Goal: Transaction & Acquisition: Purchase product/service

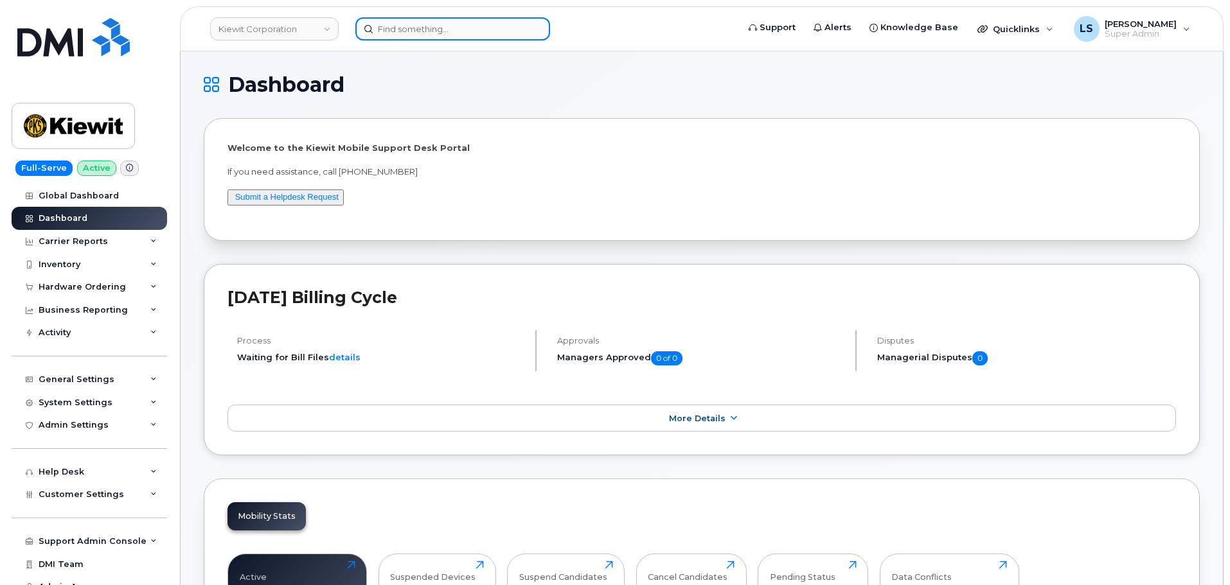
click at [439, 30] on input at bounding box center [452, 28] width 195 height 23
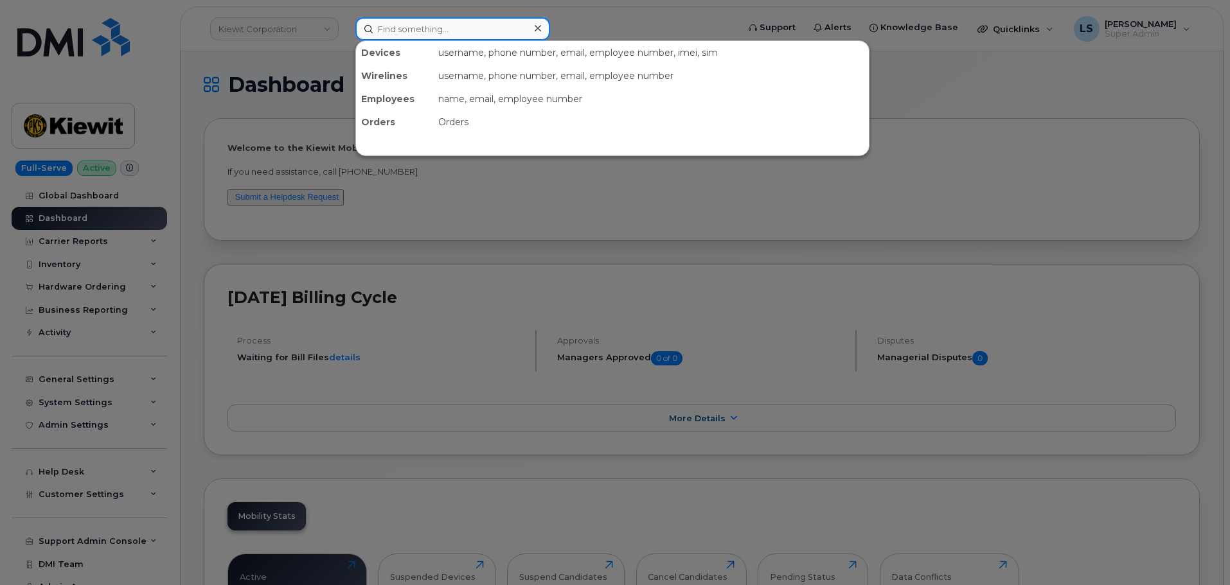
paste input "4026096532"
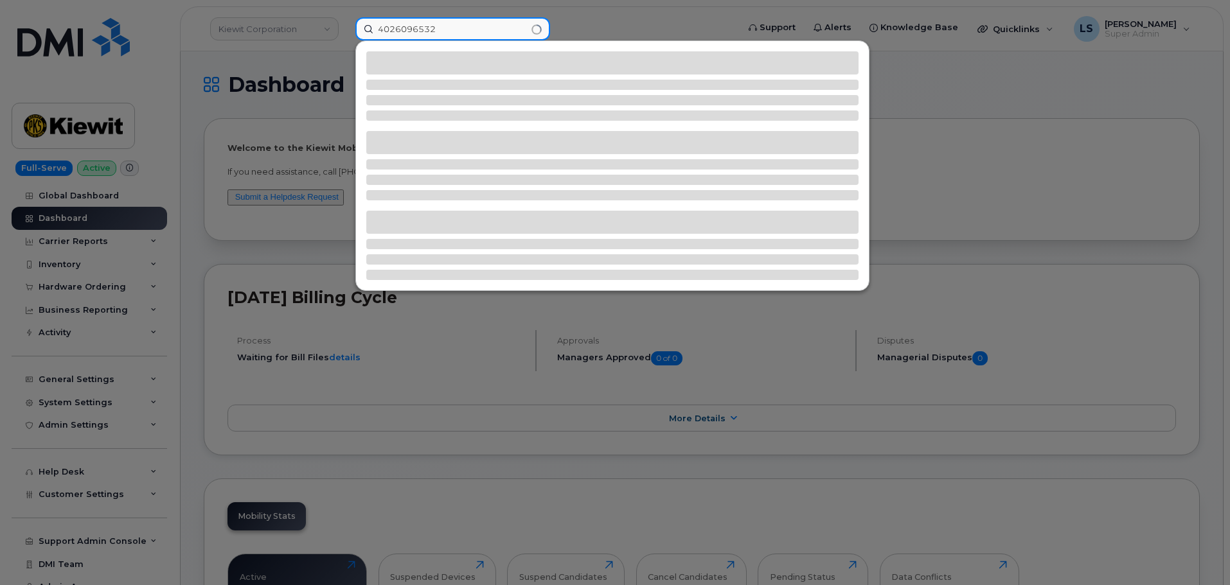
type input "4026096532"
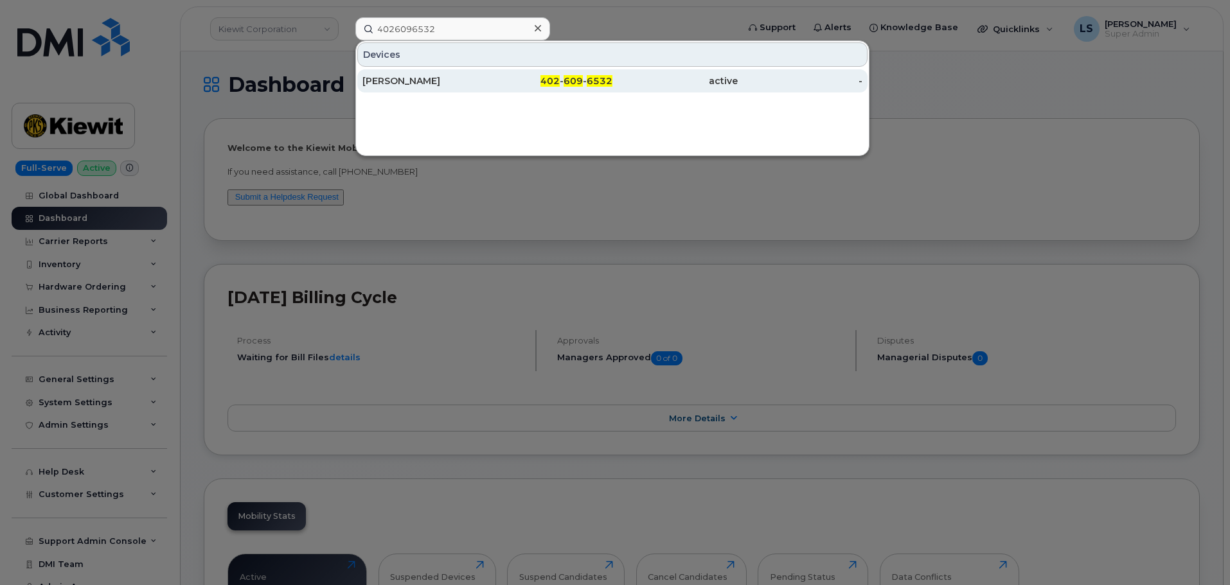
click at [523, 82] on div "402 - 609 - 6532" at bounding box center [550, 81] width 125 height 13
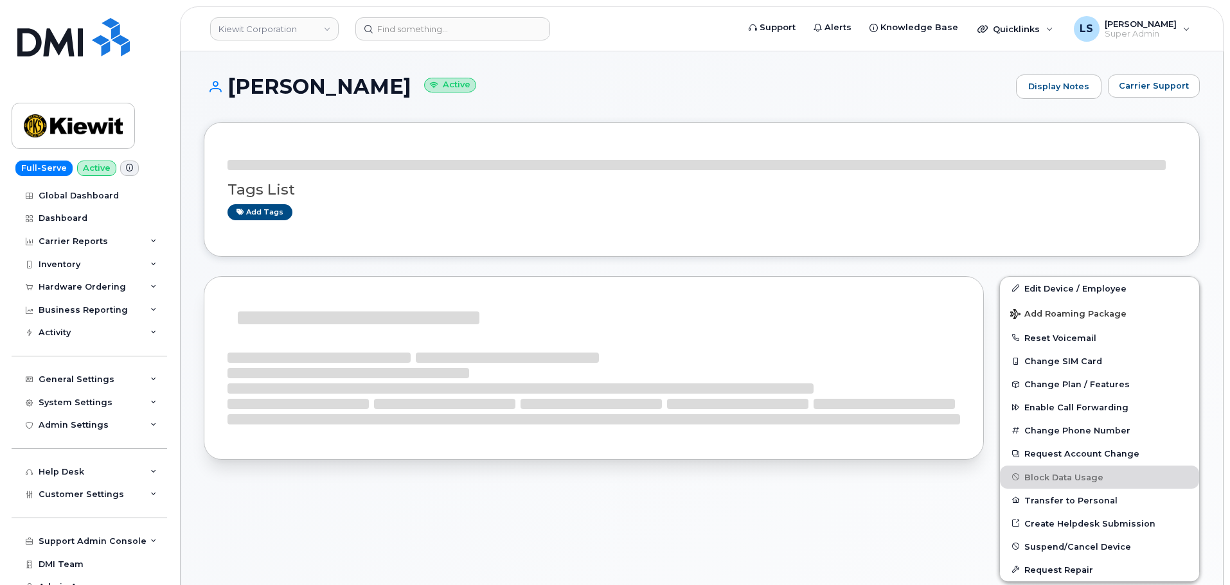
drag, startPoint x: 391, startPoint y: 84, endPoint x: 249, endPoint y: 85, distance: 141.4
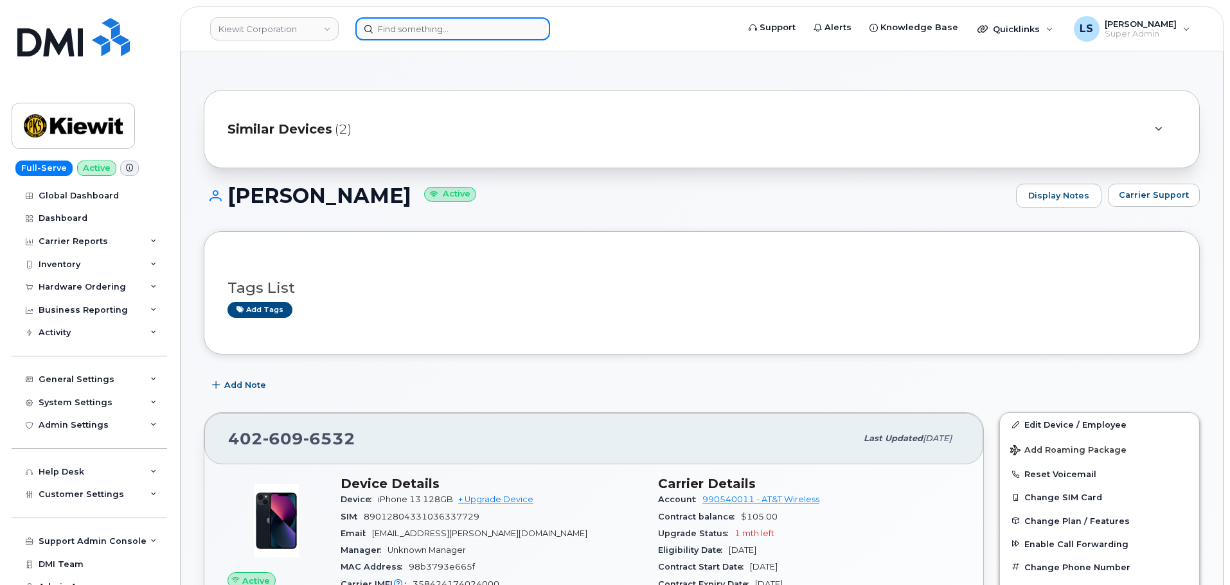
click at [409, 34] on input at bounding box center [452, 28] width 195 height 23
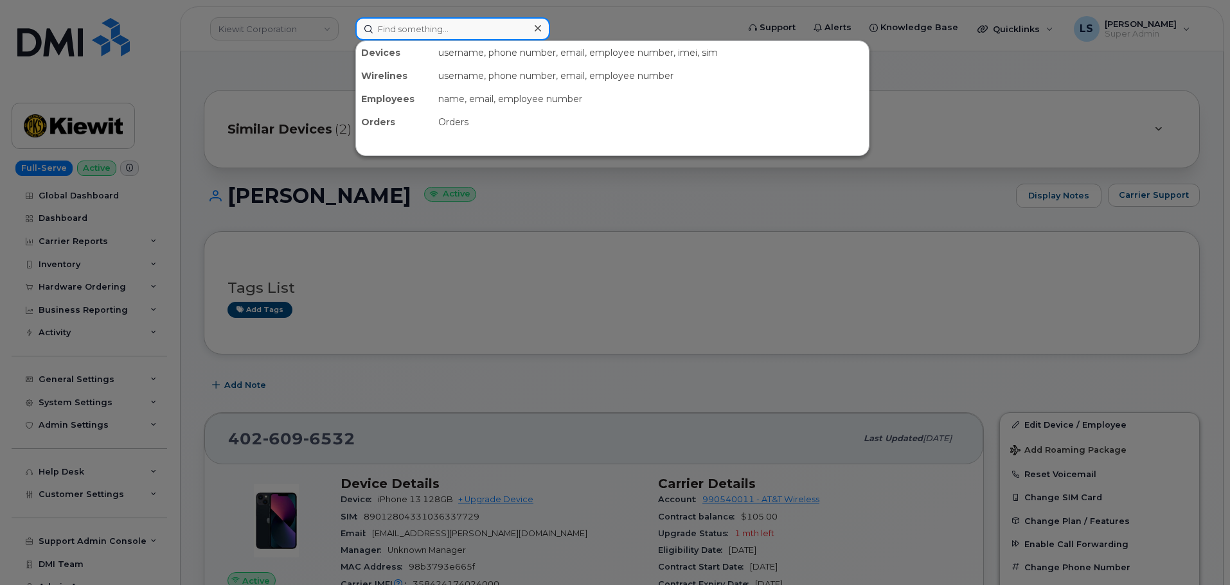
paste input "299802"
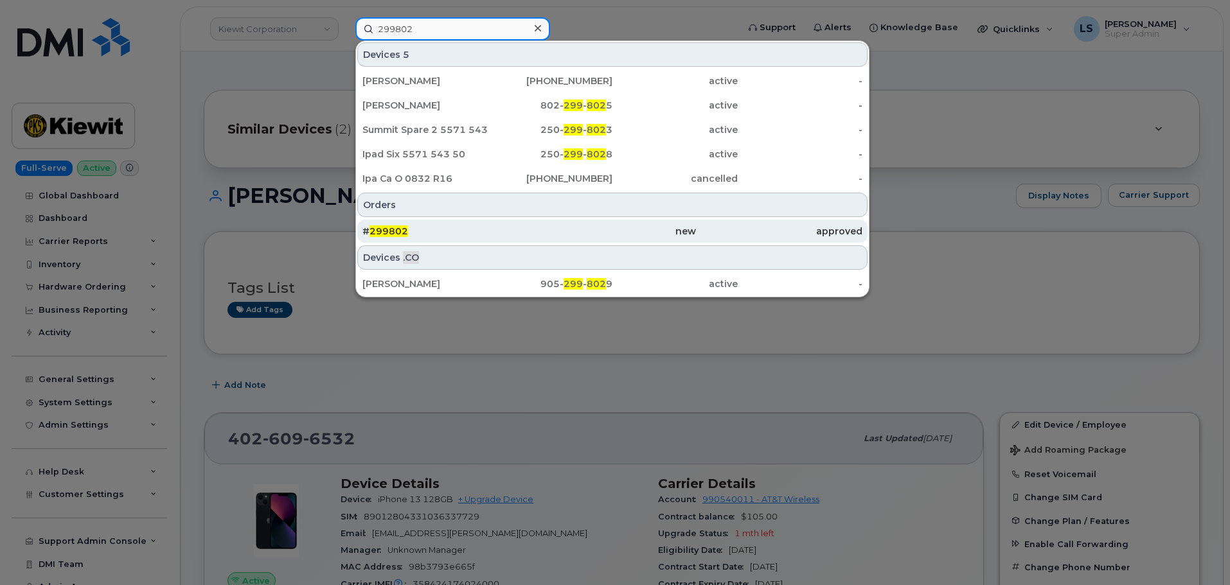
type input "299802"
click at [473, 232] on div "# 299802" at bounding box center [445, 231] width 166 height 13
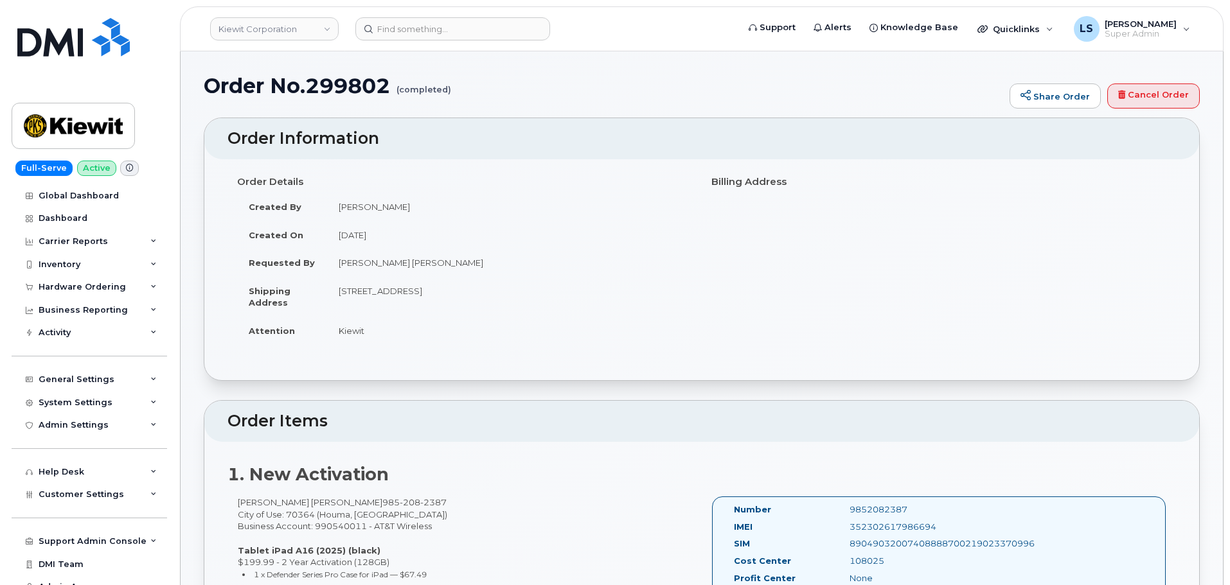
click at [368, 206] on td "[PERSON_NAME]" at bounding box center [509, 207] width 365 height 28
click at [368, 205] on td "[PERSON_NAME]" at bounding box center [509, 207] width 365 height 28
click at [436, 217] on td "[PERSON_NAME]" at bounding box center [509, 207] width 365 height 28
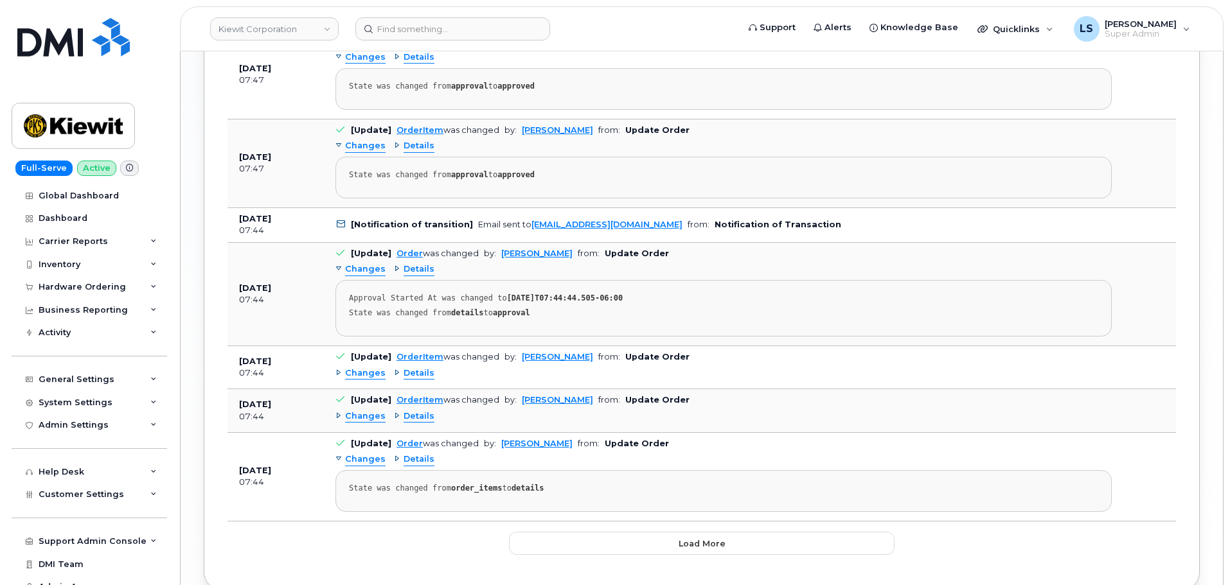
scroll to position [2221, 0]
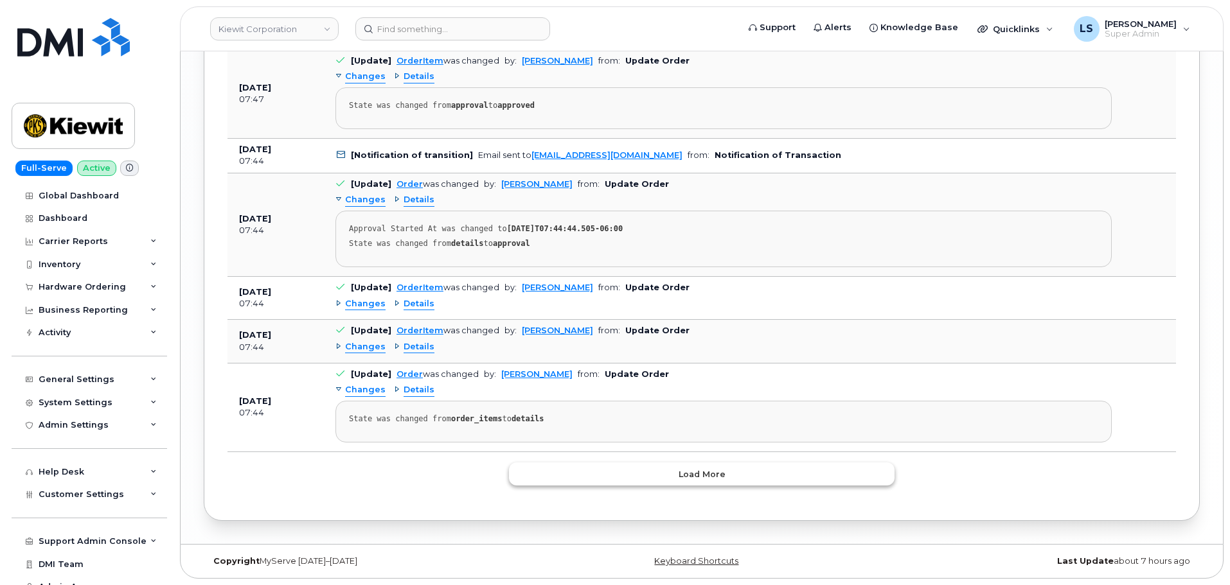
click at [576, 474] on button "Load more" at bounding box center [702, 474] width 386 height 23
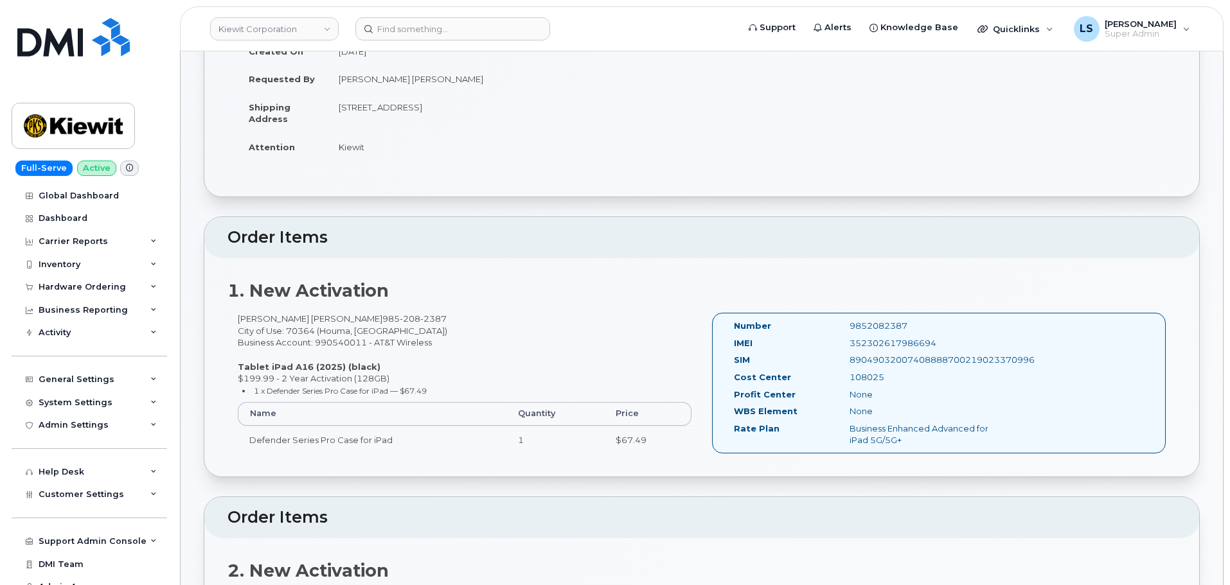
scroll to position [321, 0]
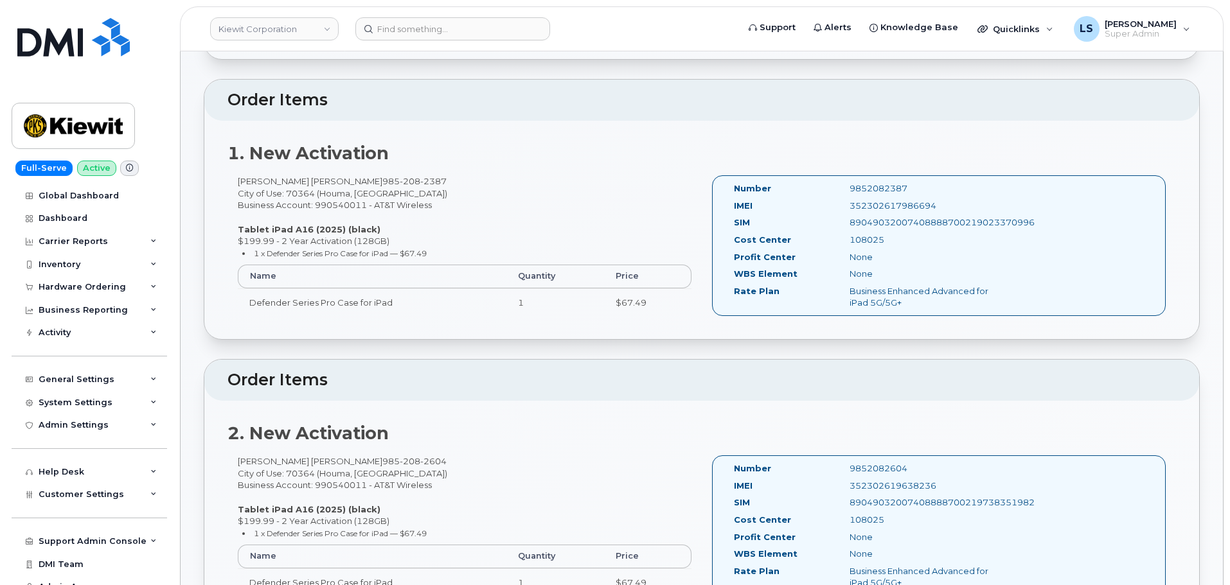
click at [323, 192] on div "Faisal Imtiaj Shovon 985 208 2387 City of Use: 70364 (Houma, LA) Business Accou…" at bounding box center [465, 251] width 474 height 152
click at [416, 204] on div "Faisal Imtiaj Shovon 985 208 2387 City of Use: 70364 (Houma, LA) Business Accou…" at bounding box center [465, 251] width 474 height 152
click at [296, 199] on div "Faisal Imtiaj Shovon 985 208 2387 City of Use: 70364 (Houma, LA) Business Accou…" at bounding box center [465, 251] width 474 height 152
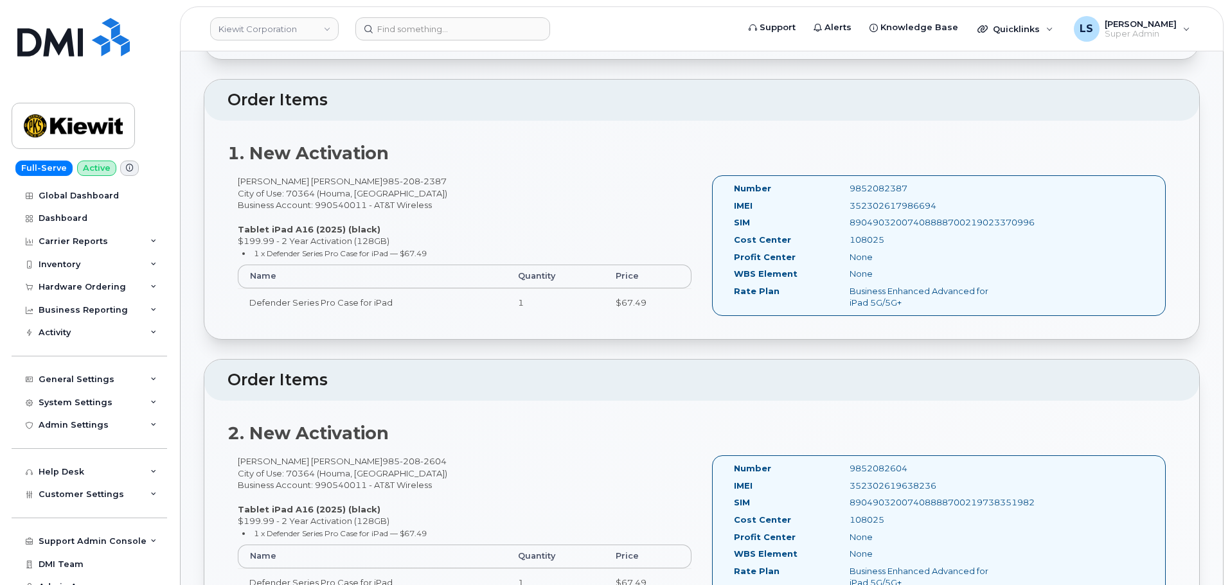
click at [292, 216] on div "Faisal Imtiaj Shovon 985 208 2387 City of Use: 70364 (Houma, LA) Business Accou…" at bounding box center [465, 251] width 474 height 152
click at [311, 245] on div "Faisal Imtiaj Shovon 985 208 2387 City of Use: 70364 (Houma, LA) Business Accou…" at bounding box center [465, 251] width 474 height 152
click at [454, 188] on div "Faisal Imtiaj Shovon 985 208 2387 City of Use: 70364 (Houma, LA) Business Accou…" at bounding box center [465, 251] width 474 height 152
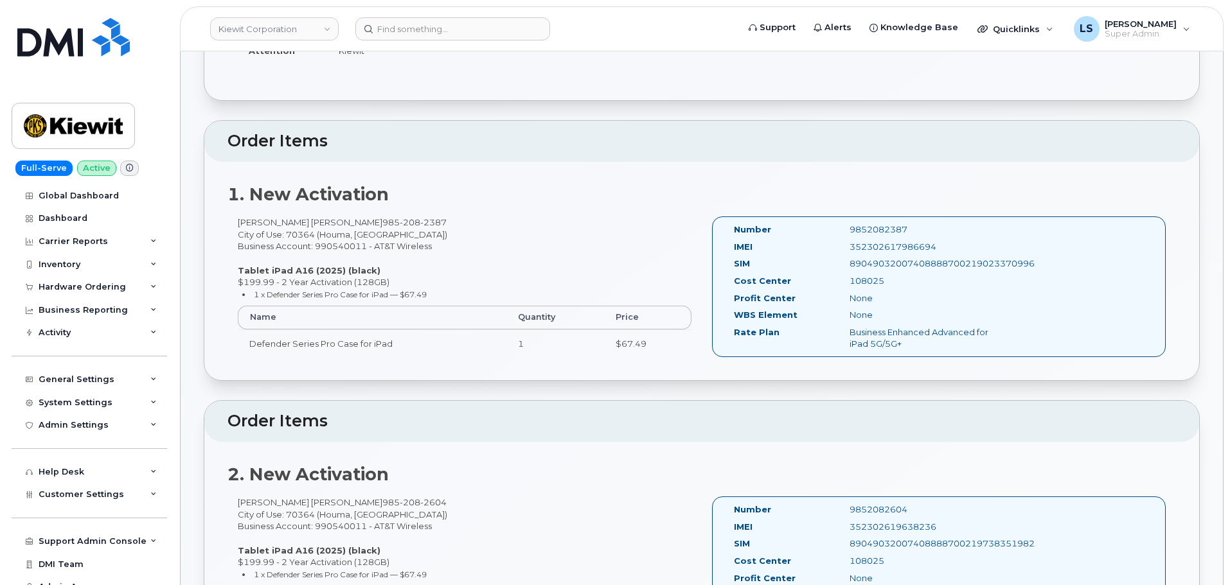
scroll to position [129, 0]
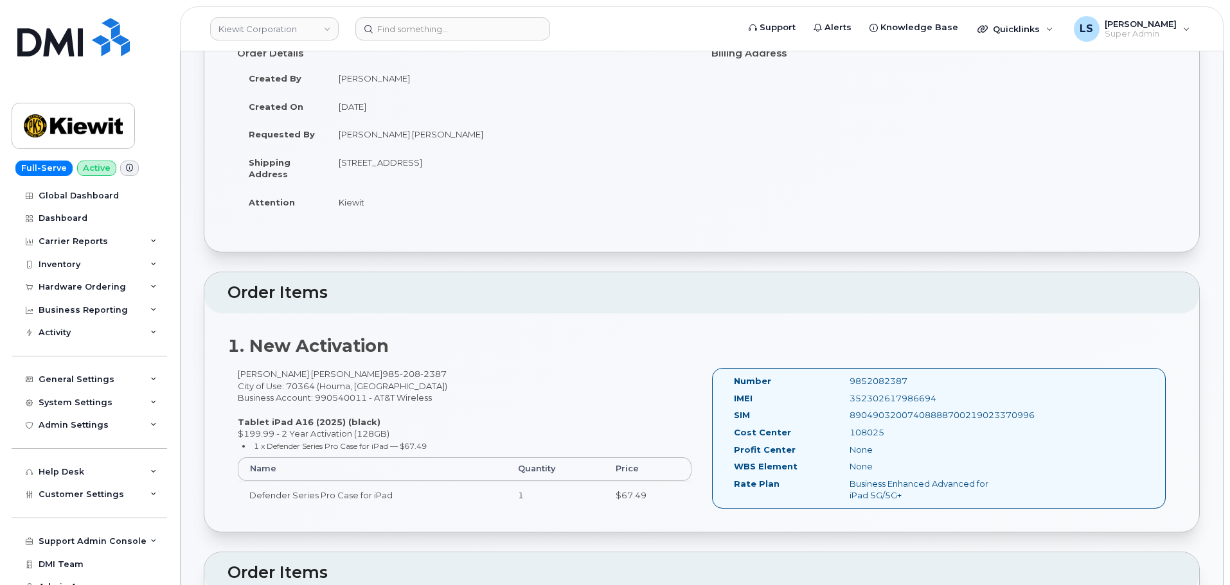
click at [419, 395] on div "Faisal Imtiaj Shovon 985 208 2387 City of Use: 70364 (Houma, LA) Business Accou…" at bounding box center [465, 444] width 474 height 152
click at [383, 396] on div "Faisal Imtiaj Shovon 985 208 2387 City of Use: 70364 (Houma, LA) Business Accou…" at bounding box center [465, 444] width 474 height 152
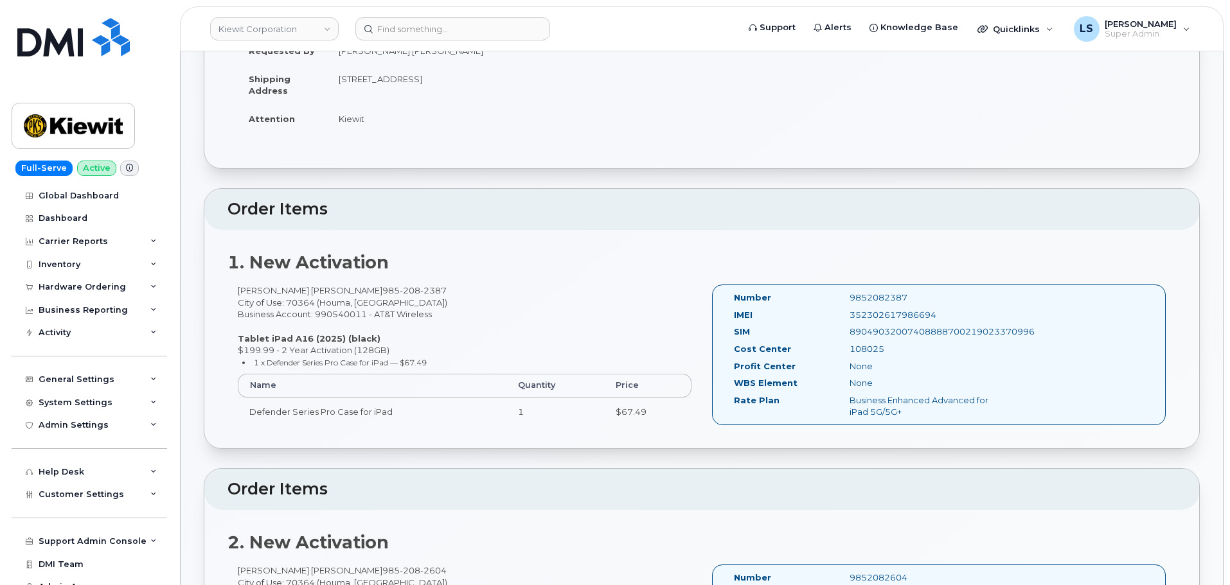
scroll to position [0, 0]
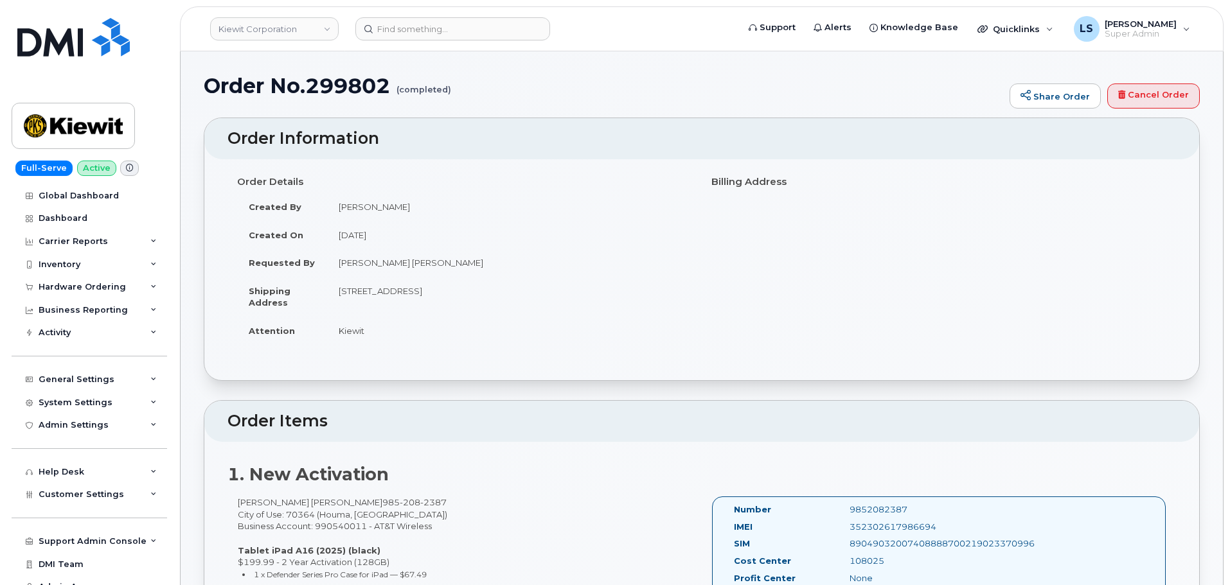
click at [373, 232] on td "September 3, 2025" at bounding box center [509, 235] width 365 height 28
click at [398, 236] on td "September 3, 2025" at bounding box center [509, 235] width 365 height 28
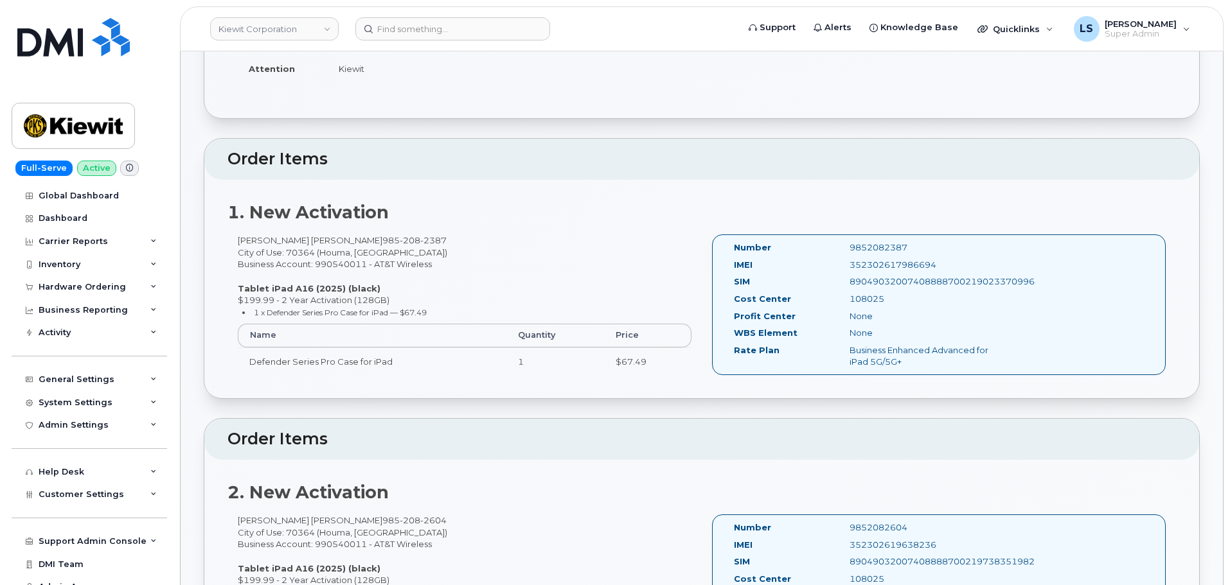
scroll to position [257, 0]
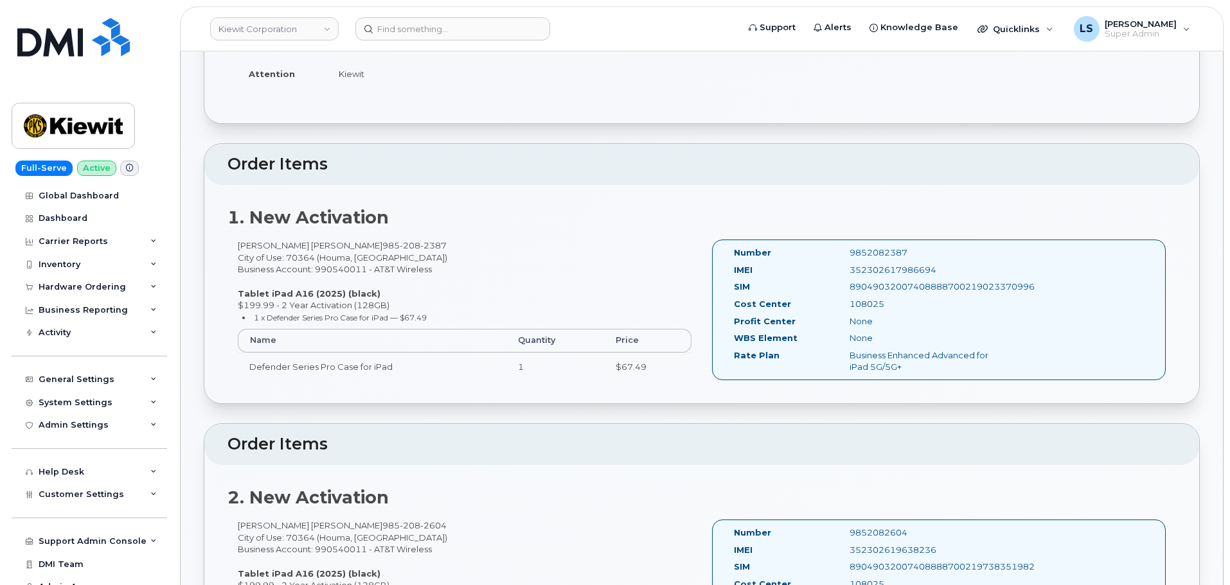
click at [313, 226] on strong "1. New Activation" at bounding box center [308, 217] width 161 height 21
click at [251, 219] on strong "1. New Activation" at bounding box center [308, 217] width 161 height 21
click at [874, 303] on div "108025" at bounding box center [920, 304] width 161 height 12
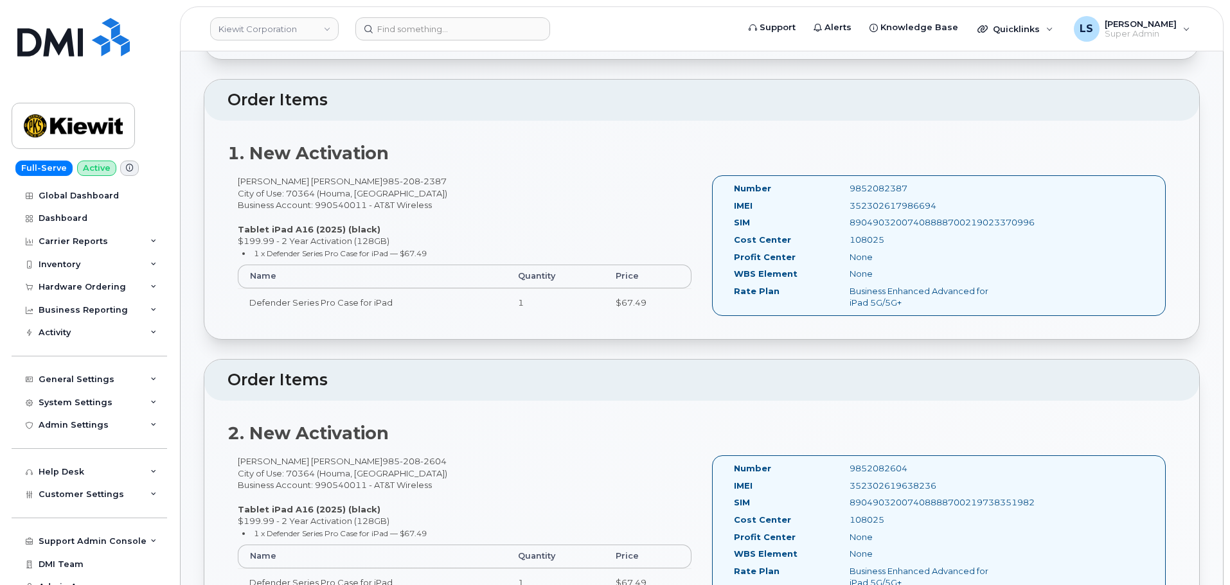
scroll to position [386, 0]
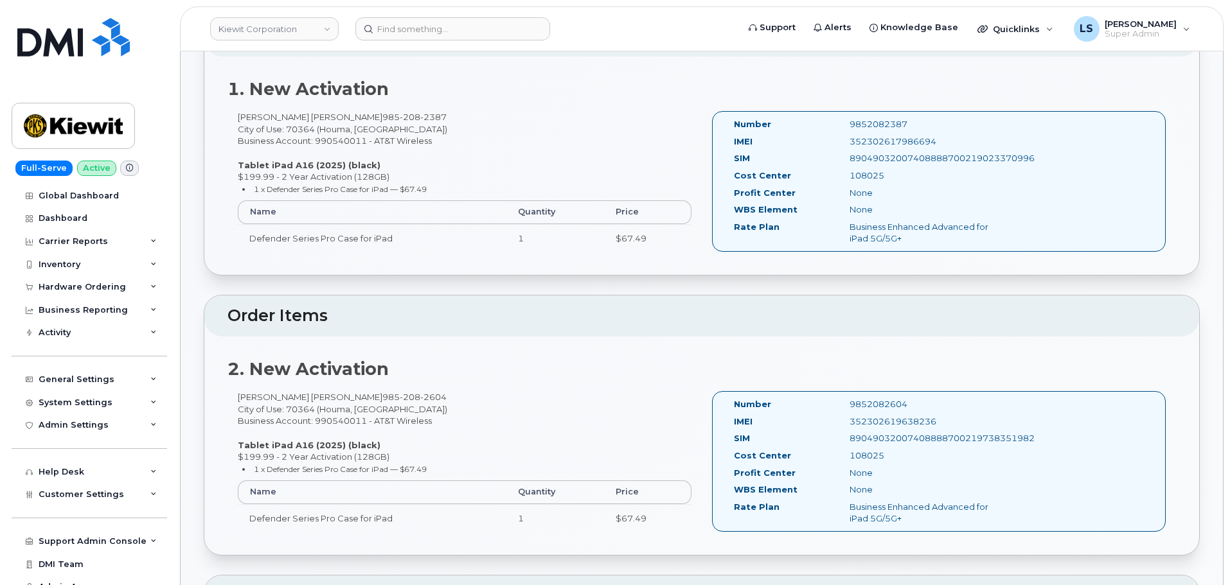
click at [389, 415] on div "Faisal Imtiaj Shovon 985 208 2604 City of Use: 70364 (Houma, LA) Business Accou…" at bounding box center [465, 467] width 474 height 152
click at [389, 416] on div "Faisal Imtiaj Shovon 985 208 2604 City of Use: 70364 (Houma, LA) Business Accou…" at bounding box center [465, 467] width 474 height 152
click at [415, 425] on div "Faisal Imtiaj Shovon 985 208 2604 City of Use: 70364 (Houma, LA) Business Accou…" at bounding box center [465, 467] width 474 height 152
click at [406, 137] on div "Faisal Imtiaj Shovon 985 208 2387 City of Use: 70364 (Houma, LA) Business Accou…" at bounding box center [465, 187] width 474 height 152
drag, startPoint x: 406, startPoint y: 137, endPoint x: 406, endPoint y: 157, distance: 20.6
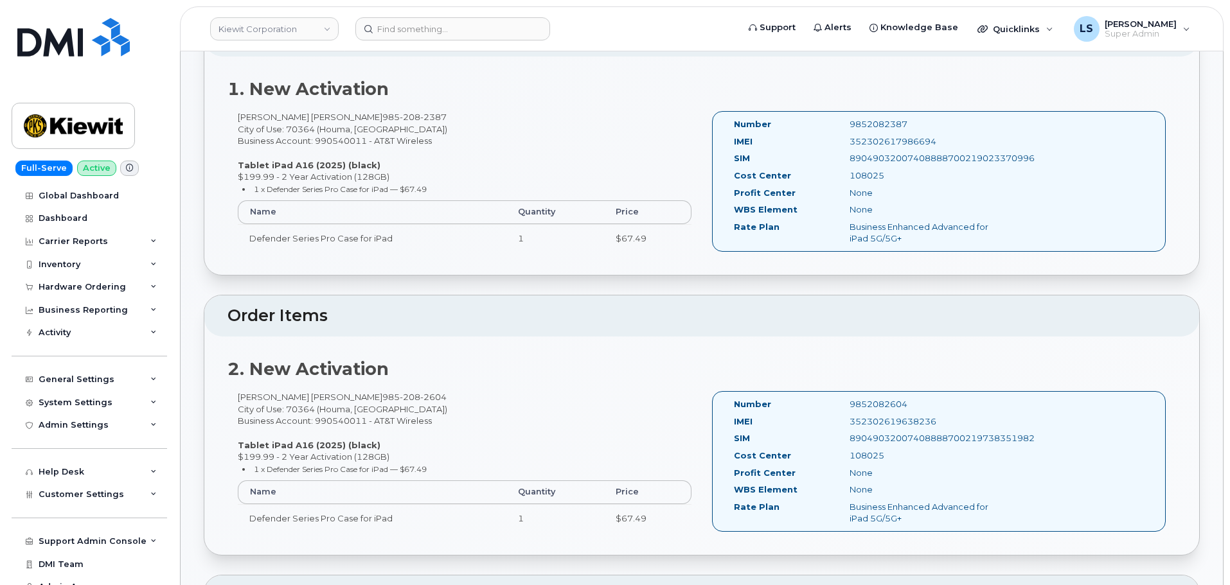
click at [406, 136] on div "Faisal Imtiaj Shovon 985 208 2387 City of Use: 70364 (Houma, LA) Business Accou…" at bounding box center [465, 187] width 474 height 152
click at [391, 152] on div "Faisal Imtiaj Shovon 985 208 2387 City of Use: 70364 (Houma, LA) Business Accou…" at bounding box center [465, 187] width 474 height 152
click at [620, 242] on td "$67.49" at bounding box center [647, 238] width 87 height 28
click at [641, 240] on td "$67.49" at bounding box center [647, 238] width 87 height 28
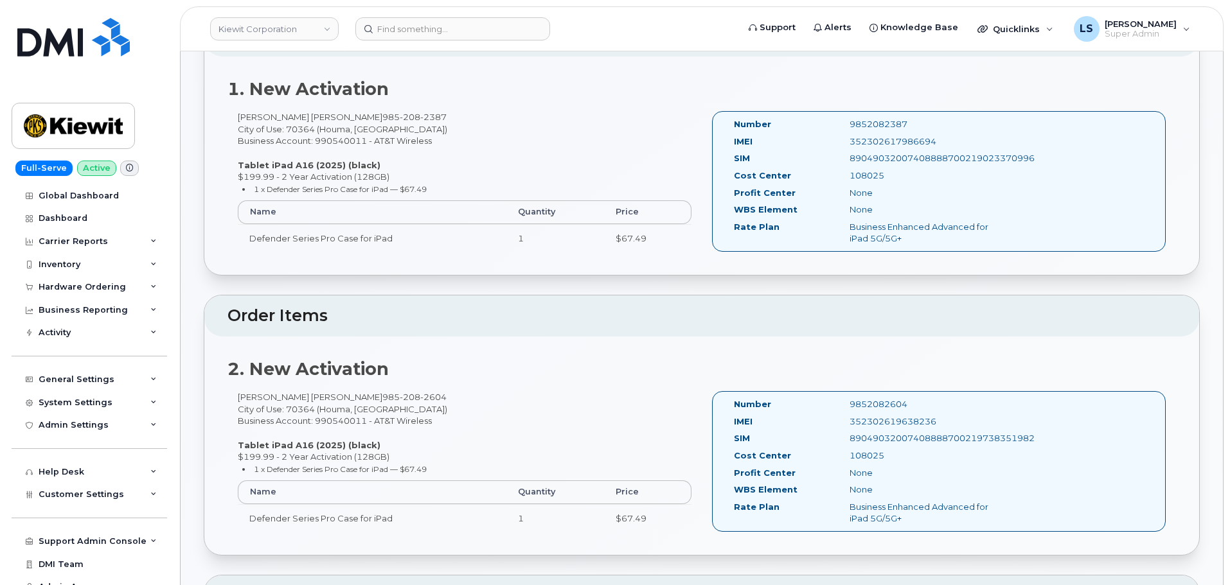
click at [549, 257] on div "Faisal Imtiaj Shovon 985 208 2387 City of Use: 70364 (Houma, LA) Business Accou…" at bounding box center [465, 187] width 474 height 152
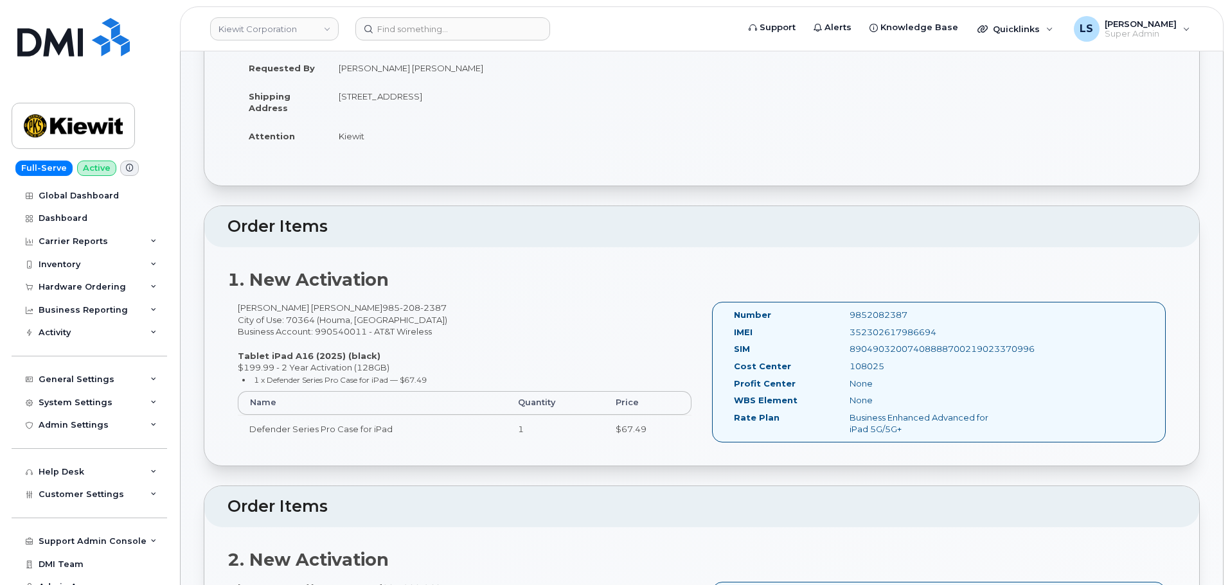
scroll to position [0, 0]
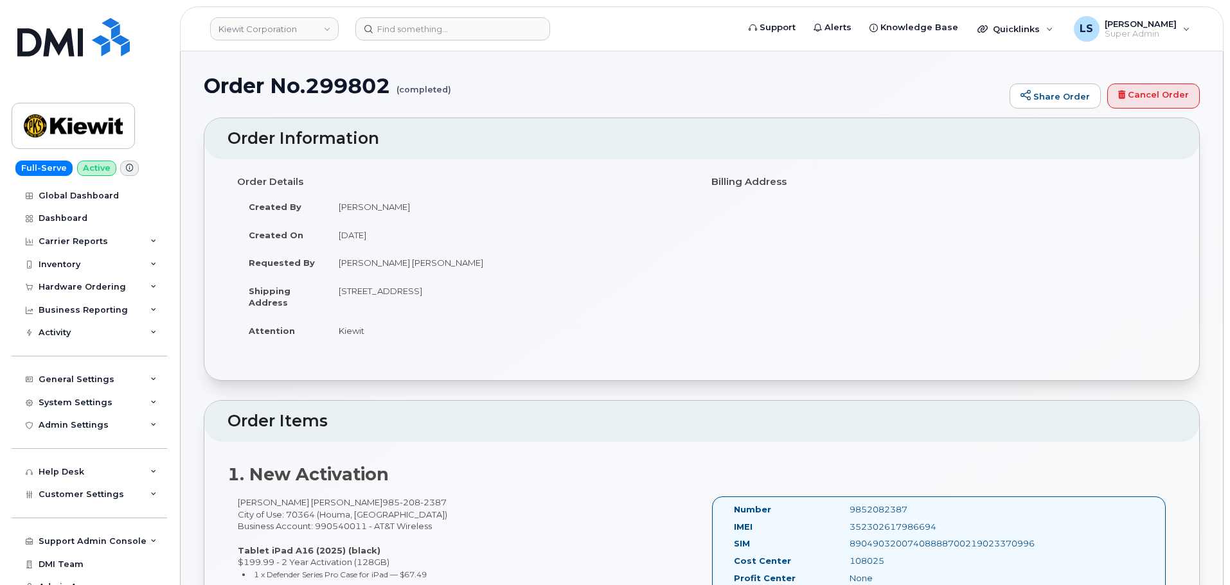
click at [370, 140] on h2 "Order Information" at bounding box center [702, 139] width 949 height 18
click at [375, 141] on h2 "Order Information" at bounding box center [702, 139] width 949 height 18
click at [515, 154] on header "Order Information" at bounding box center [701, 138] width 995 height 41
click at [326, 141] on h2 "Order Information" at bounding box center [702, 139] width 949 height 18
click at [237, 139] on h2 "Order Information" at bounding box center [702, 139] width 949 height 18
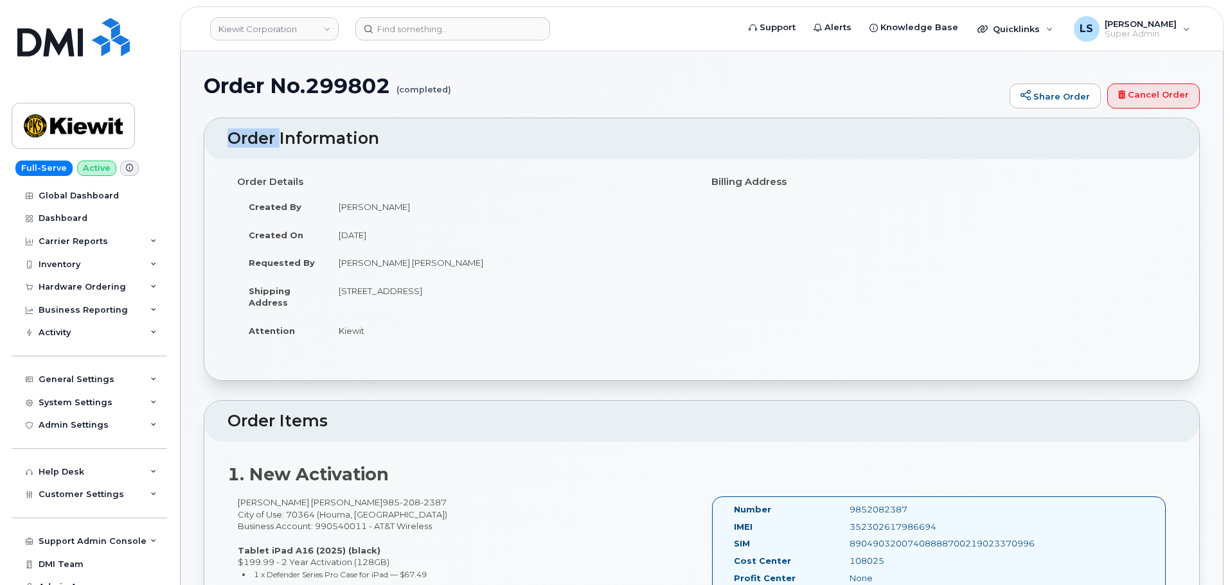
click at [237, 139] on h2 "Order Information" at bounding box center [702, 139] width 949 height 18
click at [321, 139] on h2 "Order Information" at bounding box center [702, 139] width 949 height 18
click at [251, 139] on h2 "Order Information" at bounding box center [702, 139] width 949 height 18
click at [337, 143] on h2 "Order Information" at bounding box center [702, 139] width 949 height 18
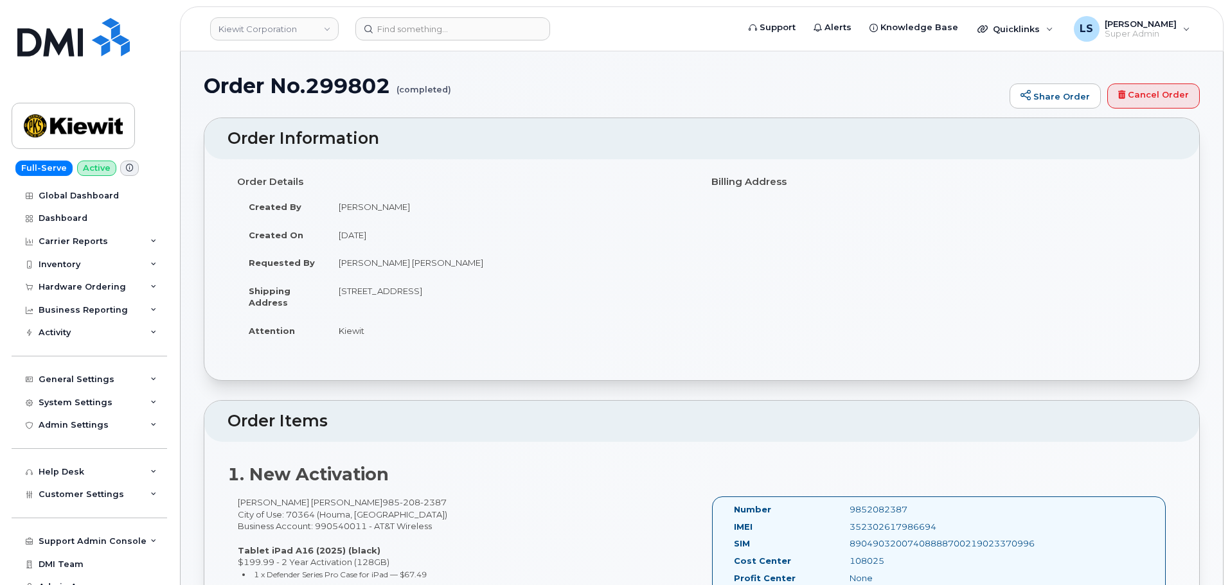
click at [339, 98] on div "Order No.299802 (completed) Share Order Cancel Order" at bounding box center [702, 96] width 996 height 43
drag, startPoint x: 337, startPoint y: 96, endPoint x: 308, endPoint y: 103, distance: 30.4
click at [338, 96] on h1 "Order No.299802 (completed)" at bounding box center [603, 86] width 799 height 22
click at [289, 89] on h1 "Order No.299802 (completed)" at bounding box center [603, 86] width 799 height 22
click at [333, 84] on h1 "Order No.299802 (completed)" at bounding box center [603, 86] width 799 height 22
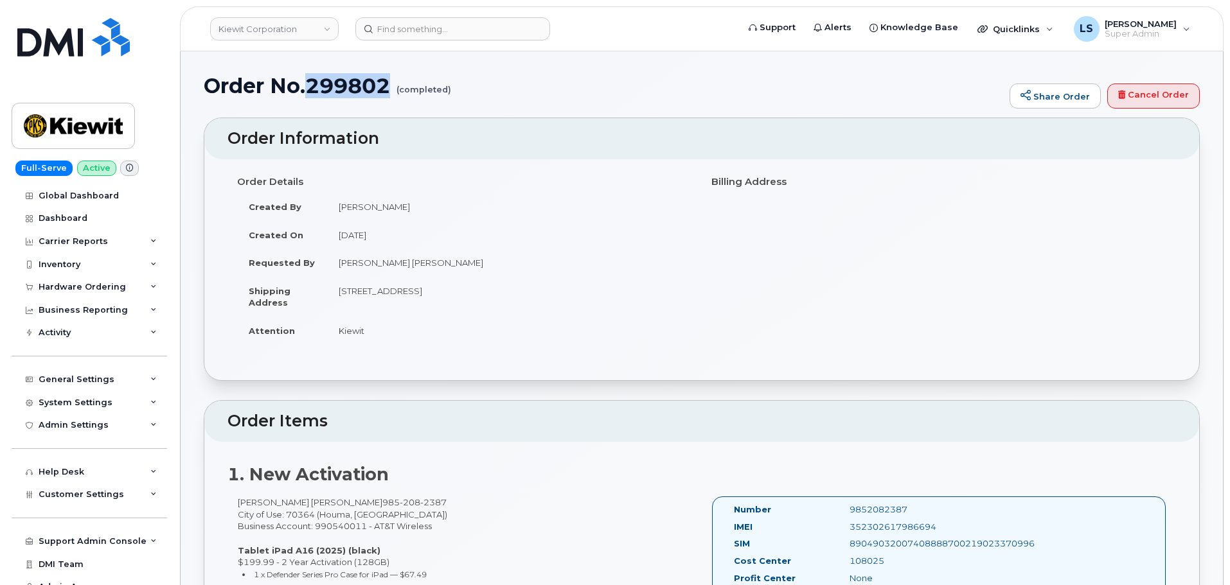
click at [333, 84] on h1 "Order No.299802 (completed)" at bounding box center [603, 86] width 799 height 22
click at [278, 87] on h1 "Order No.299802 (completed)" at bounding box center [603, 86] width 799 height 22
click at [224, 91] on h1 "Order No.299802 (completed)" at bounding box center [603, 86] width 799 height 22
click at [225, 90] on h1 "Order No.299802 (completed)" at bounding box center [603, 86] width 799 height 22
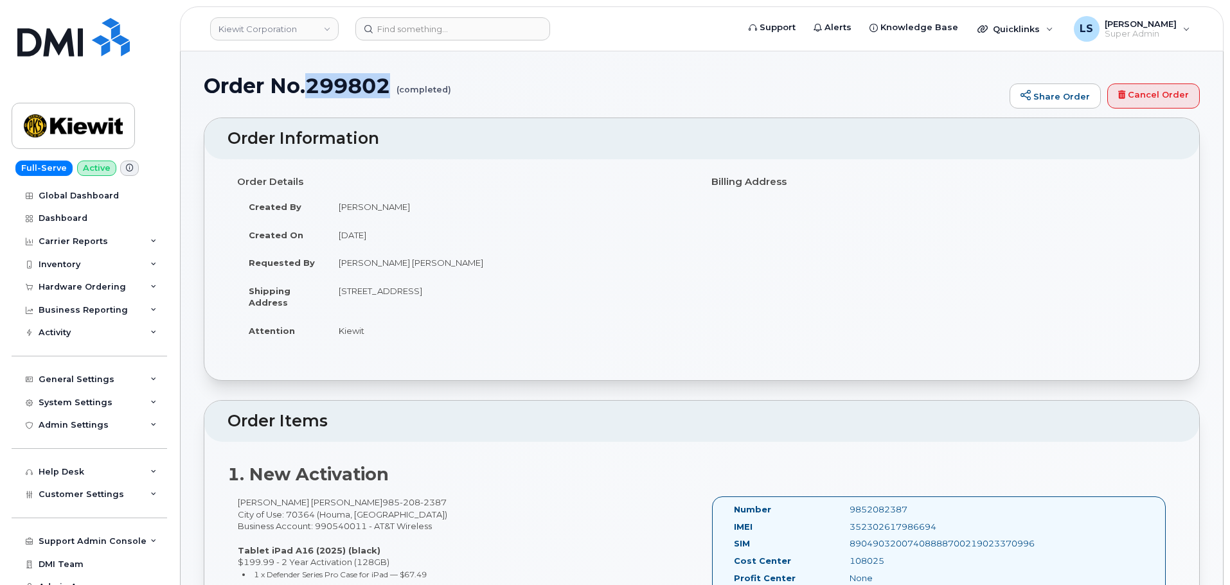
drag, startPoint x: 355, startPoint y: 73, endPoint x: 355, endPoint y: 84, distance: 11.6
click at [335, 138] on h2 "Order Information" at bounding box center [702, 139] width 949 height 18
click at [336, 138] on h2 "Order Information" at bounding box center [702, 139] width 949 height 18
click at [410, 85] on small "(completed)" at bounding box center [424, 85] width 55 height 20
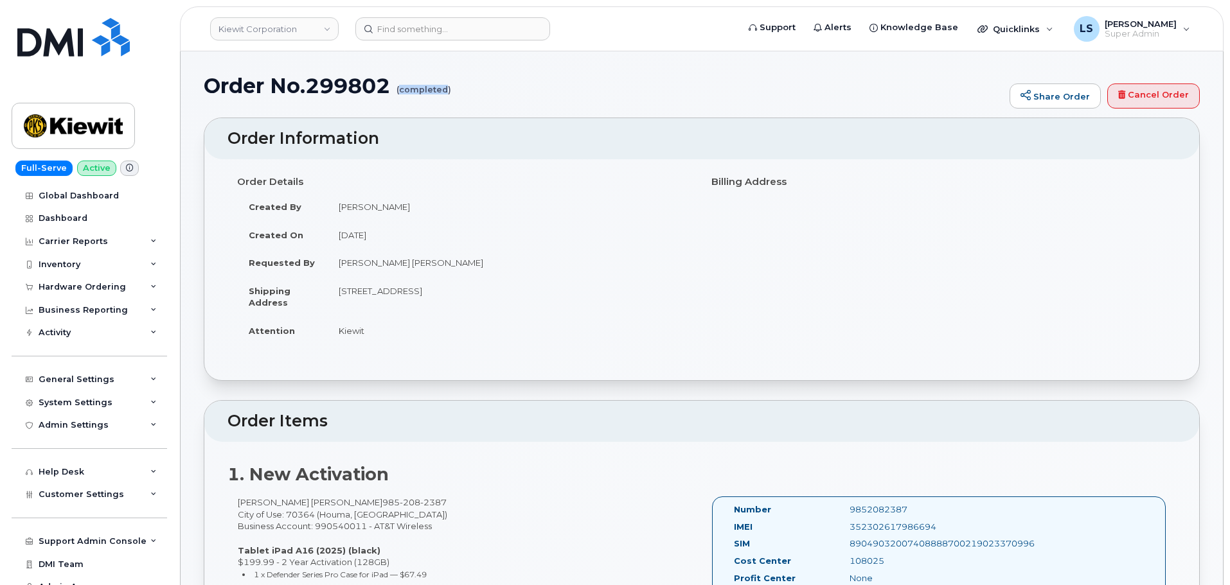
click at [410, 85] on small "(completed)" at bounding box center [424, 85] width 55 height 20
click at [415, 130] on h2 "Order Information" at bounding box center [702, 139] width 949 height 18
click at [341, 131] on h2 "Order Information" at bounding box center [702, 139] width 949 height 18
drag, startPoint x: 341, startPoint y: 131, endPoint x: 353, endPoint y: 133, distance: 11.7
click at [343, 132] on h2 "Order Information" at bounding box center [702, 139] width 949 height 18
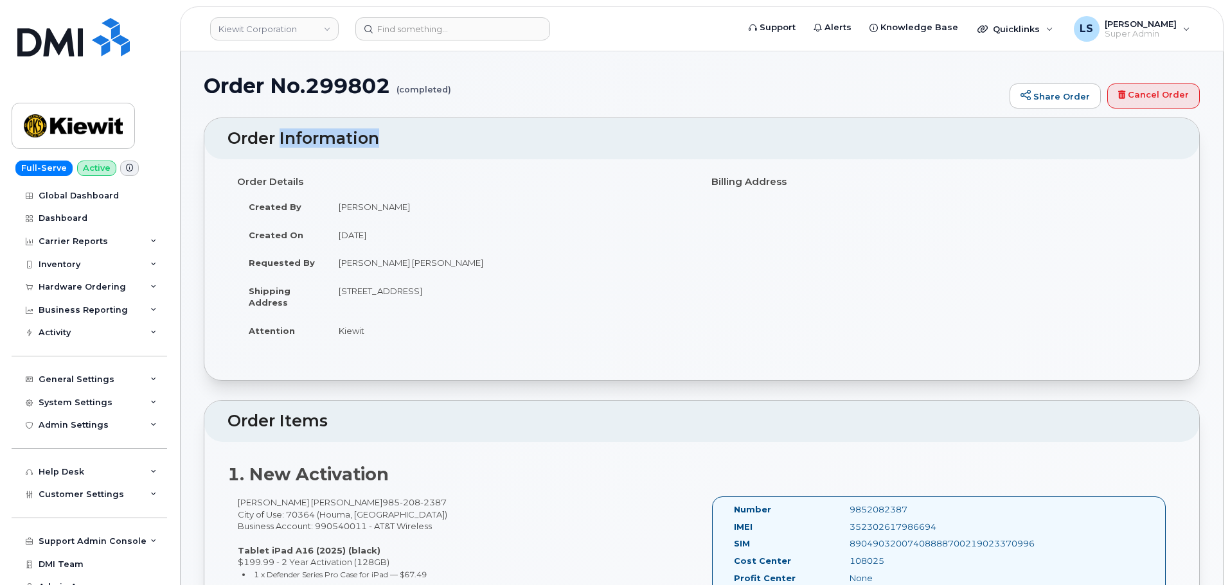
click at [431, 139] on h2 "Order Information" at bounding box center [702, 139] width 949 height 18
click at [414, 87] on small "(completed)" at bounding box center [424, 85] width 55 height 20
click at [422, 134] on h2 "Order Information" at bounding box center [702, 139] width 949 height 18
click at [365, 82] on h1 "Order No.299802 (completed)" at bounding box center [603, 86] width 799 height 22
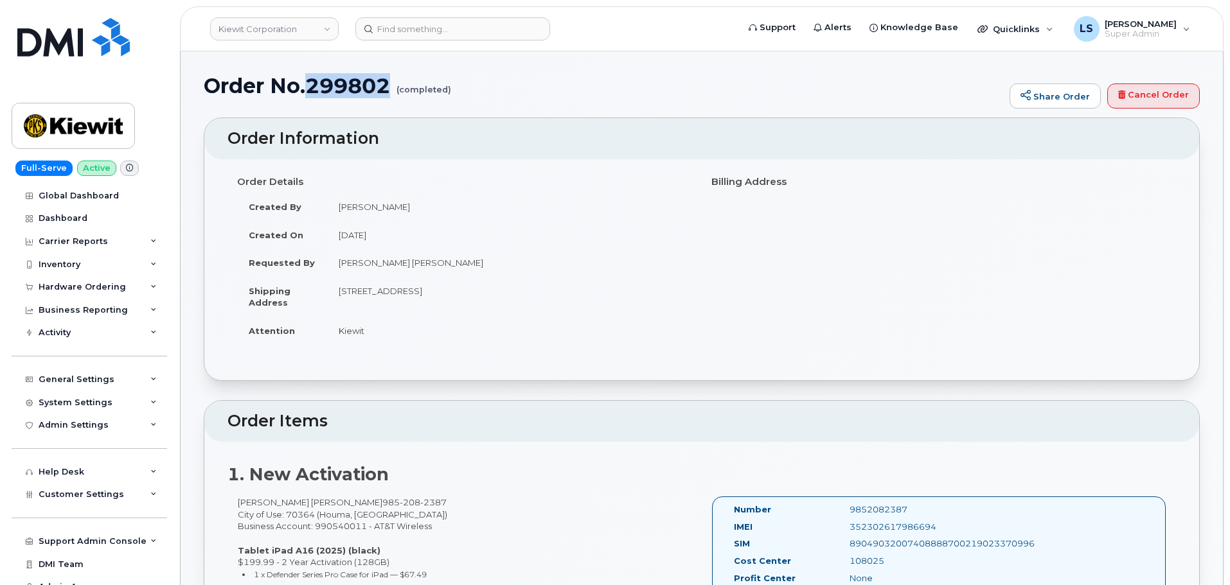
click at [365, 82] on h1 "Order No.299802 (completed)" at bounding box center [603, 86] width 799 height 22
click at [422, 136] on h2 "Order Information" at bounding box center [702, 139] width 949 height 18
click at [415, 80] on small "(completed)" at bounding box center [424, 85] width 55 height 20
click at [415, 82] on small "(completed)" at bounding box center [424, 85] width 55 height 20
click at [425, 130] on h2 "Order Information" at bounding box center [702, 139] width 949 height 18
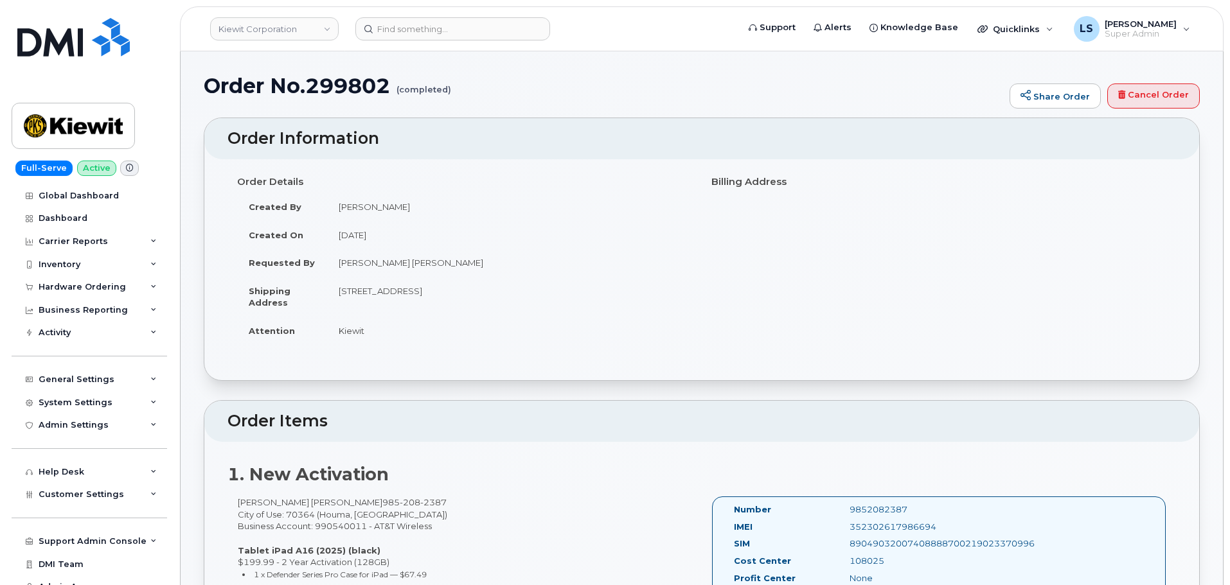
click at [409, 91] on small "(completed)" at bounding box center [424, 85] width 55 height 20
click at [408, 91] on small "(completed)" at bounding box center [424, 85] width 55 height 20
click at [360, 75] on h1 "Order No.299802 (completed)" at bounding box center [603, 86] width 799 height 22
drag, startPoint x: 395, startPoint y: 116, endPoint x: 384, endPoint y: 109, distance: 13.2
click at [395, 114] on div "Order No.299802 (completed) Share Order Cancel Order" at bounding box center [702, 96] width 996 height 43
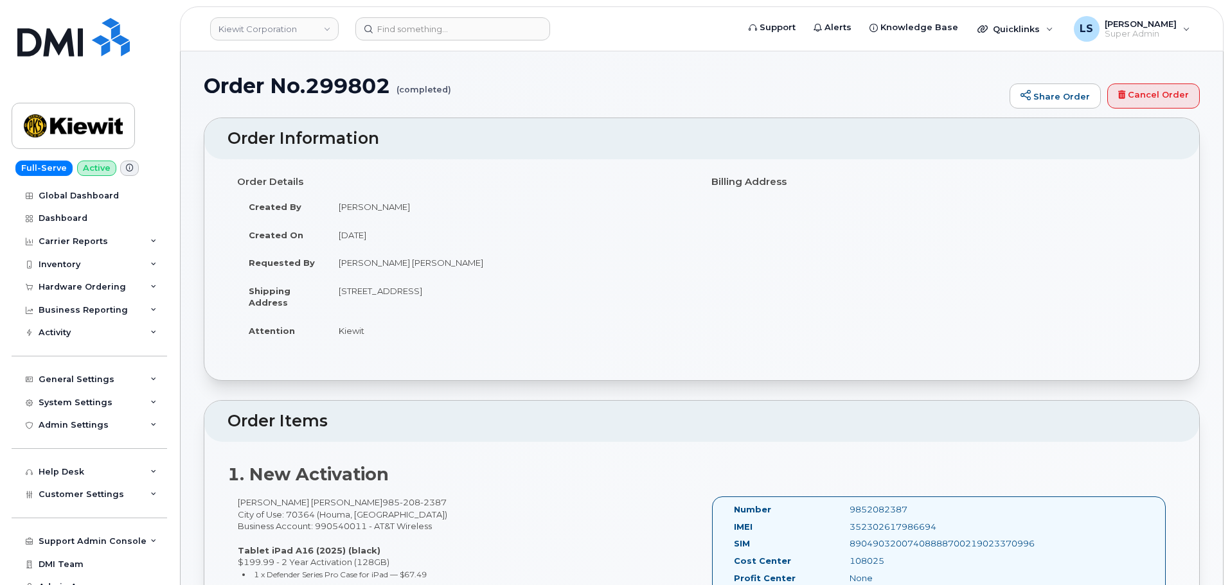
click at [352, 80] on h1 "Order No.299802 (completed)" at bounding box center [603, 86] width 799 height 22
click at [469, 134] on h2 "Order Information" at bounding box center [702, 139] width 949 height 18
click at [113, 282] on div "Hardware Ordering" at bounding box center [82, 287] width 87 height 10
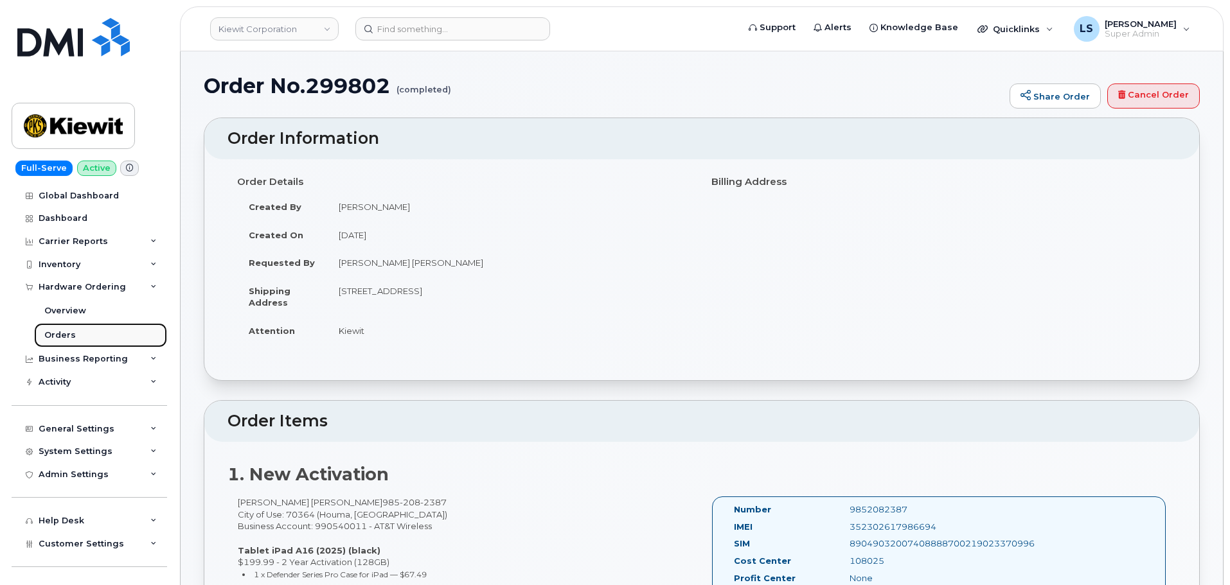
click at [105, 330] on link "Orders" at bounding box center [100, 335] width 133 height 24
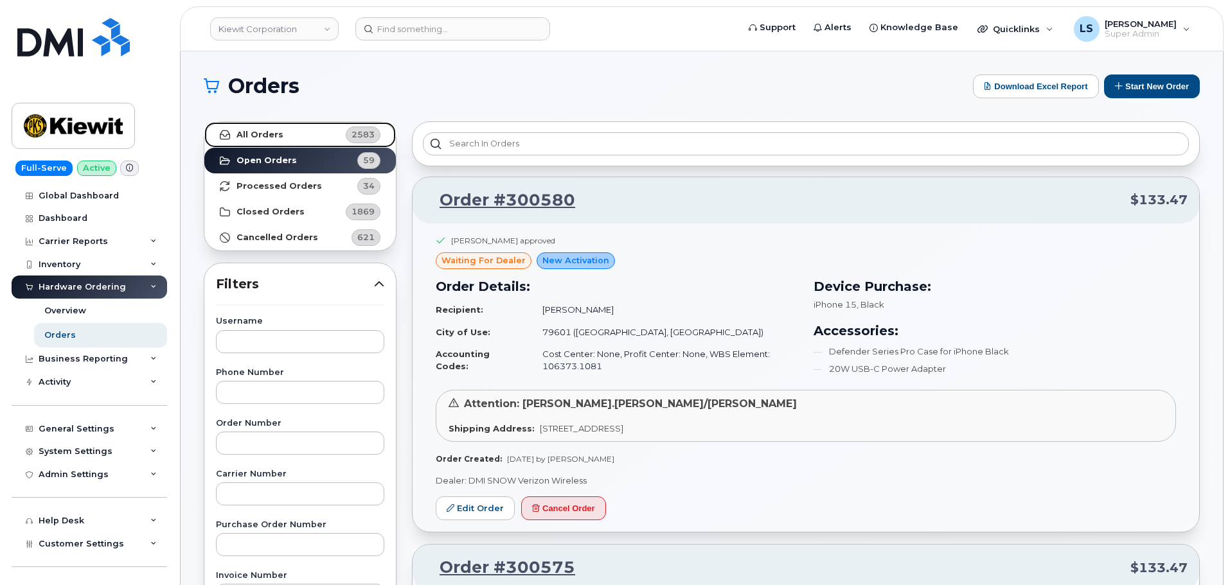
click at [276, 136] on strong "All Orders" at bounding box center [259, 135] width 47 height 10
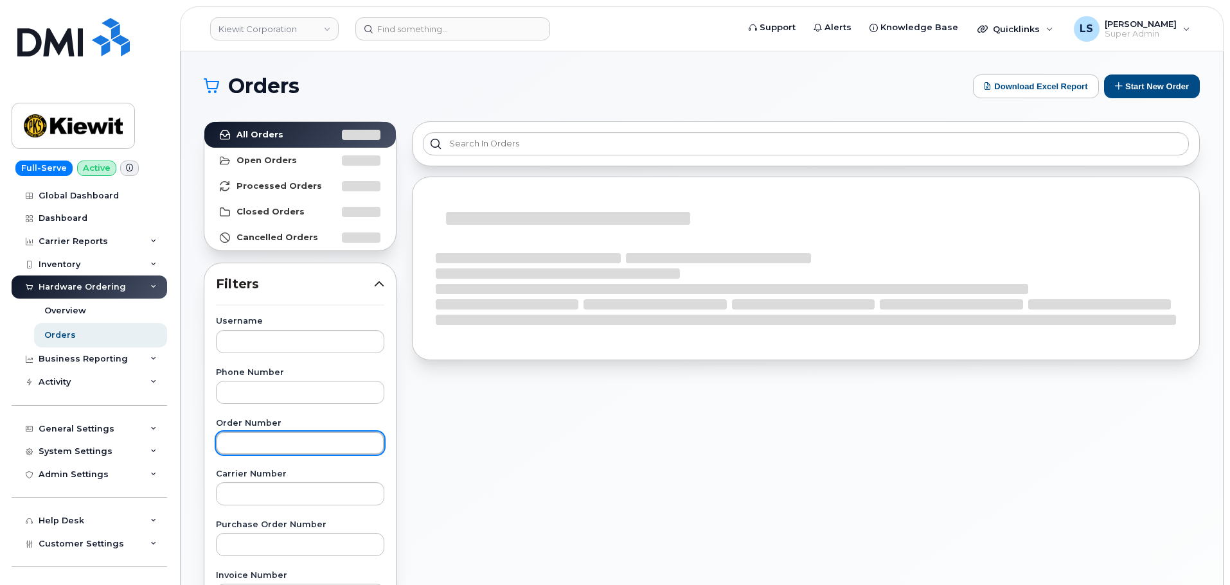
click at [246, 432] on input "text" at bounding box center [300, 443] width 168 height 23
paste input "299802"
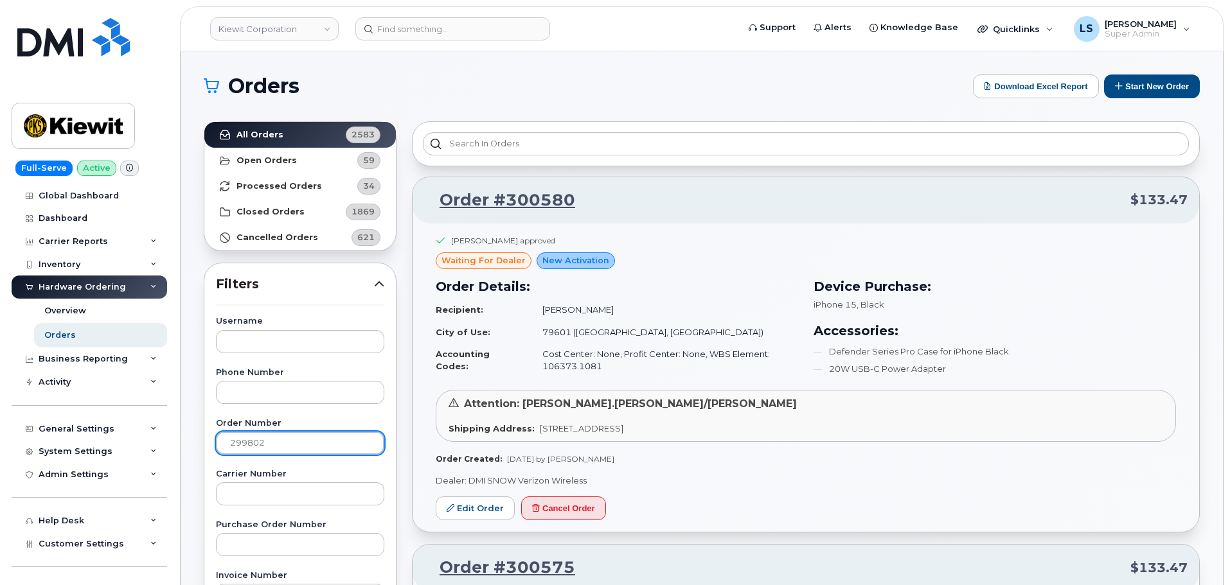
type input "299802"
click at [467, 75] on div "Orders Download Excel Report Start New Order" at bounding box center [702, 87] width 996 height 24
click at [277, 449] on input "299802" at bounding box center [300, 443] width 168 height 23
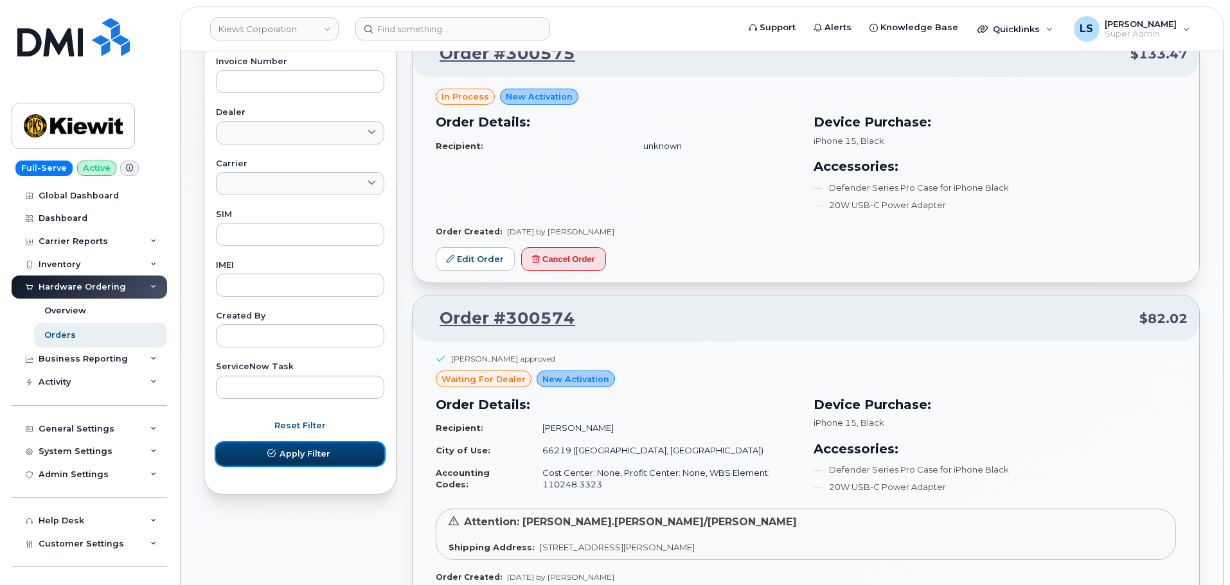
click at [288, 456] on span "Apply Filter" at bounding box center [305, 454] width 51 height 12
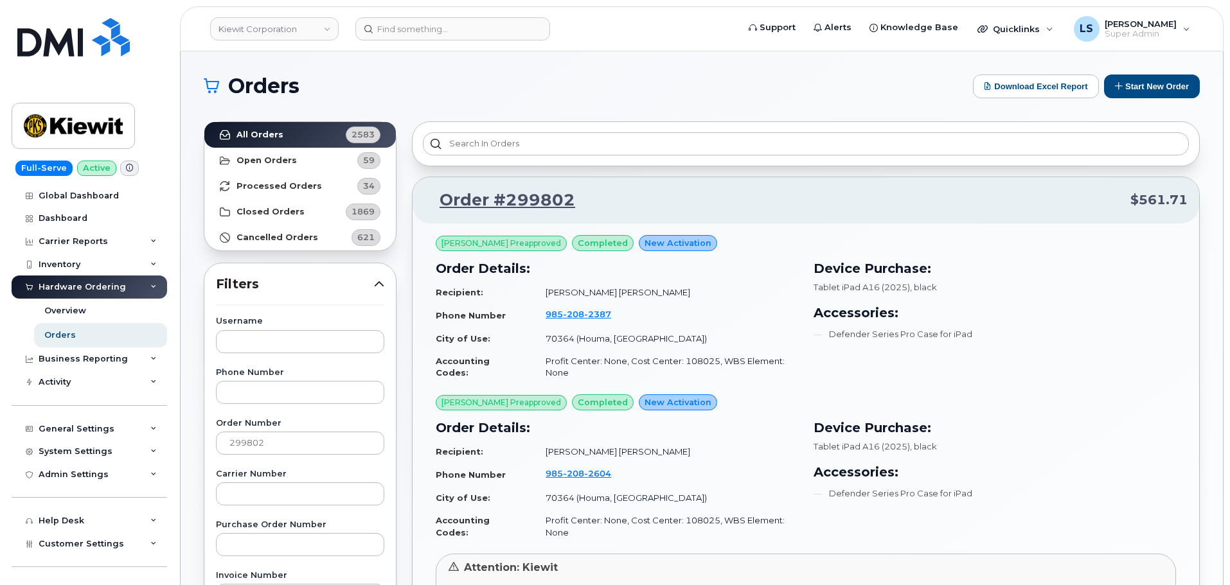
click at [474, 243] on span "Logan Ford Preapproved" at bounding box center [502, 244] width 120 height 12
drag, startPoint x: 474, startPoint y: 243, endPoint x: 603, endPoint y: 282, distance: 135.0
click at [473, 243] on span "Logan Ford Preapproved" at bounding box center [502, 244] width 120 height 12
click at [692, 278] on h3 "Order Details:" at bounding box center [617, 268] width 362 height 19
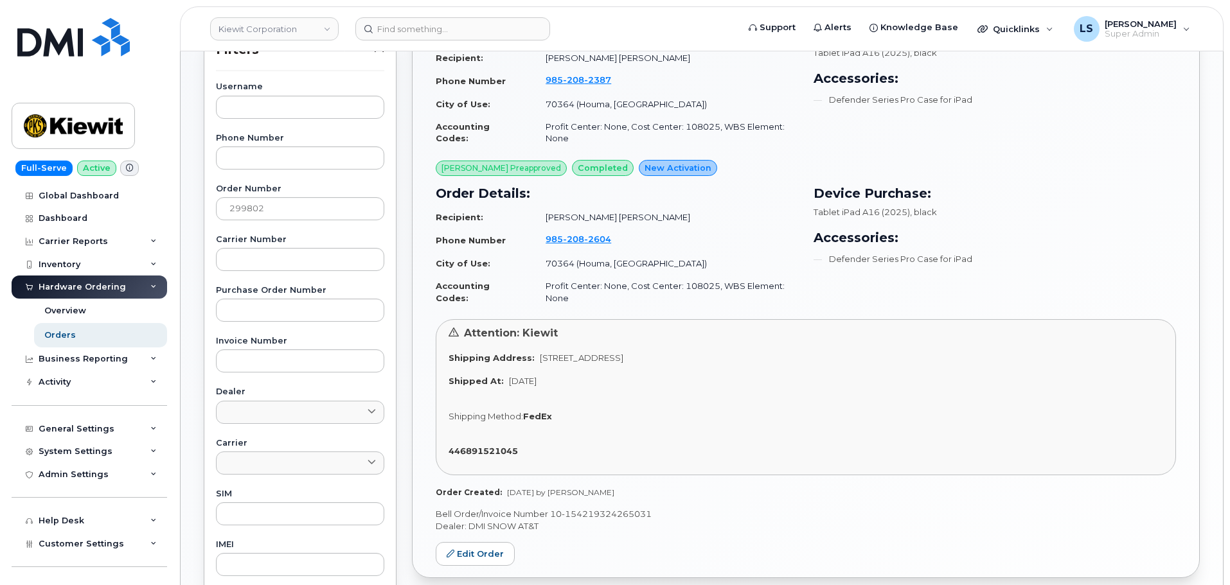
scroll to position [257, 0]
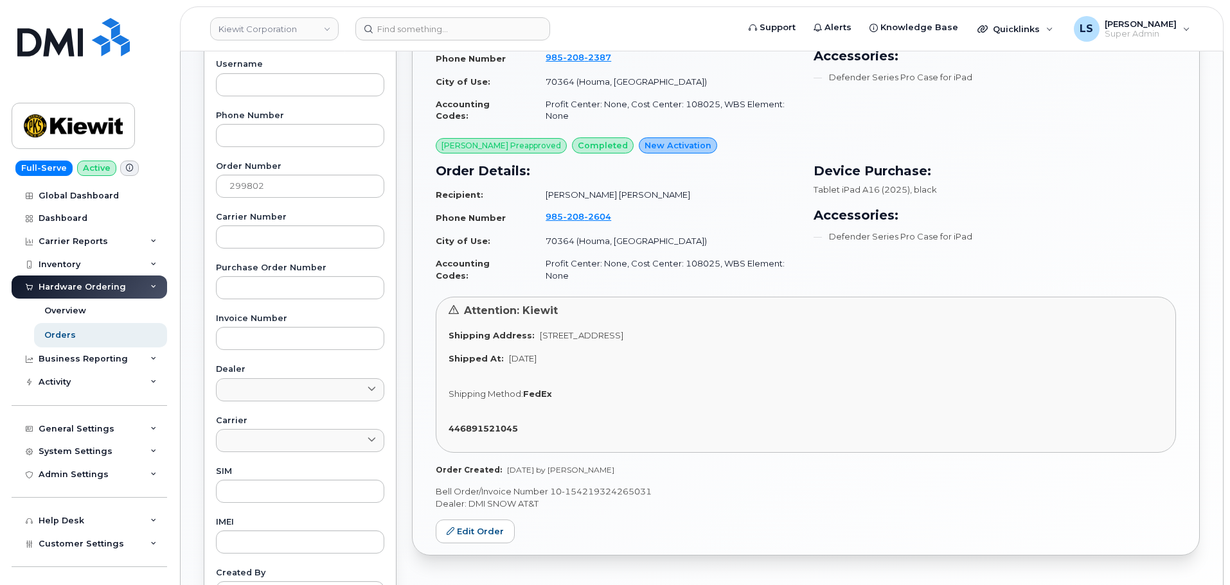
click at [694, 262] on td "Profit Center: None, Cost Center: 108025, WBS Element: None" at bounding box center [666, 270] width 264 height 34
copy td "108025"
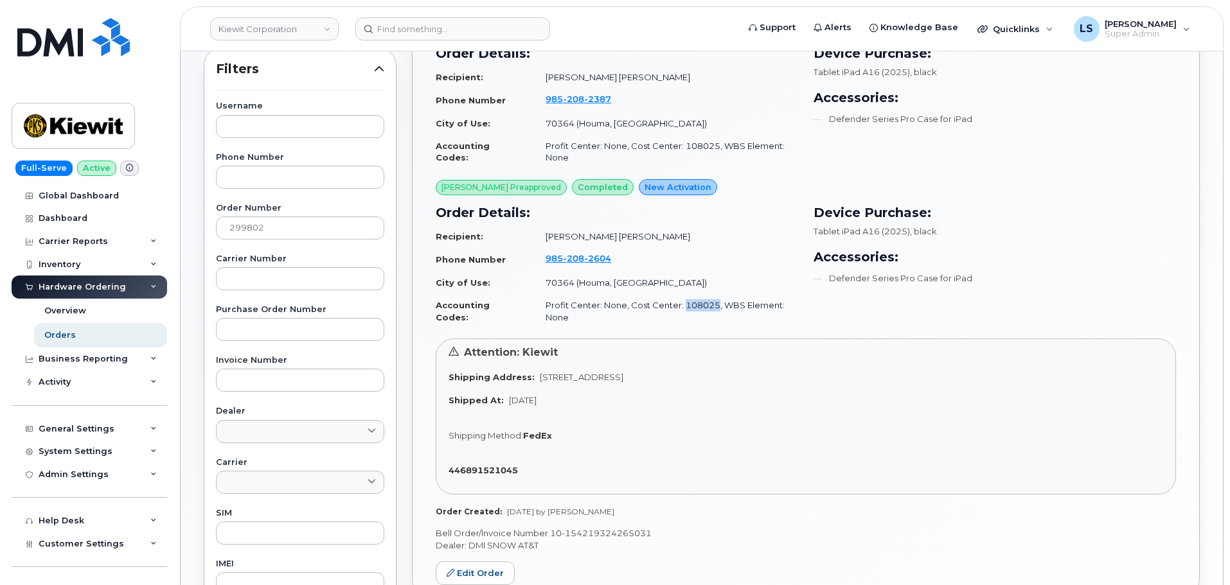
scroll to position [193, 0]
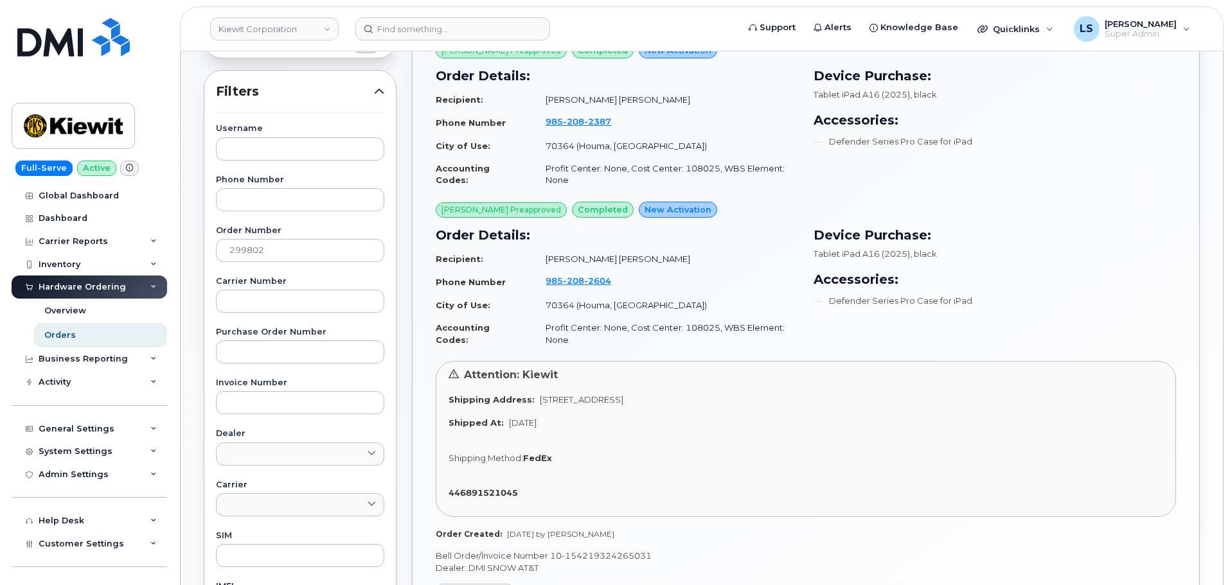
click at [608, 356] on div "Order Details: Recipient: Faisal Imtiaj Shovon Phone Number 985 208 2604 City o…" at bounding box center [617, 288] width 378 height 141
drag, startPoint x: 534, startPoint y: 399, endPoint x: 823, endPoint y: 398, distance: 289.2
click at [804, 399] on div "Shipping Address: 1135 Coteau Rd HOUMA LA 70364-4514 UNITED STATES" at bounding box center [806, 400] width 715 height 12
click at [823, 396] on div "Shipping Address: 1135 Coteau Rd HOUMA LA 70364-4514 UNITED STATES" at bounding box center [806, 400] width 715 height 12
click at [814, 412] on div "Attention: Kiewit Shipping Address: 1135 Coteau Rd HOUMA LA 70364-4514 UNITED S…" at bounding box center [806, 439] width 740 height 156
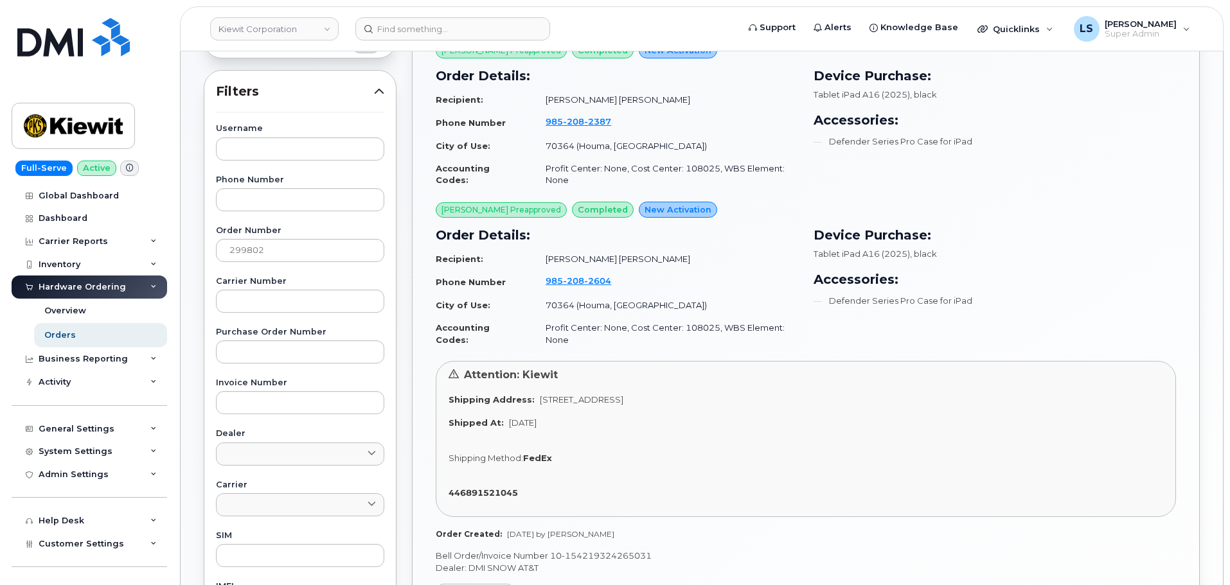
click at [568, 395] on span "1135 Coteau Rd HOUMA LA 70364-4514 UNITED STATES" at bounding box center [582, 400] width 84 height 10
click at [622, 399] on span "1135 Coteau Rd HOUMA LA 70364-4514 UNITED STATES" at bounding box center [582, 400] width 84 height 10
drag, startPoint x: 533, startPoint y: 398, endPoint x: 805, endPoint y: 397, distance: 271.8
click at [805, 397] on div "Shipping Address: 1135 Coteau Rd HOUMA LA 70364-4514 UNITED STATES" at bounding box center [806, 400] width 715 height 12
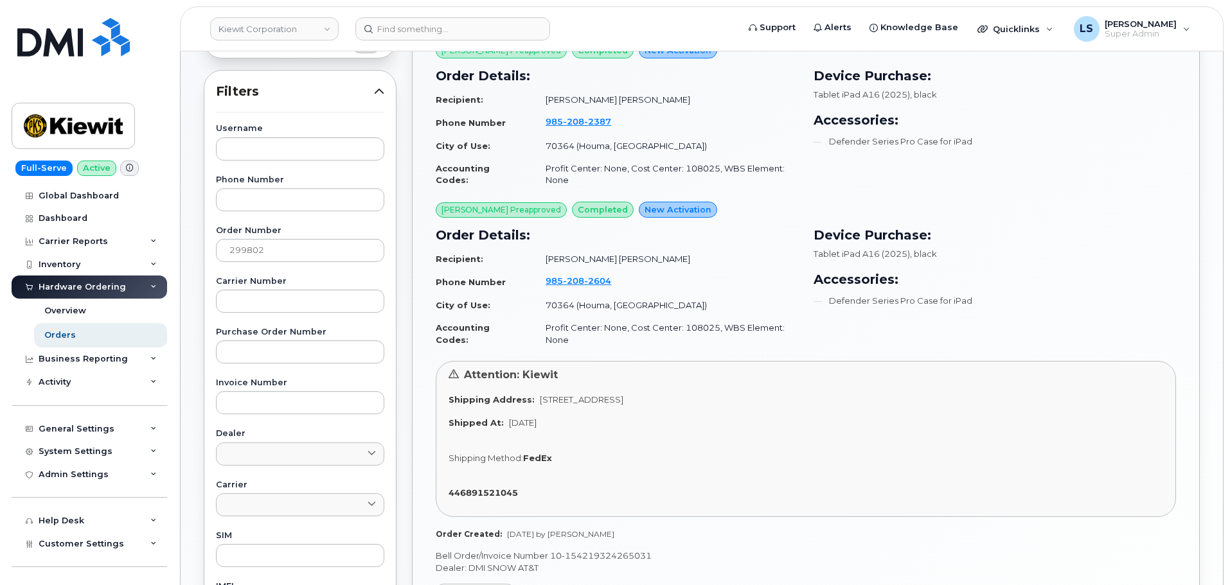
copy span "1135 Coteau Rd HOUMA LA 70364-4514 UNITED STATES"
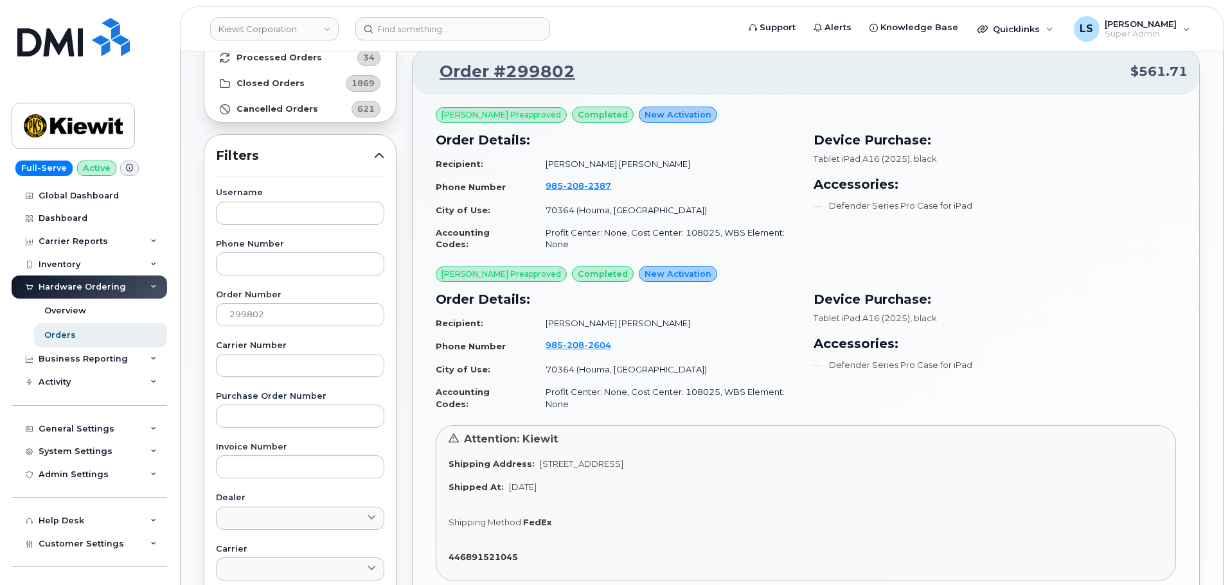
click at [608, 337] on td "985 208 2604" at bounding box center [666, 346] width 264 height 24
click at [610, 338] on td "985 208 2604" at bounding box center [666, 346] width 264 height 24
click at [611, 382] on td "Profit Center: None, Cost Center: 108025, WBS Element: None" at bounding box center [666, 398] width 264 height 34
drag, startPoint x: 611, startPoint y: 382, endPoint x: 613, endPoint y: 395, distance: 13.0
click at [611, 382] on td "Profit Center: None, Cost Center: 108025, WBS Element: None" at bounding box center [666, 398] width 264 height 34
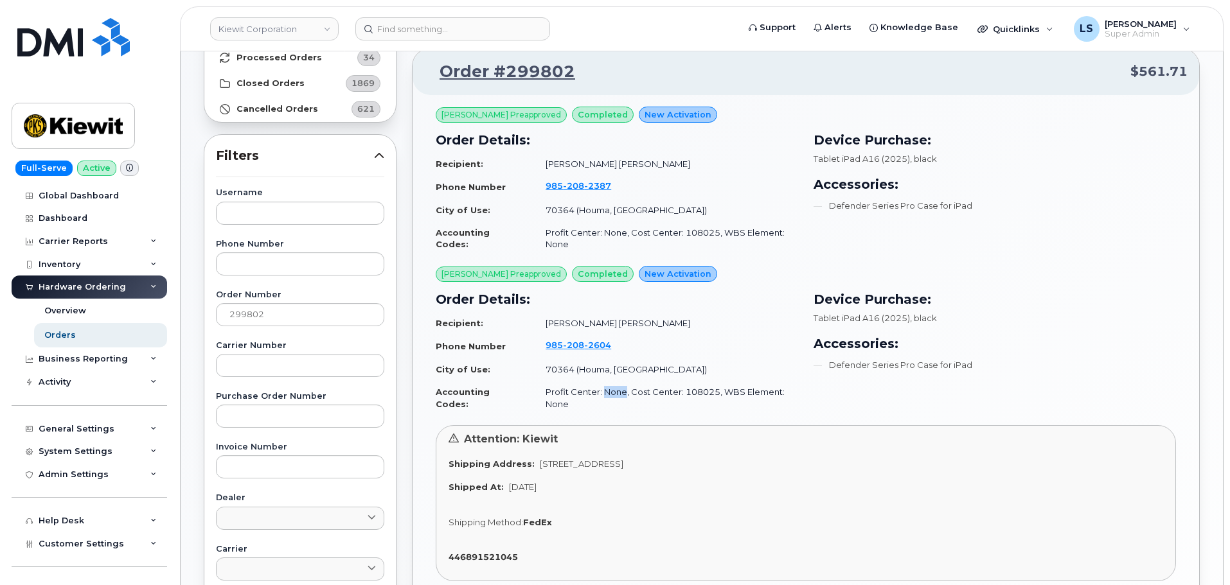
drag, startPoint x: 616, startPoint y: 385, endPoint x: 631, endPoint y: 394, distance: 17.9
click at [616, 385] on td "Profit Center: None, Cost Center: 108025, WBS Element: None" at bounding box center [666, 398] width 264 height 34
click at [674, 410] on td "Profit Center: None, Cost Center: 108025, WBS Element: None" at bounding box center [666, 398] width 264 height 34
click at [643, 390] on td "Profit Center: None, Cost Center: 108025, WBS Element: None" at bounding box center [666, 398] width 264 height 34
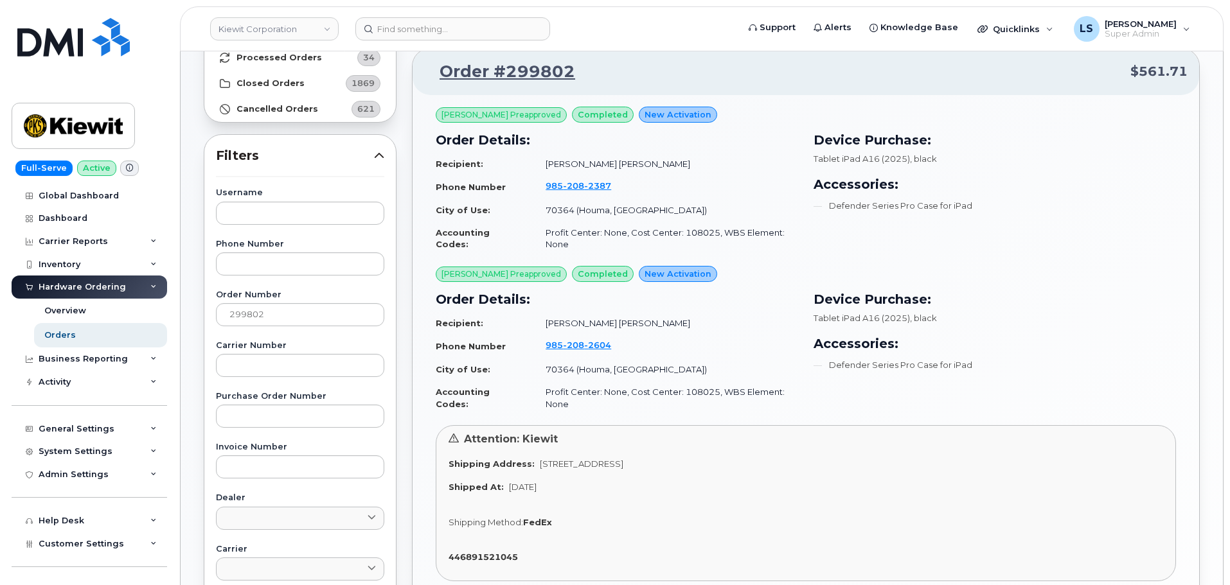
click at [675, 391] on td "Profit Center: None, Cost Center: 108025, WBS Element: None" at bounding box center [666, 398] width 264 height 34
click at [641, 391] on td "Profit Center: None, Cost Center: 108025, WBS Element: None" at bounding box center [666, 398] width 264 height 34
click at [672, 387] on td "Profit Center: None, Cost Center: 108025, WBS Element: None" at bounding box center [666, 398] width 264 height 34
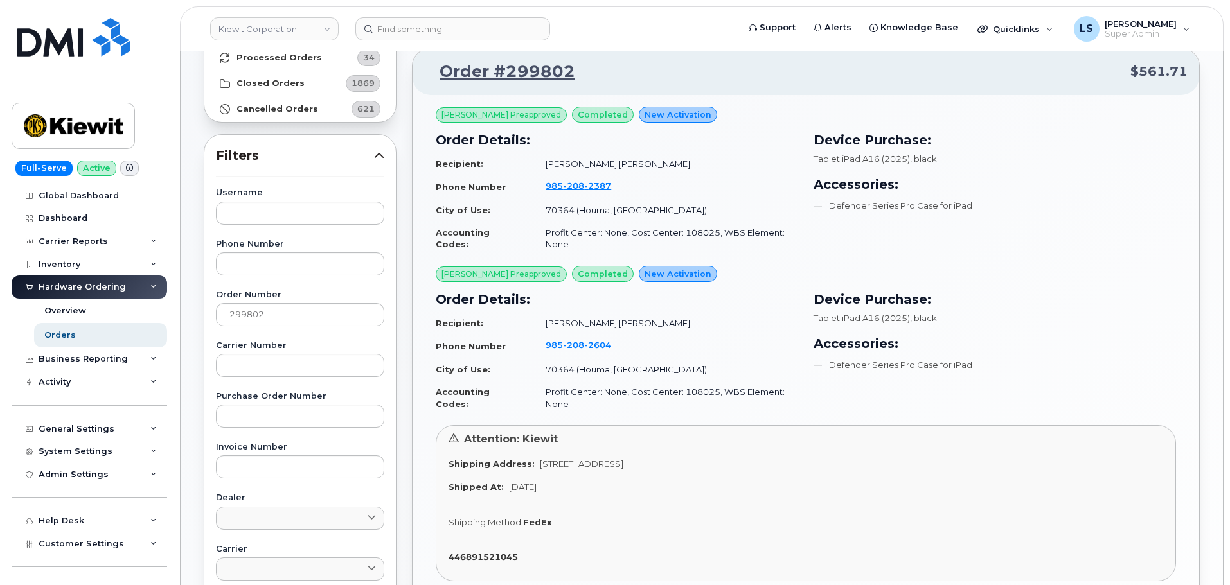
click at [677, 396] on td "Profit Center: None, Cost Center: 108025, WBS Element: None" at bounding box center [666, 398] width 264 height 34
drag, startPoint x: 677, startPoint y: 396, endPoint x: 684, endPoint y: 419, distance: 24.2
click at [677, 398] on td "Profit Center: None, Cost Center: 108025, WBS Element: None" at bounding box center [666, 398] width 264 height 34
click at [671, 388] on td "Profit Center: None, Cost Center: 108025, WBS Element: None" at bounding box center [666, 398] width 264 height 34
drag, startPoint x: 542, startPoint y: 326, endPoint x: 621, endPoint y: 326, distance: 79.7
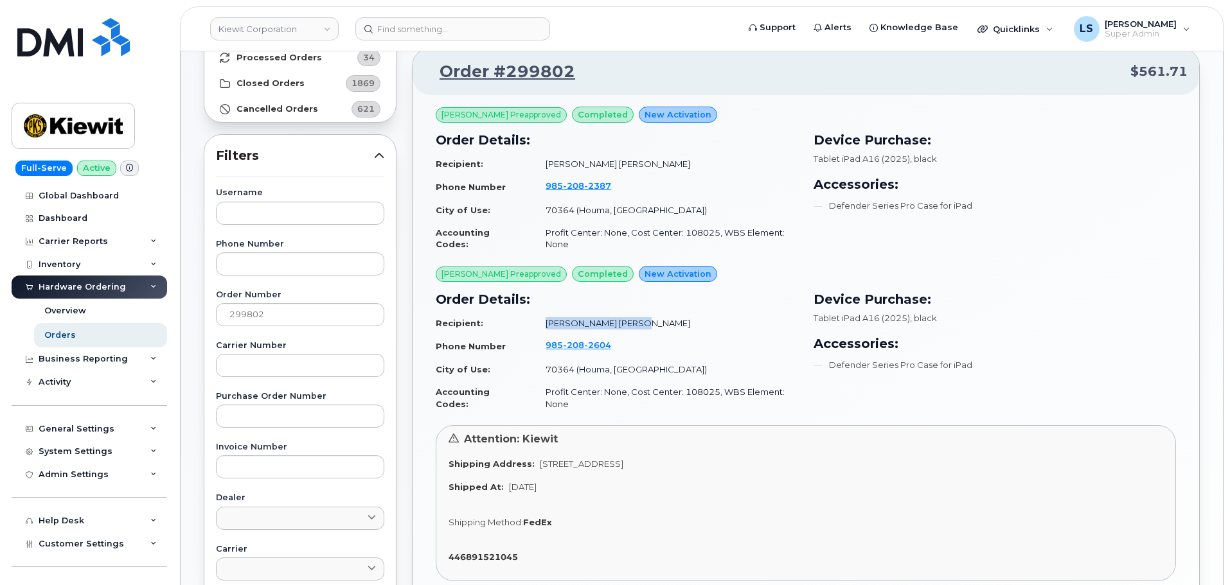
click at [621, 326] on td "[PERSON_NAME] [PERSON_NAME]" at bounding box center [666, 323] width 264 height 22
click at [617, 321] on td "[PERSON_NAME] [PERSON_NAME]" at bounding box center [666, 323] width 264 height 22
click at [623, 323] on td "[PERSON_NAME] [PERSON_NAME]" at bounding box center [666, 323] width 264 height 22
drag, startPoint x: 623, startPoint y: 323, endPoint x: 643, endPoint y: 332, distance: 21.9
click at [623, 323] on td "[PERSON_NAME] [PERSON_NAME]" at bounding box center [666, 323] width 264 height 22
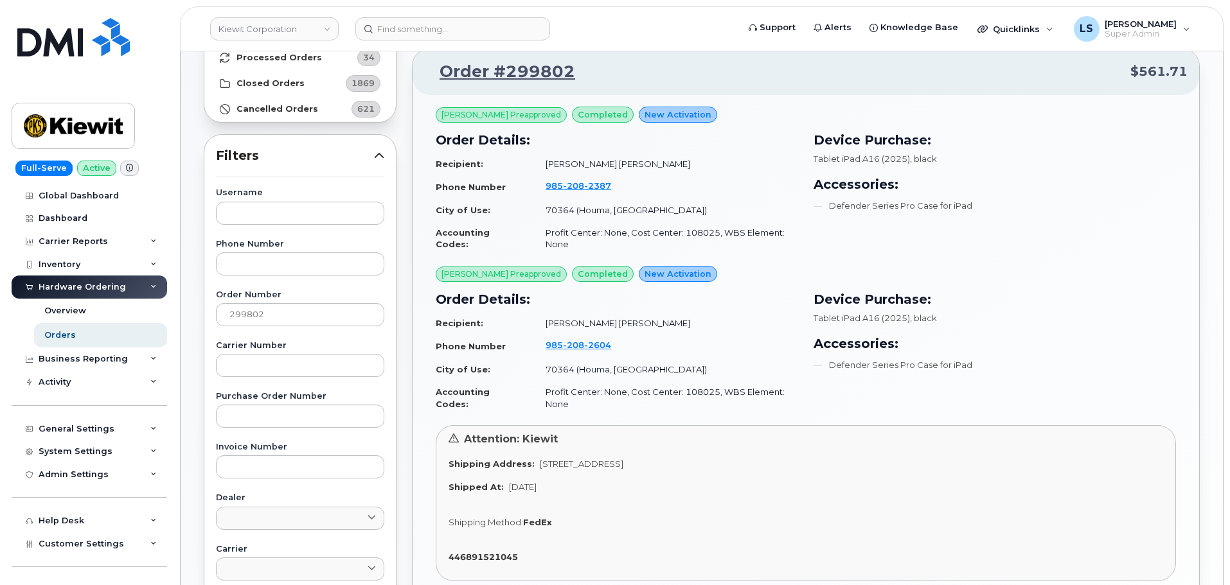
click at [640, 323] on td "[PERSON_NAME] [PERSON_NAME]" at bounding box center [666, 323] width 264 height 22
drag, startPoint x: 535, startPoint y: 159, endPoint x: 651, endPoint y: 167, distance: 115.9
click at [643, 161] on td "[PERSON_NAME] [PERSON_NAME]" at bounding box center [666, 164] width 264 height 22
click at [692, 157] on td "[PERSON_NAME] [PERSON_NAME]" at bounding box center [666, 164] width 264 height 22
drag, startPoint x: 535, startPoint y: 323, endPoint x: 645, endPoint y: 314, distance: 109.6
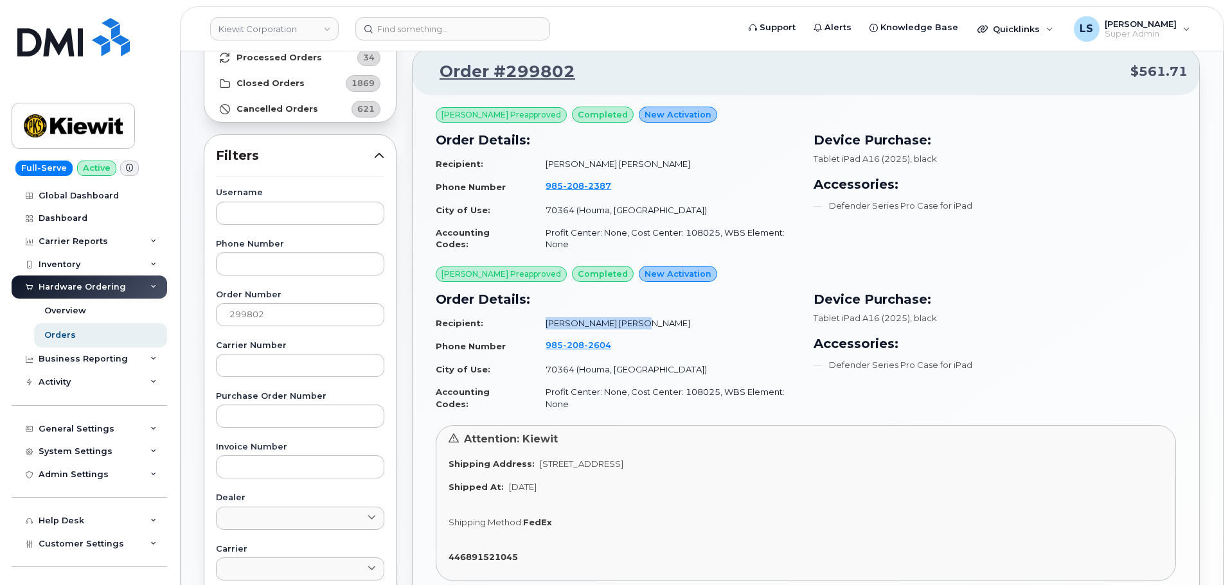
click at [645, 314] on td "[PERSON_NAME] [PERSON_NAME]" at bounding box center [666, 323] width 264 height 22
click at [718, 314] on td "[PERSON_NAME] [PERSON_NAME]" at bounding box center [666, 323] width 264 height 22
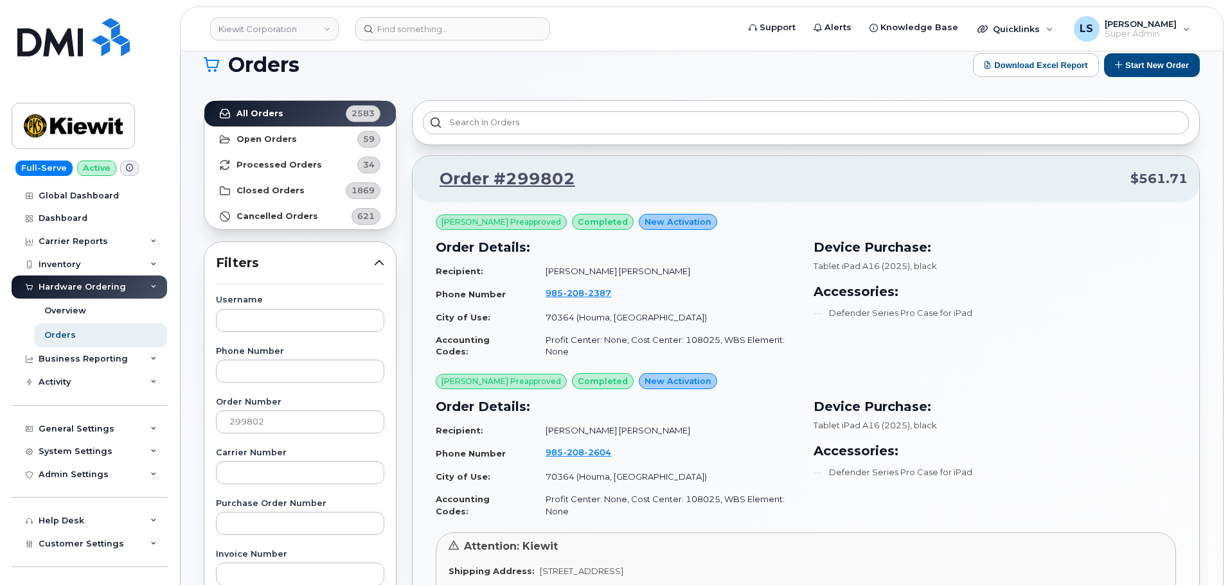
scroll to position [0, 0]
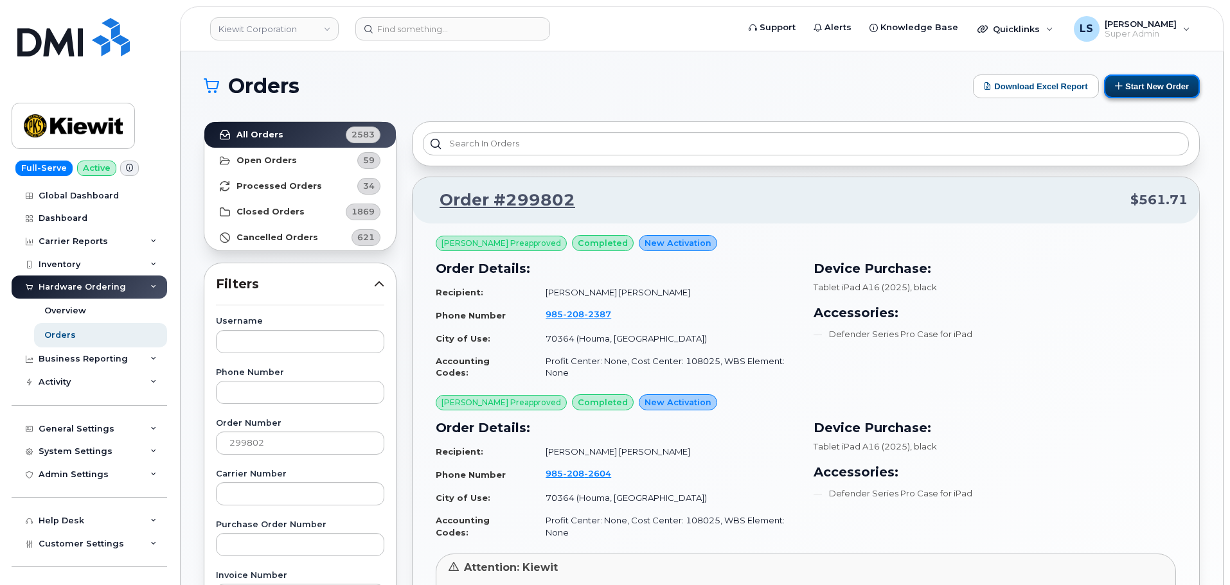
click at [1156, 85] on button "Start New Order" at bounding box center [1152, 87] width 96 height 24
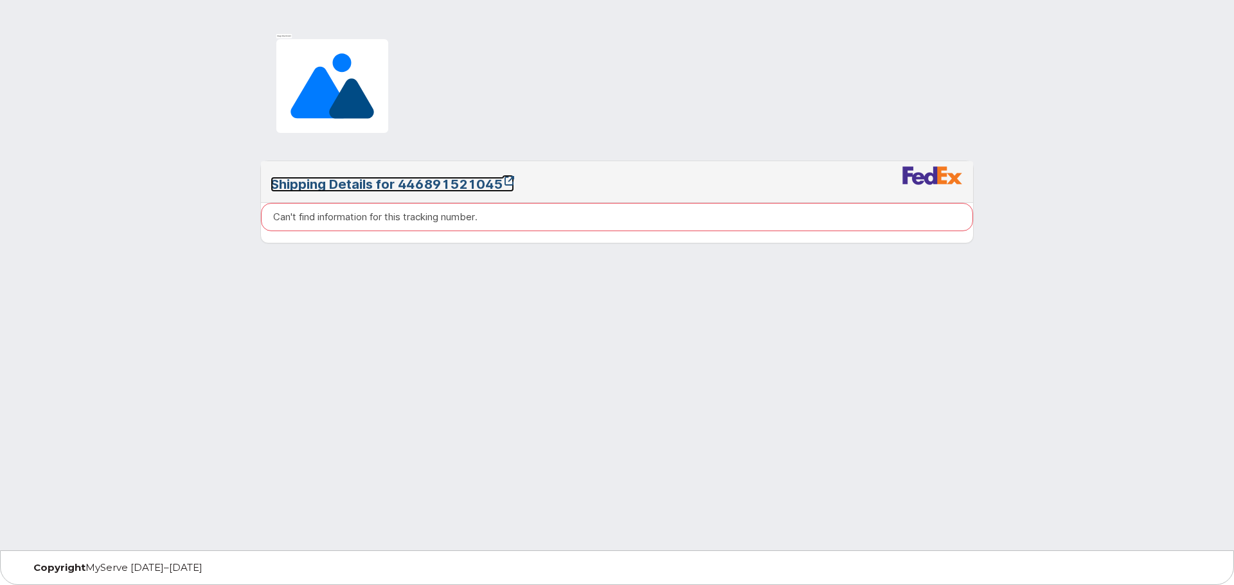
click at [462, 180] on link "Shipping Details for 446891521045" at bounding box center [393, 184] width 244 height 15
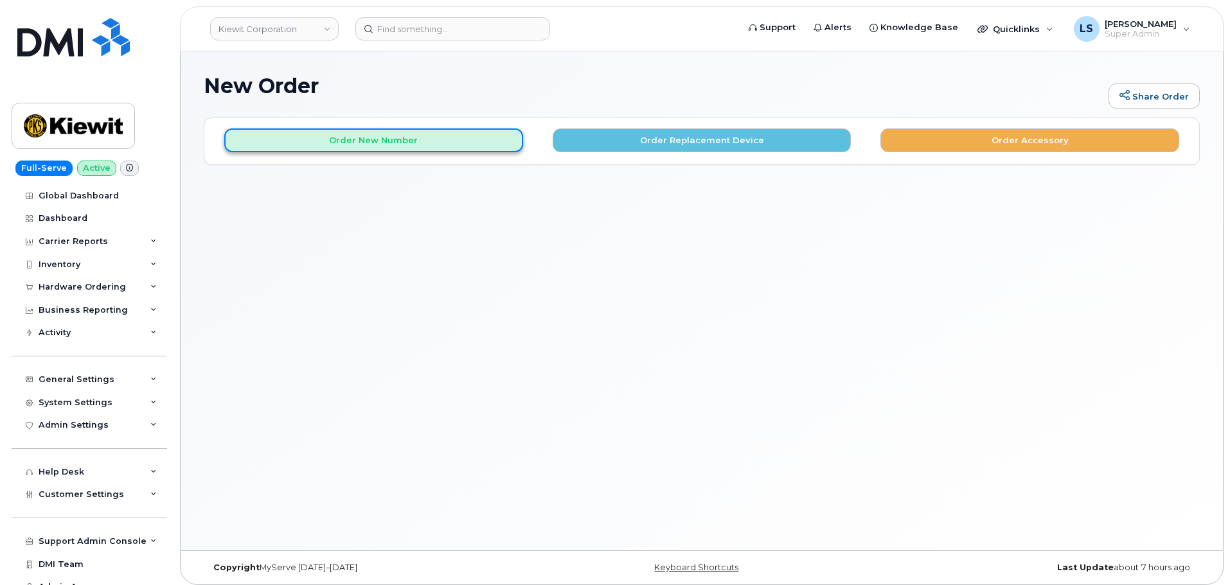
click at [436, 148] on button "Order New Number" at bounding box center [373, 141] width 299 height 24
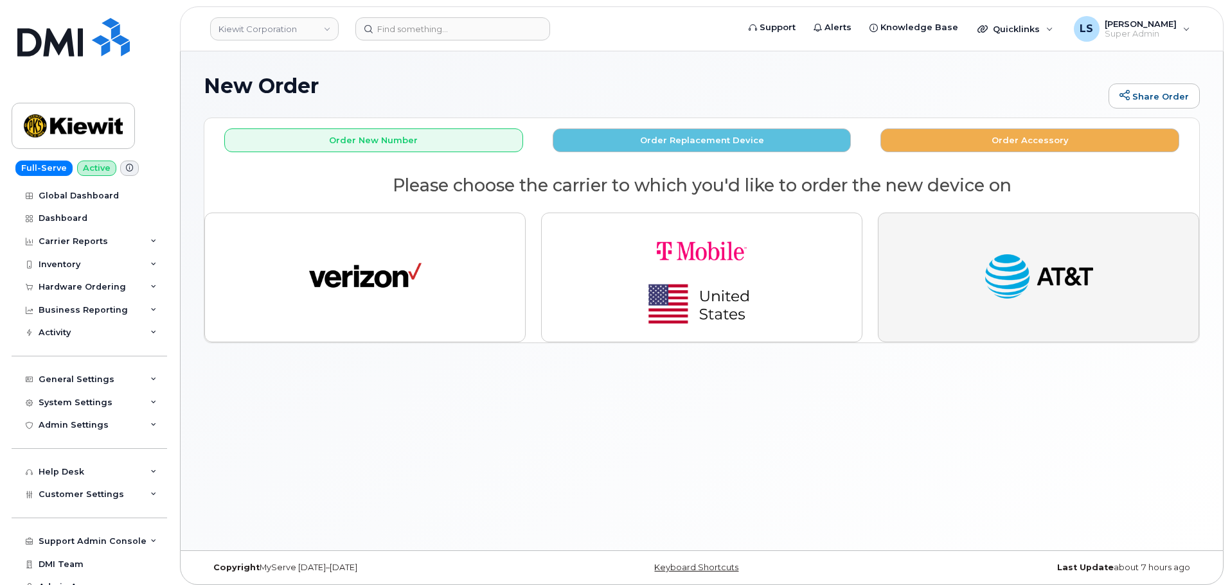
click at [1042, 267] on img "button" at bounding box center [1039, 278] width 112 height 58
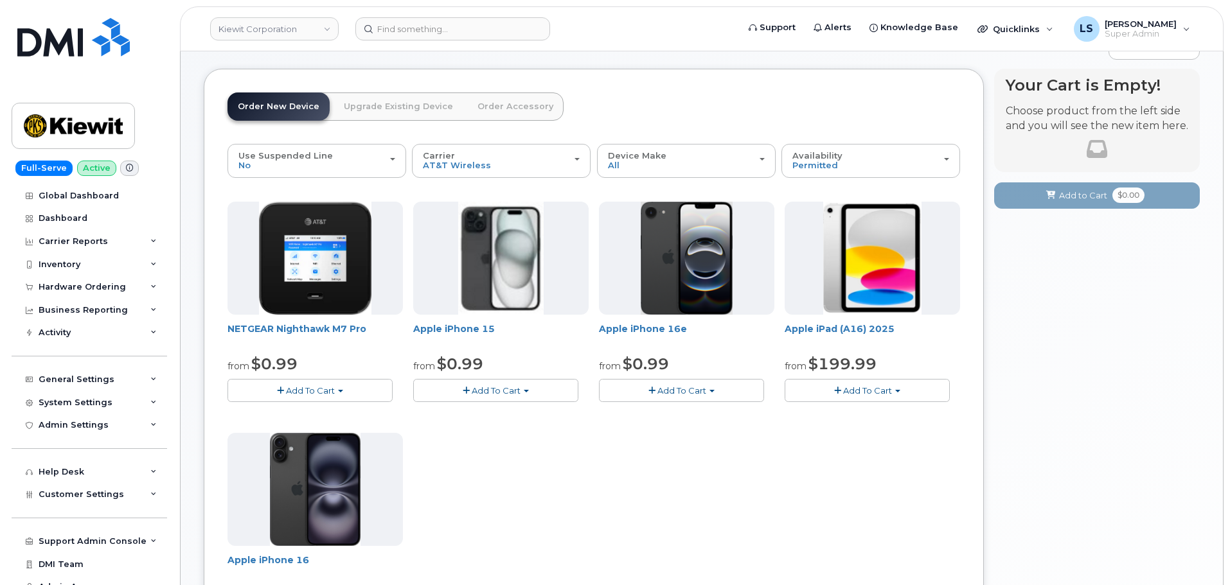
scroll to position [129, 0]
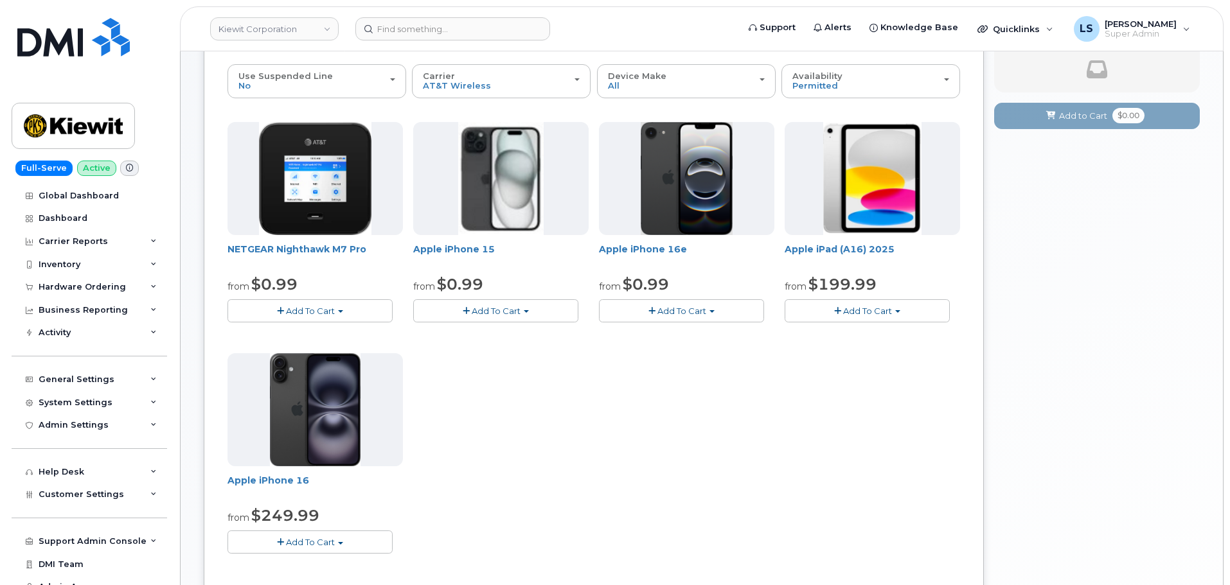
click at [497, 310] on span "Add To Cart" at bounding box center [496, 311] width 49 height 10
click at [495, 339] on link "$0.99 - 2 Year Activation (128GB)" at bounding box center [499, 335] width 166 height 16
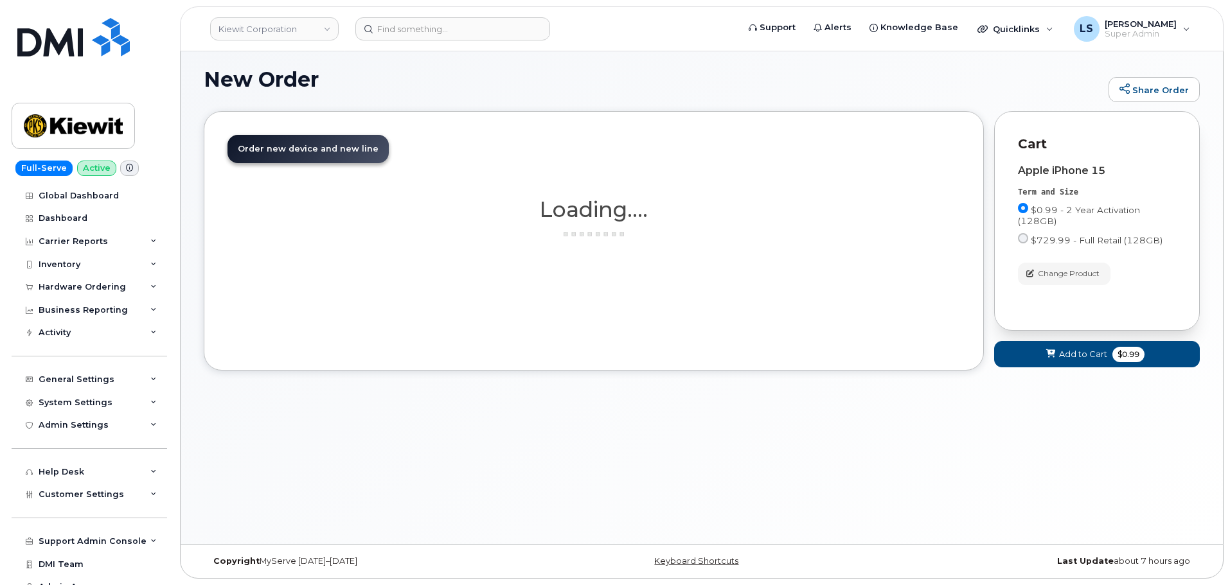
scroll to position [46, 0]
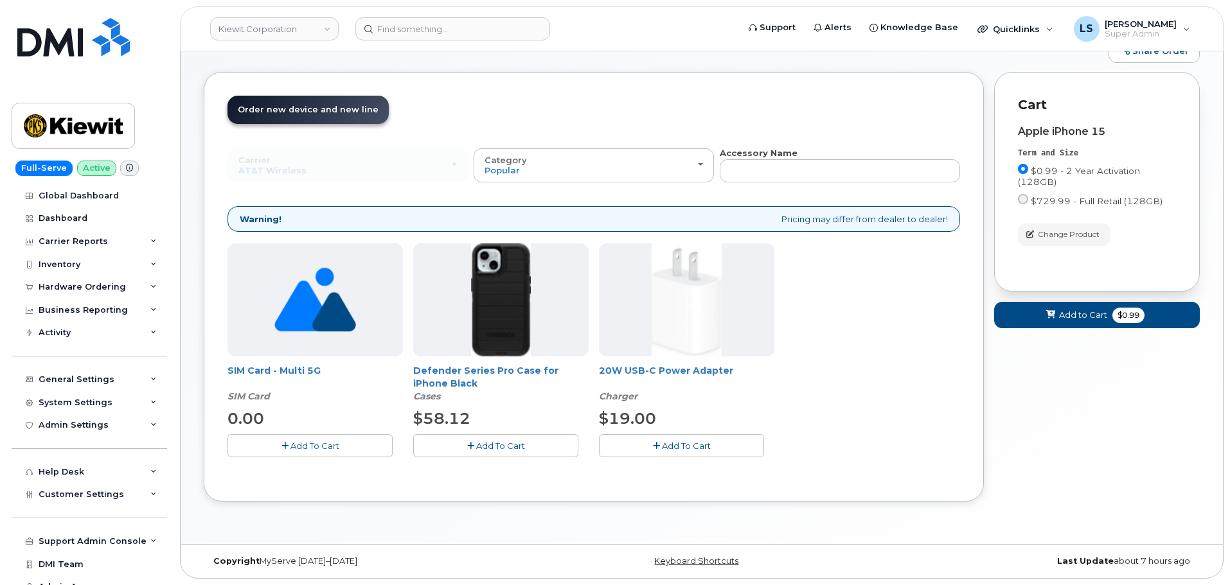
click at [495, 442] on span "Add To Cart" at bounding box center [500, 446] width 49 height 10
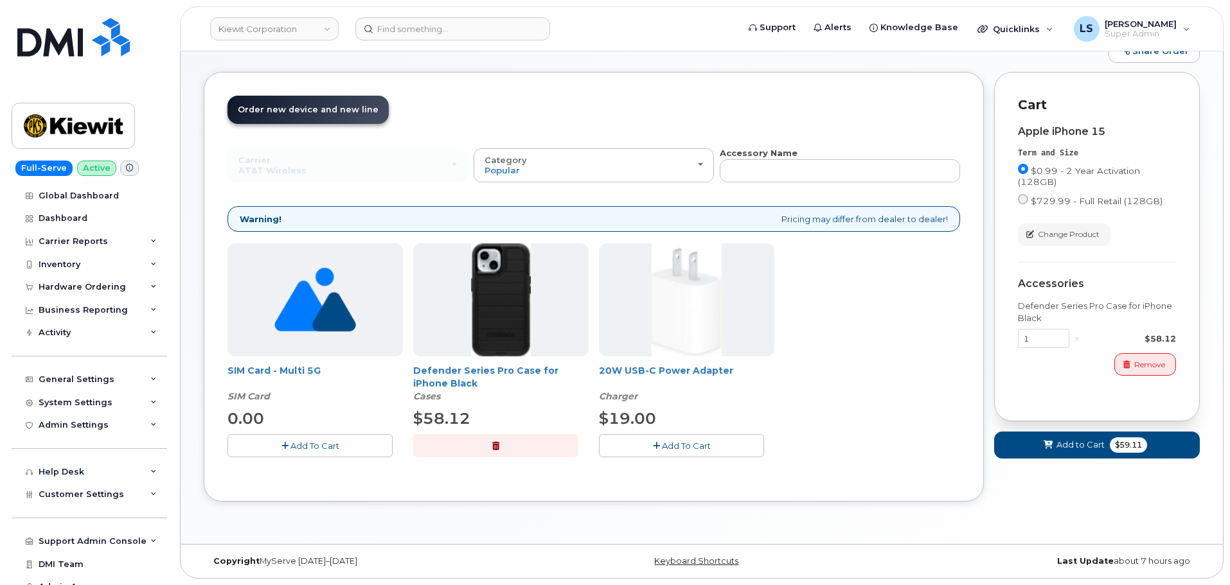
click at [678, 442] on span "Add To Cart" at bounding box center [686, 446] width 49 height 10
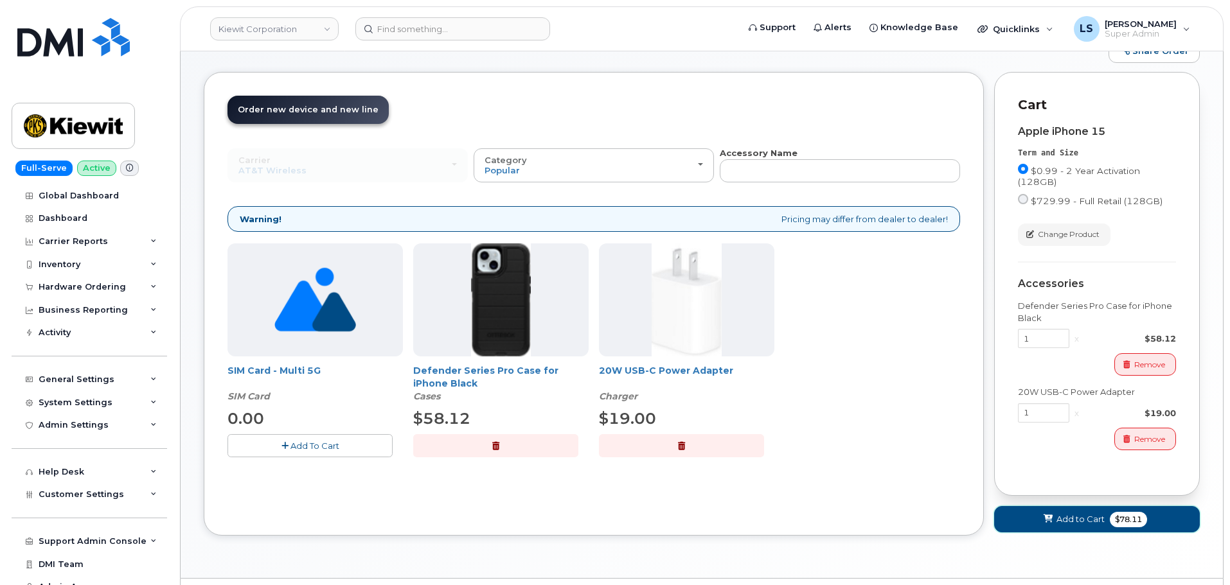
click at [1116, 515] on span "$78.11" at bounding box center [1128, 519] width 37 height 15
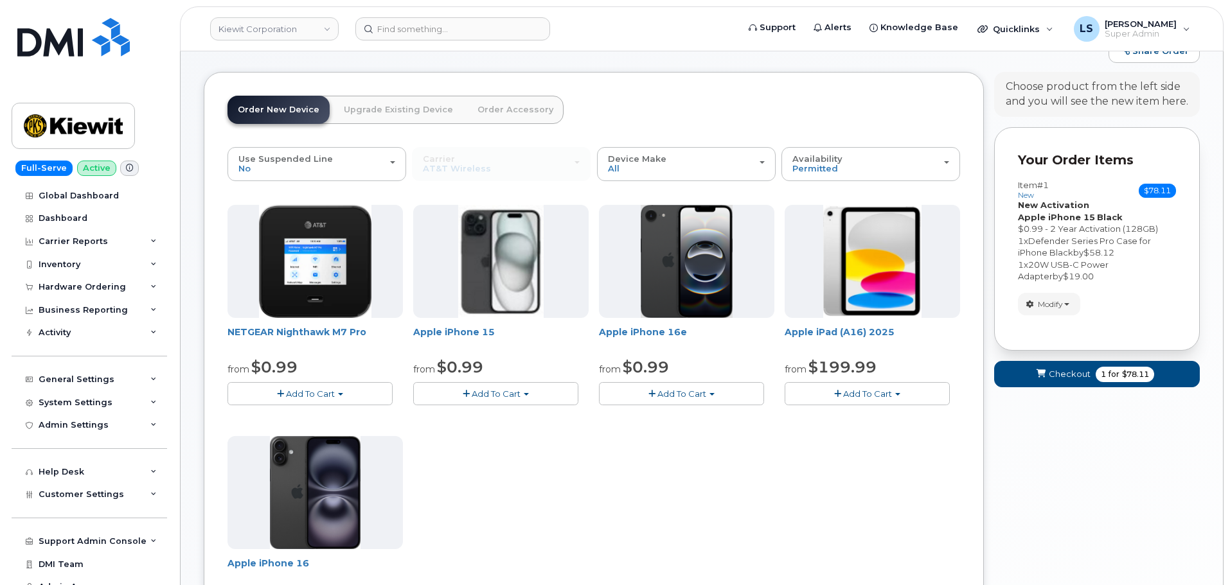
click at [875, 400] on button "Add To Cart" at bounding box center [867, 393] width 165 height 22
click at [877, 438] on link "$199.99 - 2 Year Activation (128GB)" at bounding box center [876, 433] width 177 height 16
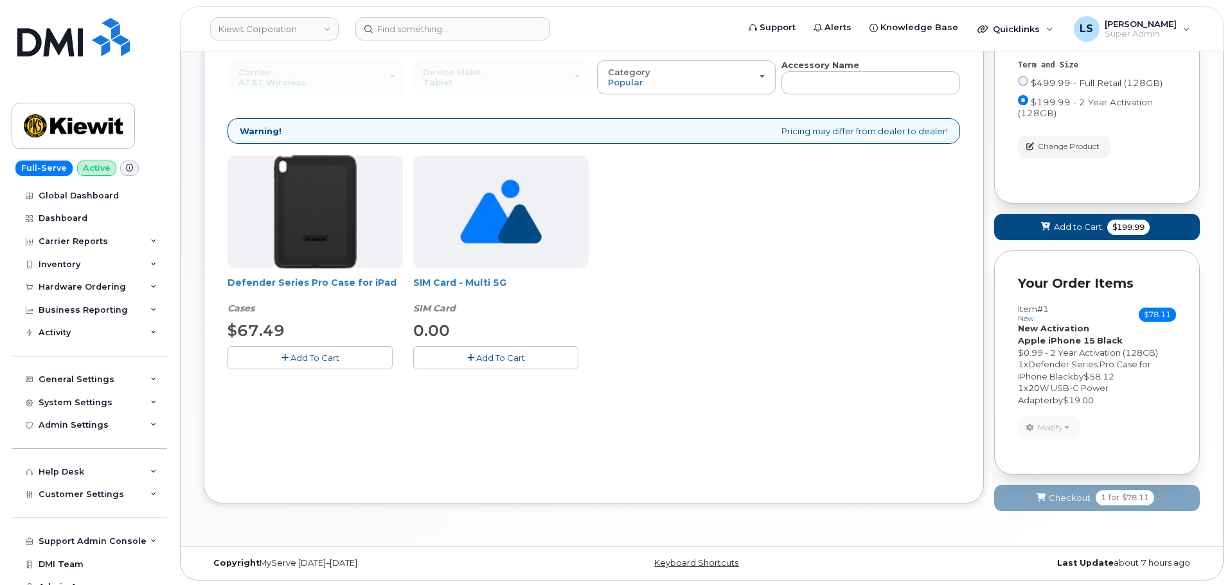
scroll to position [136, 0]
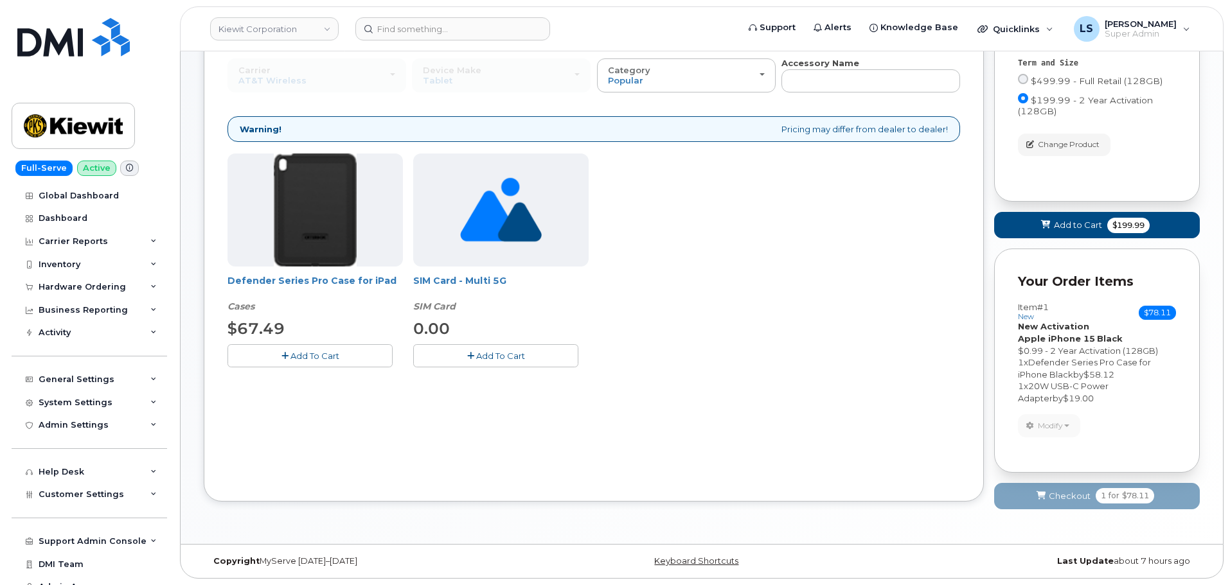
drag, startPoint x: 303, startPoint y: 355, endPoint x: 333, endPoint y: 372, distance: 34.8
click at [301, 355] on span "Add To Cart" at bounding box center [314, 356] width 49 height 10
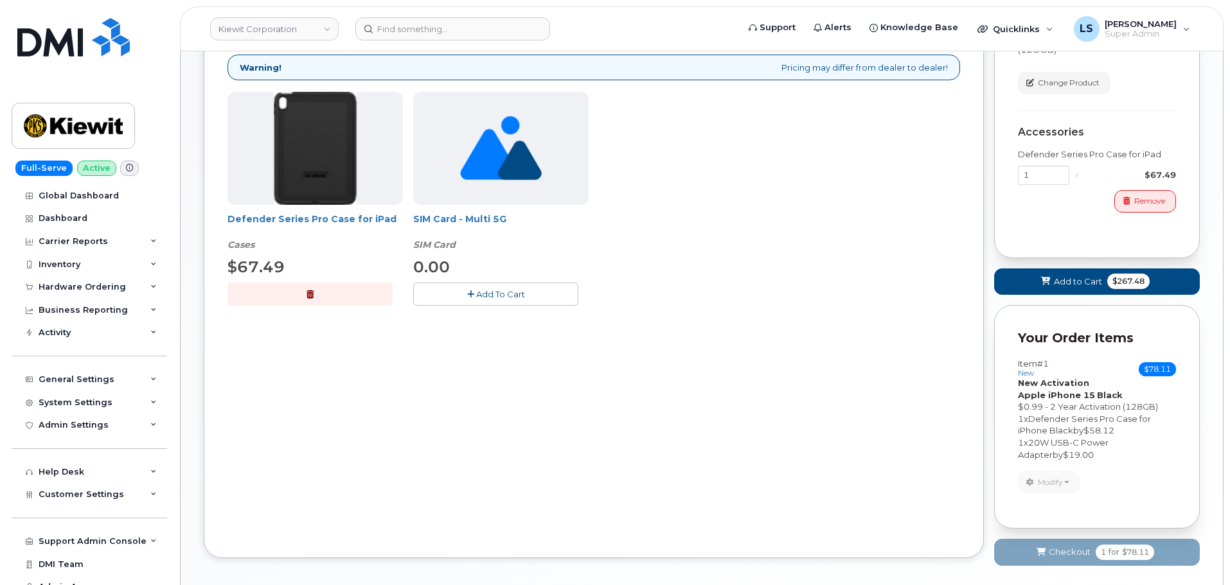
scroll to position [254, 0]
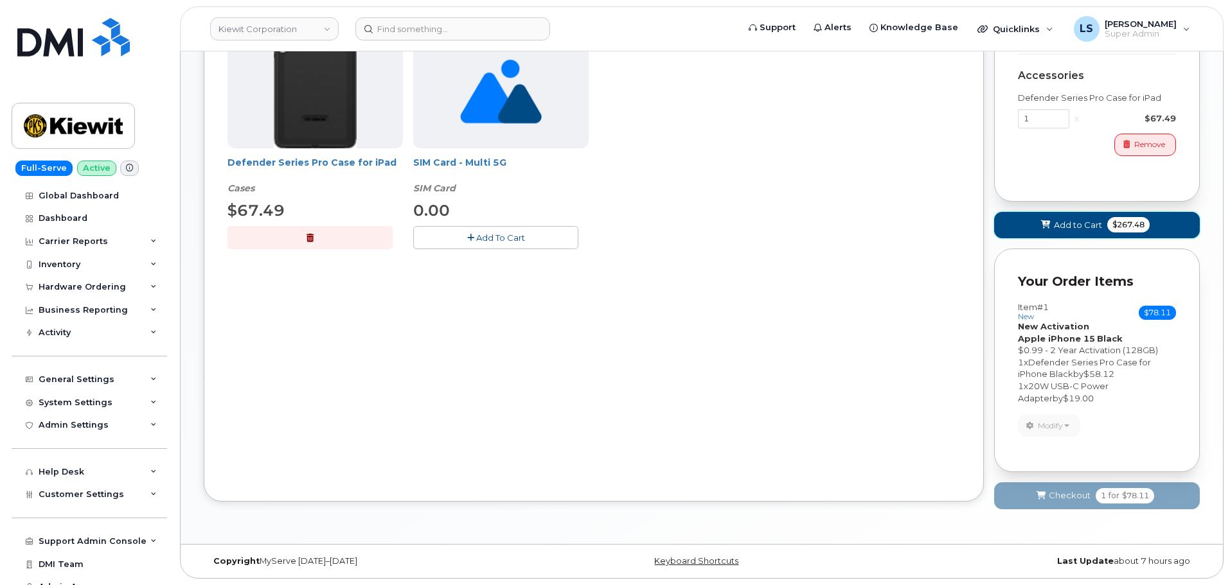
click at [1080, 217] on button "Add to Cart $267.48" at bounding box center [1097, 225] width 206 height 26
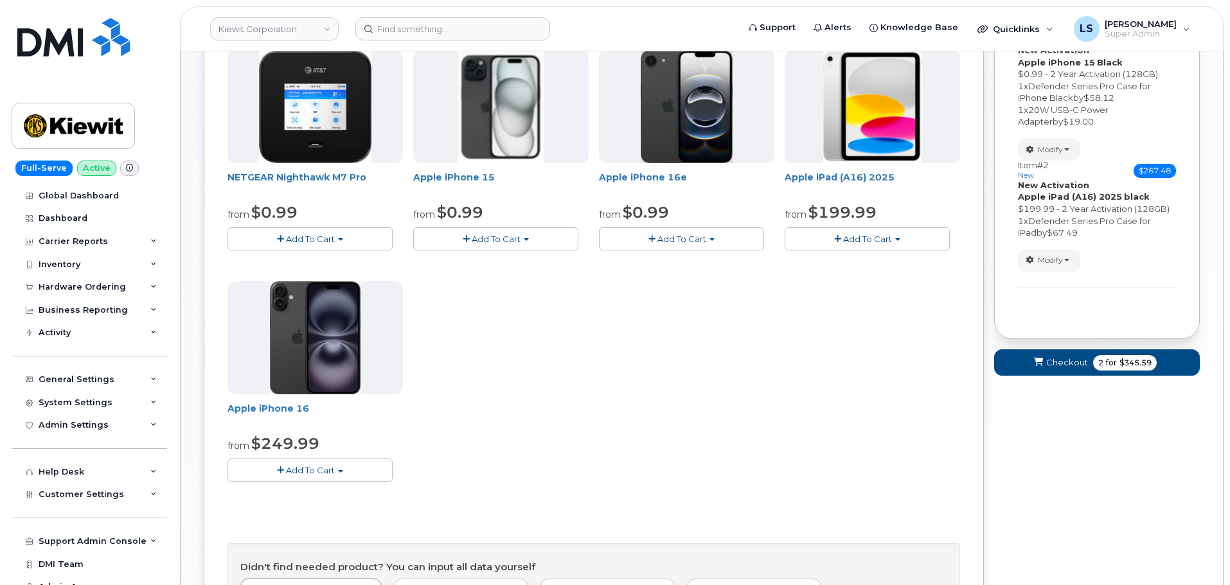
scroll to position [38, 0]
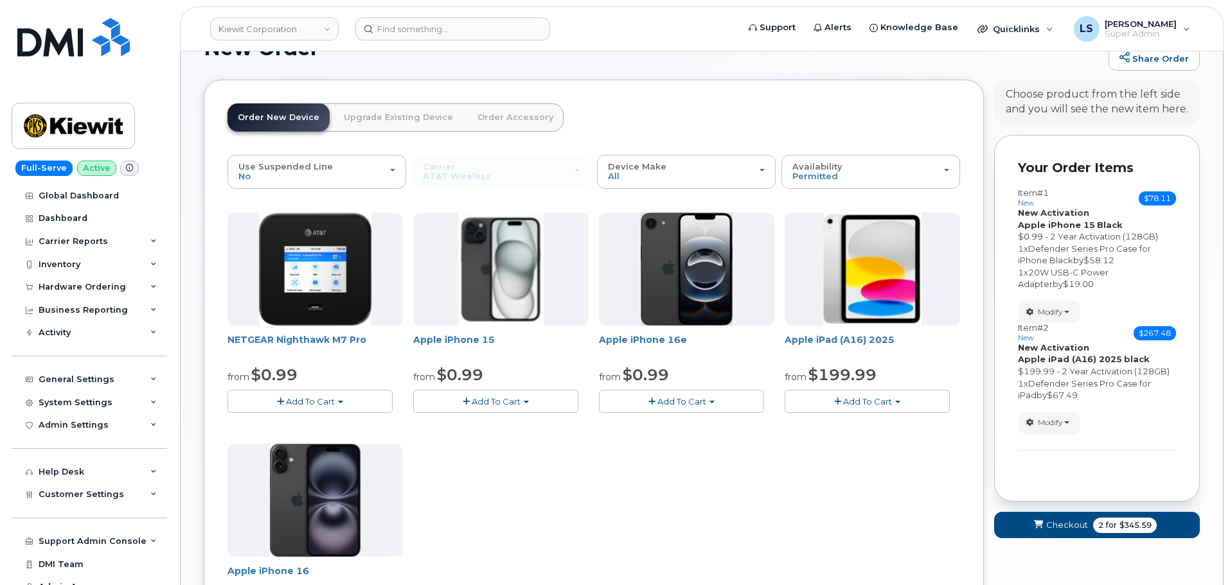
click at [867, 406] on span "Add To Cart" at bounding box center [867, 402] width 49 height 10
drag, startPoint x: 864, startPoint y: 441, endPoint x: 982, endPoint y: 507, distance: 135.0
click at [864, 441] on link "$199.99 - 2 Year Activation (128GB)" at bounding box center [876, 441] width 177 height 16
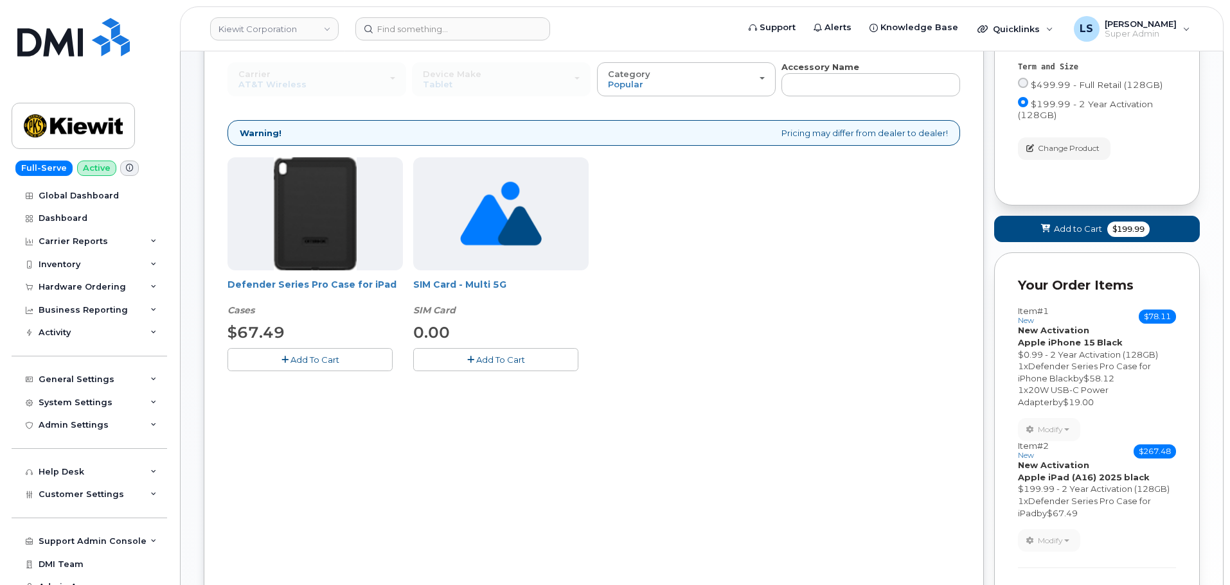
scroll to position [279, 0]
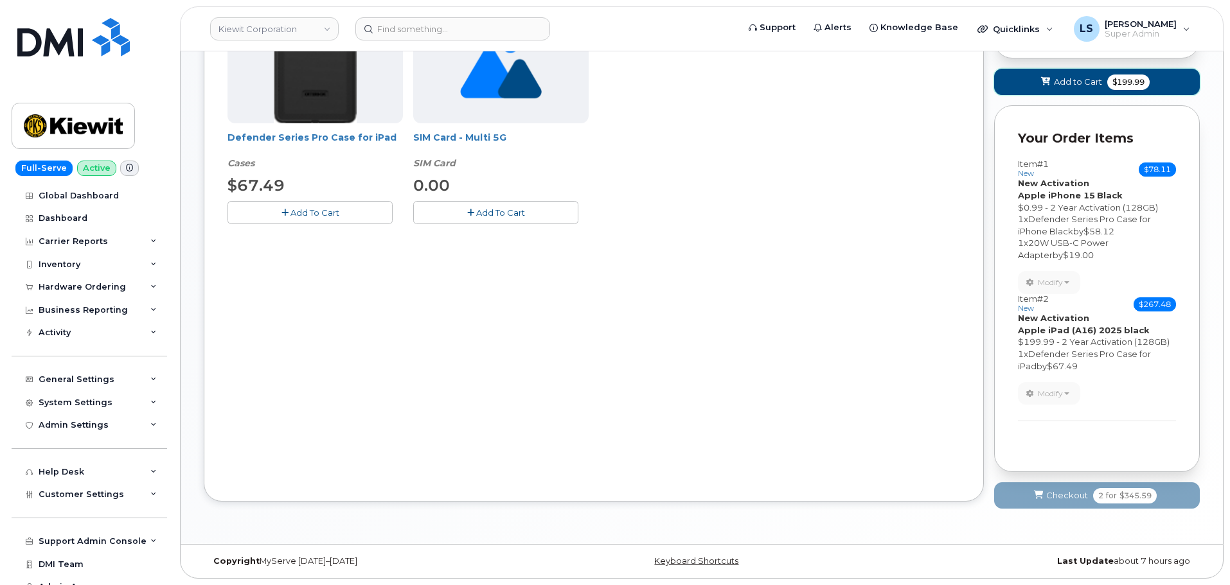
click at [1067, 84] on span "Add to Cart" at bounding box center [1078, 82] width 48 height 12
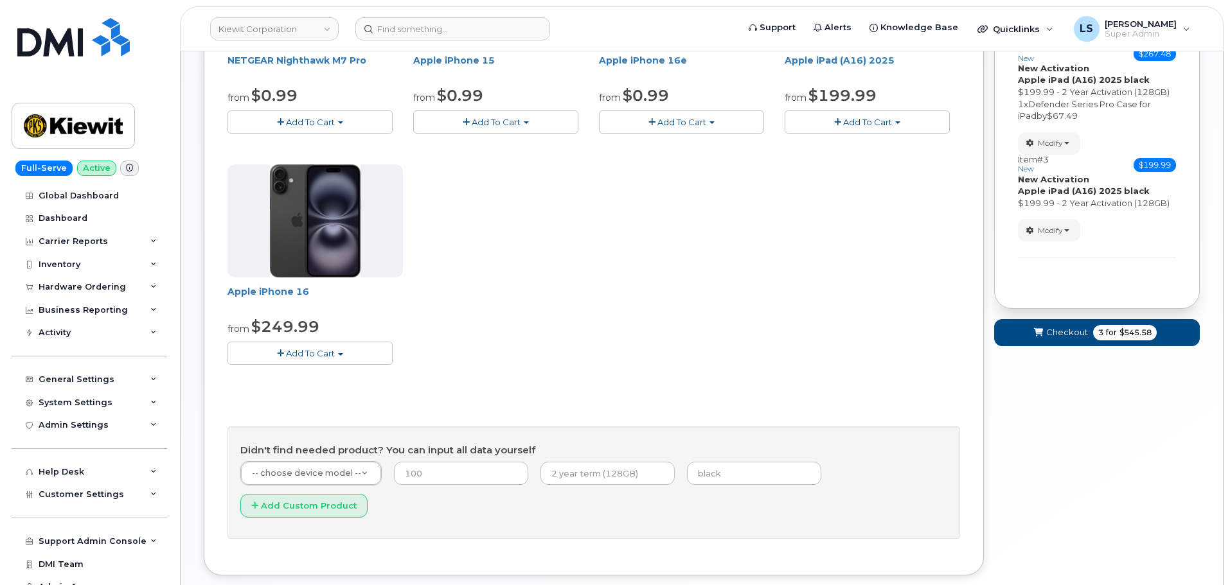
scroll to position [102, 0]
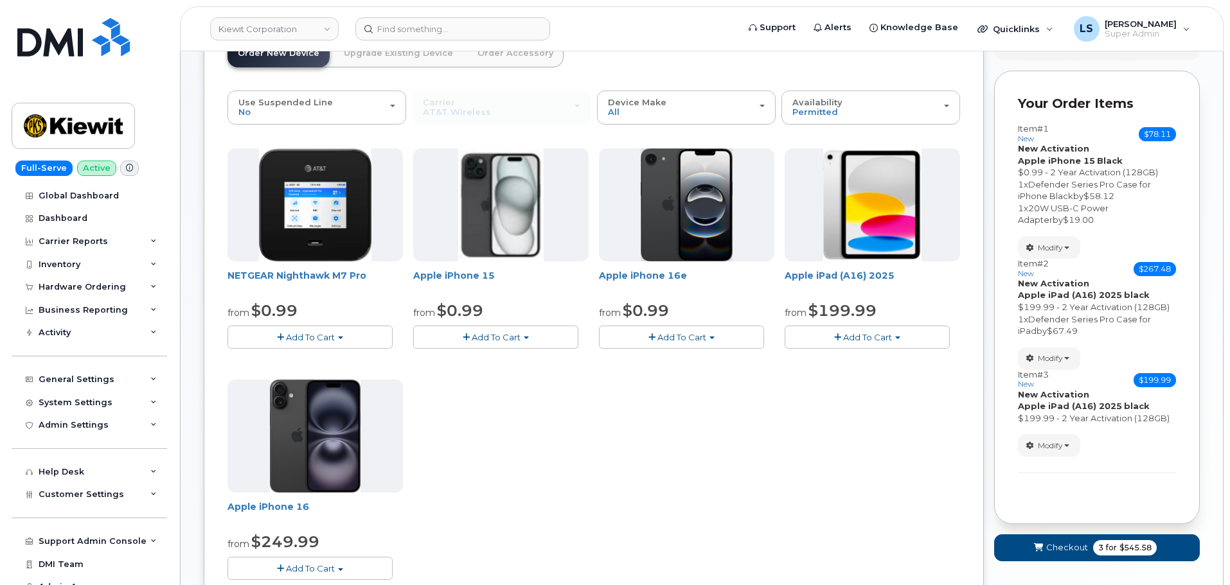
click at [892, 336] on button "Add To Cart" at bounding box center [867, 337] width 165 height 22
click at [881, 379] on link "$199.99 - 2 Year Activation (128GB)" at bounding box center [876, 377] width 177 height 16
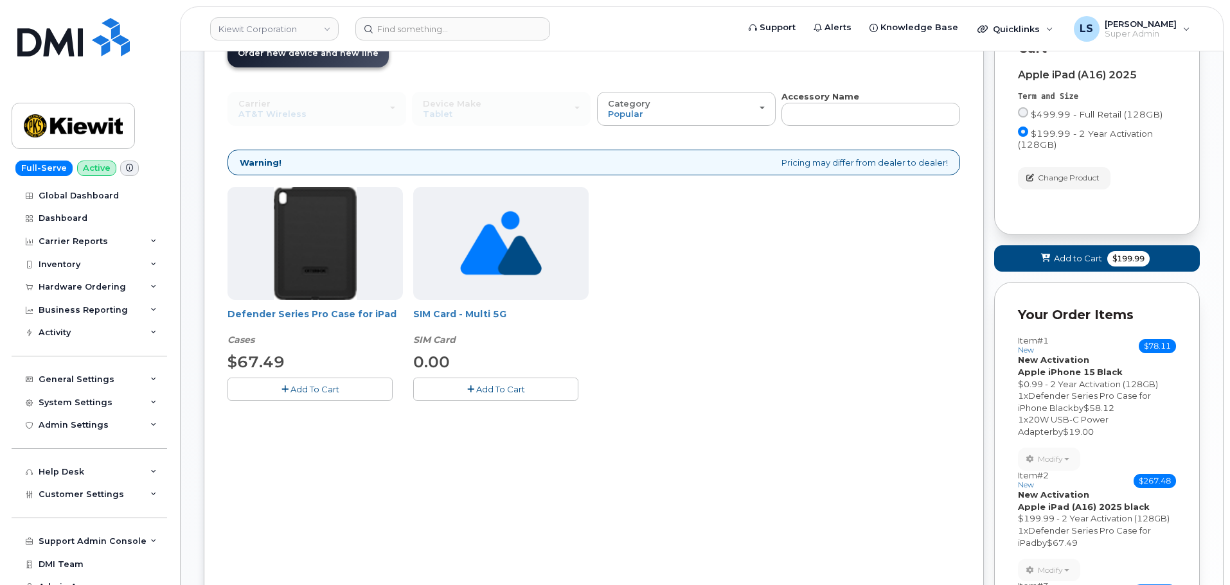
click at [320, 398] on button "Add To Cart" at bounding box center [310, 389] width 165 height 22
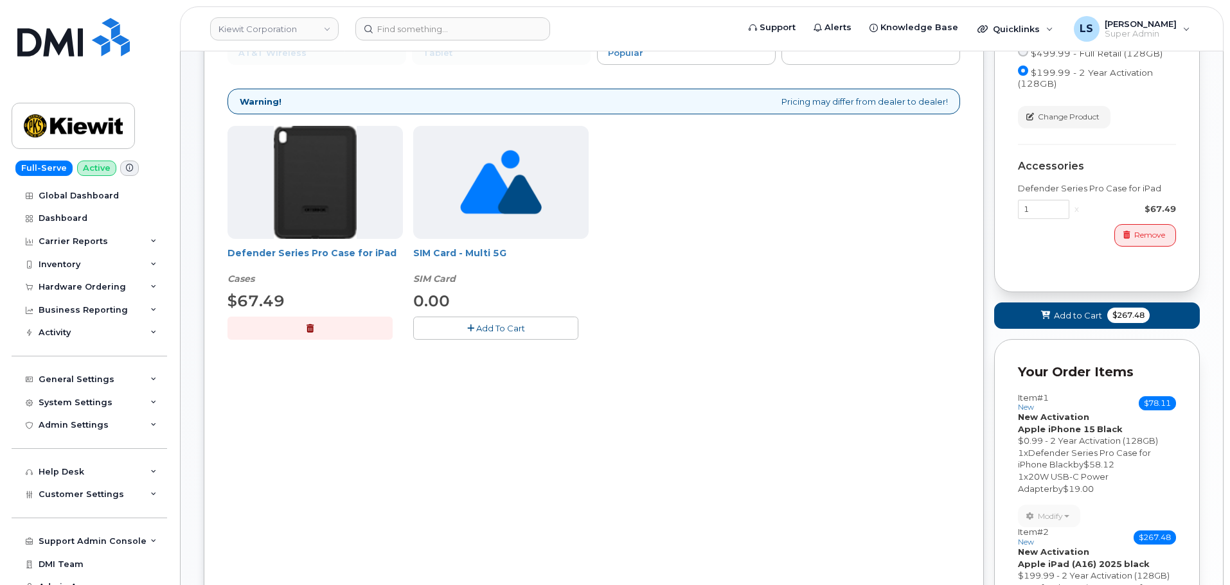
scroll to position [163, 0]
click at [1085, 310] on span "Add to Cart" at bounding box center [1078, 316] width 48 height 12
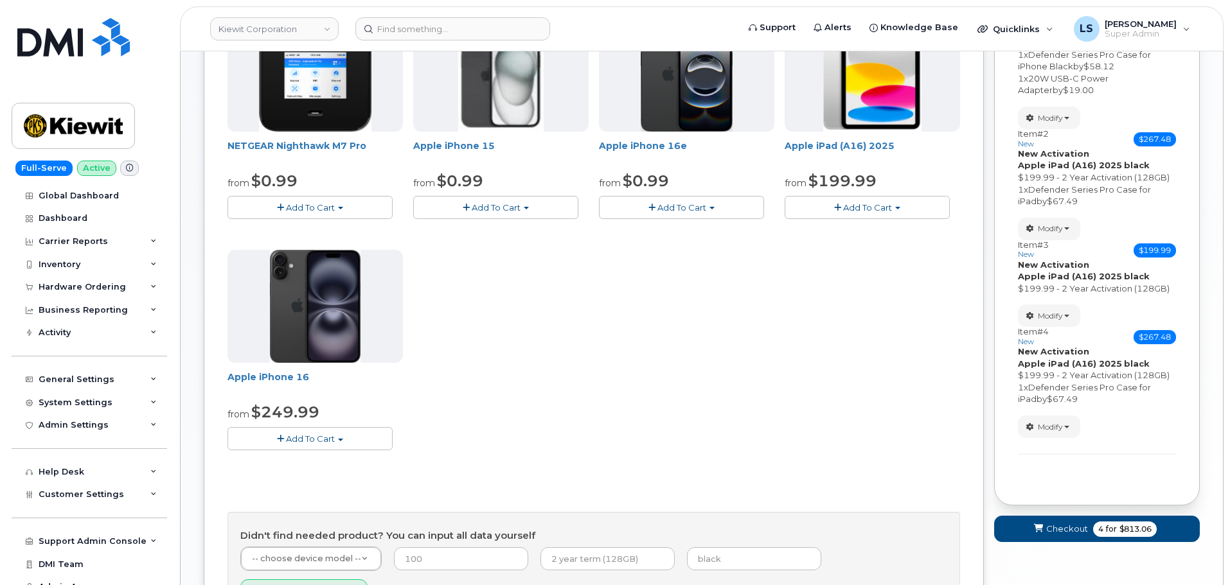
scroll to position [102, 0]
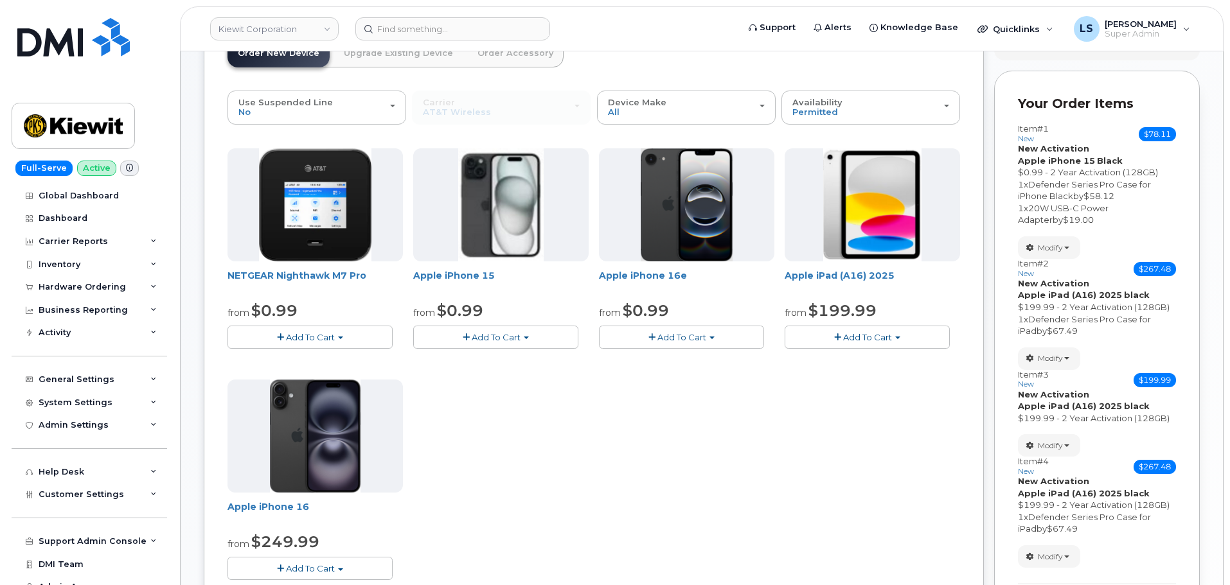
click at [1033, 495] on strong "Apple iPad (A16) 2025" at bounding box center [1070, 493] width 104 height 10
click at [1085, 402] on strong "Apple iPad (A16) 2025" at bounding box center [1070, 406] width 104 height 10
click at [1075, 288] on strong "New Activation" at bounding box center [1053, 283] width 71 height 10
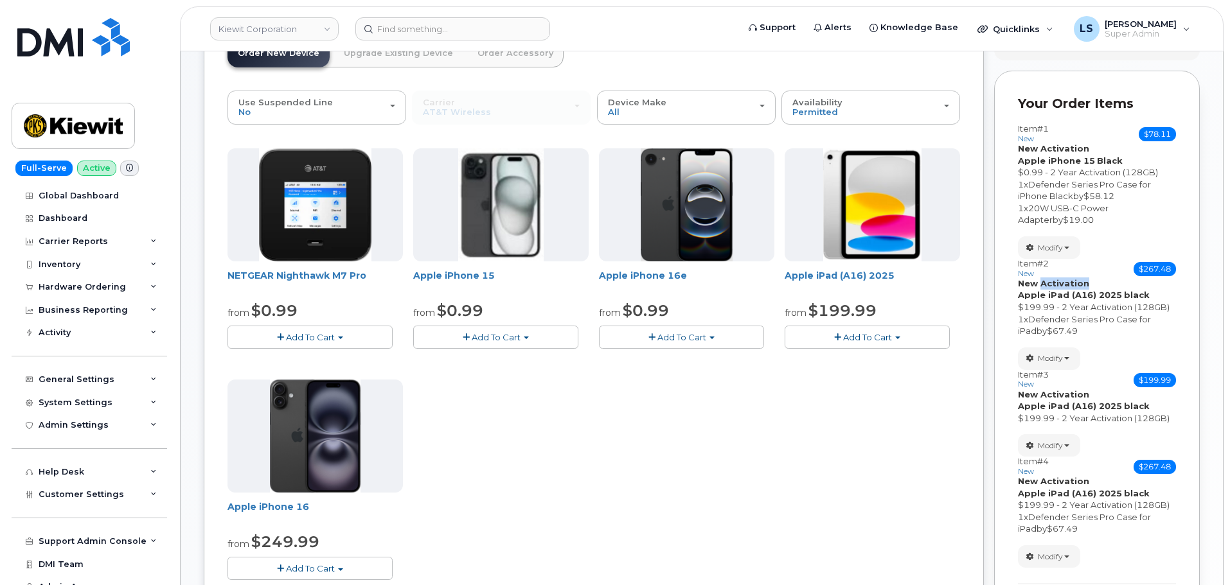
click at [1075, 288] on strong "New Activation" at bounding box center [1053, 283] width 71 height 10
click at [893, 335] on button "Add To Cart" at bounding box center [867, 337] width 165 height 22
click at [877, 370] on link "$199.99 - 2 Year Activation (128GB)" at bounding box center [876, 377] width 177 height 16
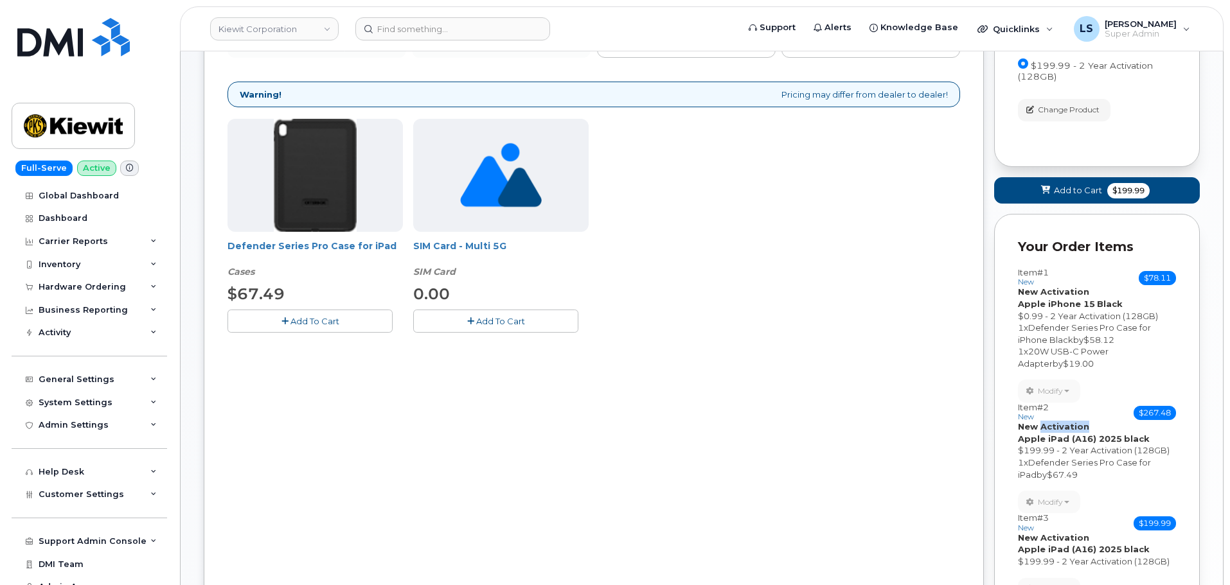
scroll to position [295, 0]
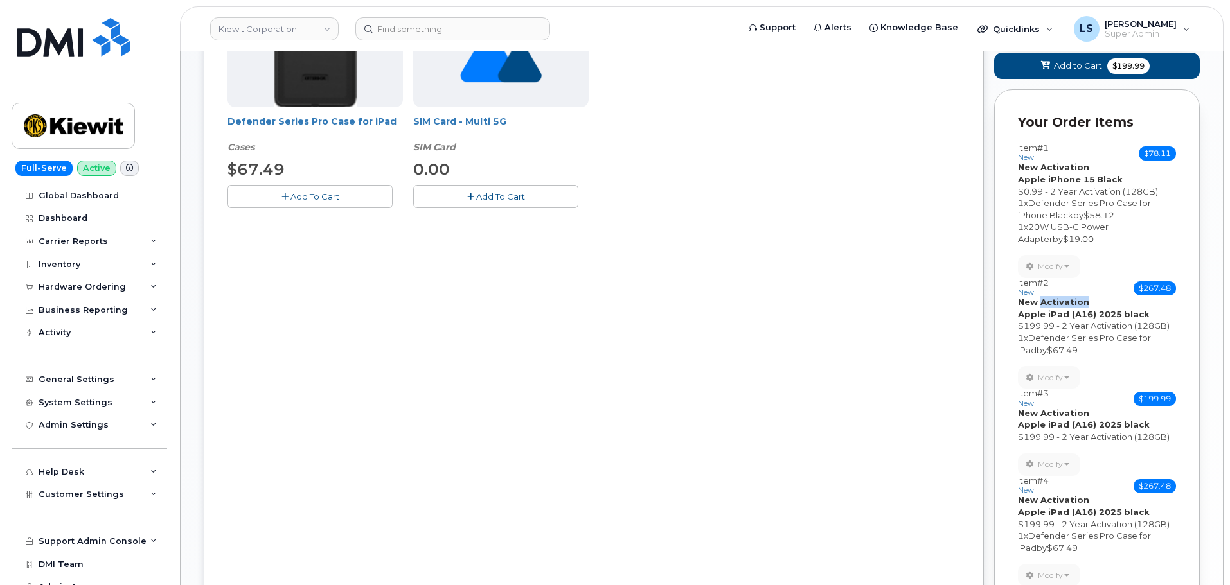
click at [325, 199] on span "Add To Cart" at bounding box center [314, 197] width 49 height 10
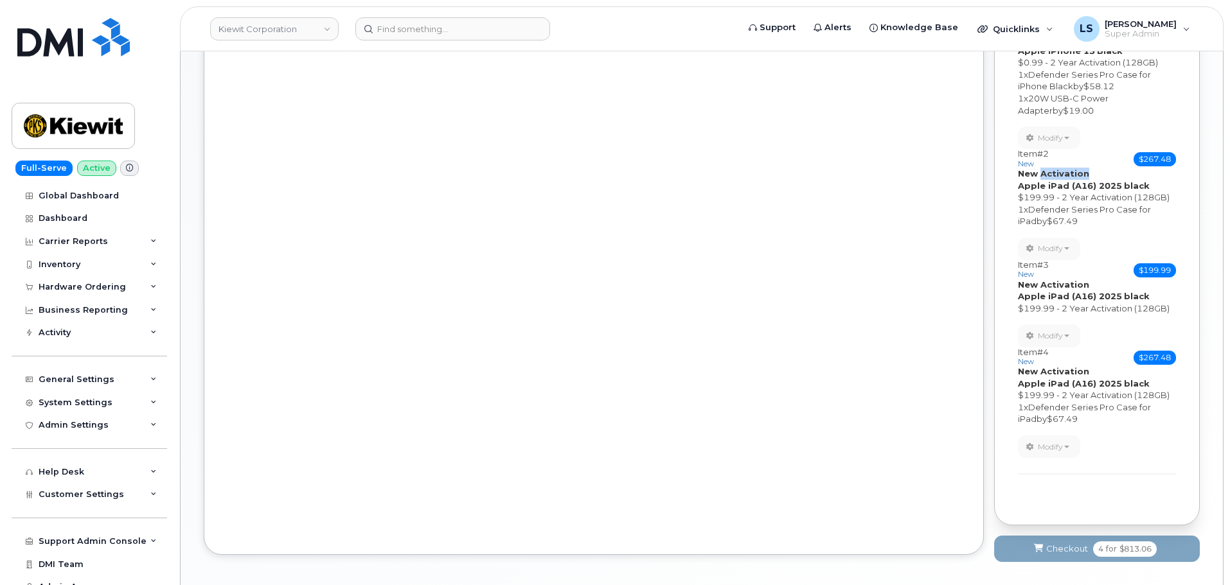
scroll to position [338, 0]
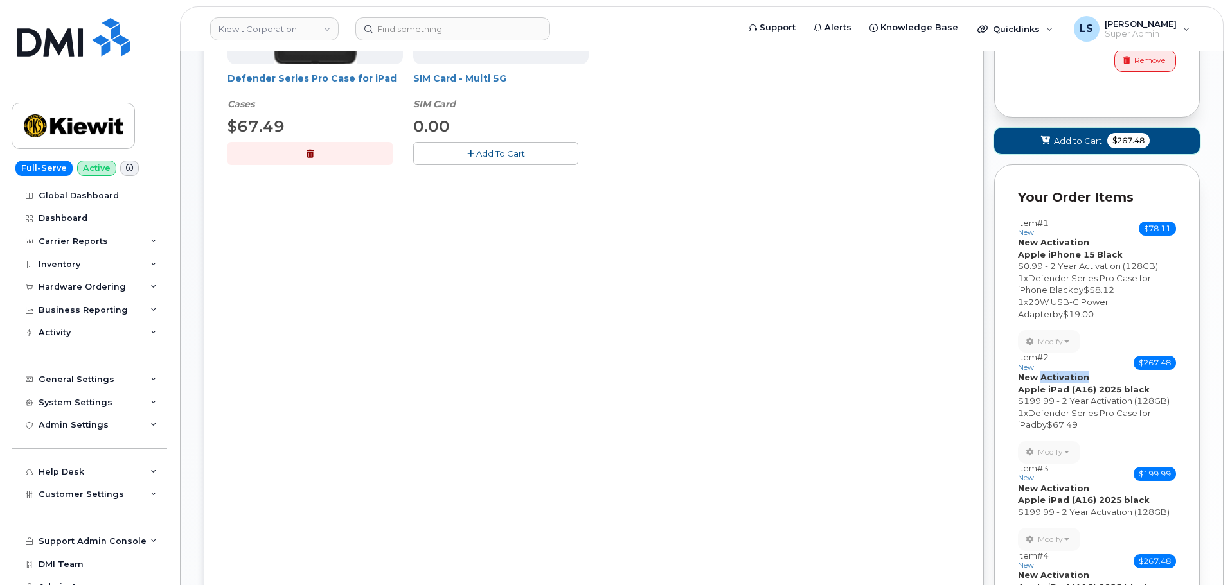
click at [1062, 130] on button "Add to Cart $267.48" at bounding box center [1097, 141] width 206 height 26
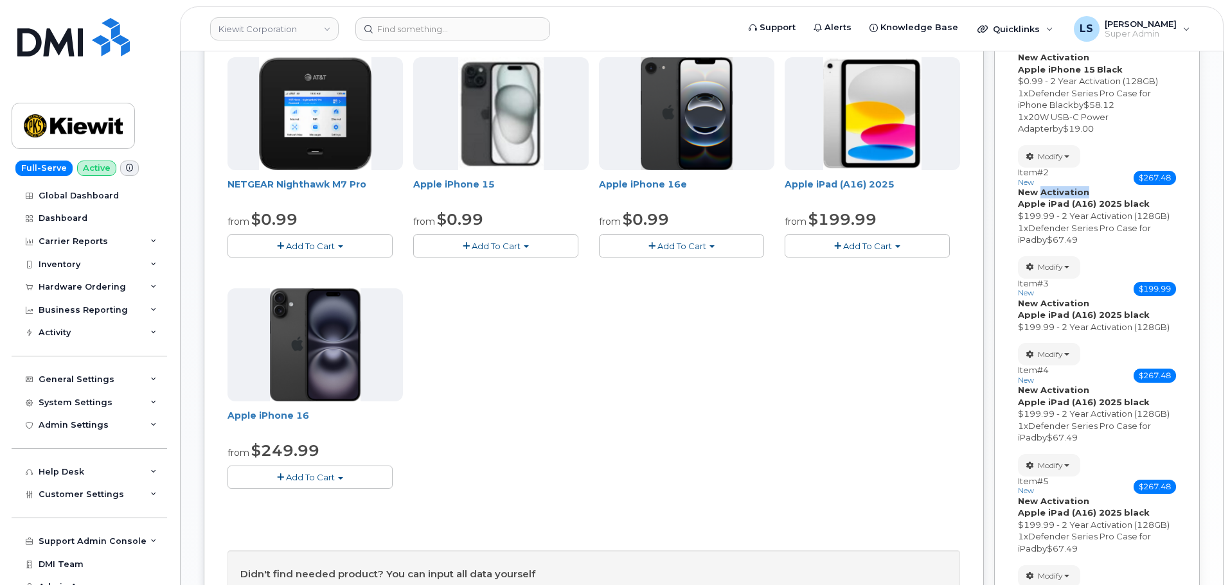
scroll to position [0, 0]
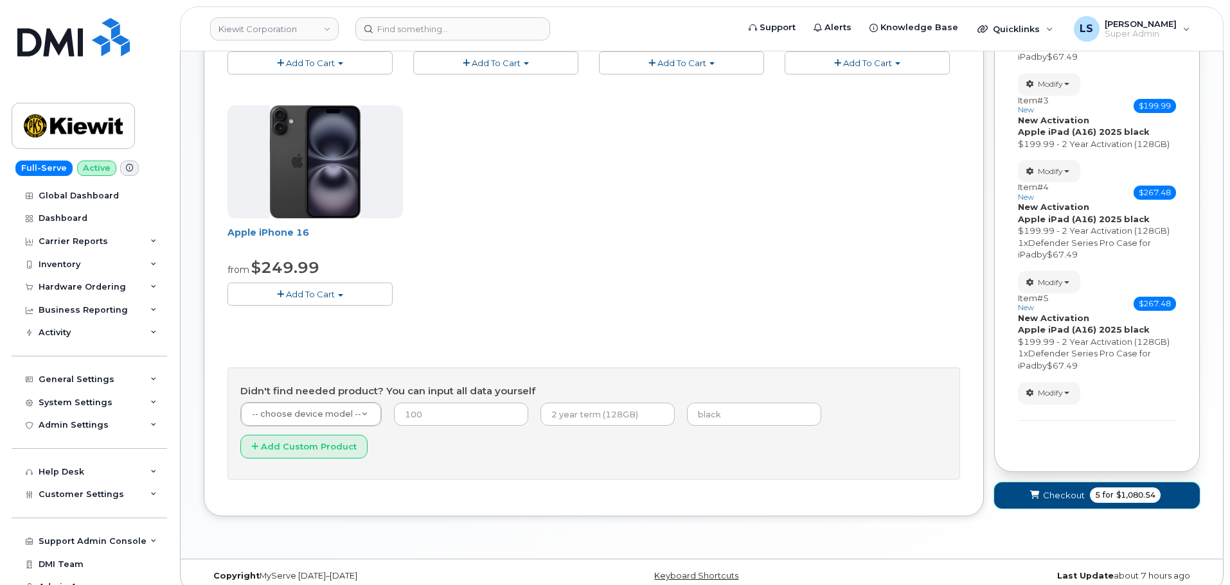
click at [1112, 487] on button "Checkout 5 for $1,080.54" at bounding box center [1097, 496] width 206 height 26
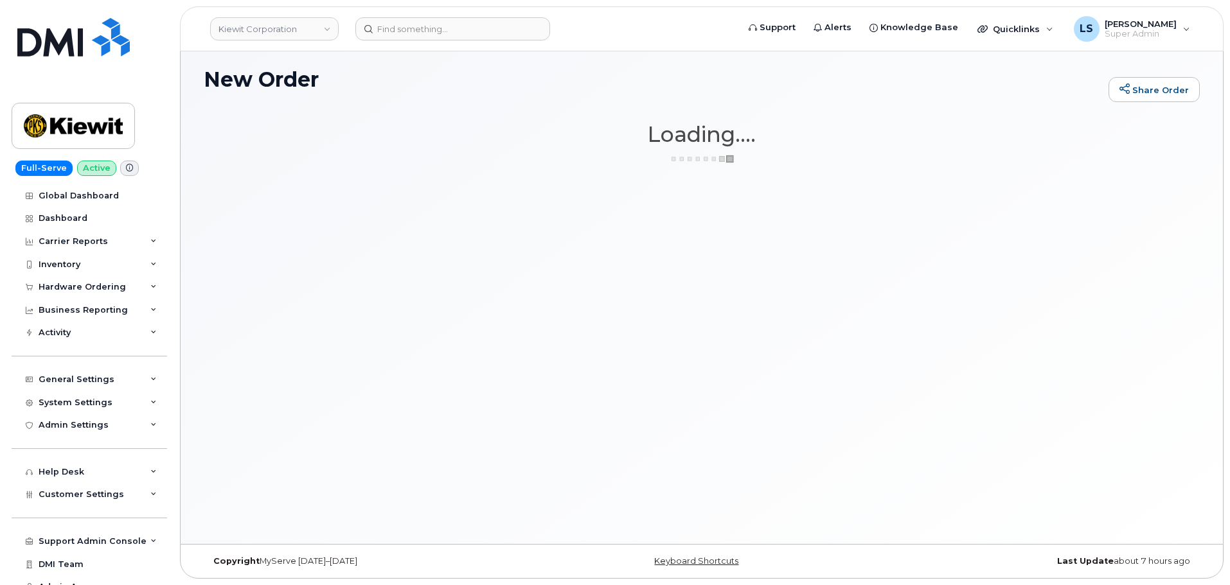
scroll to position [6, 0]
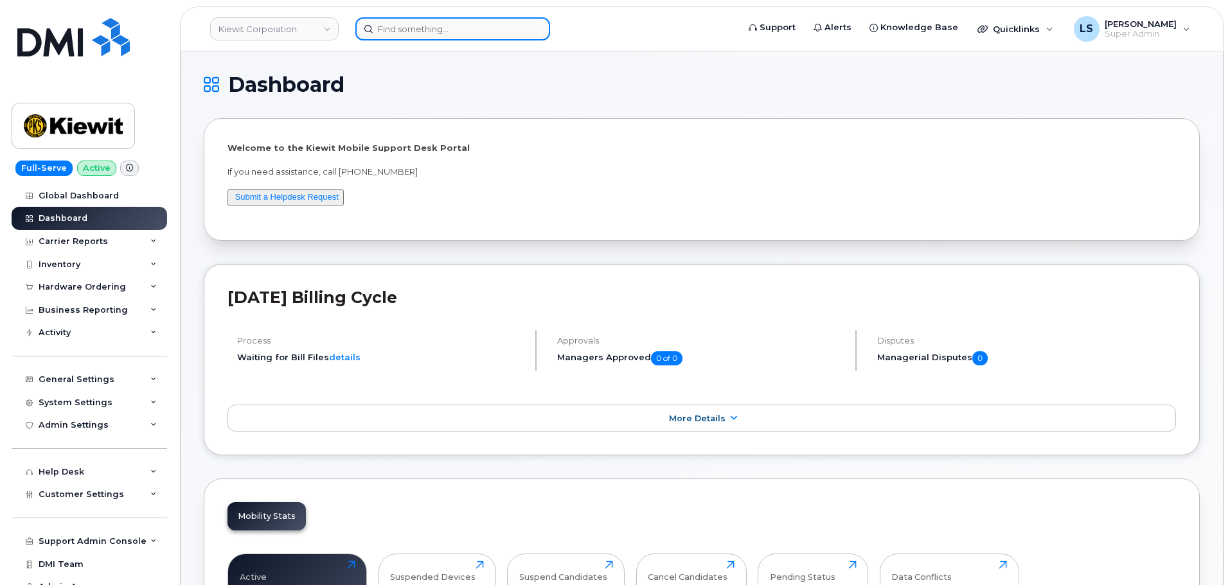
click at [436, 32] on input at bounding box center [452, 28] width 195 height 23
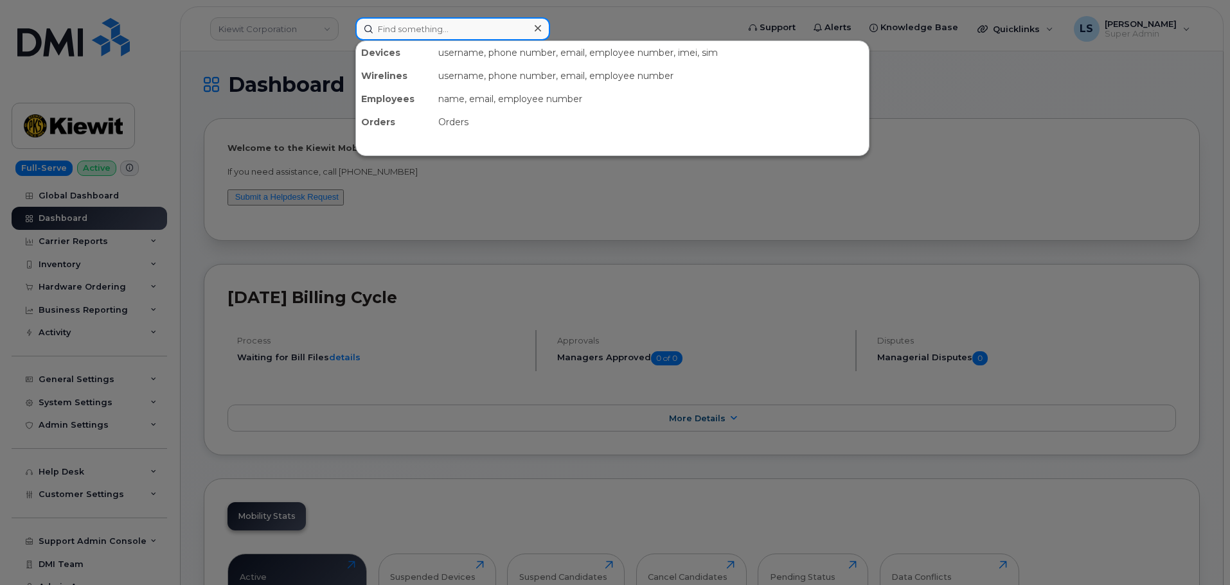
paste input "[PERSON_NAME] [PERSON_NAME]"
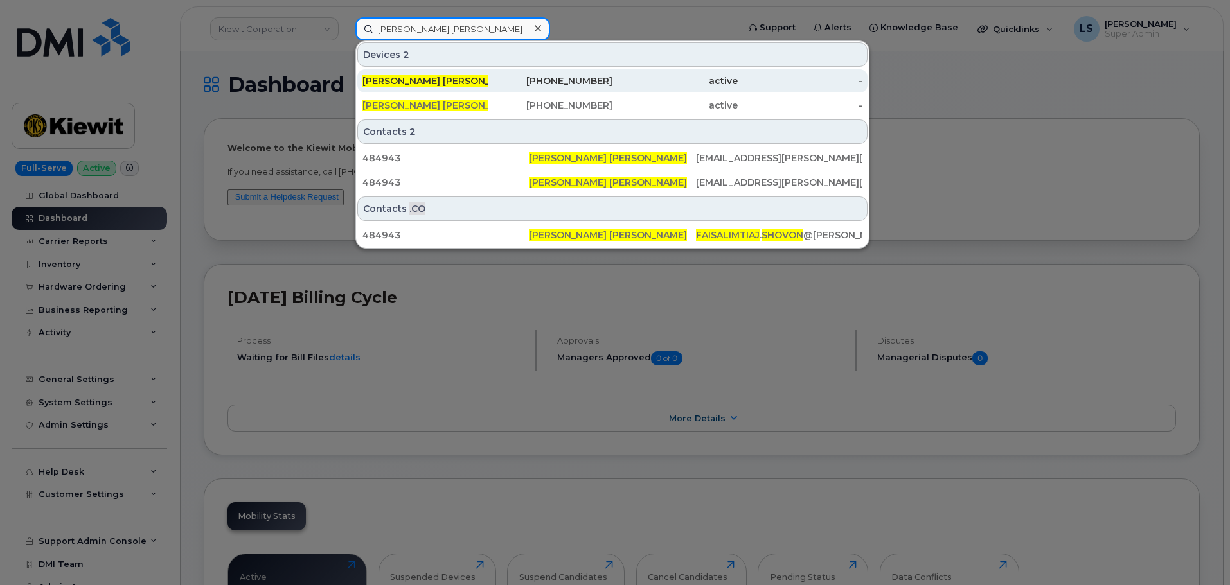
type input "[PERSON_NAME] [PERSON_NAME]"
click at [470, 77] on div "[PERSON_NAME] [PERSON_NAME]" at bounding box center [424, 81] width 125 height 13
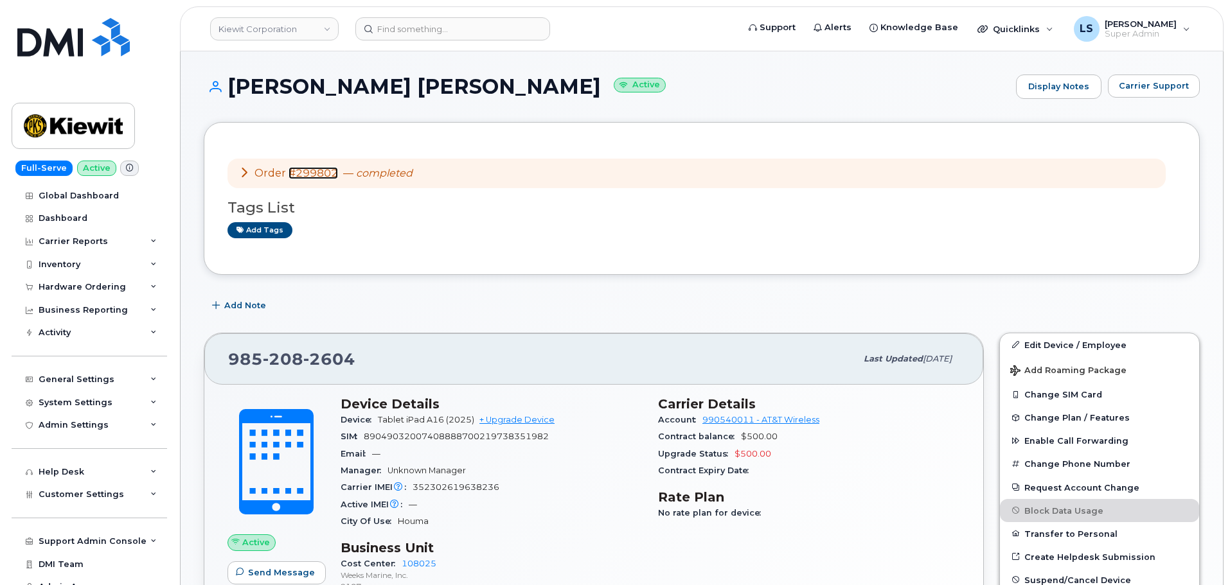
click at [316, 172] on link "#299802" at bounding box center [313, 173] width 49 height 12
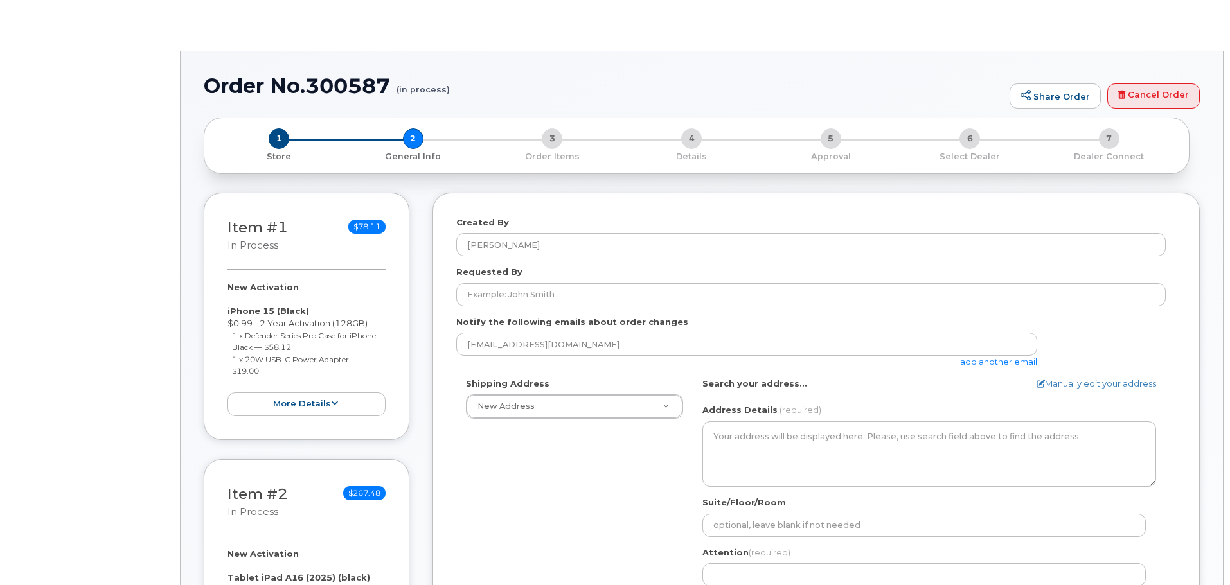
select select
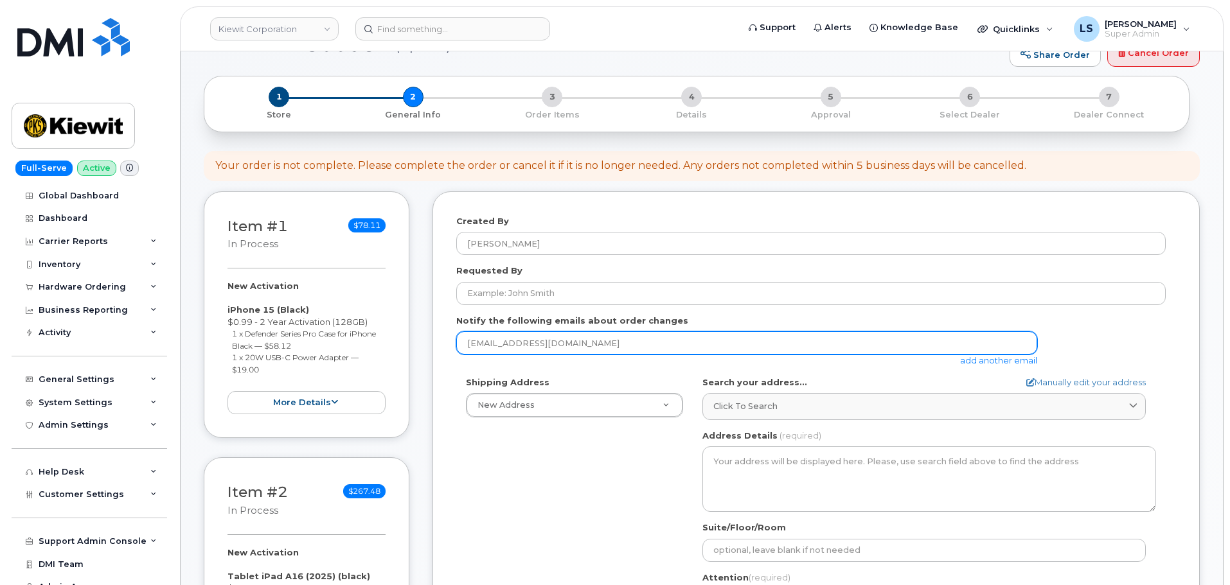
scroll to position [64, 0]
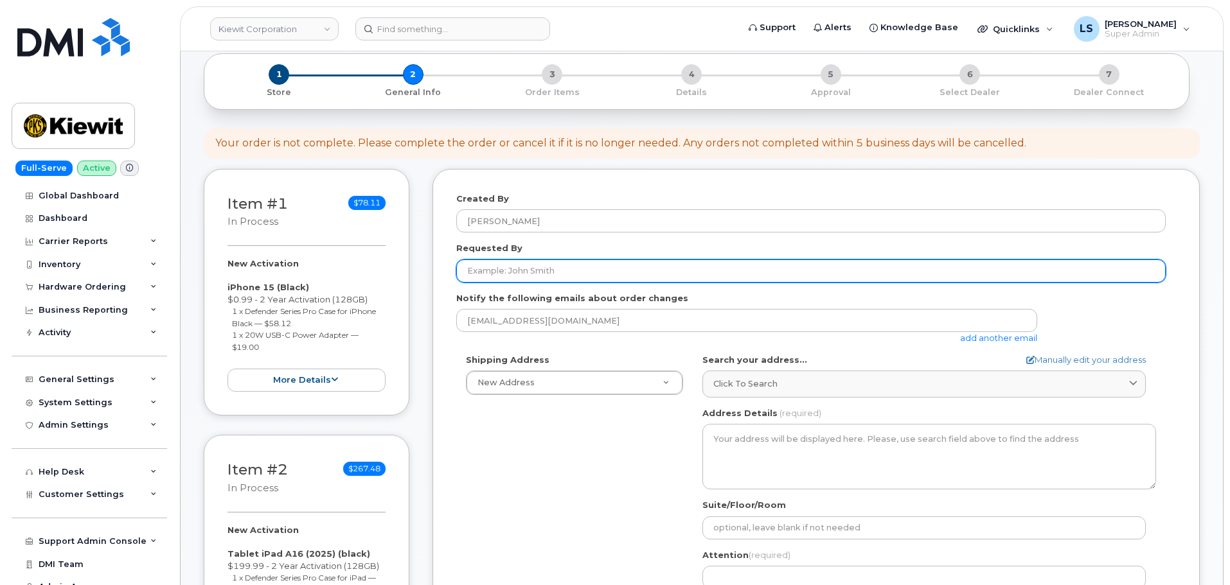
click at [515, 267] on input "Requested By" at bounding box center [810, 271] width 709 height 23
paste input "[PERSON_NAME] [PERSON_NAME]"
type input "[PERSON_NAME] [PERSON_NAME]"
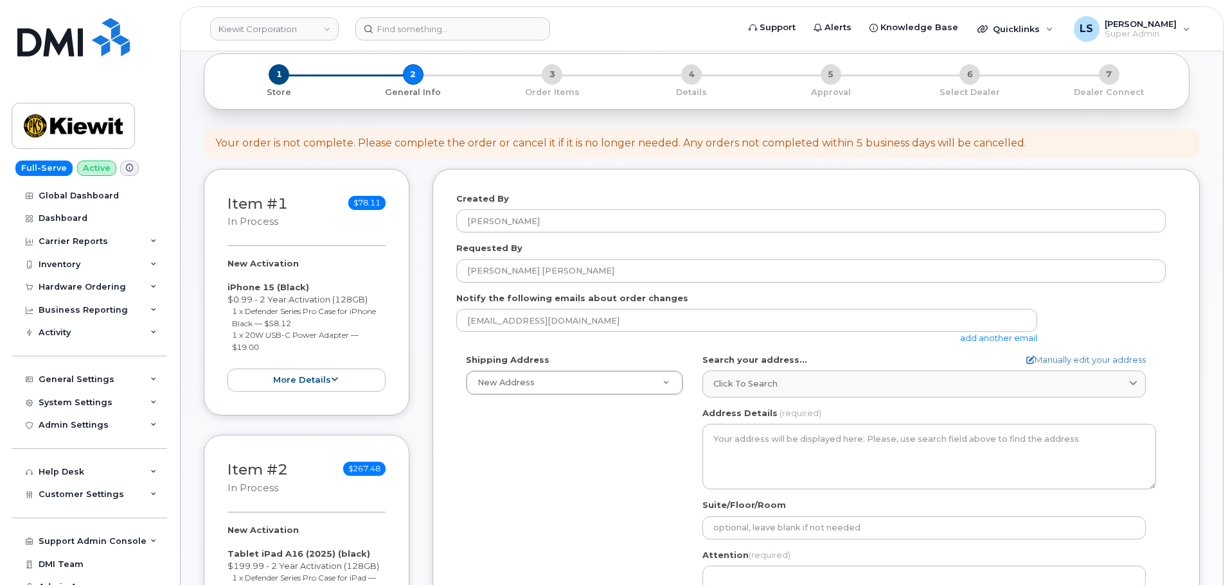
click at [581, 244] on div "Requested By [PERSON_NAME] [PERSON_NAME]" at bounding box center [816, 262] width 720 height 40
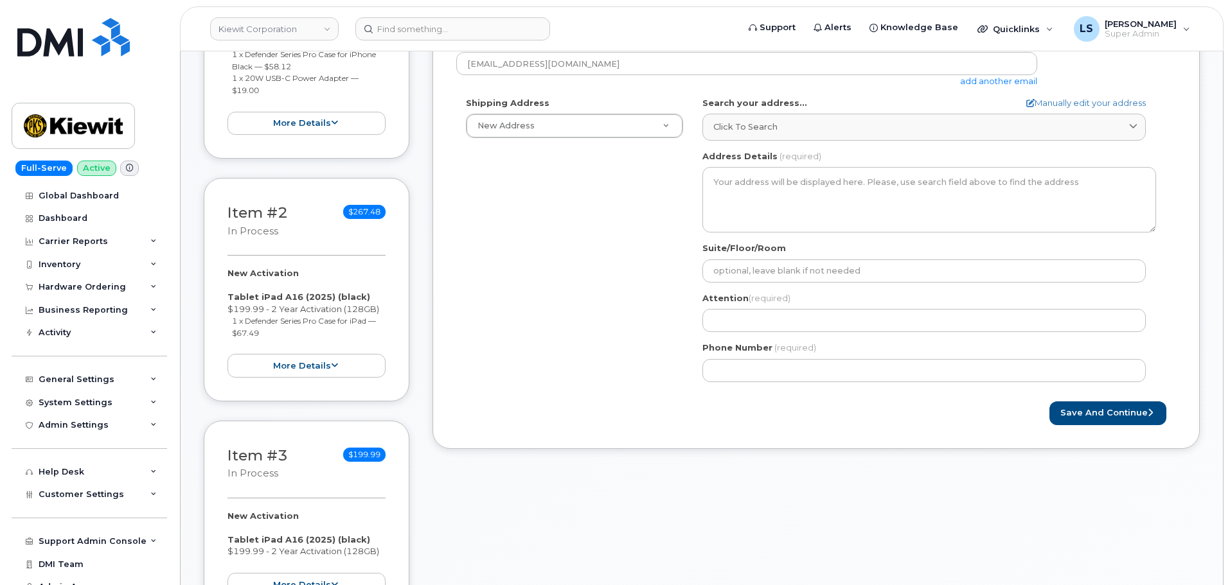
scroll to position [257, 0]
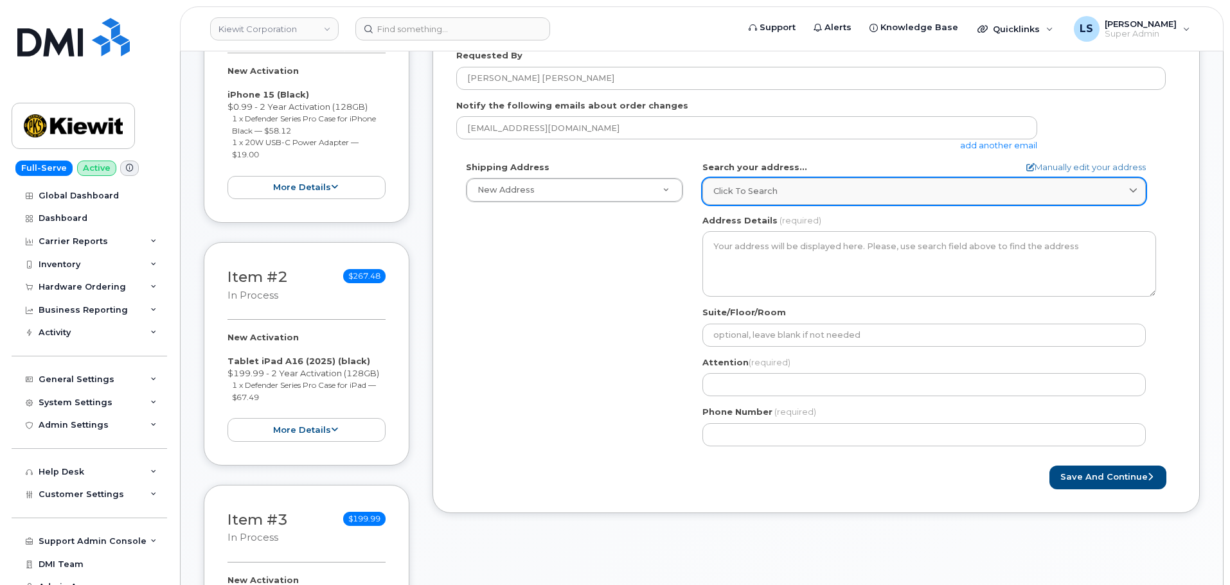
click at [755, 186] on span "Click to search" at bounding box center [745, 191] width 64 height 12
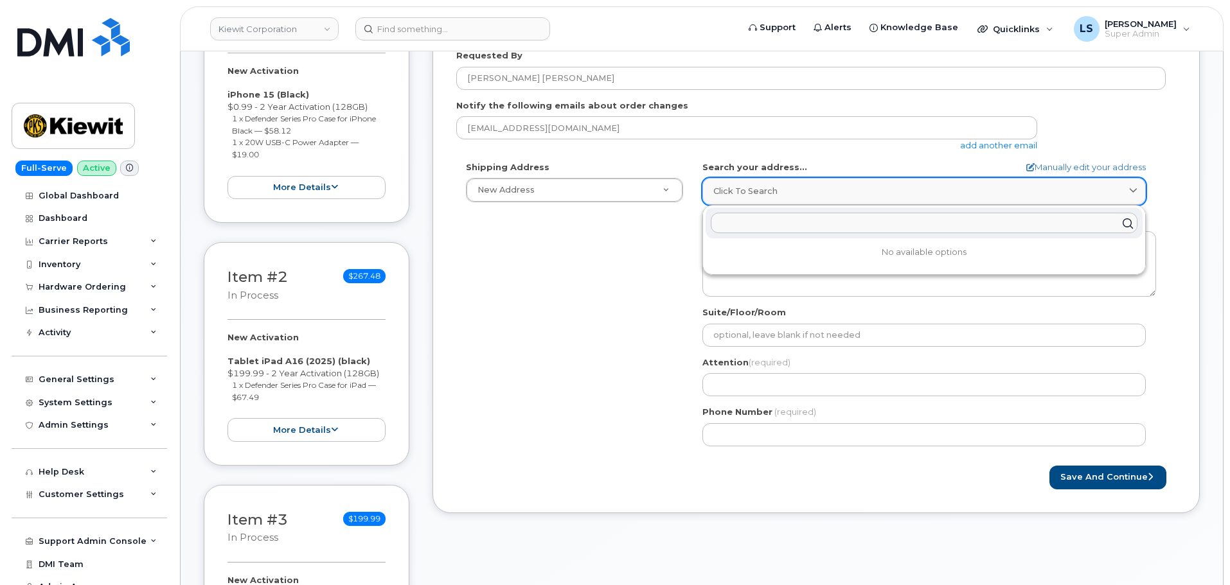
paste input "[STREET_ADDRESS]"
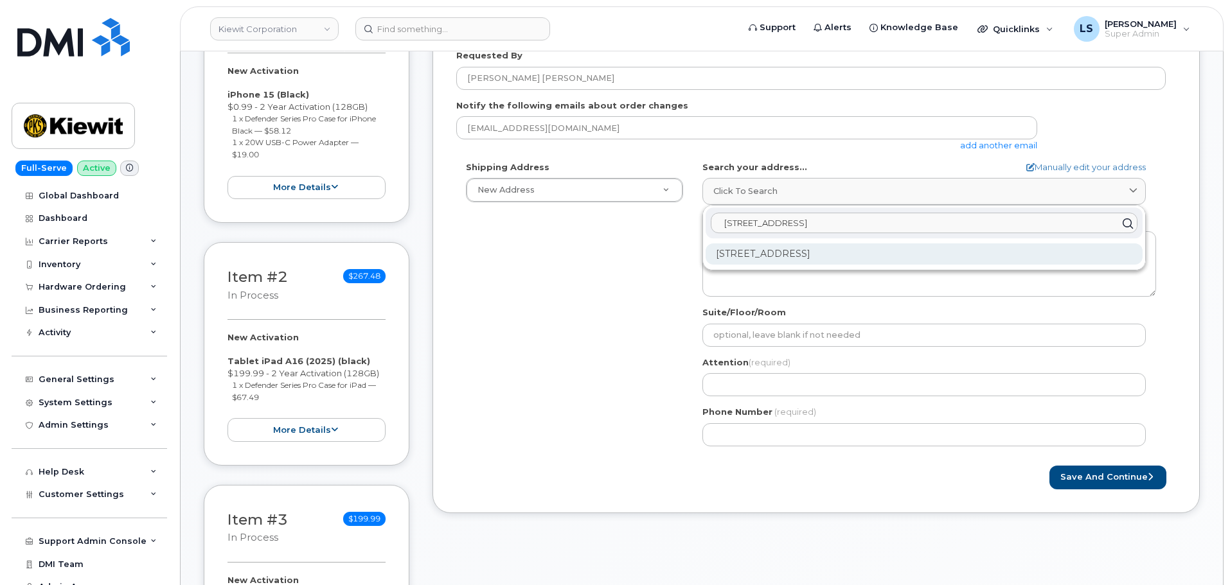
type input "[STREET_ADDRESS]"
click at [810, 252] on div "1135 Coteau Rd Houma LA 70364-4514" at bounding box center [924, 254] width 437 height 21
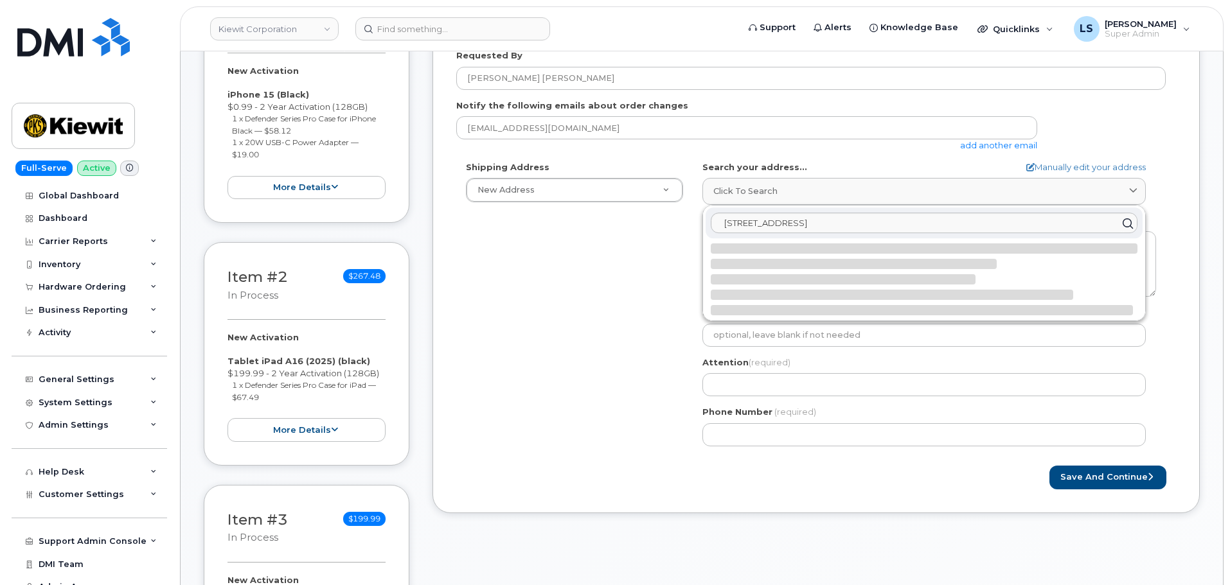
select select
type textarea "1135 Coteau Rd HOUMA LA 70364-4514 UNITED STATES"
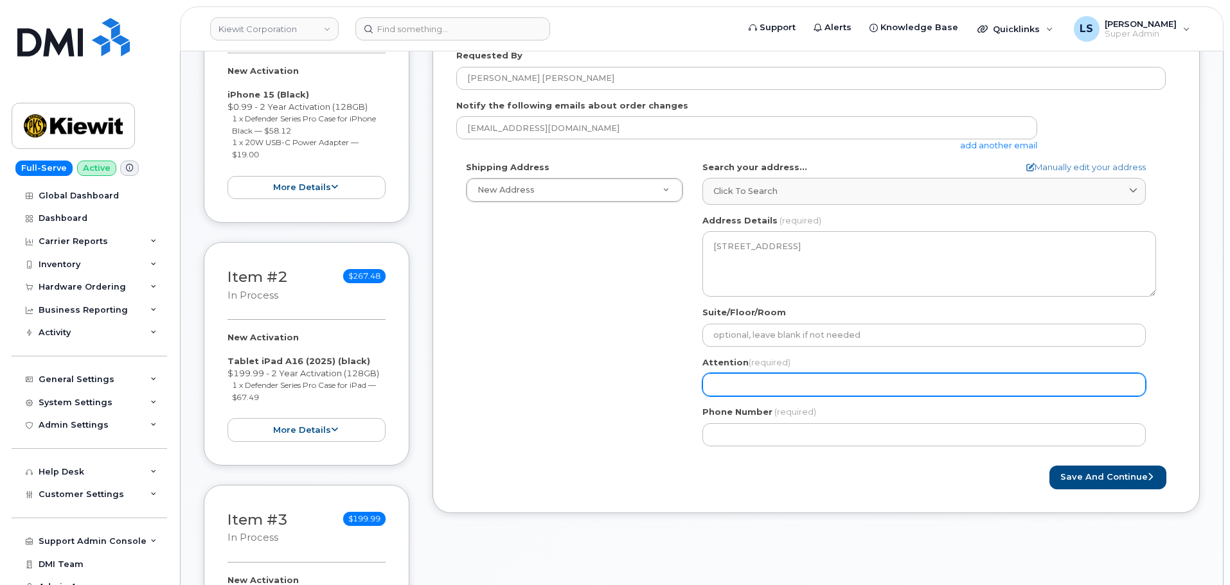
drag, startPoint x: 765, startPoint y: 384, endPoint x: 760, endPoint y: 379, distance: 7.3
click at [765, 384] on input "Attention (required)" at bounding box center [923, 384] width 443 height 23
paste input "[PERSON_NAME] [PERSON_NAME]"
select select
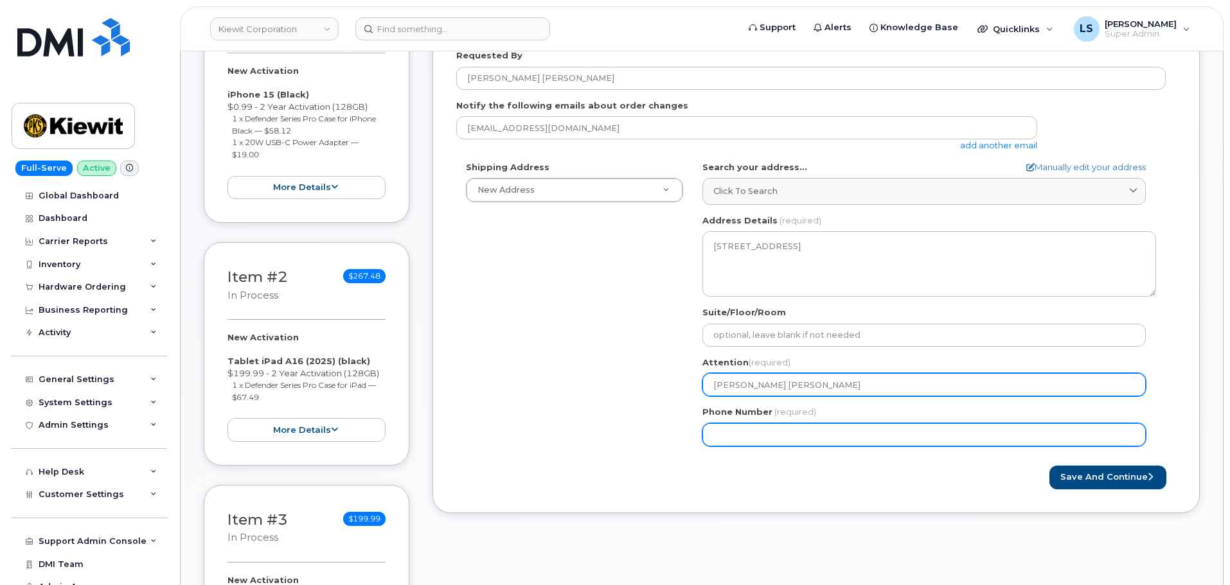
type input "[PERSON_NAME] [PERSON_NAME]"
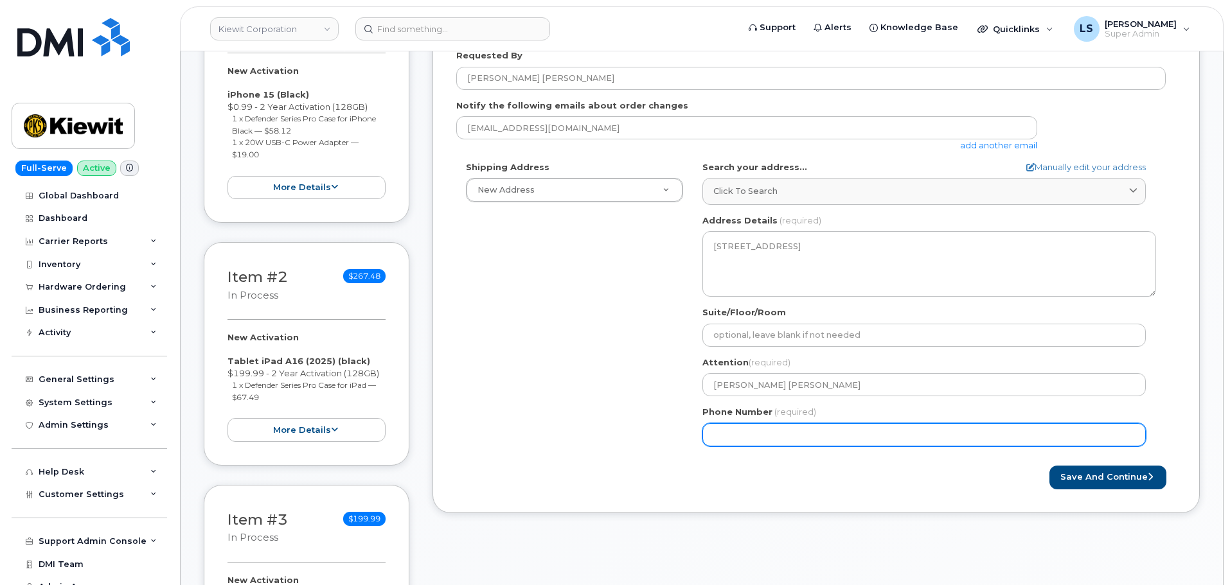
drag, startPoint x: 816, startPoint y: 432, endPoint x: 296, endPoint y: 42, distance: 650.1
click at [814, 431] on input "Phone Number" at bounding box center [923, 435] width 443 height 23
paste input "9852082387"
select select
type input "9852082387"
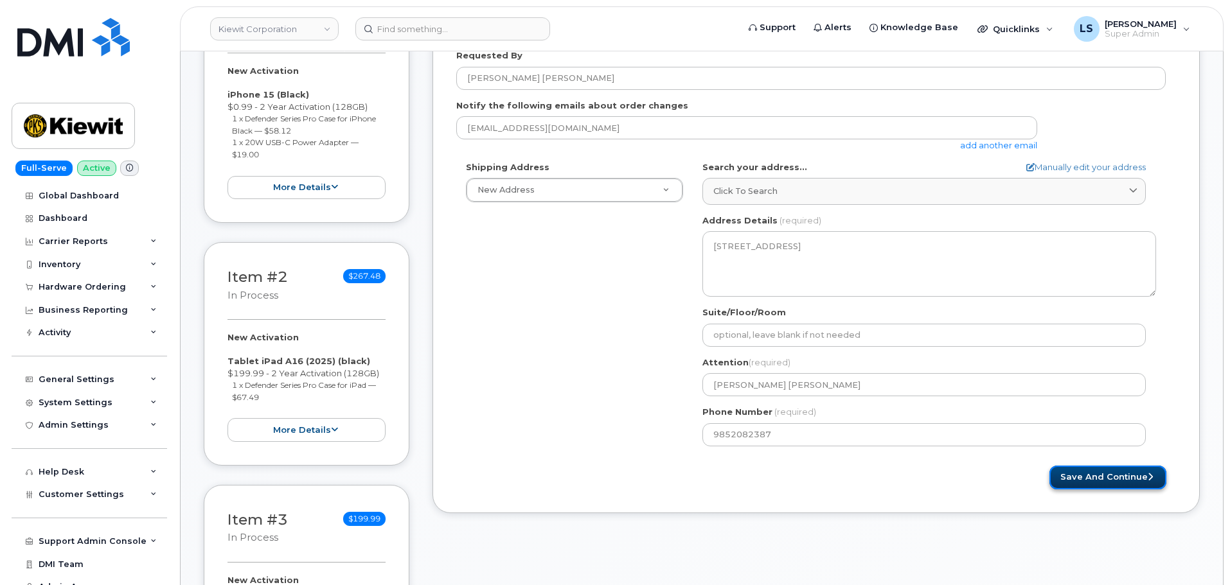
click at [1098, 479] on button "Save and Continue" at bounding box center [1107, 478] width 117 height 24
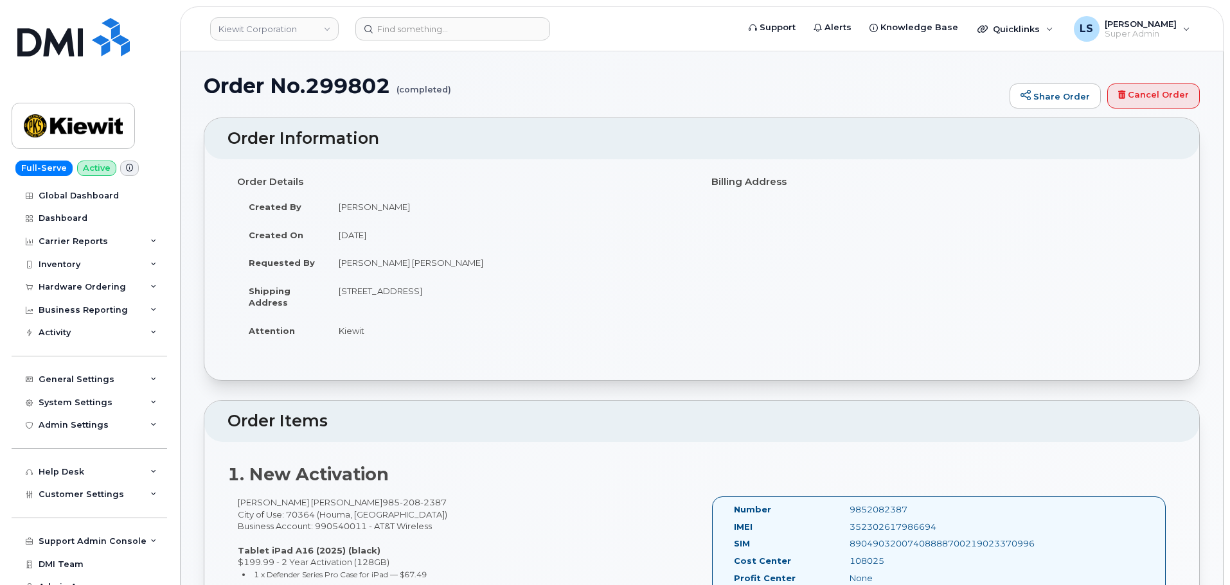
click at [361, 262] on td "[PERSON_NAME] [PERSON_NAME]" at bounding box center [509, 263] width 365 height 28
click at [428, 261] on td "[PERSON_NAME] [PERSON_NAME]" at bounding box center [509, 263] width 365 height 28
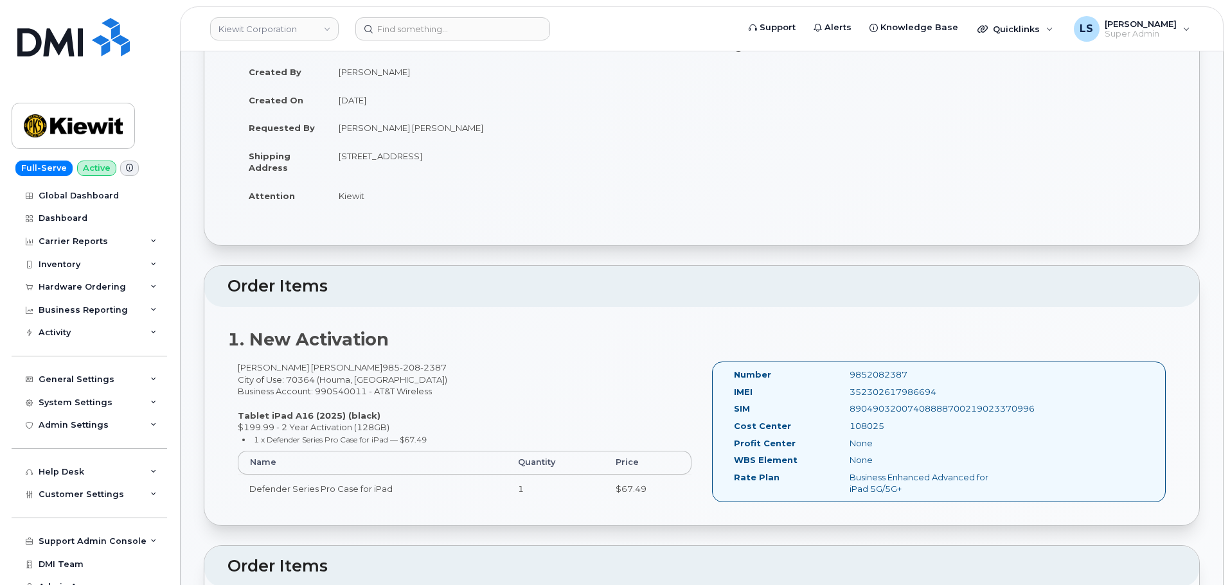
scroll to position [257, 0]
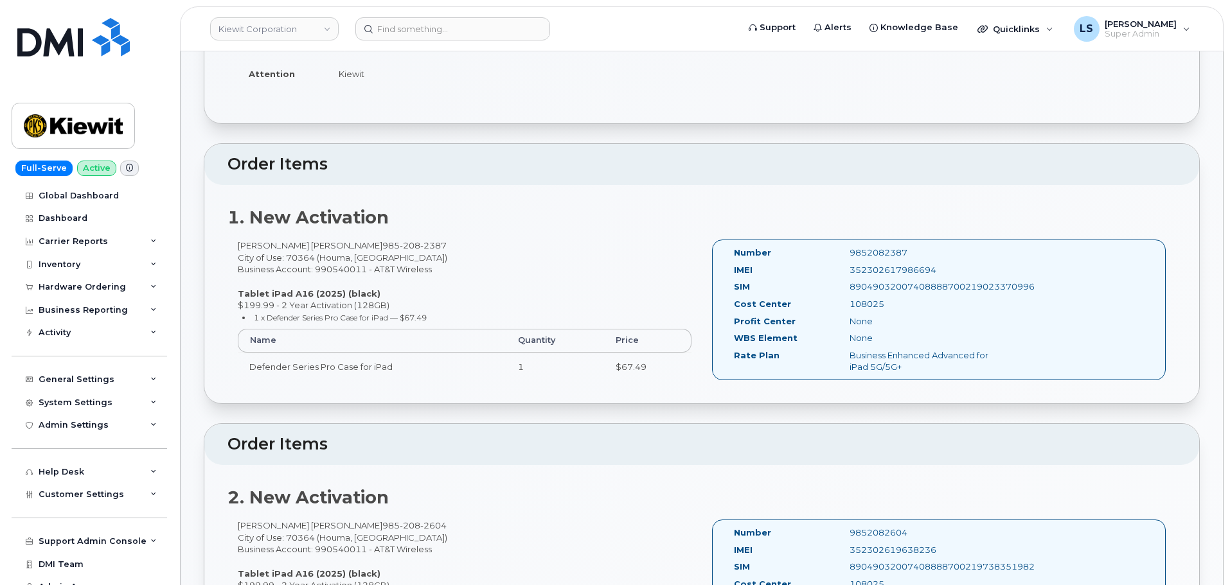
click at [267, 244] on div "[PERSON_NAME] [PERSON_NAME] [PHONE_NUMBER] City of Use: 70364 (Houma, [GEOGRAPH…" at bounding box center [465, 316] width 474 height 152
click at [422, 265] on div "[PERSON_NAME] [PERSON_NAME] [PHONE_NUMBER] City of Use: 70364 (Houma, [GEOGRAPH…" at bounding box center [465, 316] width 474 height 152
drag, startPoint x: 323, startPoint y: 242, endPoint x: 633, endPoint y: 269, distance: 311.0
click at [555, 262] on div "[PERSON_NAME] [PERSON_NAME] [PHONE_NUMBER] City of Use: 70364 (Houma, [GEOGRAPH…" at bounding box center [465, 316] width 474 height 152
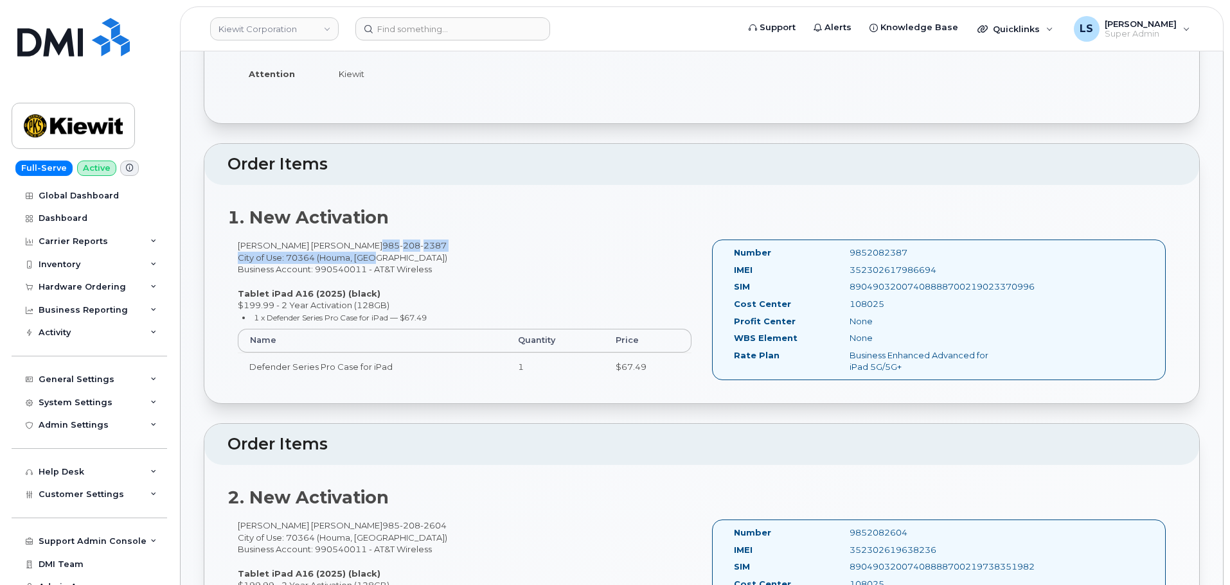
click at [485, 256] on div "[PERSON_NAME] [PERSON_NAME] [PHONE_NUMBER] City of Use: 70364 (Houma, [GEOGRAPH…" at bounding box center [465, 316] width 474 height 152
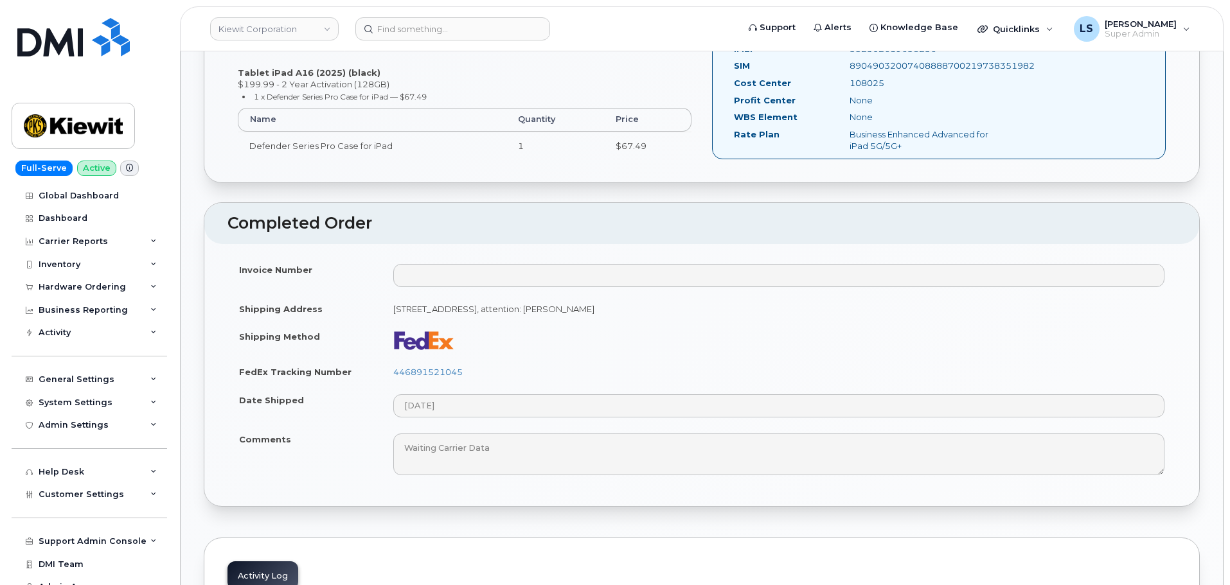
scroll to position [771, 0]
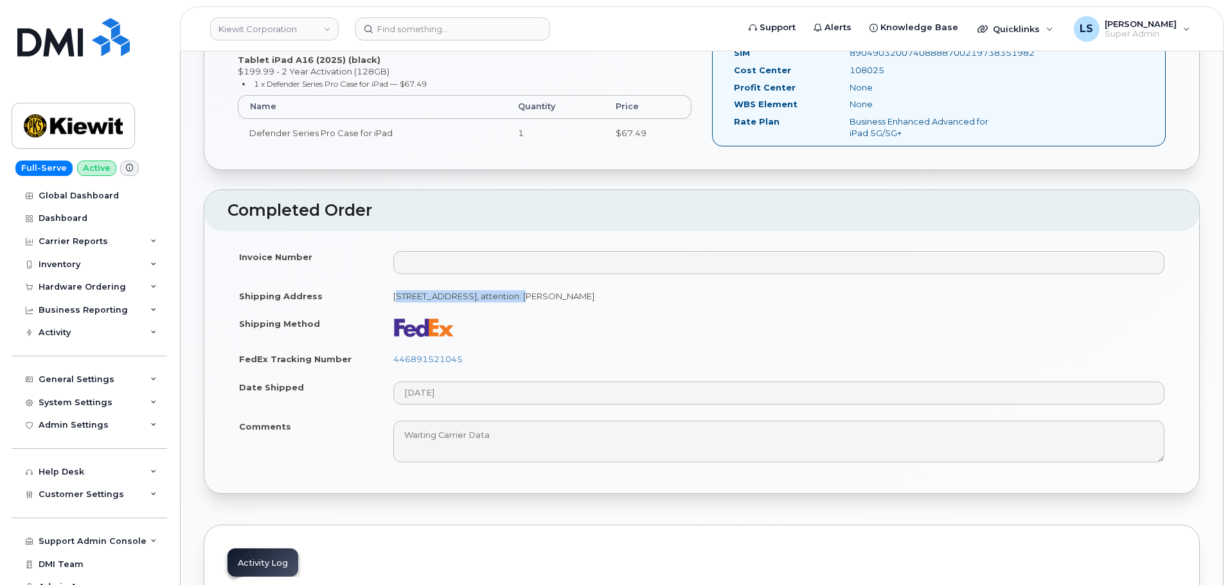
drag, startPoint x: 389, startPoint y: 295, endPoint x: 542, endPoint y: 306, distance: 153.3
click at [542, 306] on td "1135 Coteau Rd HOUMA LA 70364-4514 UNITED STATES, attention: Kiewit" at bounding box center [779, 296] width 794 height 28
copy td "1135 Coteau Rd HOUMA LA 70364"
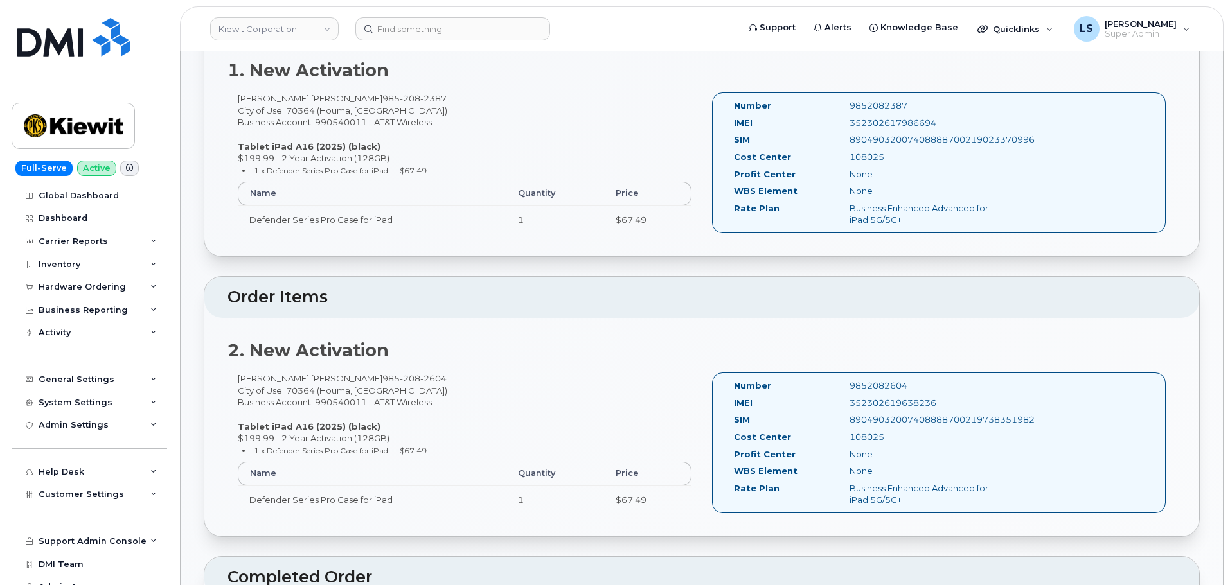
scroll to position [386, 0]
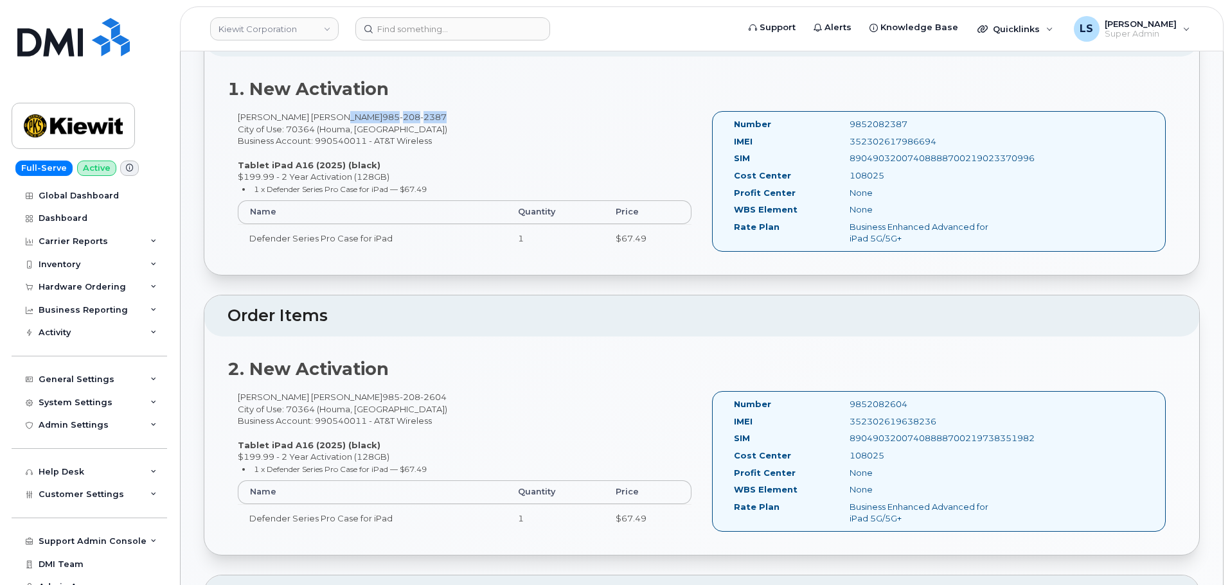
drag, startPoint x: 322, startPoint y: 115, endPoint x: 418, endPoint y: 113, distance: 95.8
click at [418, 113] on div "Faisal Imtiaj Shovon 985 208 2387 City of Use: 70364 (Houma, LA) Business Accou…" at bounding box center [465, 187] width 474 height 152
copy div "985 208 2387"
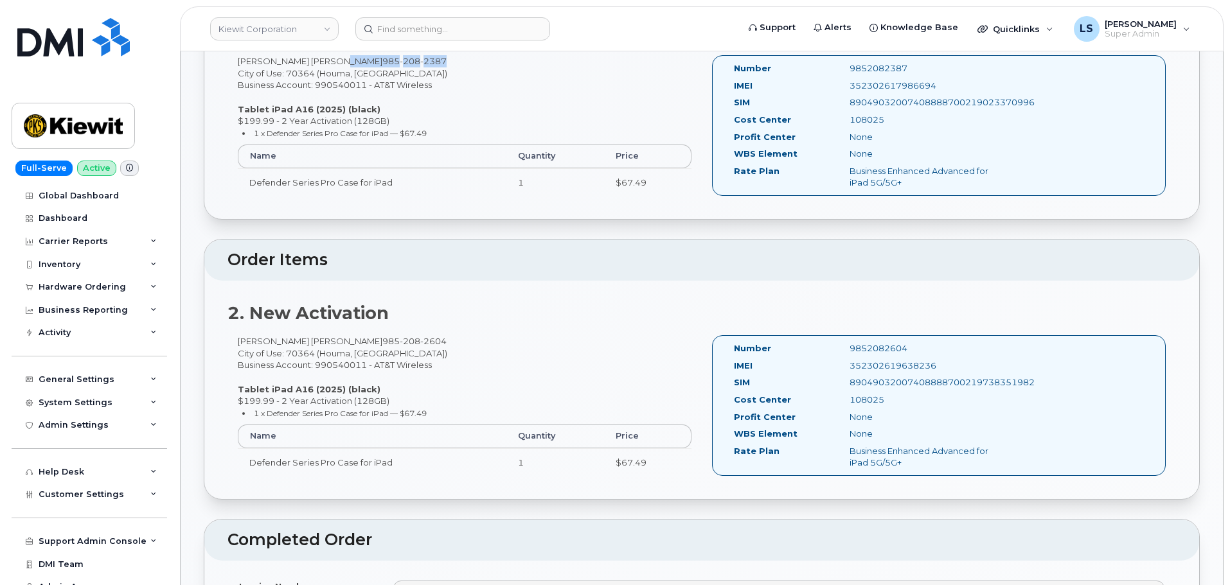
scroll to position [514, 0]
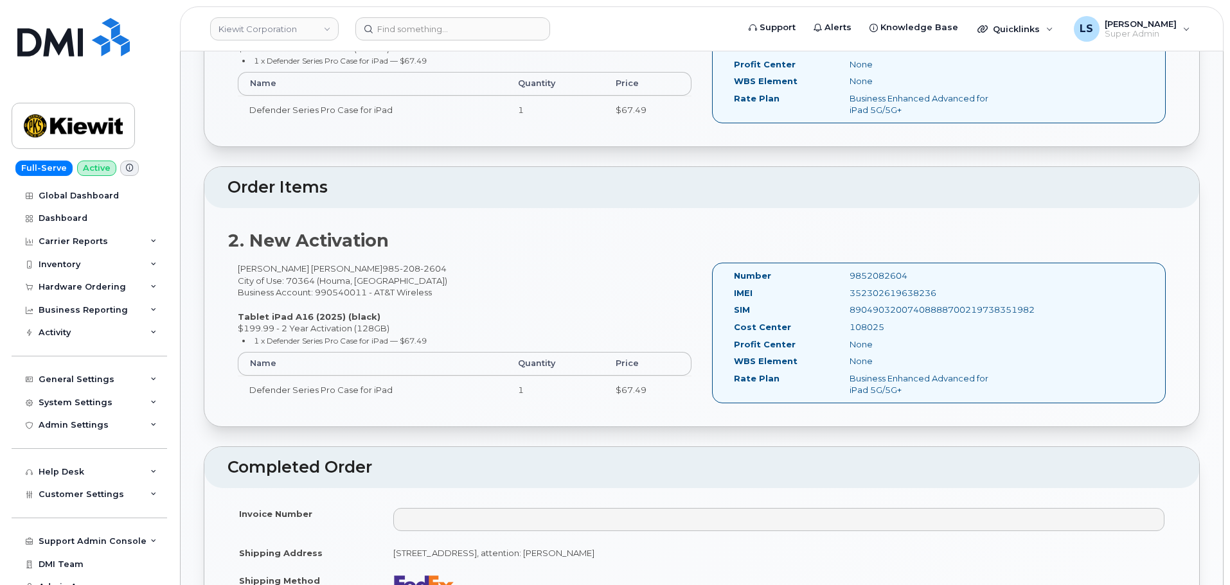
click at [299, 284] on div "Faisal Imtiaj Shovon 985 208 2604 City of Use: 70364 (Houma, LA) Business Accou…" at bounding box center [465, 339] width 474 height 152
copy div "70364"
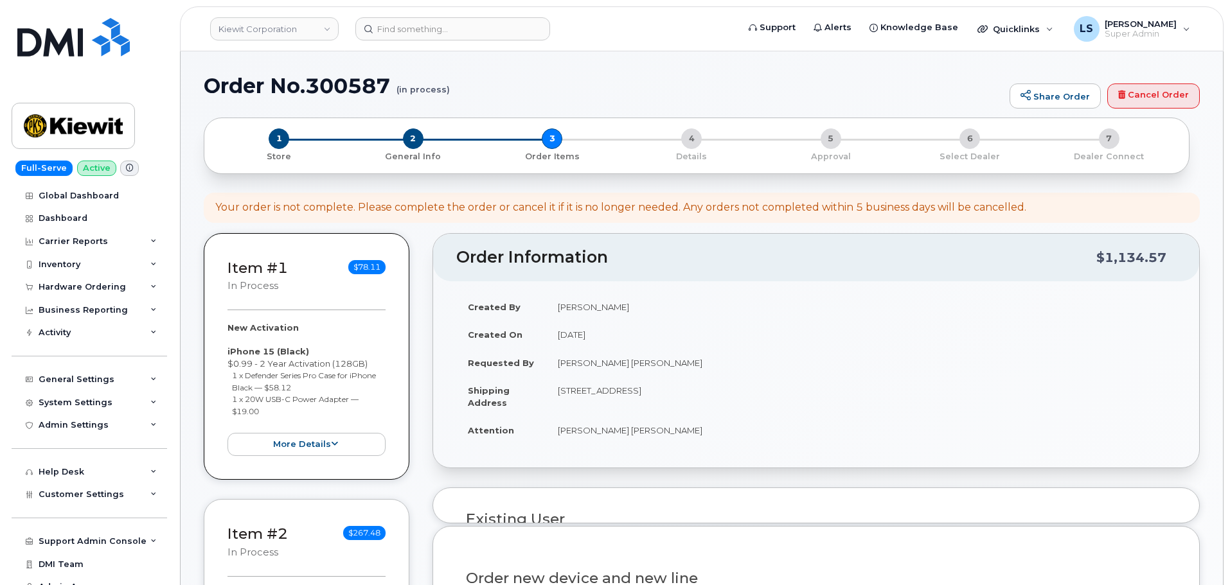
select select
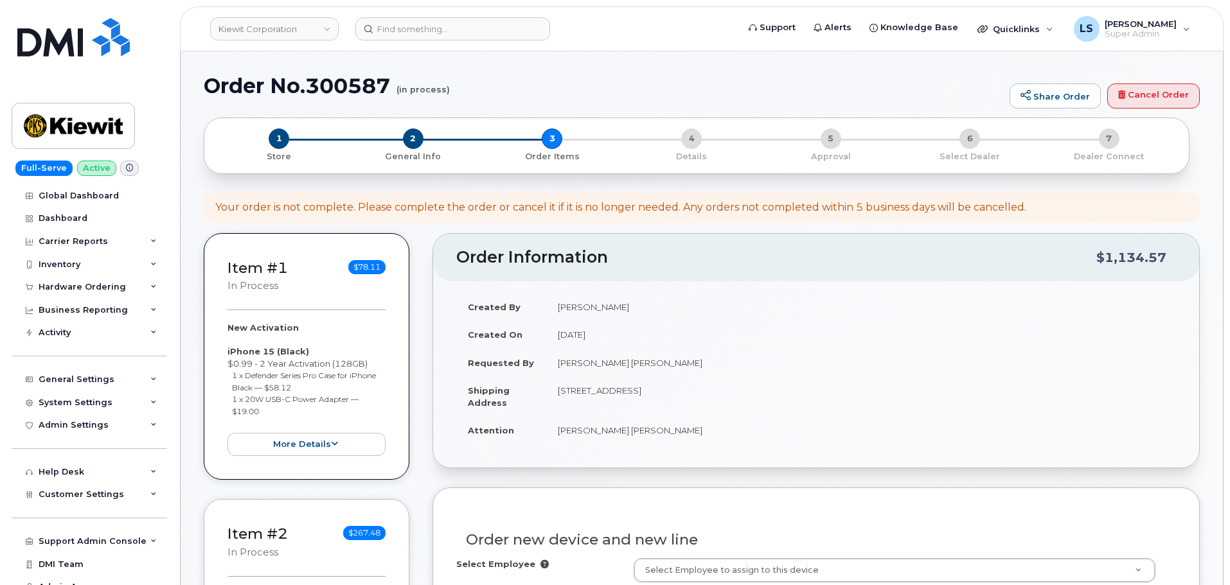
click at [576, 205] on div "Your order is not complete. Please complete the order or cancel it if it is no …" at bounding box center [620, 208] width 811 height 15
click at [591, 261] on h2 "Order Information" at bounding box center [776, 258] width 640 height 18
click at [602, 257] on h2 "Order Information" at bounding box center [776, 258] width 640 height 18
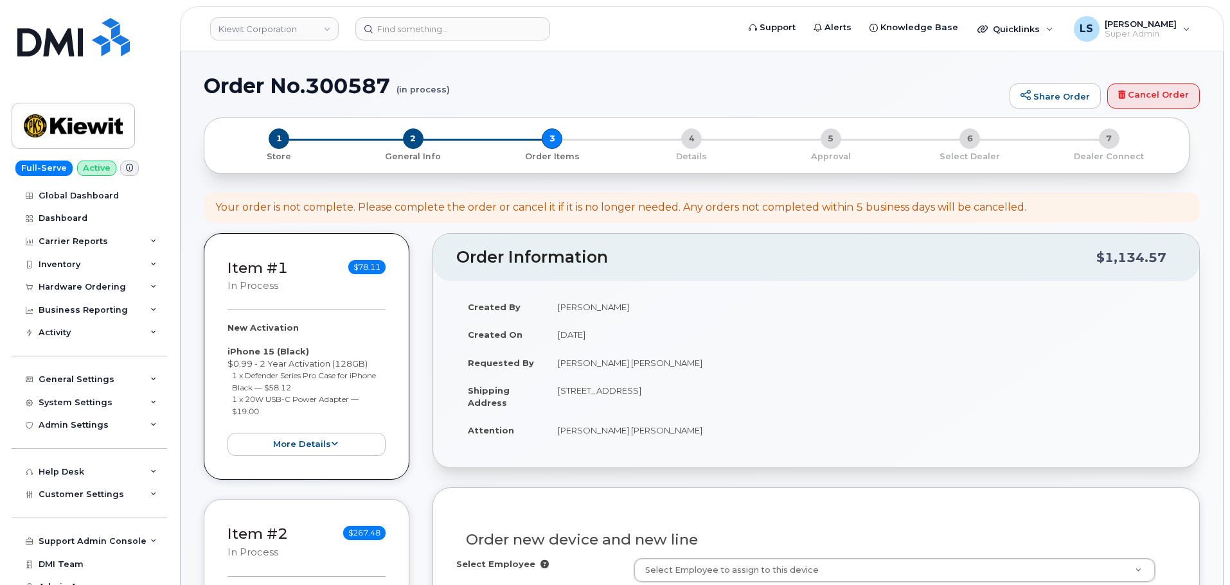
click at [740, 256] on h2 "Order Information" at bounding box center [776, 258] width 640 height 18
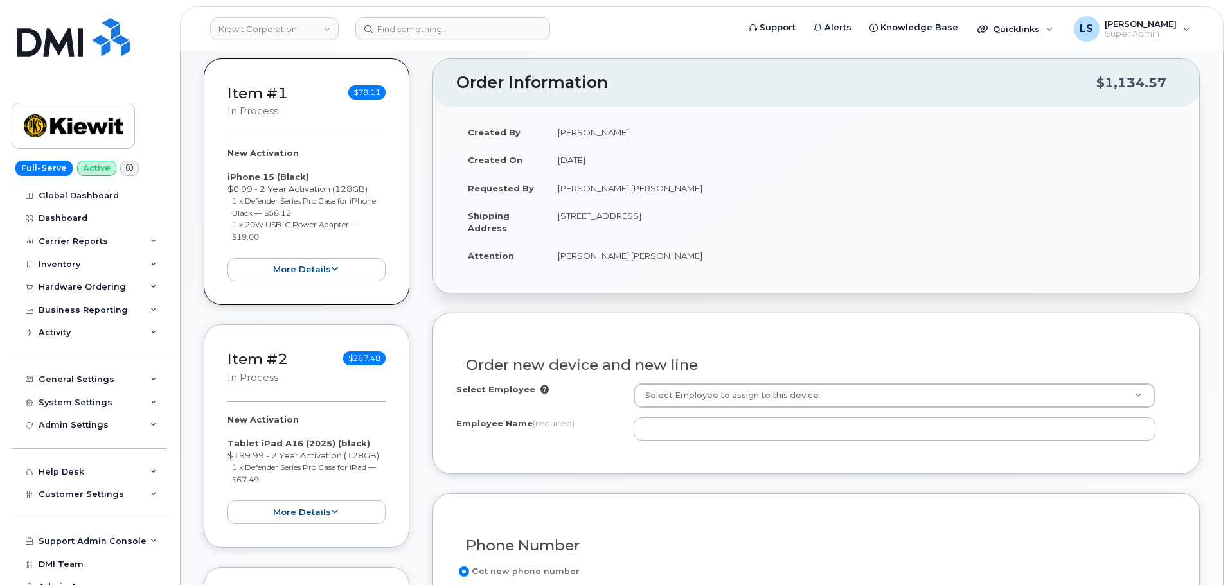
scroll to position [193, 0]
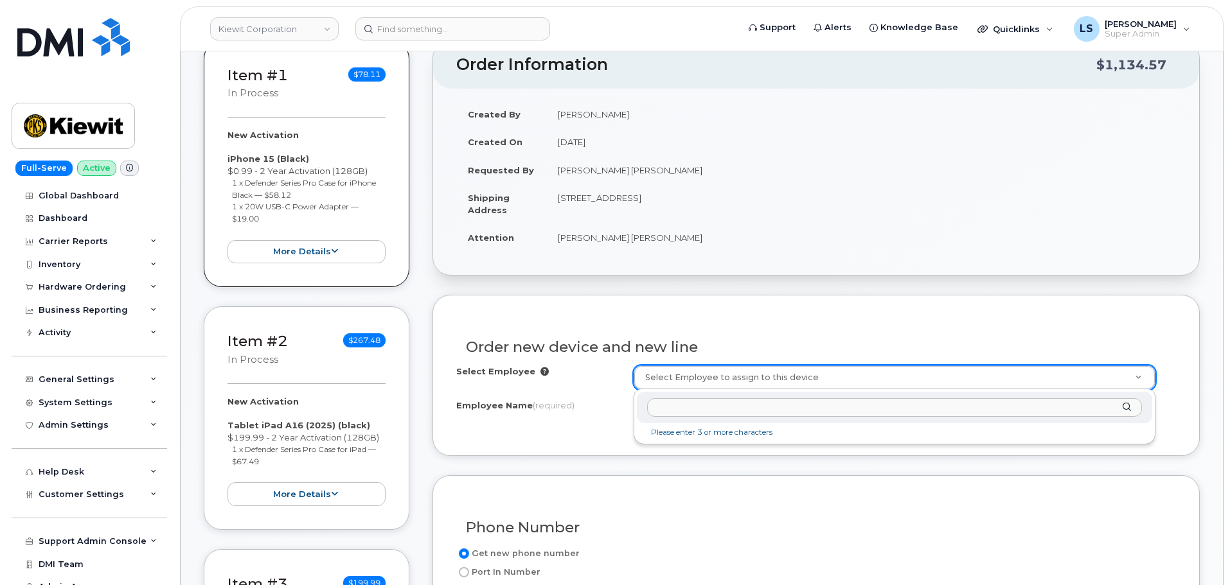
paste input "[PERSON_NAME] [PERSON_NAME]"
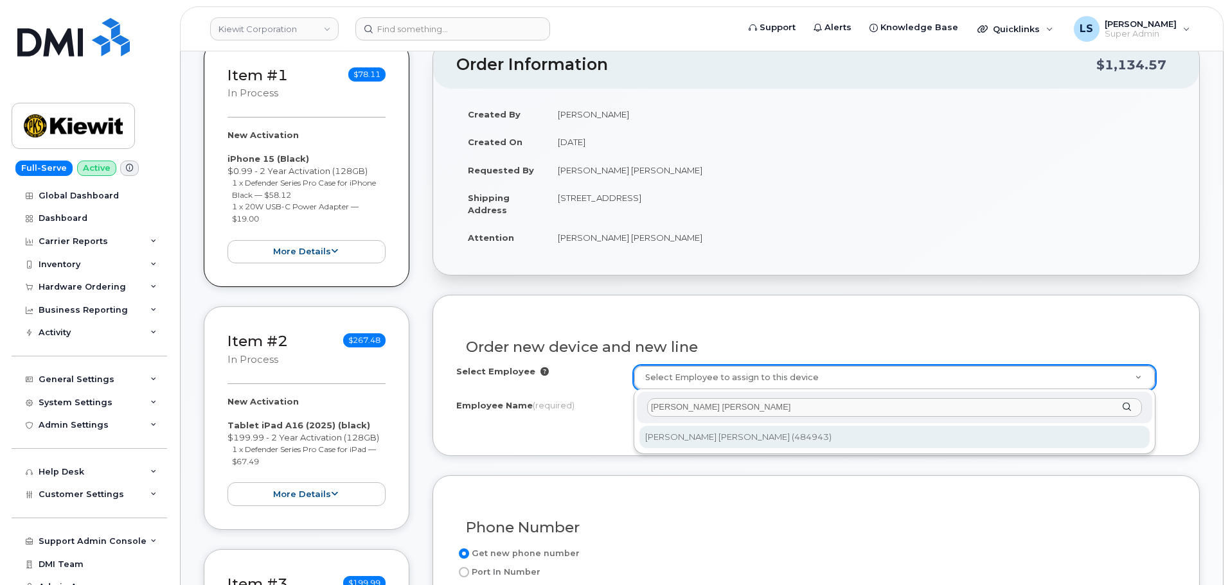
type input "[PERSON_NAME] [PERSON_NAME]"
type input "2160041"
type input "[PERSON_NAME] [PERSON_NAME]"
type input "[STREET_ADDRESS]"
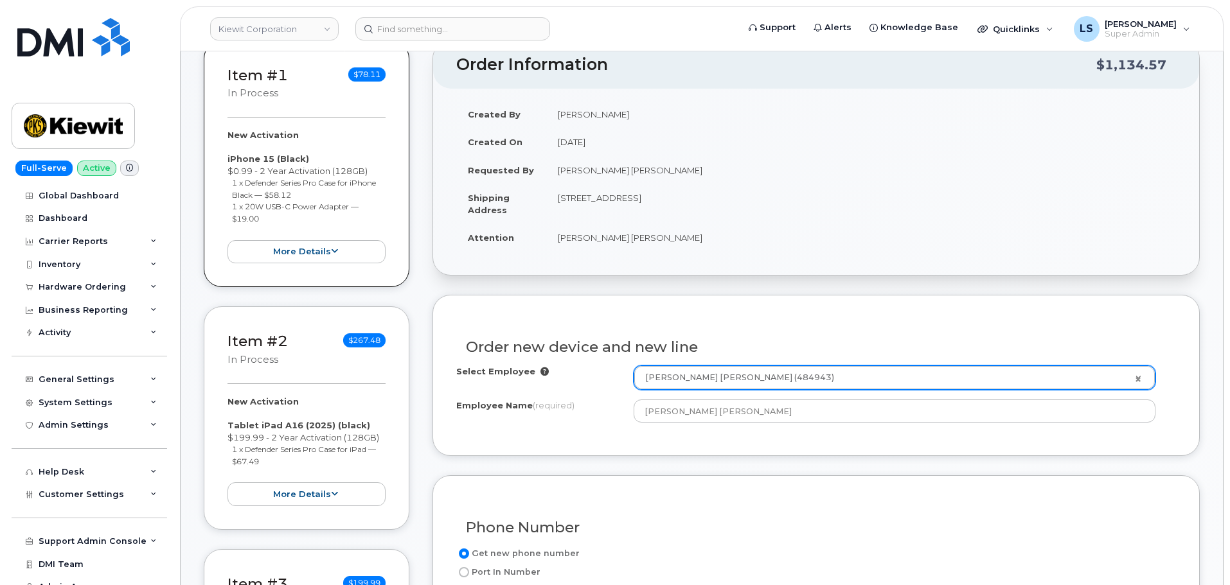
click at [673, 334] on div "Order new device and new line" at bounding box center [816, 342] width 720 height 47
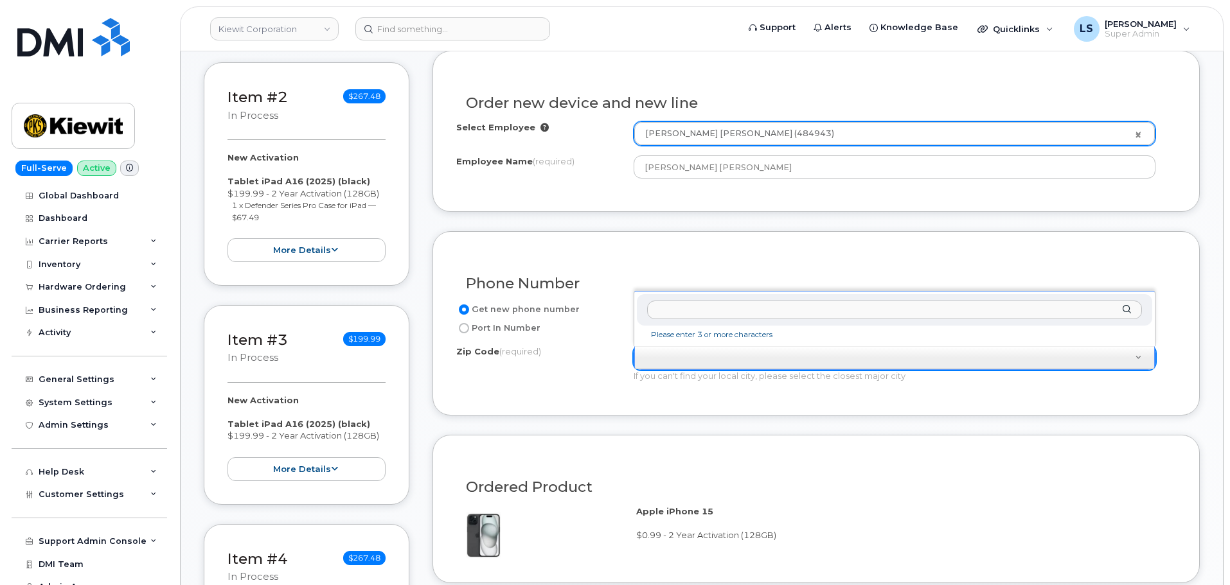
scroll to position [578, 0]
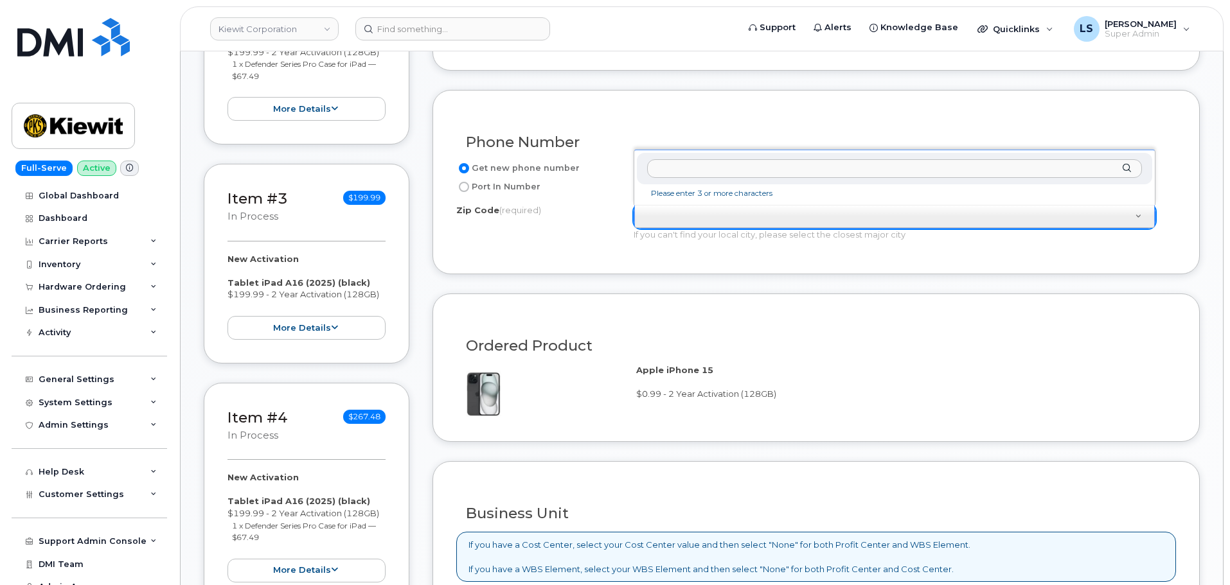
paste input "70364"
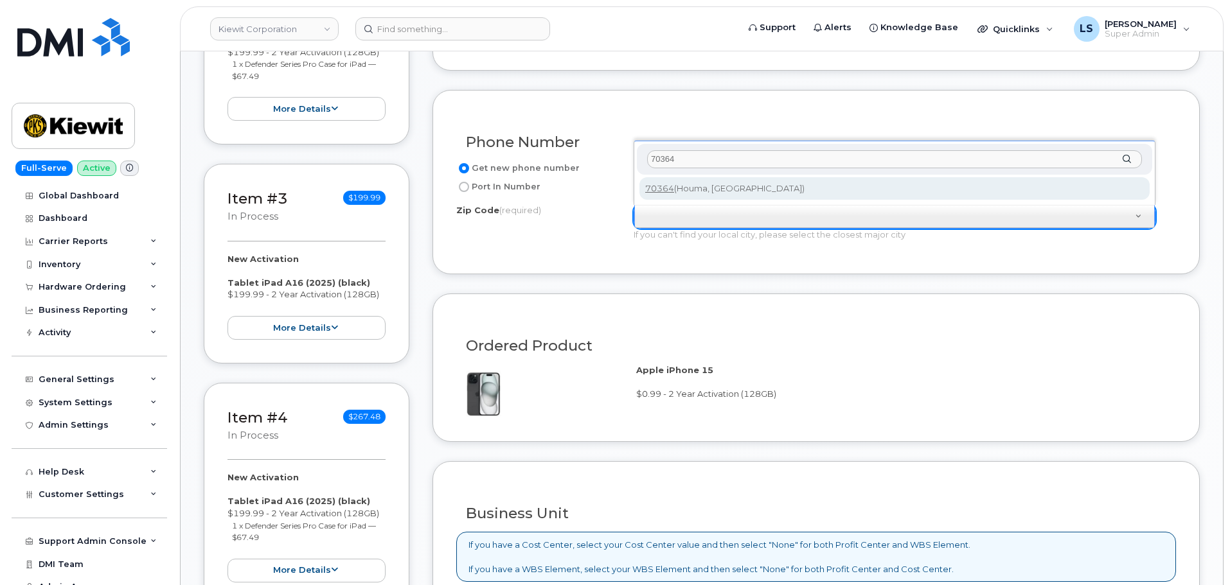
type input "70364"
type input "70364 (Houma, LA)"
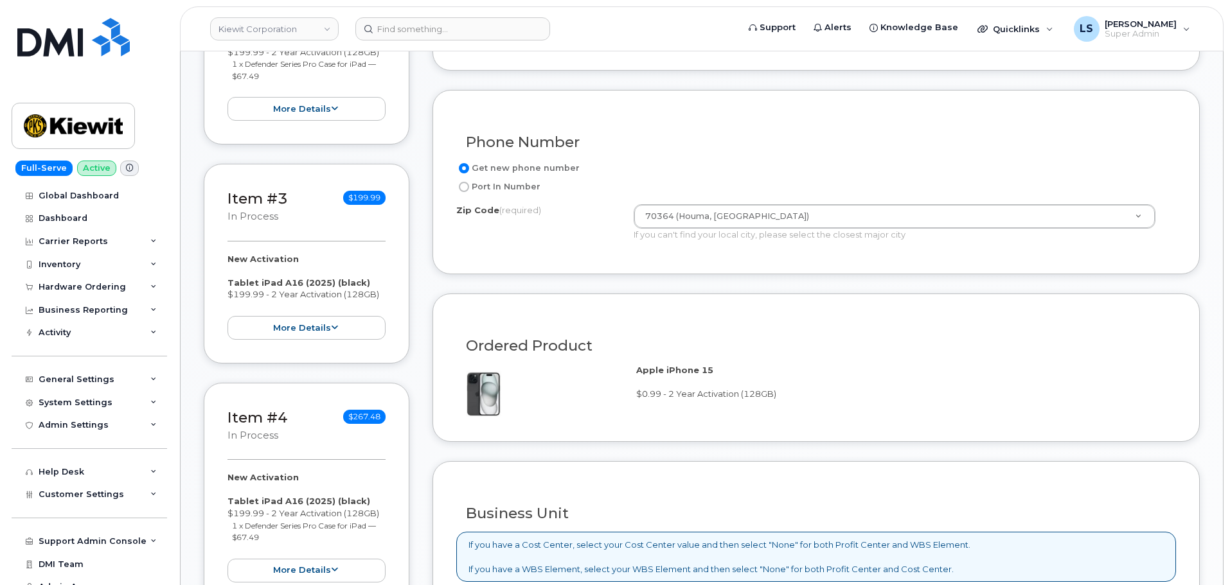
click at [602, 285] on form "Existing User Additional cost to upgrading the device Selected device is Eligib…" at bounding box center [816, 367] width 767 height 916
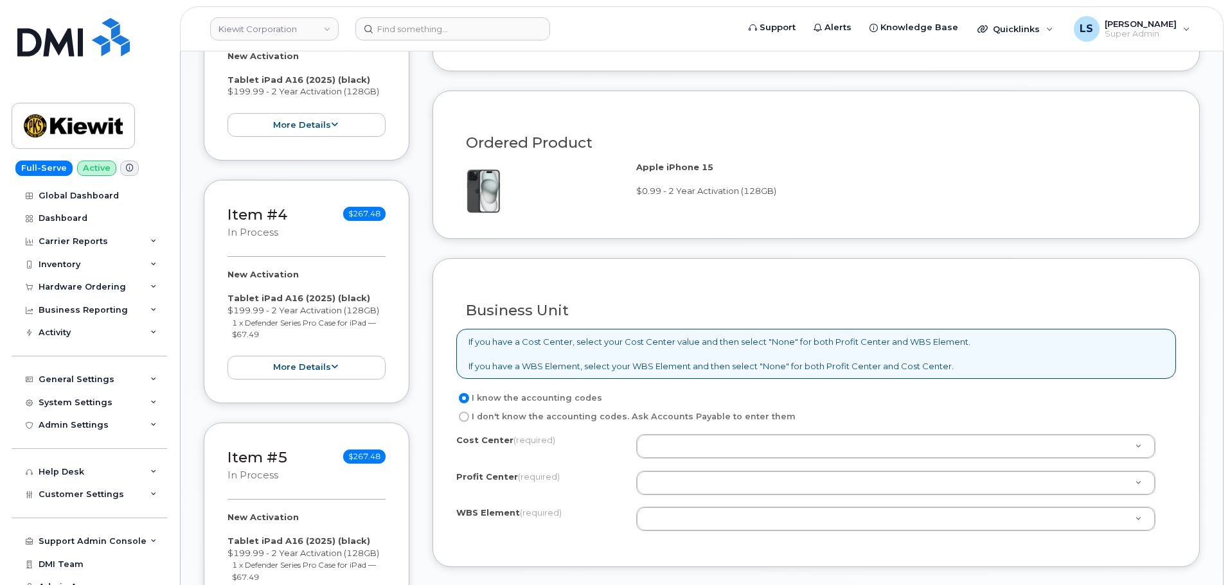
scroll to position [900, 0]
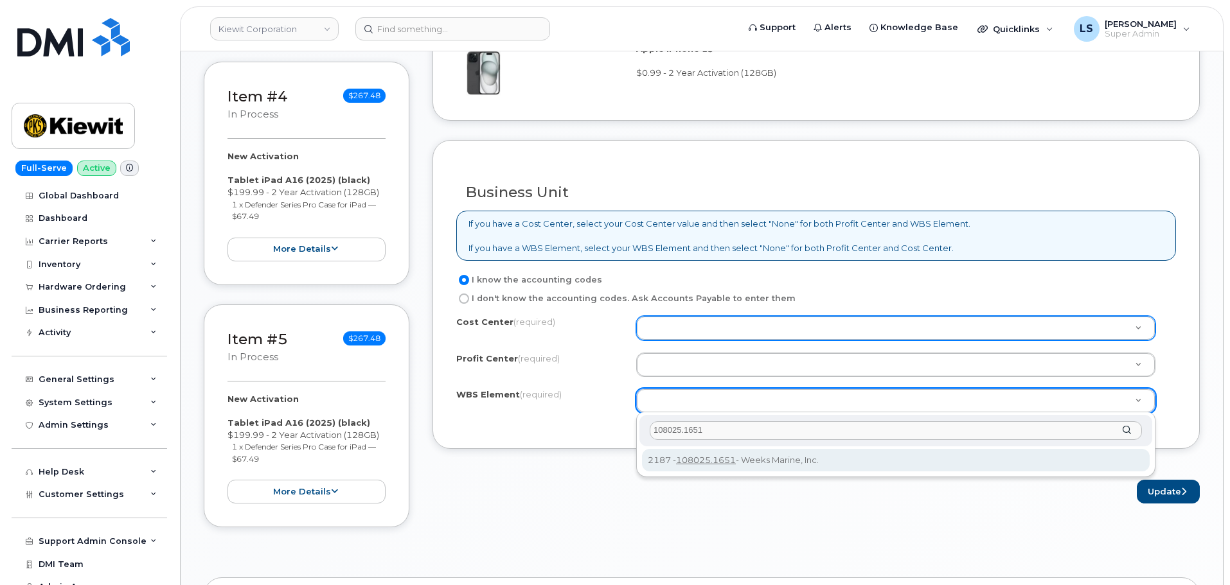
type input "108025.1651"
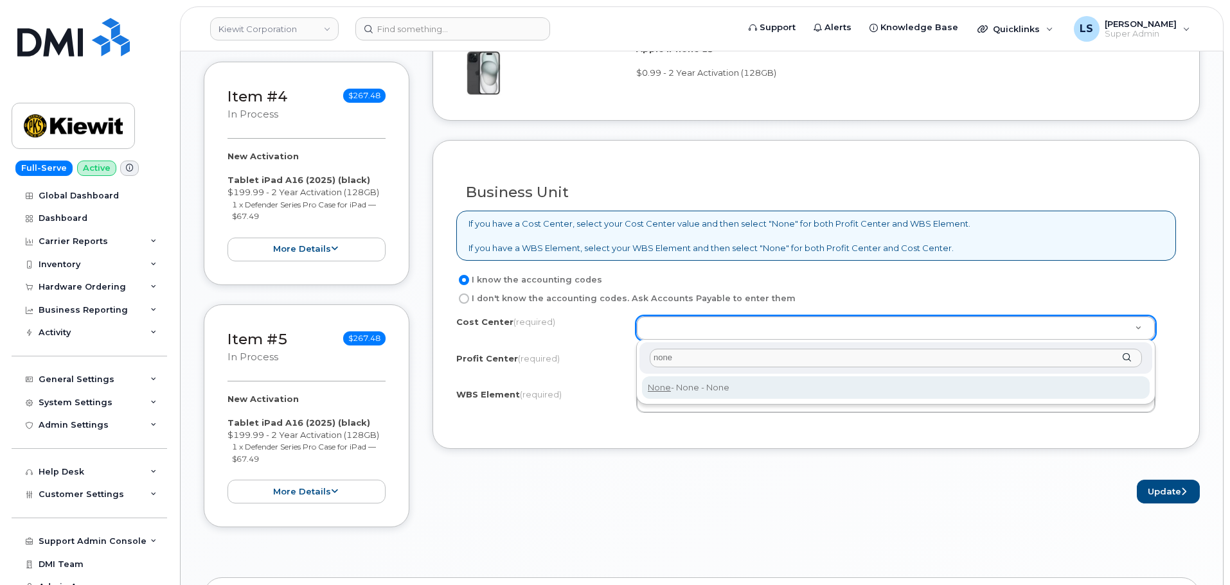
type input "none"
type input "None"
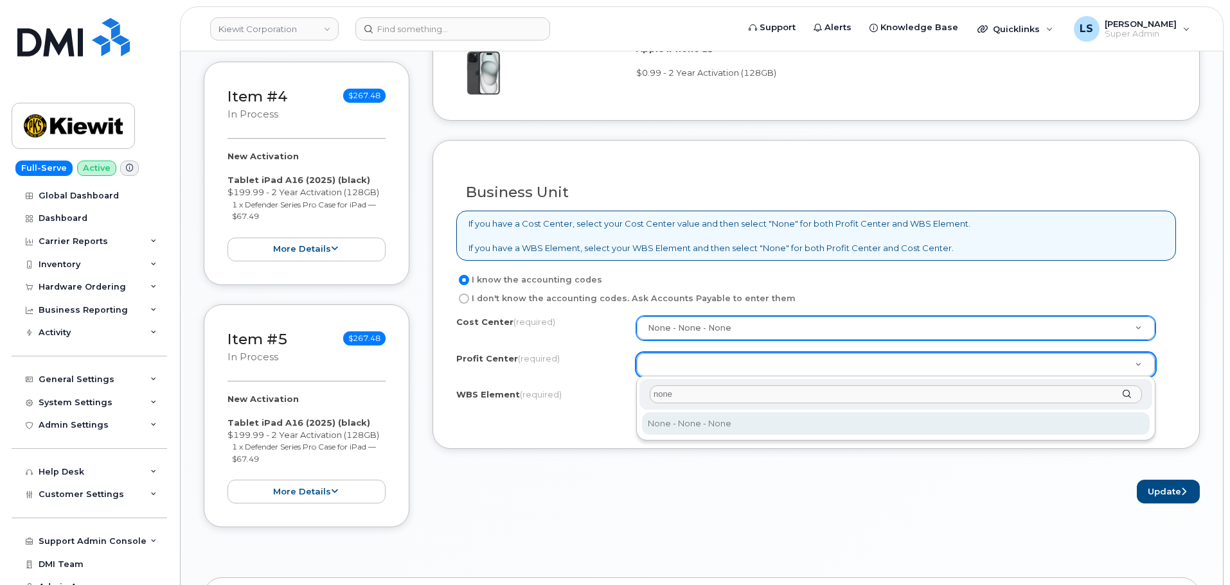
type input "none"
drag, startPoint x: 742, startPoint y: 430, endPoint x: 778, endPoint y: 429, distance: 35.4
select select "None"
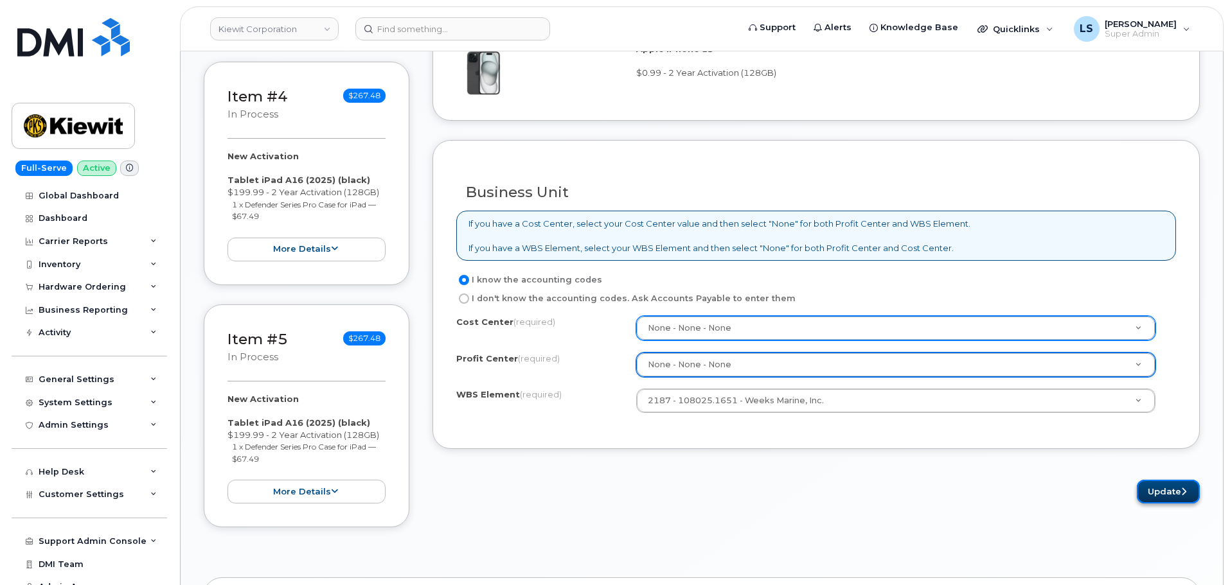
click at [1175, 483] on button "Update" at bounding box center [1168, 492] width 63 height 24
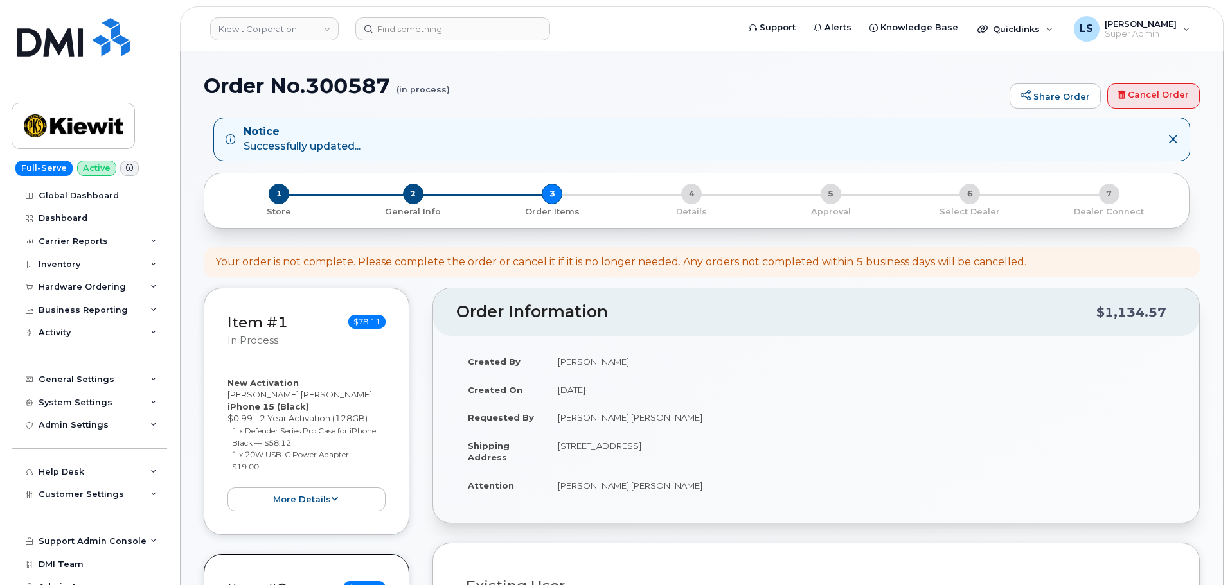
select select
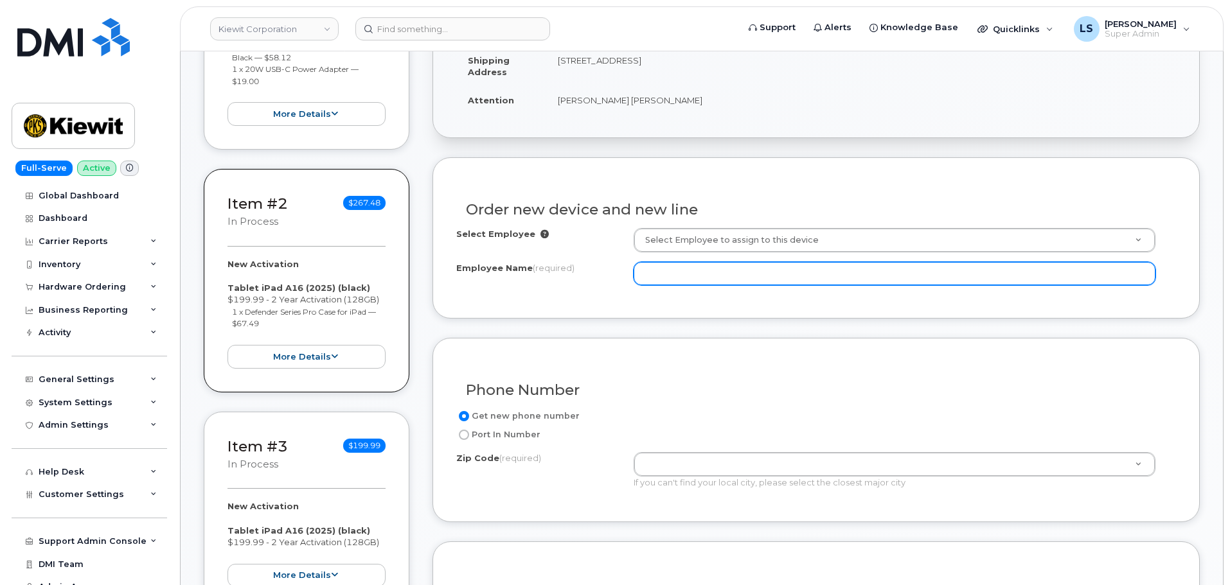
click at [711, 272] on input "Employee Name (required)" at bounding box center [895, 273] width 522 height 23
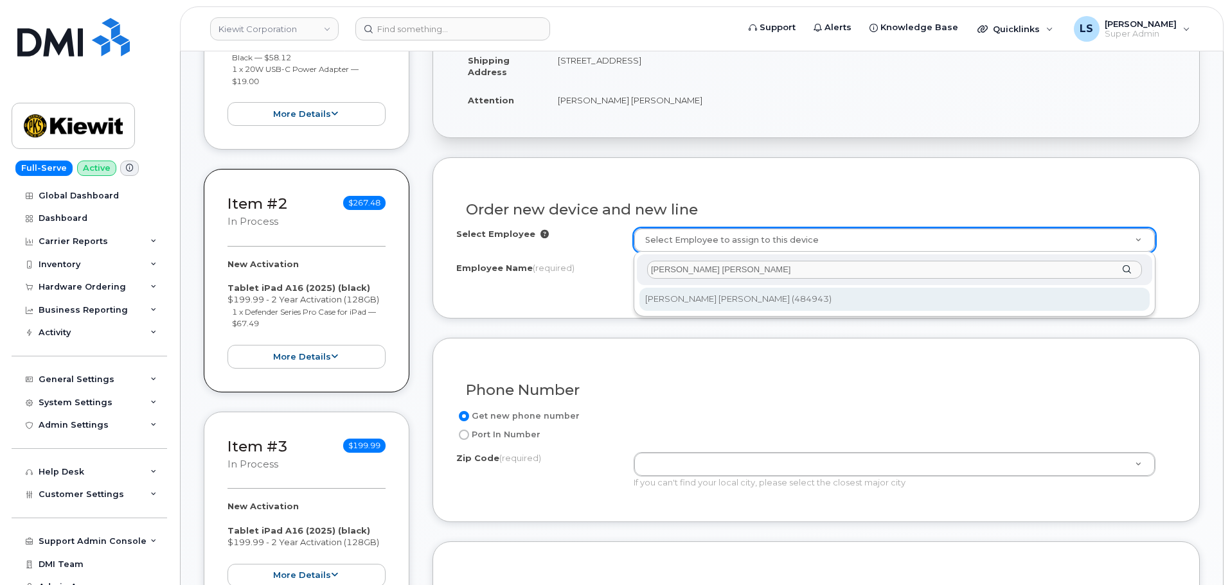
type input "[PERSON_NAME] [PERSON_NAME]"
type input "2160041"
type input "[PERSON_NAME] [PERSON_NAME]"
type input "[STREET_ADDRESS]"
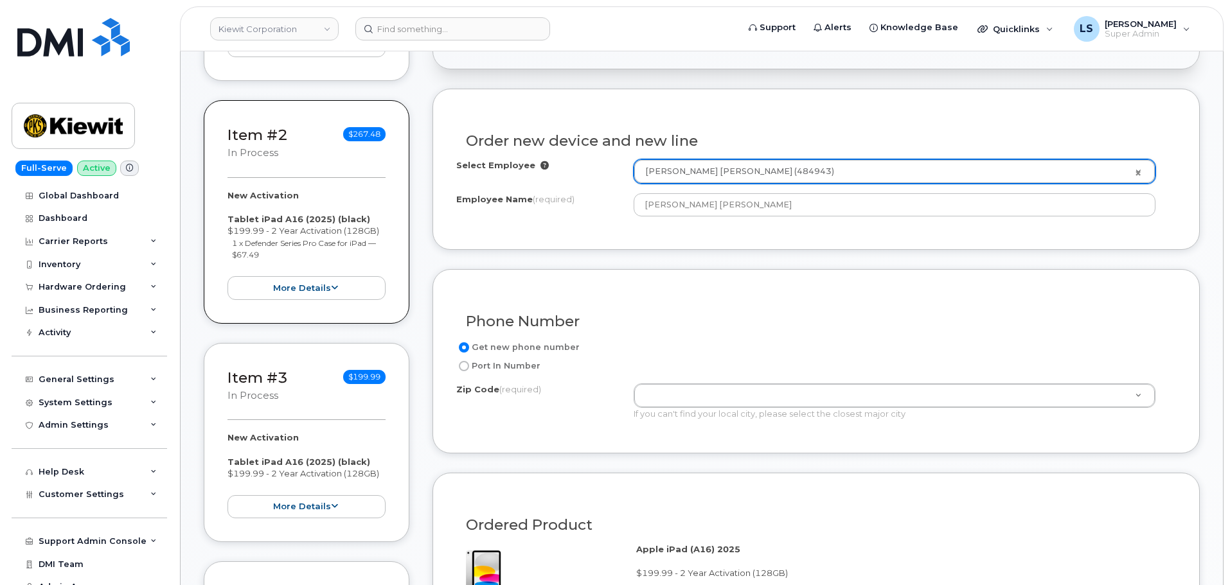
scroll to position [514, 0]
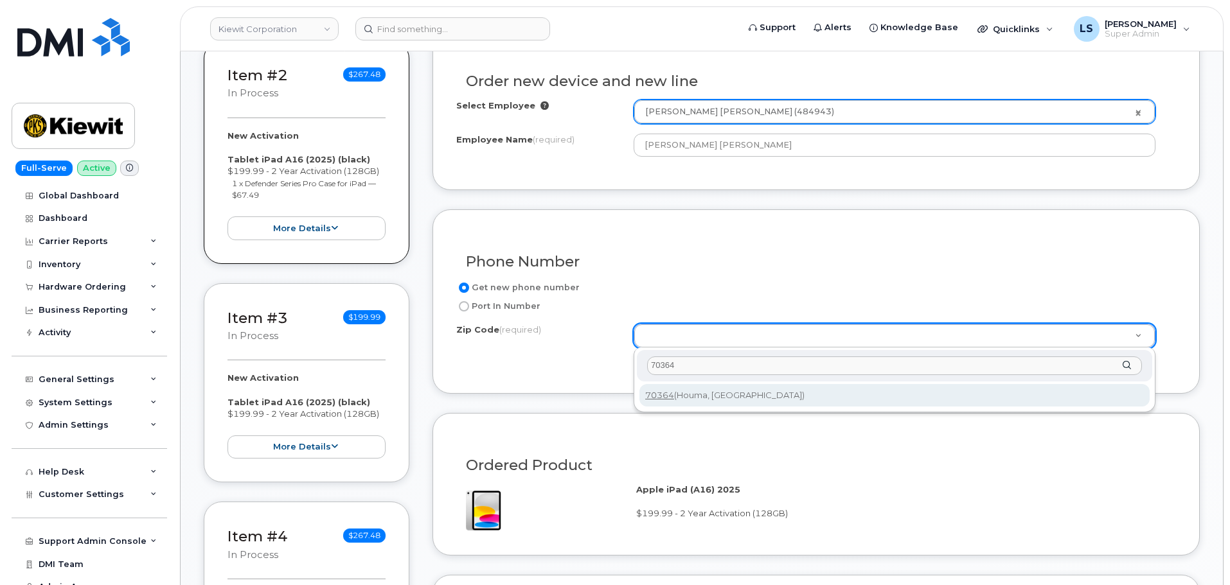
type input "70364"
drag, startPoint x: 686, startPoint y: 398, endPoint x: 661, endPoint y: 406, distance: 26.8
type input "70364 (Houma, [GEOGRAPHIC_DATA])"
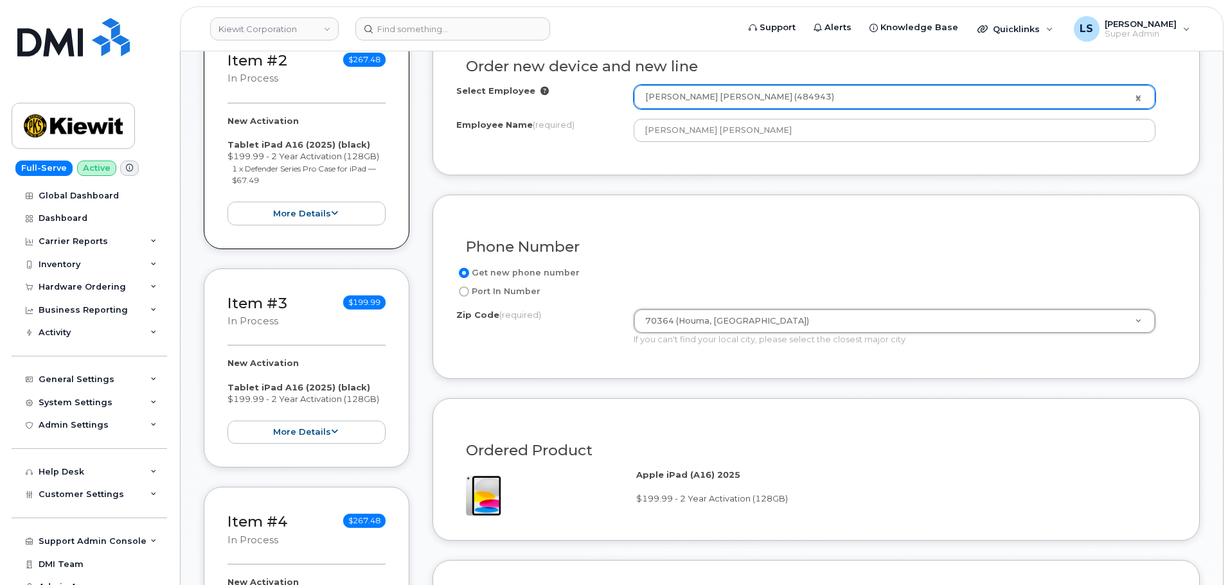
scroll to position [964, 0]
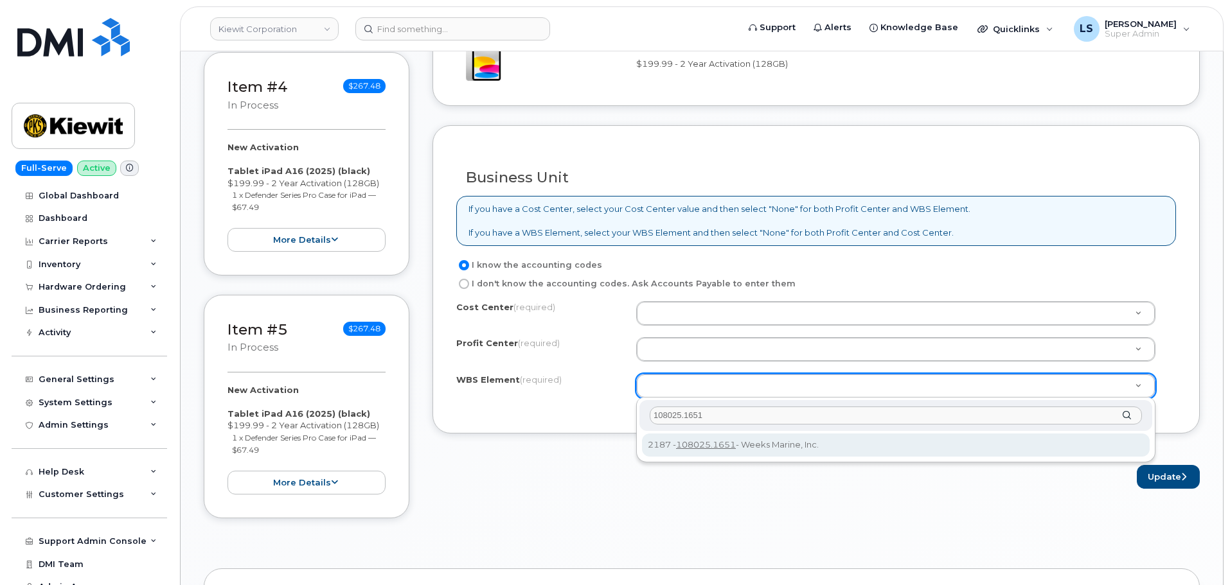
type input "108025.1651"
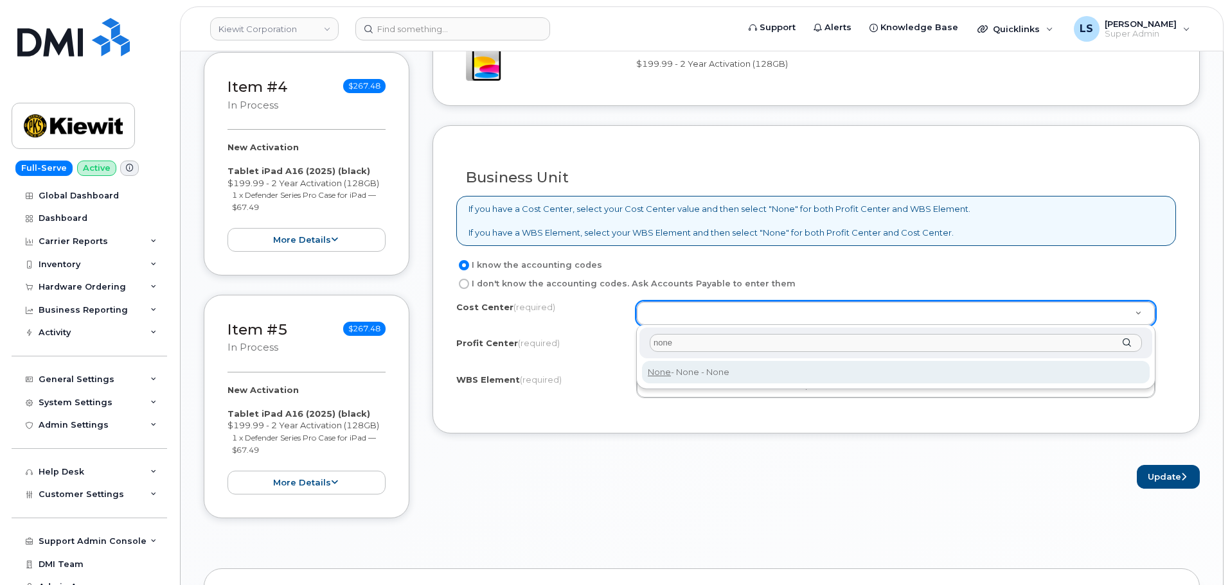
type input "none"
type input "None"
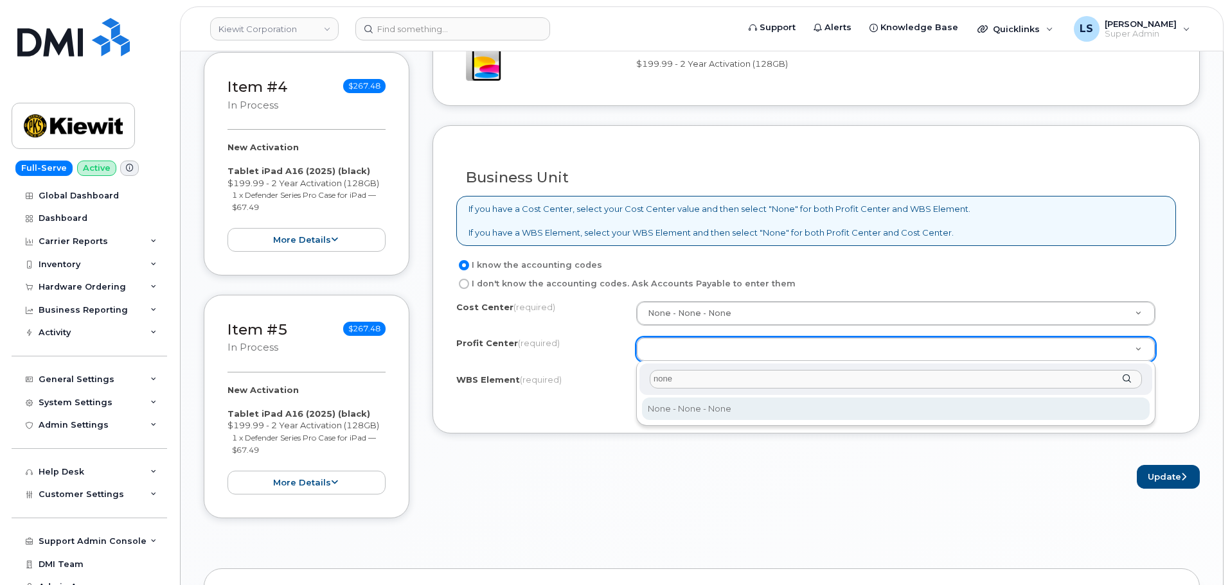
type input "none"
drag, startPoint x: 727, startPoint y: 407, endPoint x: 1019, endPoint y: 466, distance: 297.7
select select "None"
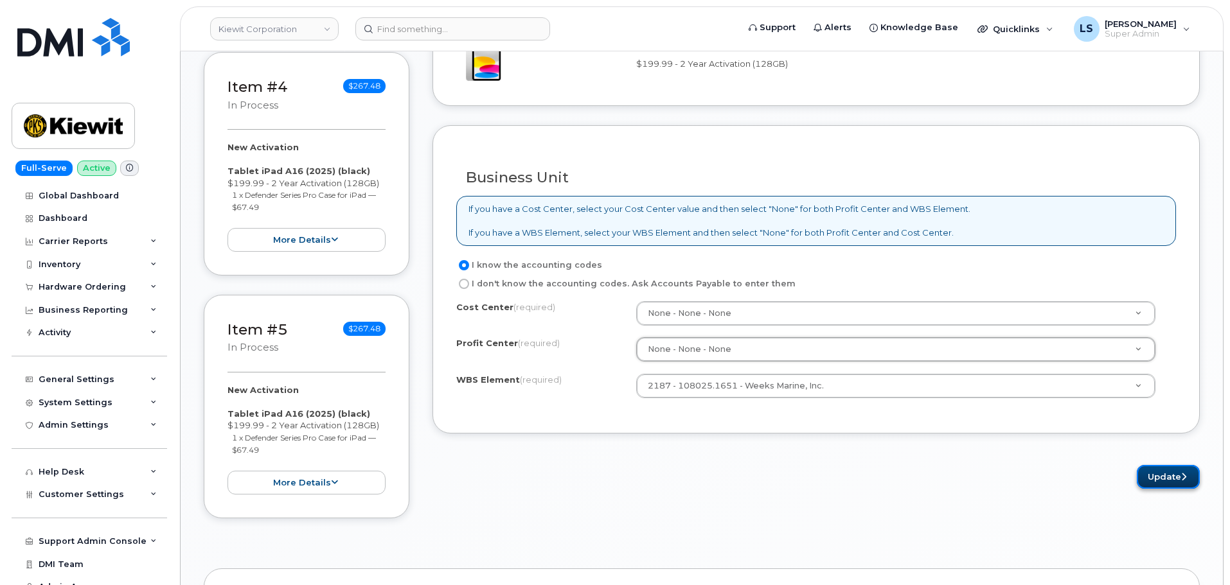
click at [1182, 480] on icon "submit" at bounding box center [1183, 477] width 5 height 8
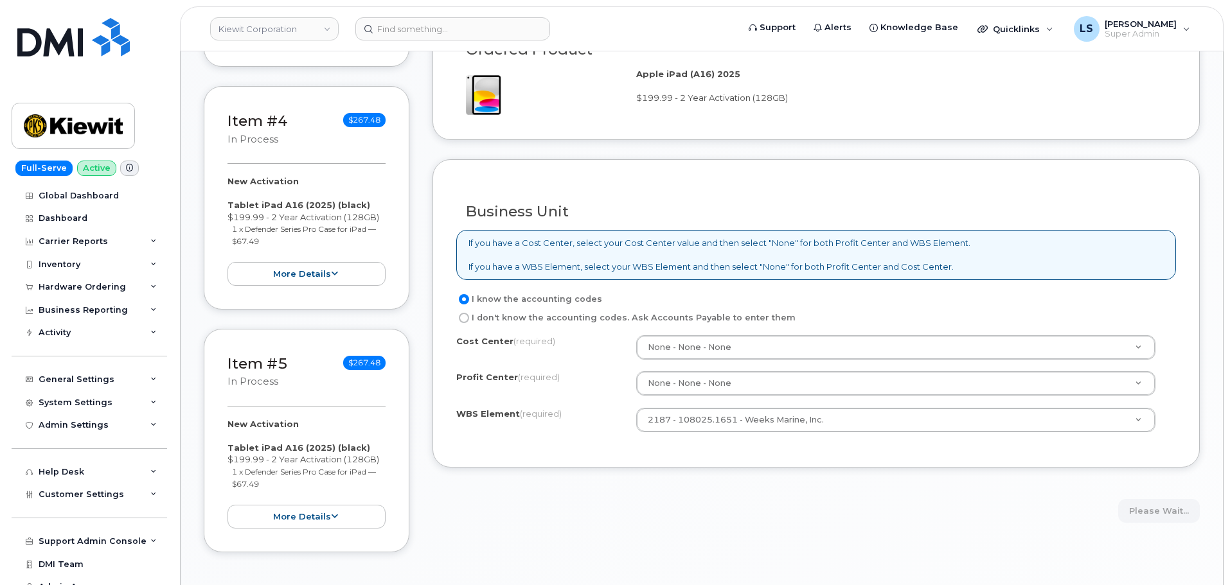
scroll to position [900, 0]
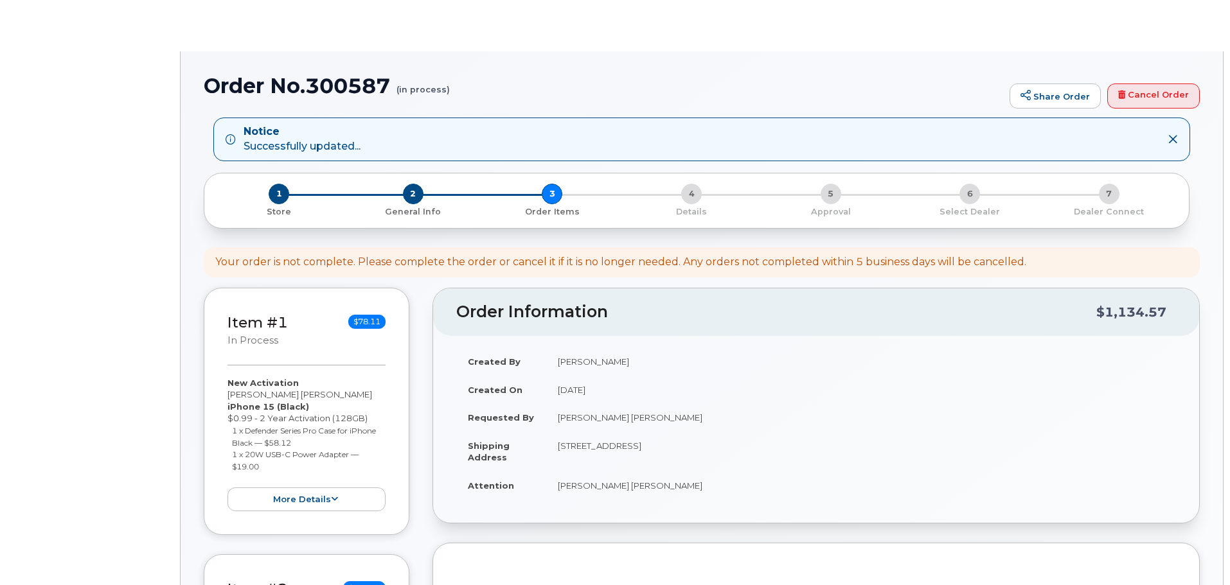
select select
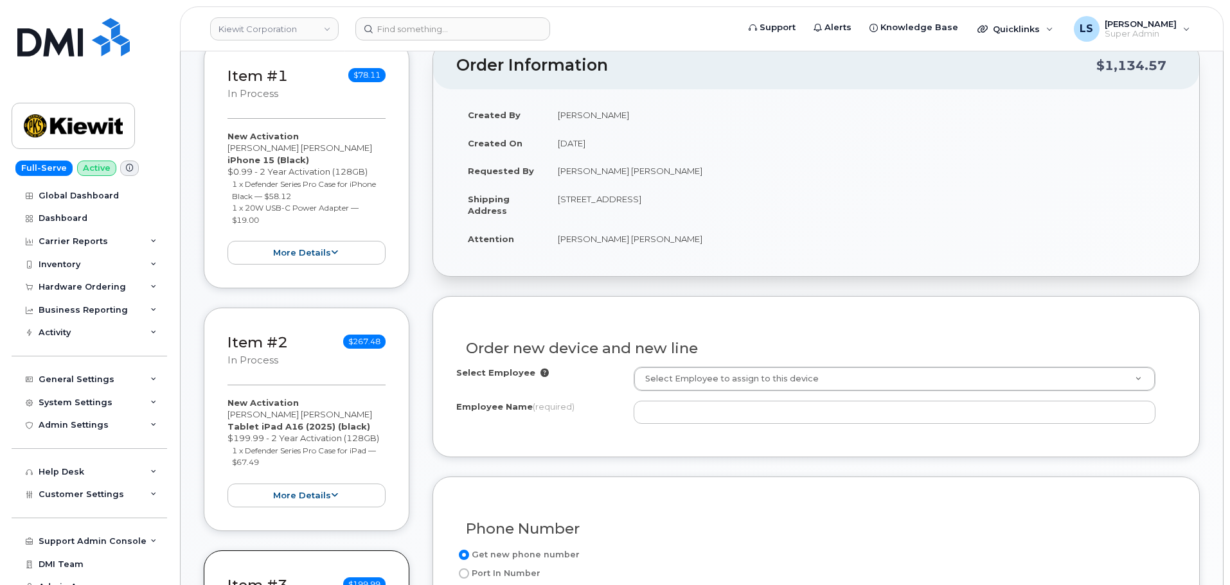
scroll to position [386, 0]
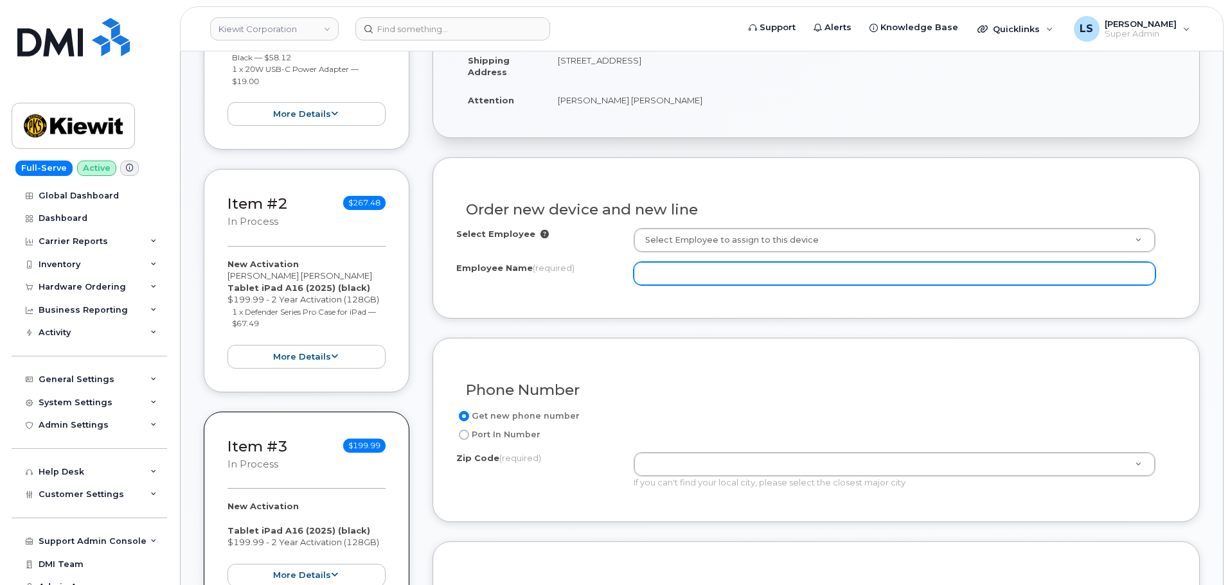
click at [719, 268] on input "Employee Name (required)" at bounding box center [895, 273] width 522 height 23
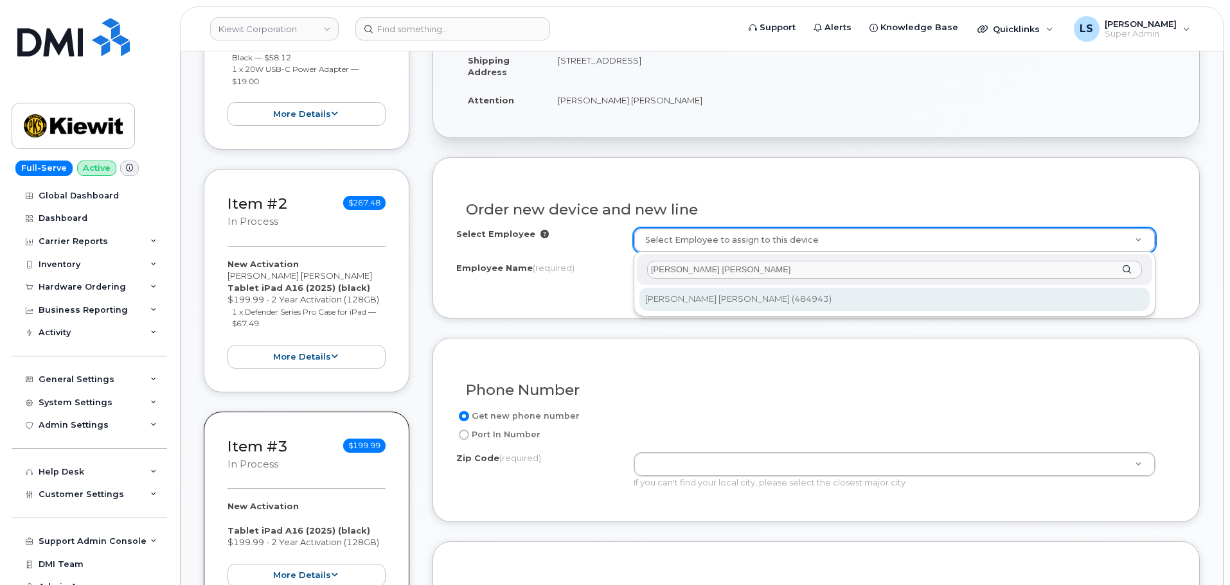
type input "[PERSON_NAME] [PERSON_NAME]"
type input "2160041"
type input "[PERSON_NAME] [PERSON_NAME]"
type input "[STREET_ADDRESS]"
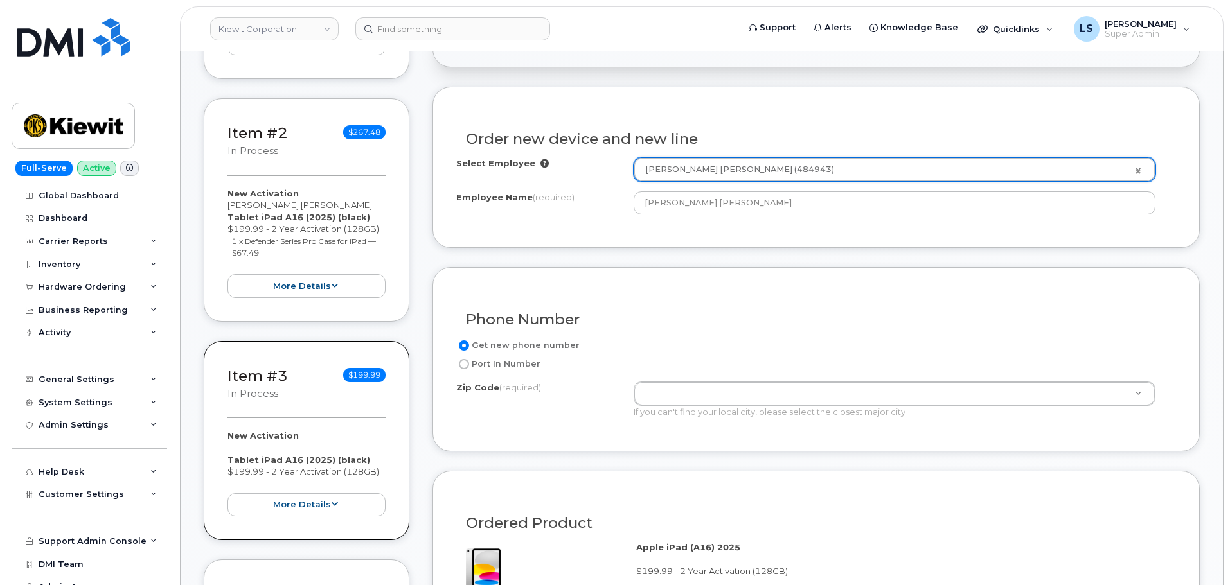
scroll to position [514, 0]
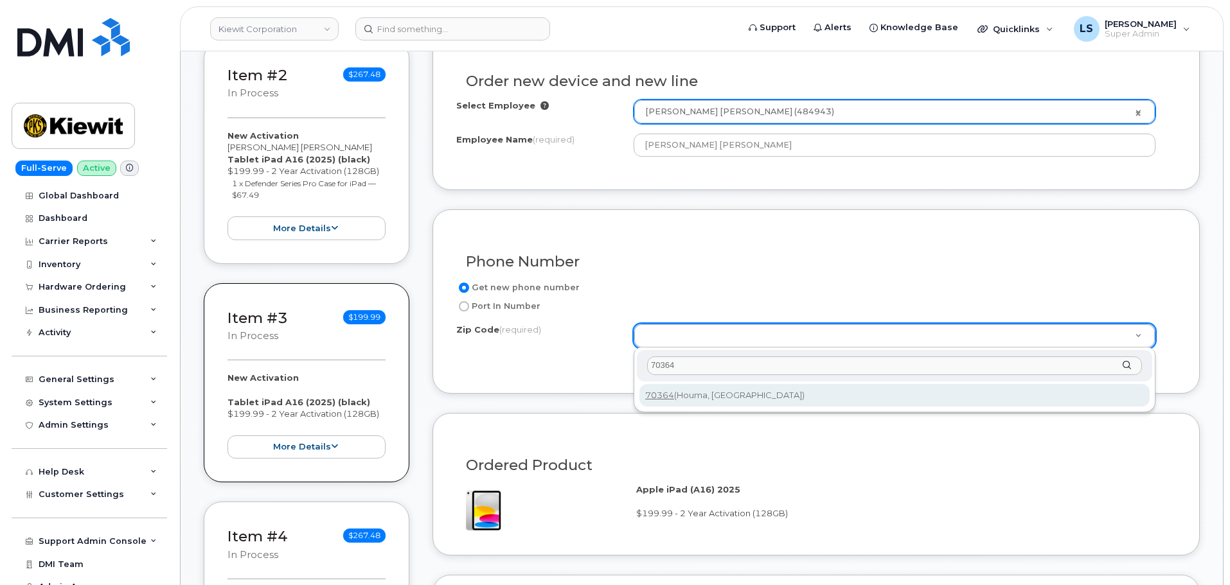
type input "70364"
drag, startPoint x: 680, startPoint y: 397, endPoint x: 629, endPoint y: 423, distance: 57.5
type input "70364 (Houma, [GEOGRAPHIC_DATA])"
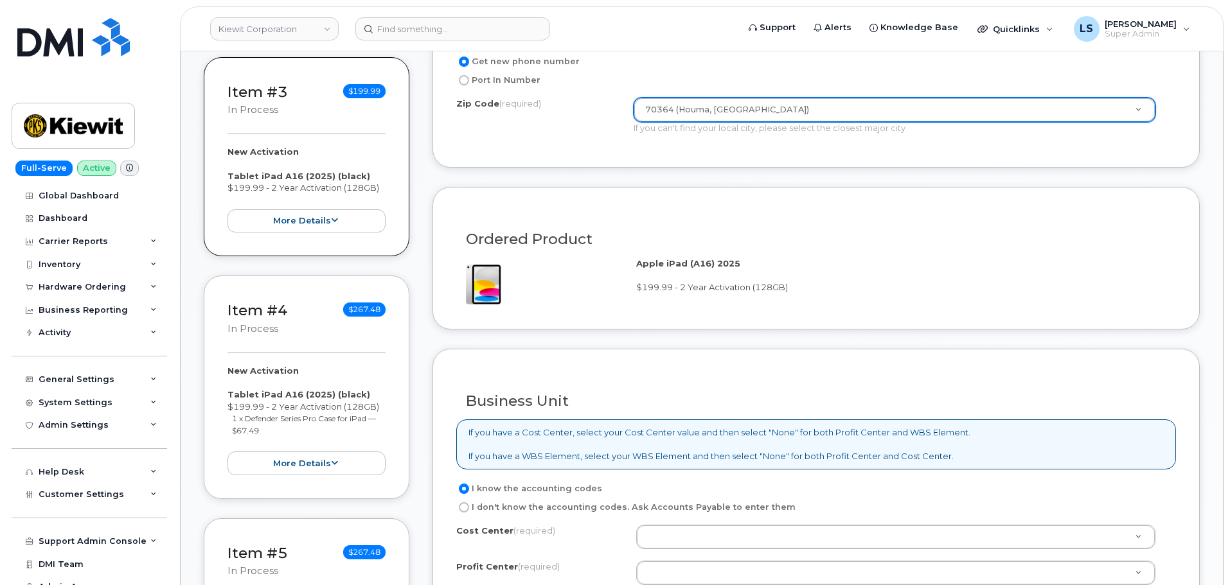
scroll to position [900, 0]
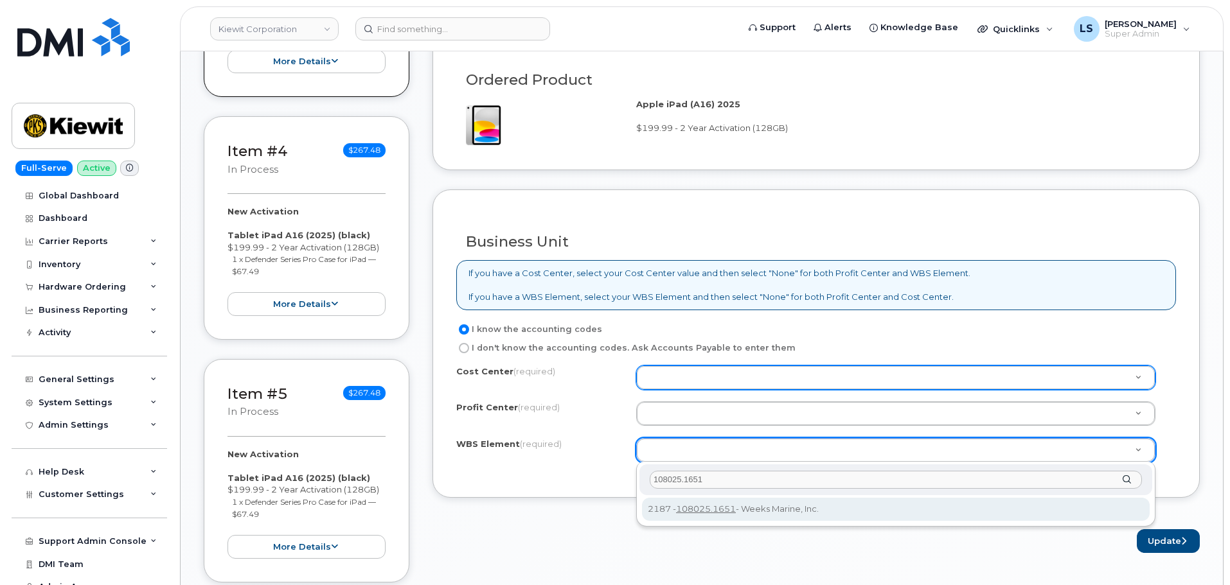
type input "108025.1651"
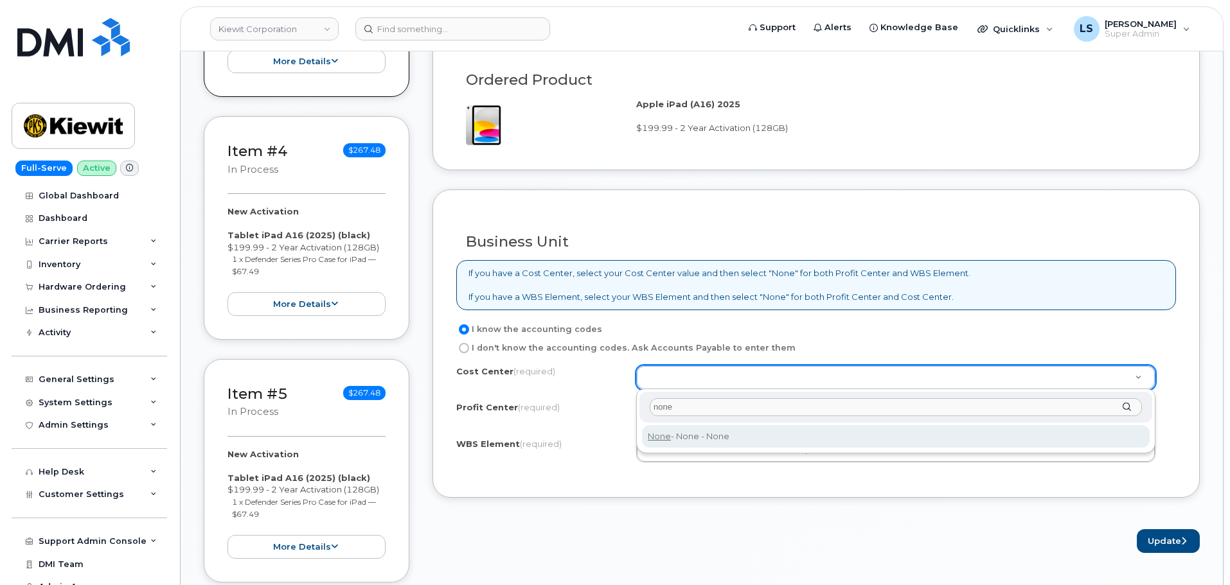
type input "none"
drag, startPoint x: 751, startPoint y: 437, endPoint x: 742, endPoint y: 426, distance: 14.2
type input "None"
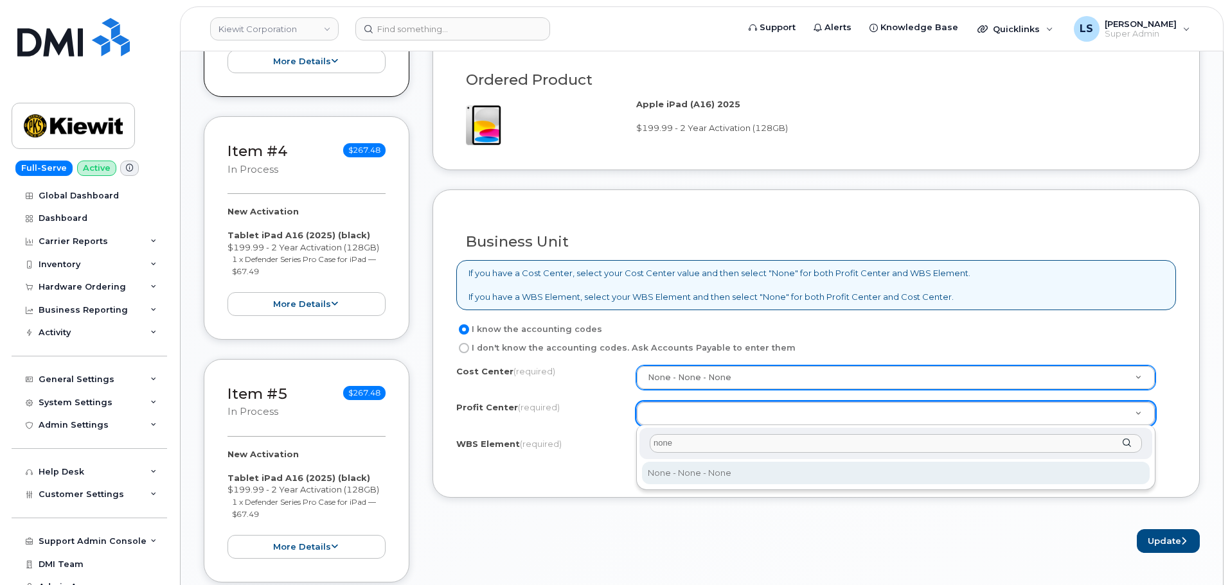
type input "none"
select select "None"
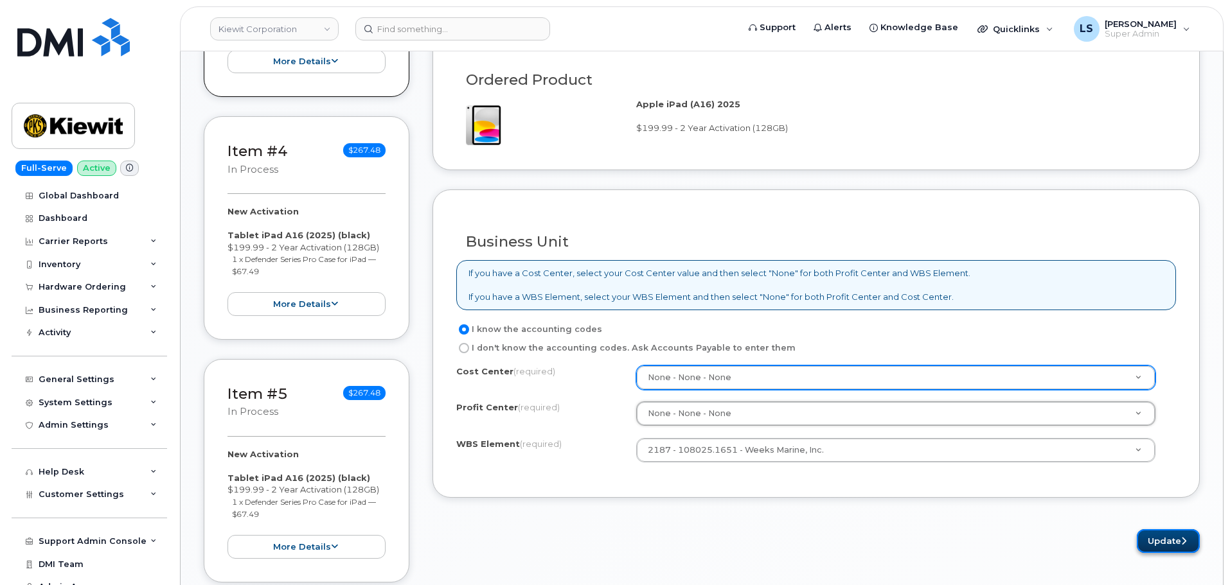
click at [1148, 535] on button "Update" at bounding box center [1168, 542] width 63 height 24
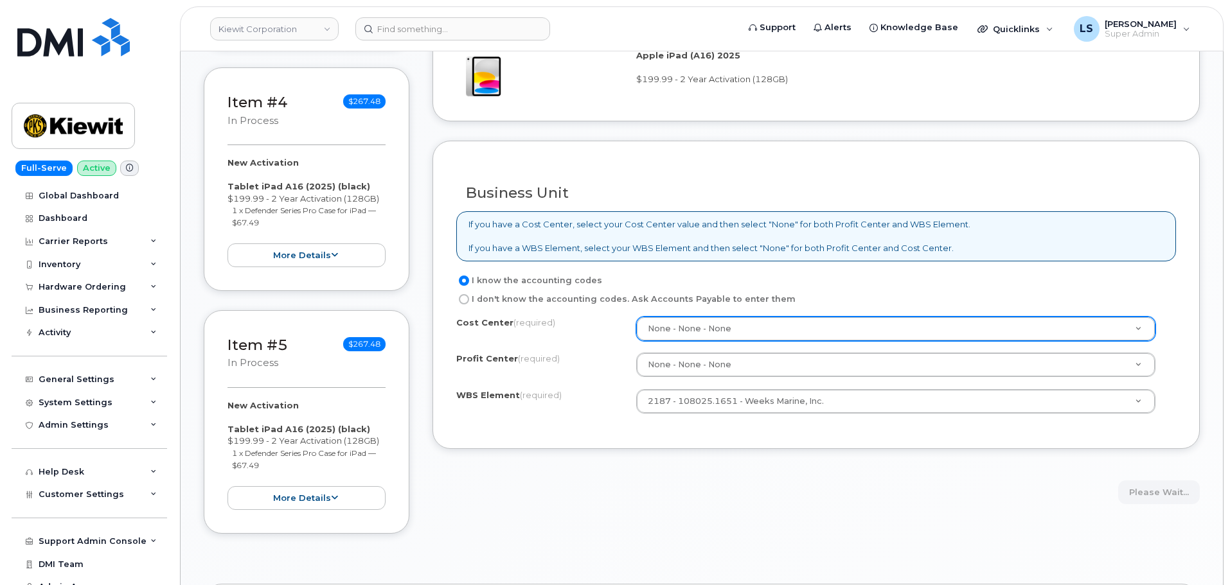
scroll to position [1028, 0]
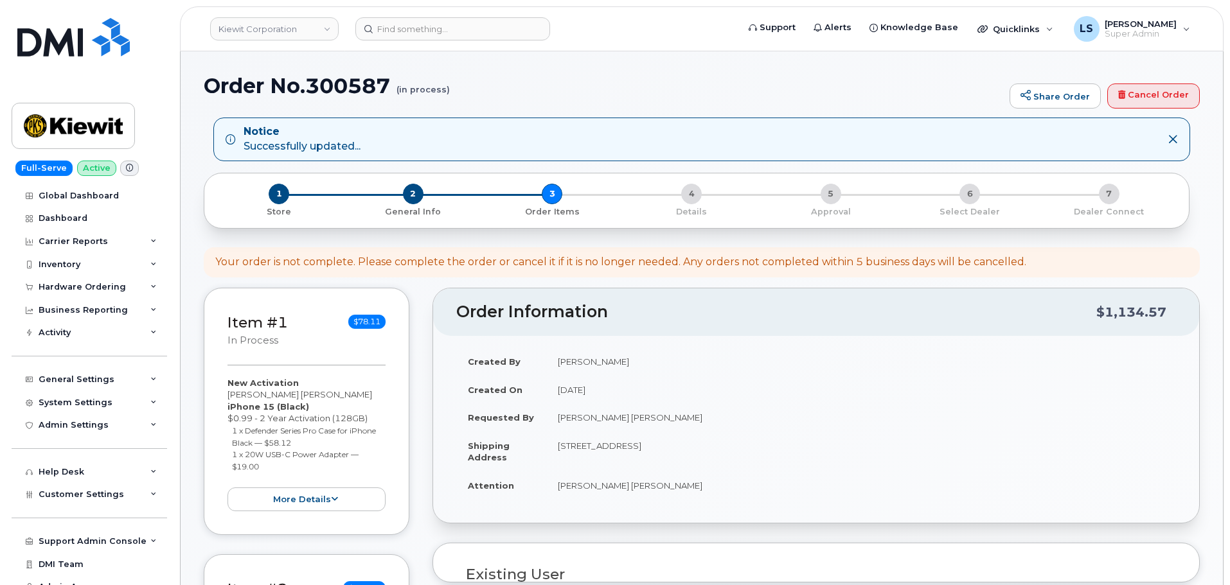
select select
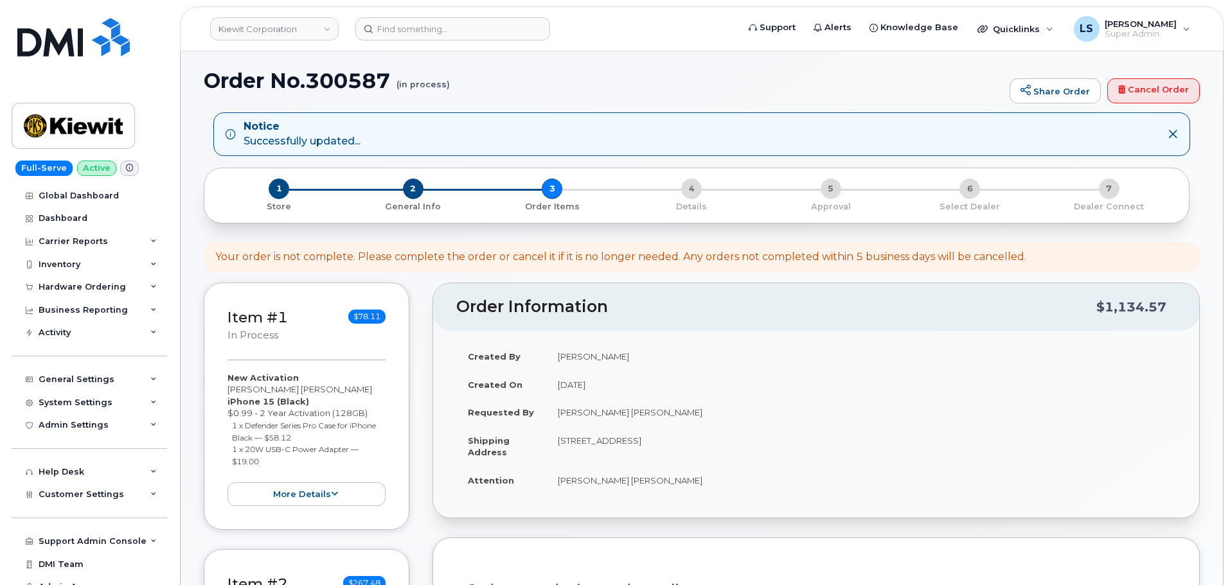
scroll to position [193, 0]
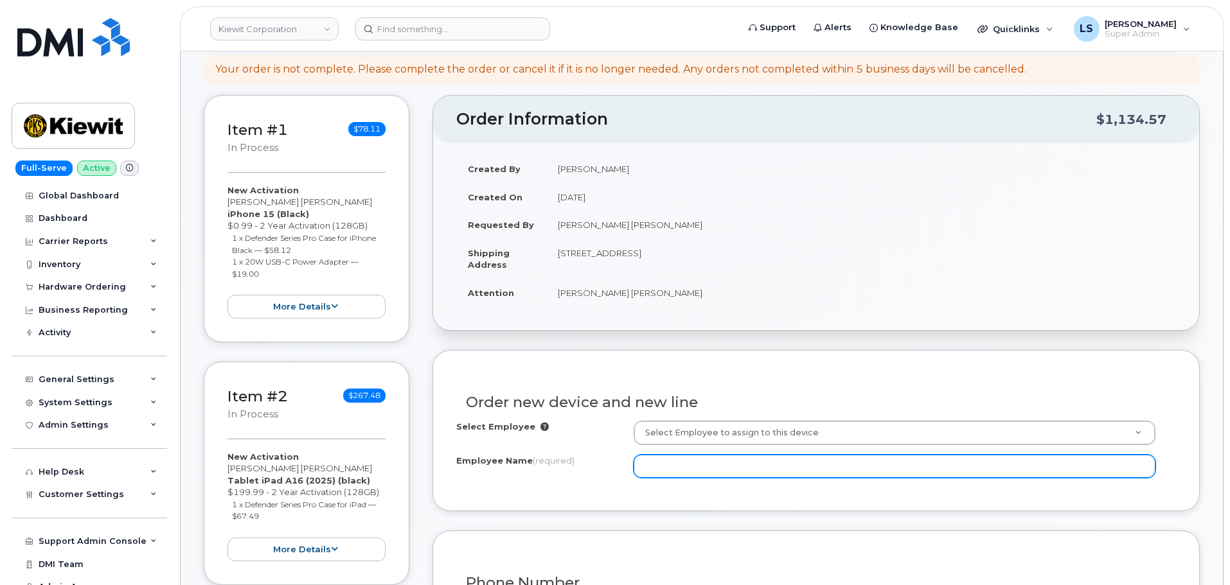
click at [718, 472] on input "Employee Name (required)" at bounding box center [895, 466] width 522 height 23
paste input "[PERSON_NAME] [PERSON_NAME]"
type input "[PERSON_NAME] [PERSON_NAME]"
drag, startPoint x: 762, startPoint y: 467, endPoint x: 497, endPoint y: 460, distance: 264.2
click at [498, 459] on div "Employee Name (required) Faisal [PERSON_NAME]" at bounding box center [816, 466] width 720 height 23
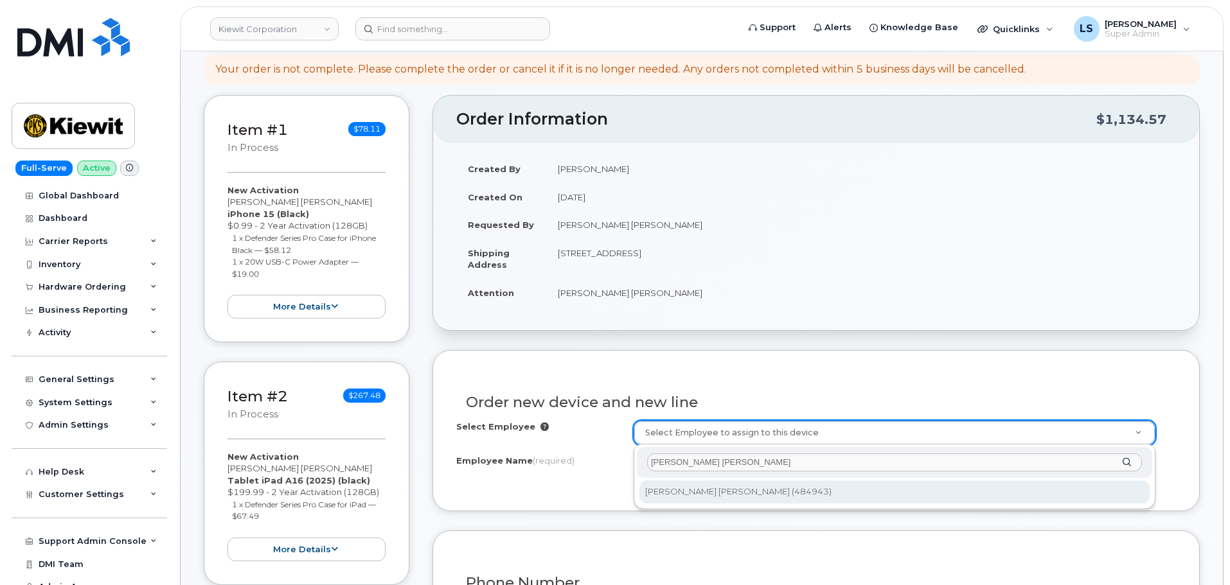
type input "[PERSON_NAME] [PERSON_NAME]"
type input "2160041"
type input "[PERSON_NAME] [PERSON_NAME]"
type input "[STREET_ADDRESS]"
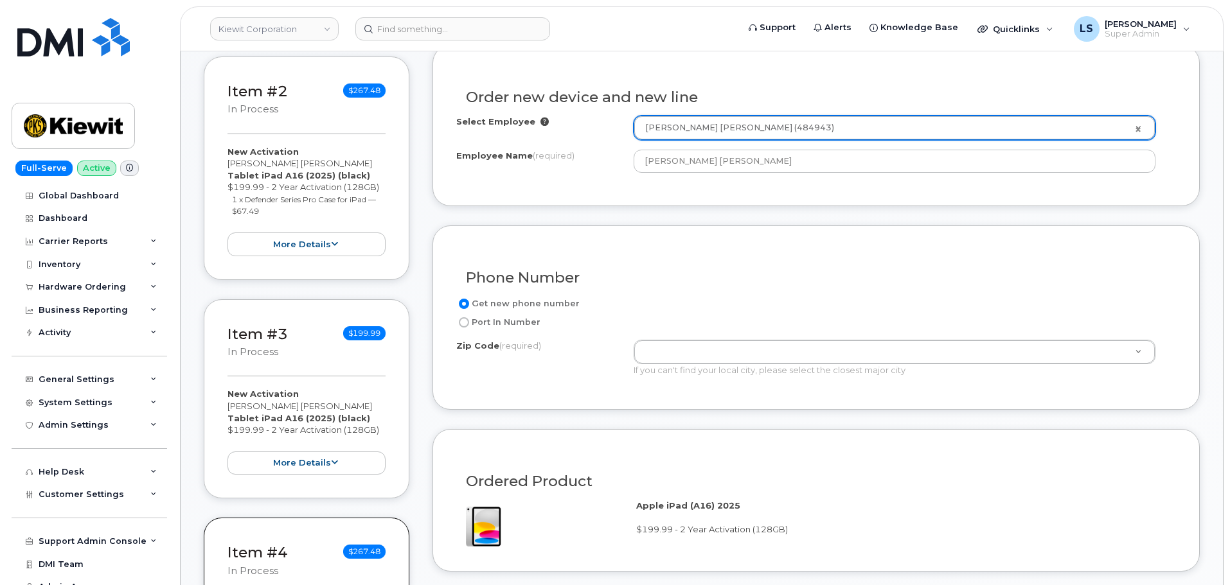
scroll to position [514, 0]
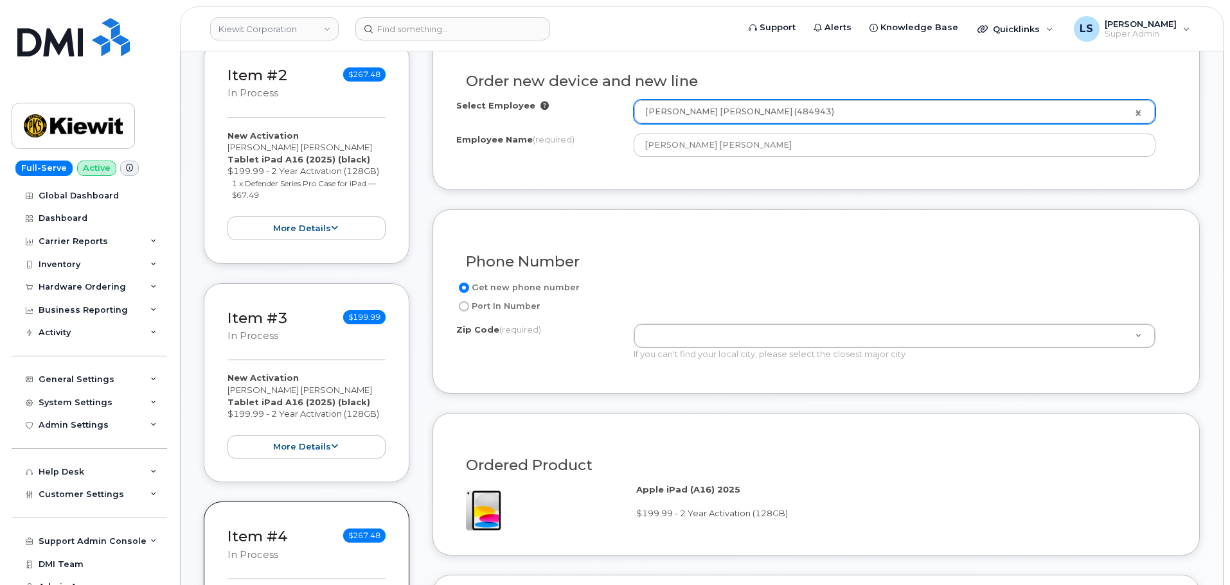
click at [659, 351] on div "If you can't find your local city, please select the closest major city" at bounding box center [895, 354] width 522 height 12
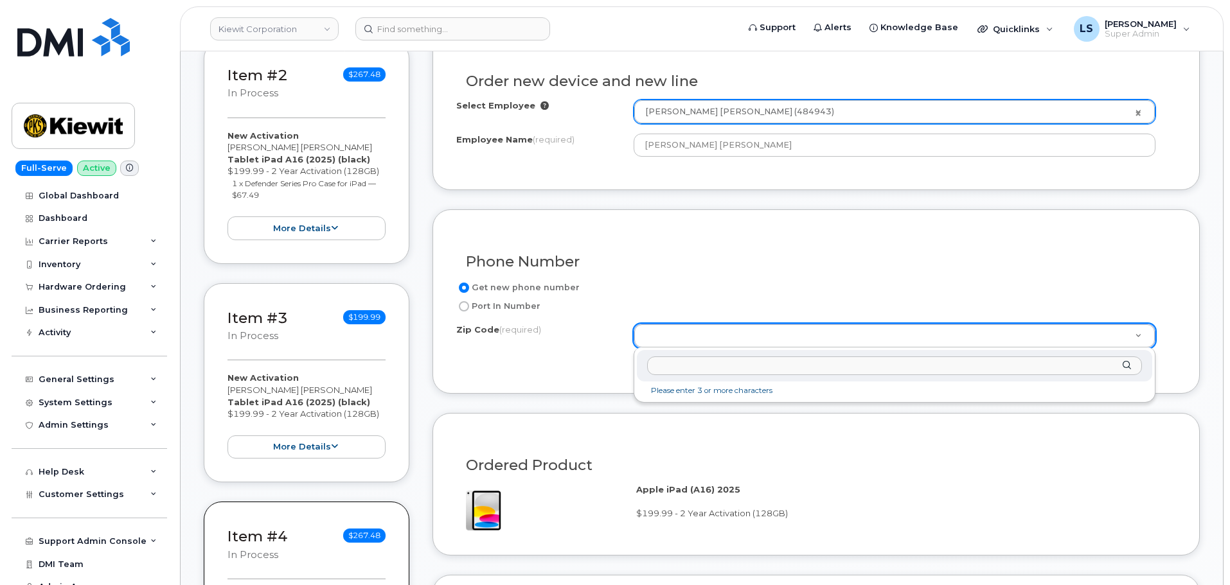
paste input "70364"
type input "70364"
drag, startPoint x: 690, startPoint y: 395, endPoint x: 673, endPoint y: 410, distance: 22.8
type input "70364 (Houma, [GEOGRAPHIC_DATA])"
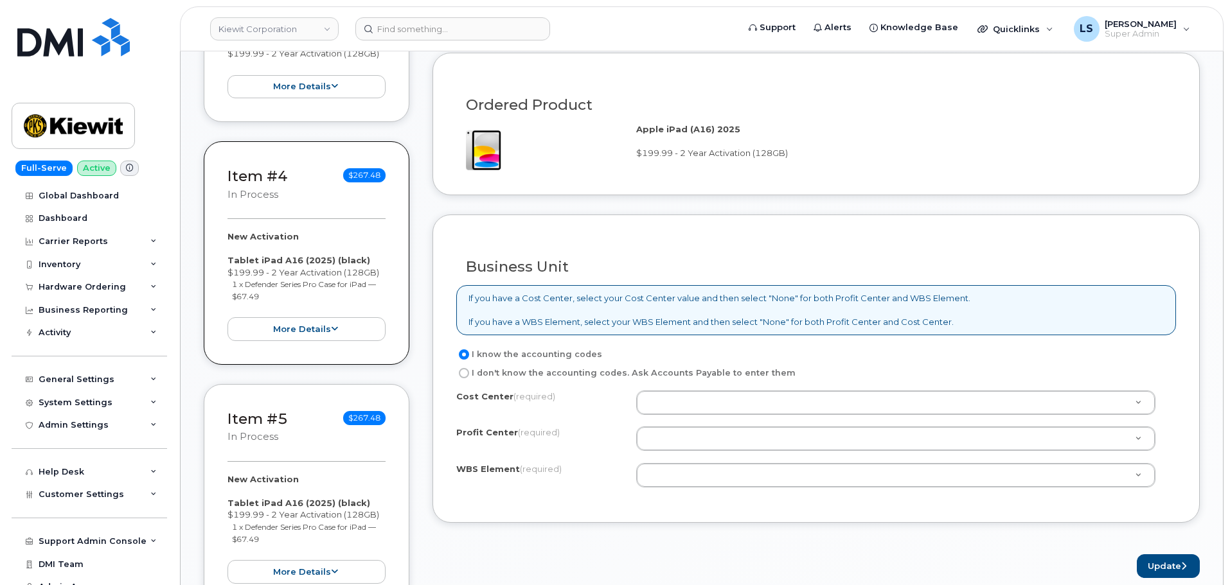
scroll to position [964, 0]
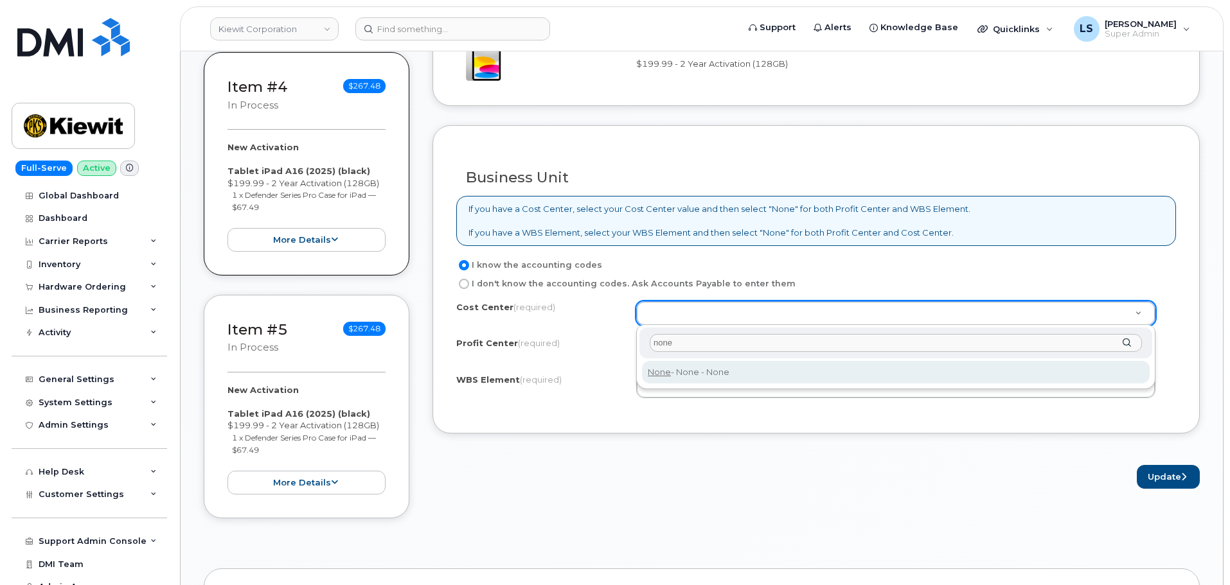
type input "none"
type input "None"
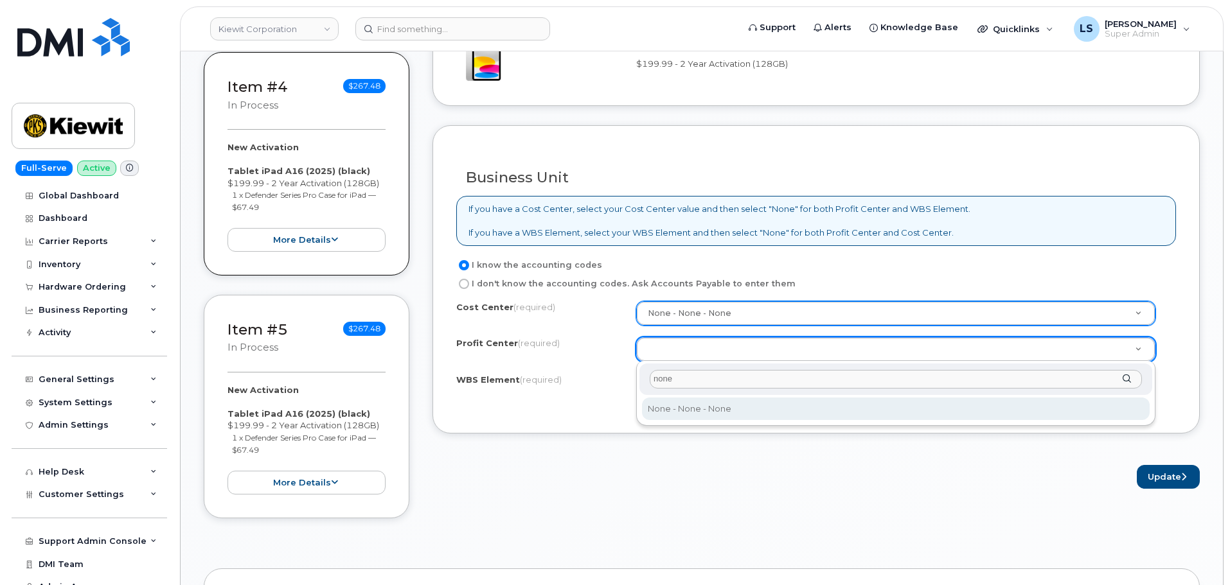
type input "none"
drag, startPoint x: 712, startPoint y: 415, endPoint x: 700, endPoint y: 400, distance: 18.3
select select "None"
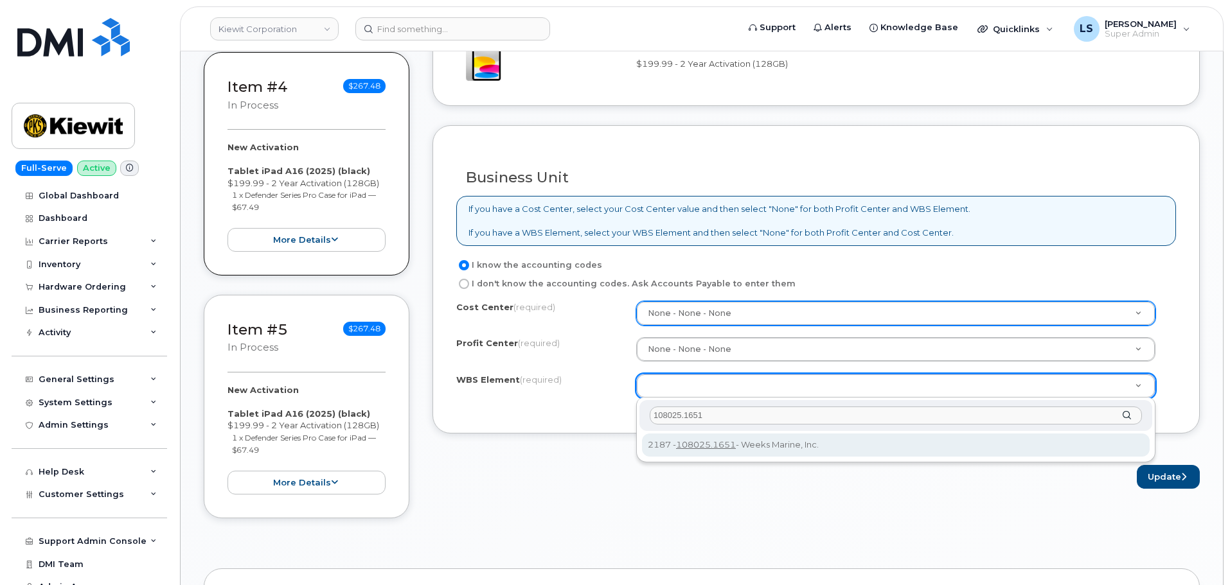
type input "108025.1651"
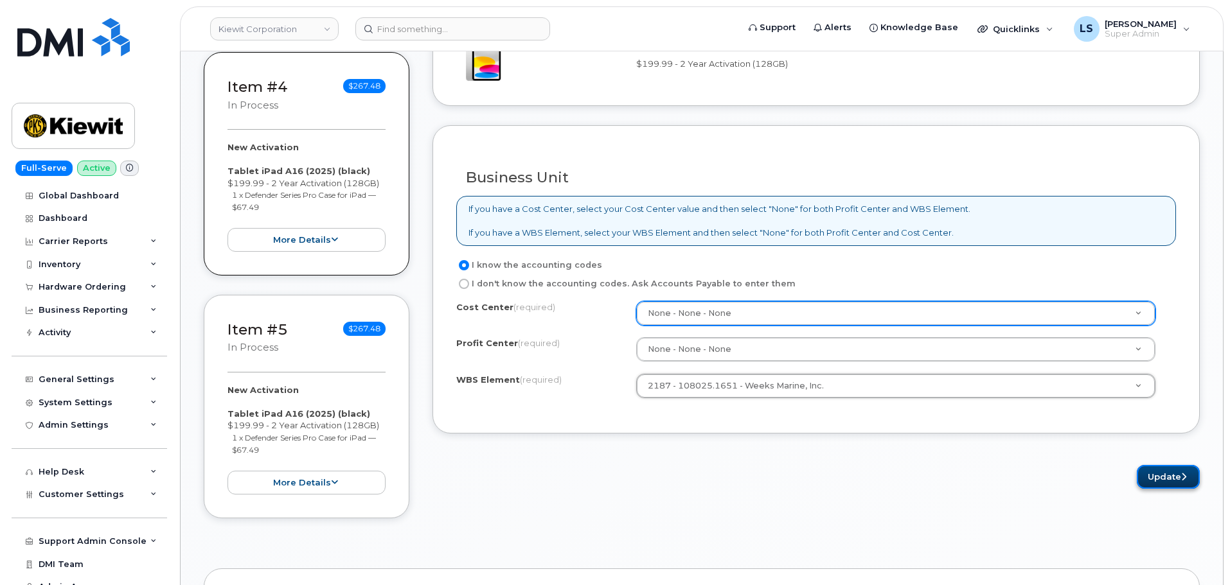
click at [1137, 485] on button "Update" at bounding box center [1168, 477] width 63 height 24
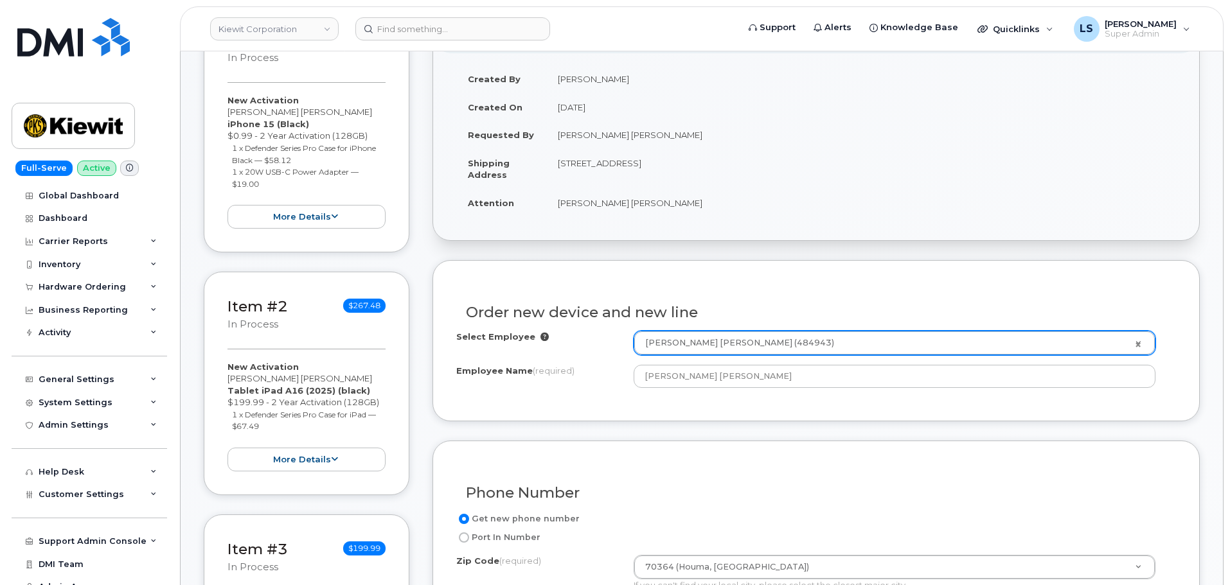
scroll to position [64, 0]
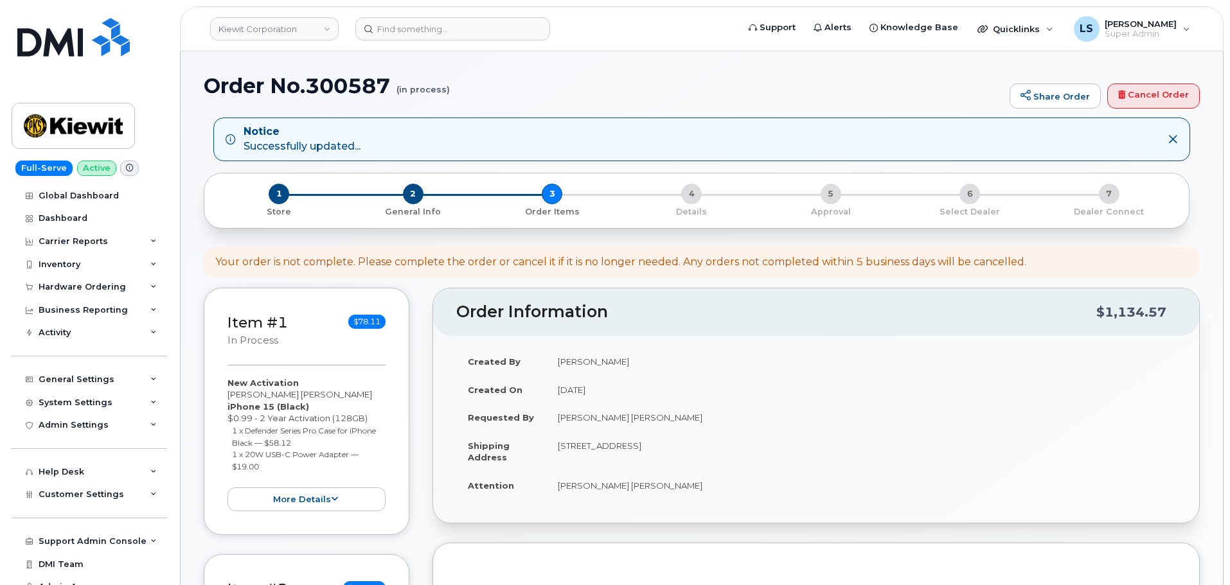
select select
drag, startPoint x: 389, startPoint y: 84, endPoint x: 280, endPoint y: 96, distance: 110.0
click at [280, 96] on h1 "Order No.300587 (in process)" at bounding box center [603, 86] width 799 height 22
copy h1 "No.300587"
drag, startPoint x: 545, startPoint y: 353, endPoint x: 552, endPoint y: 346, distance: 10.0
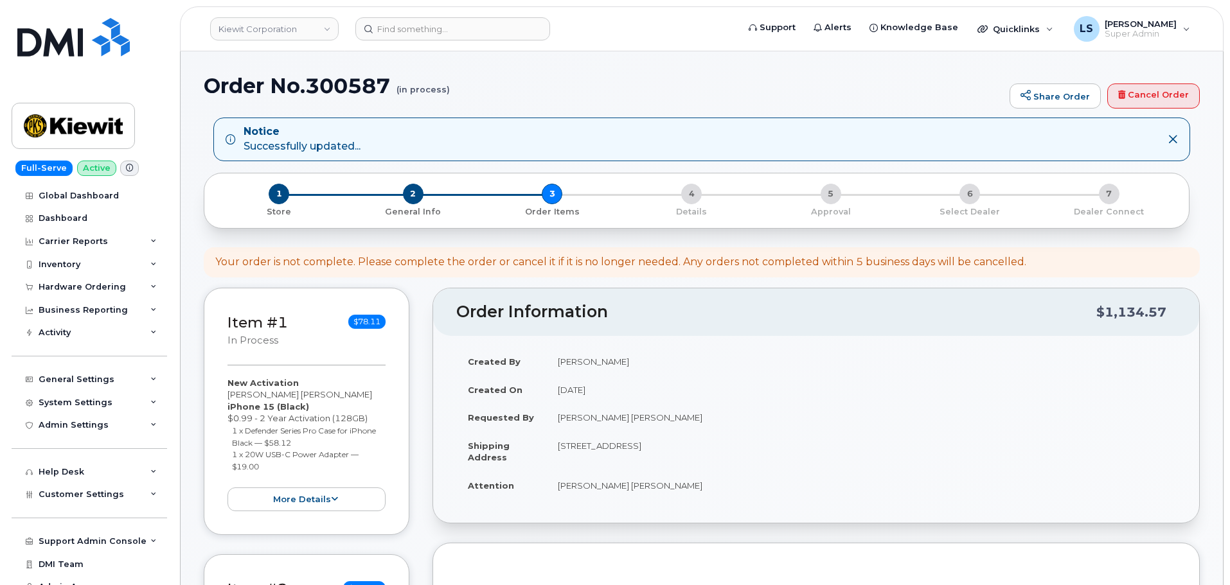
click at [546, 353] on td "Created By" at bounding box center [501, 362] width 90 height 28
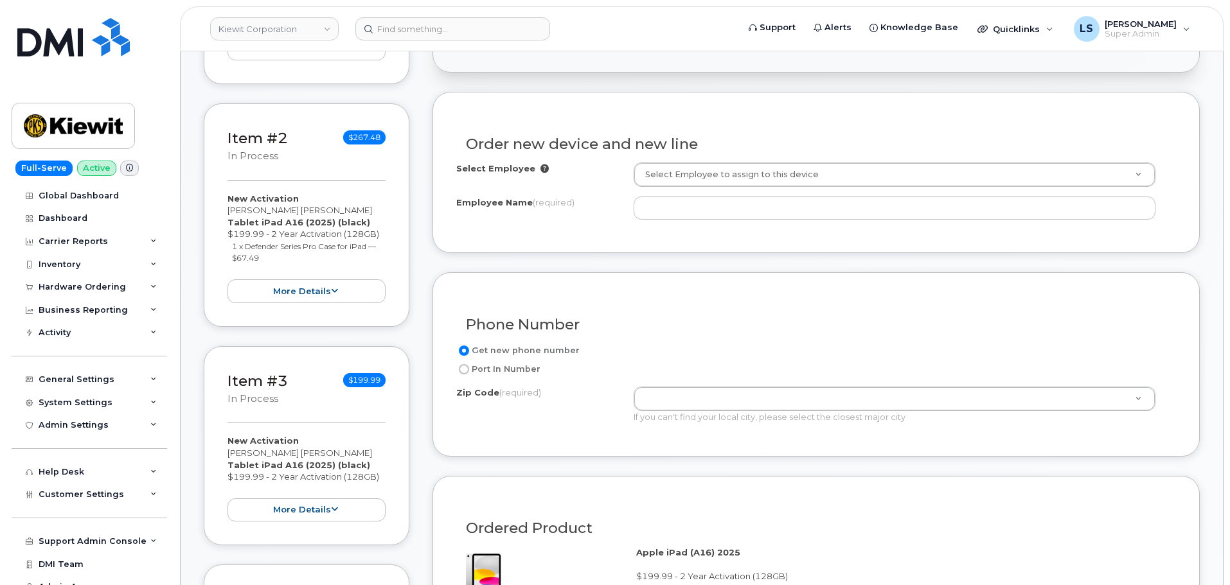
scroll to position [514, 0]
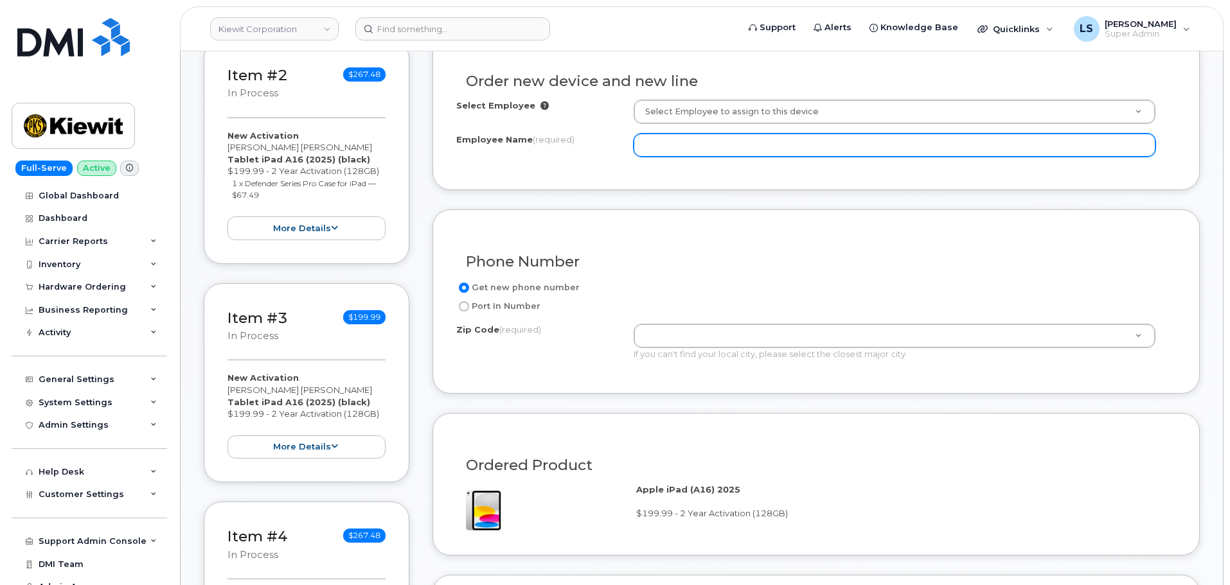
click at [665, 152] on input "Employee Name (required)" at bounding box center [895, 145] width 522 height 23
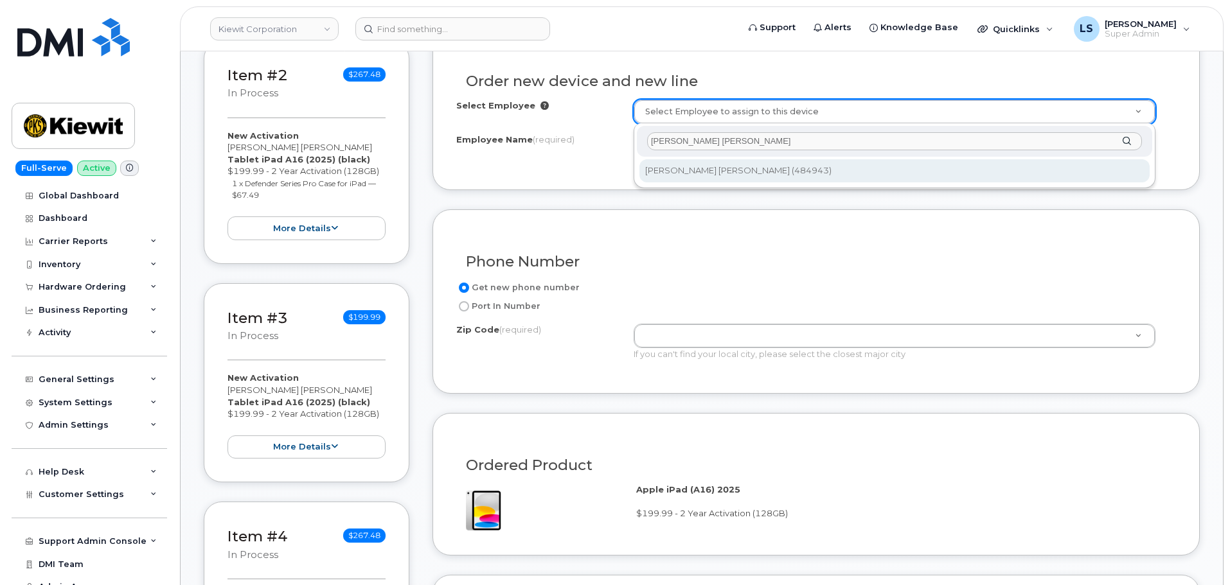
type input "[PERSON_NAME] [PERSON_NAME]"
type input "2160041"
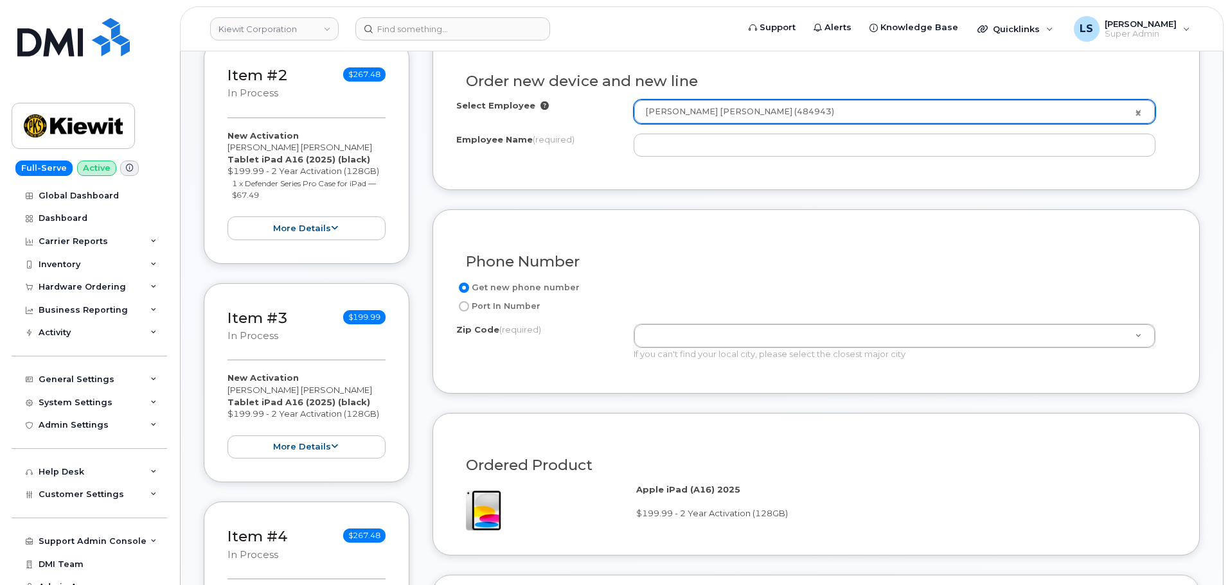
type input "[PERSON_NAME] [PERSON_NAME]"
type input "[STREET_ADDRESS]"
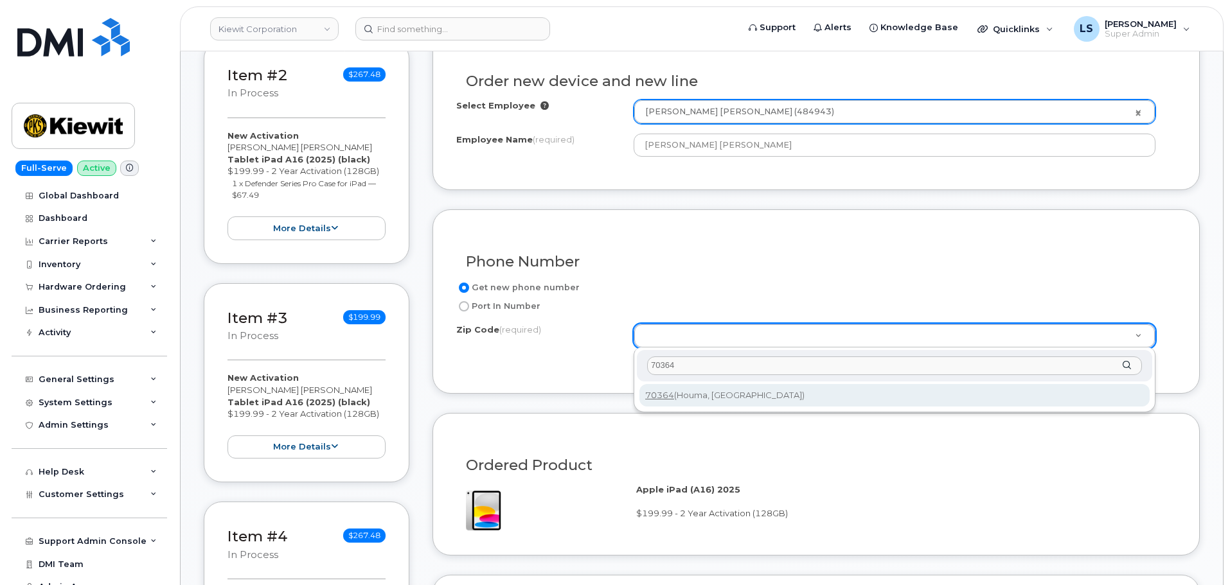
type input "70364"
type input "70364 (Houma, [GEOGRAPHIC_DATA])"
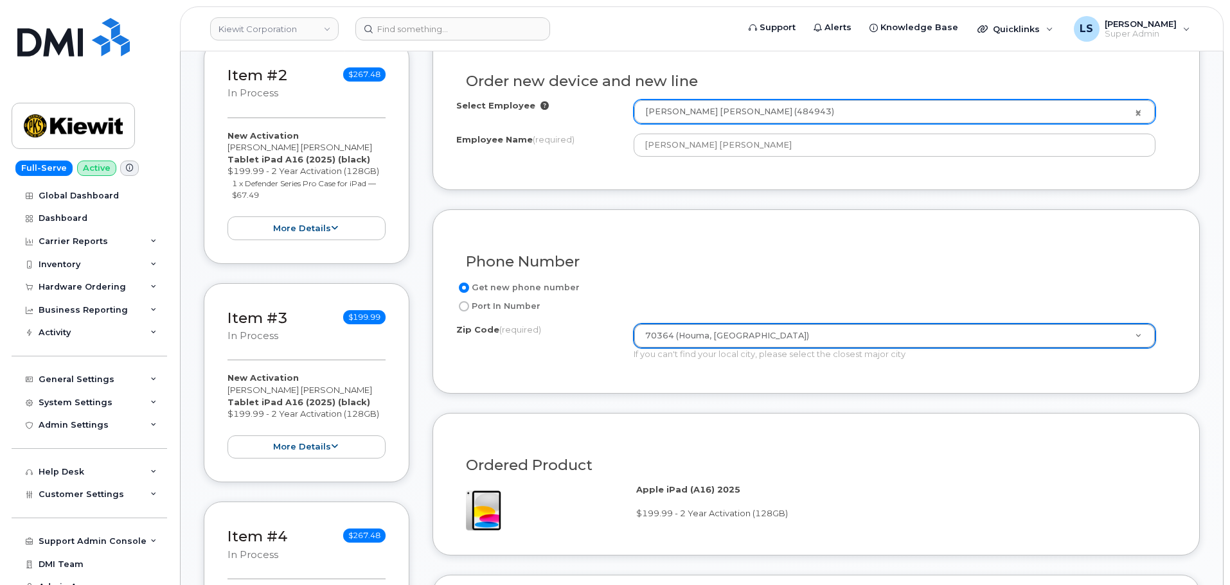
scroll to position [835, 0]
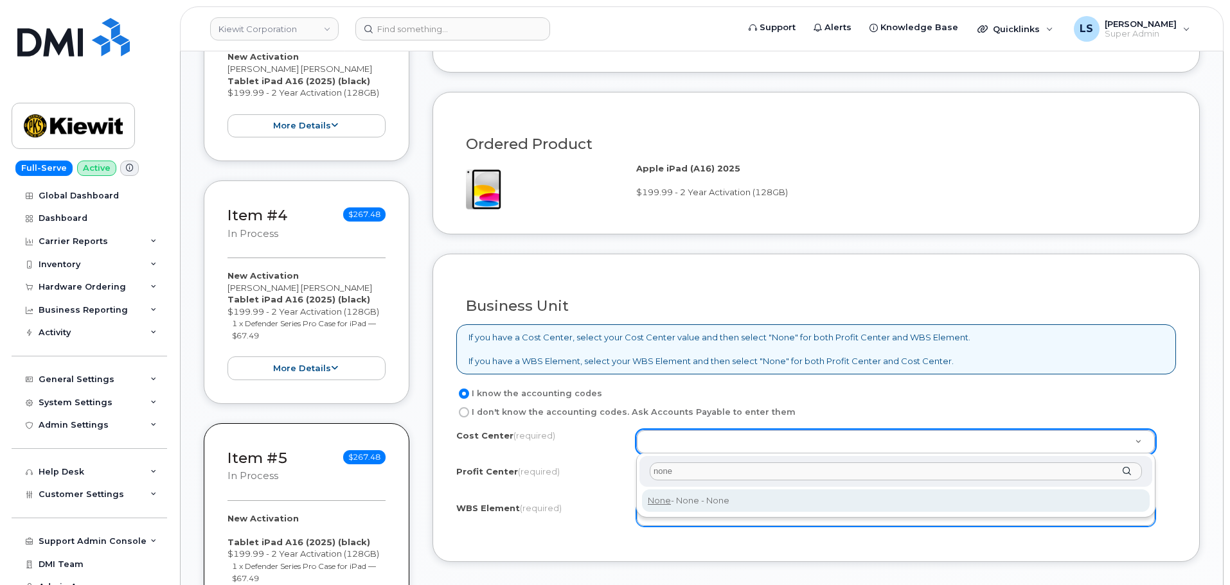
type input "none"
type input "None"
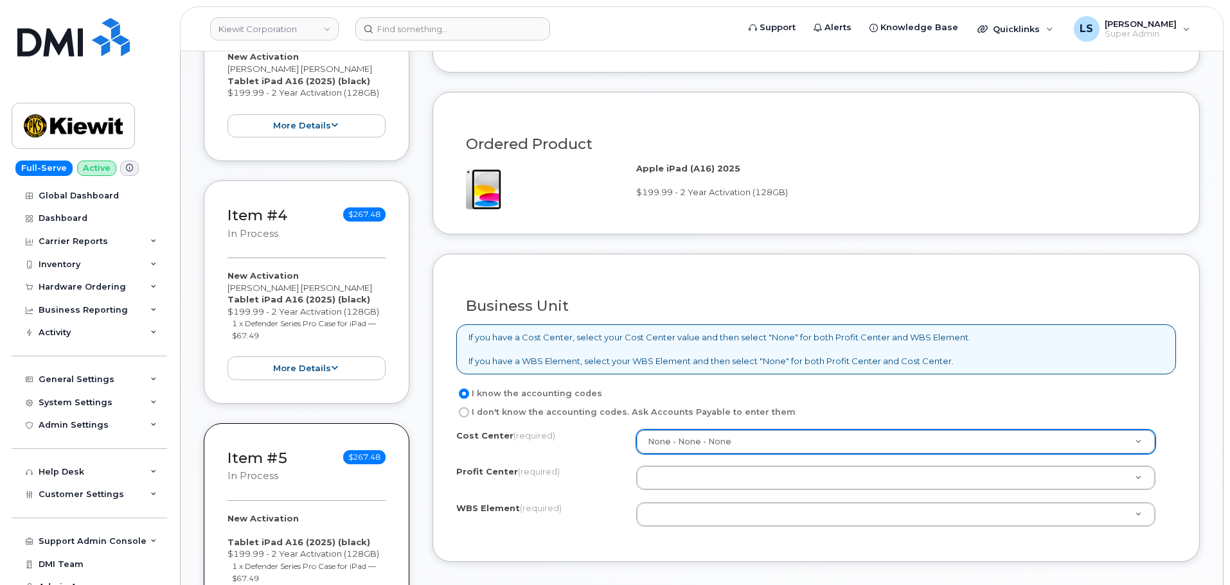
drag, startPoint x: 686, startPoint y: 477, endPoint x: 693, endPoint y: 483, distance: 9.6
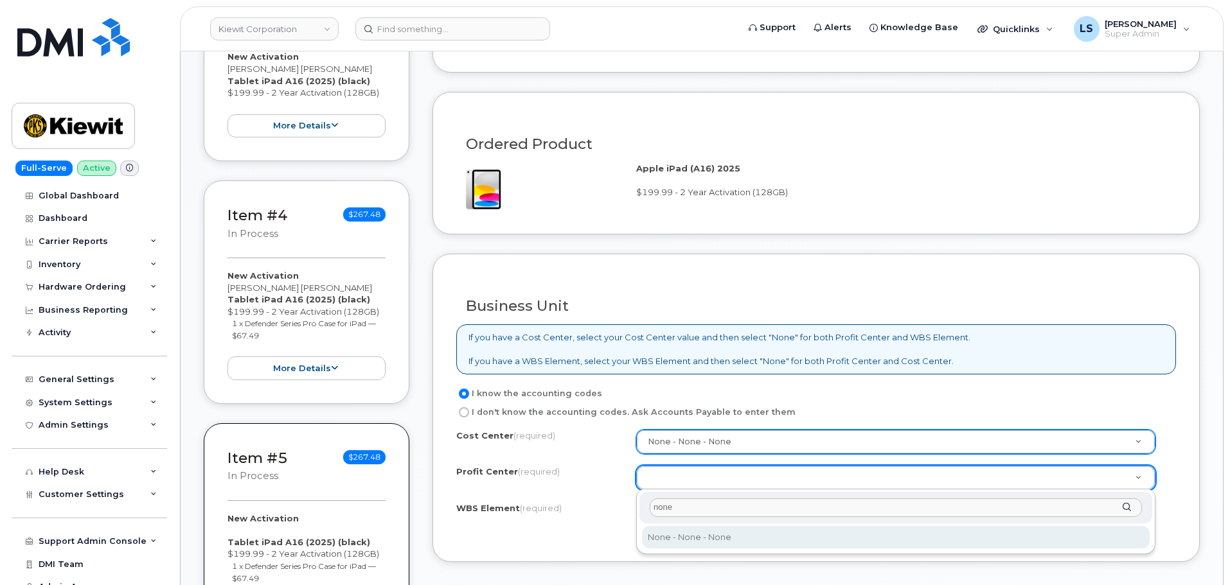
type input "none"
select select "None"
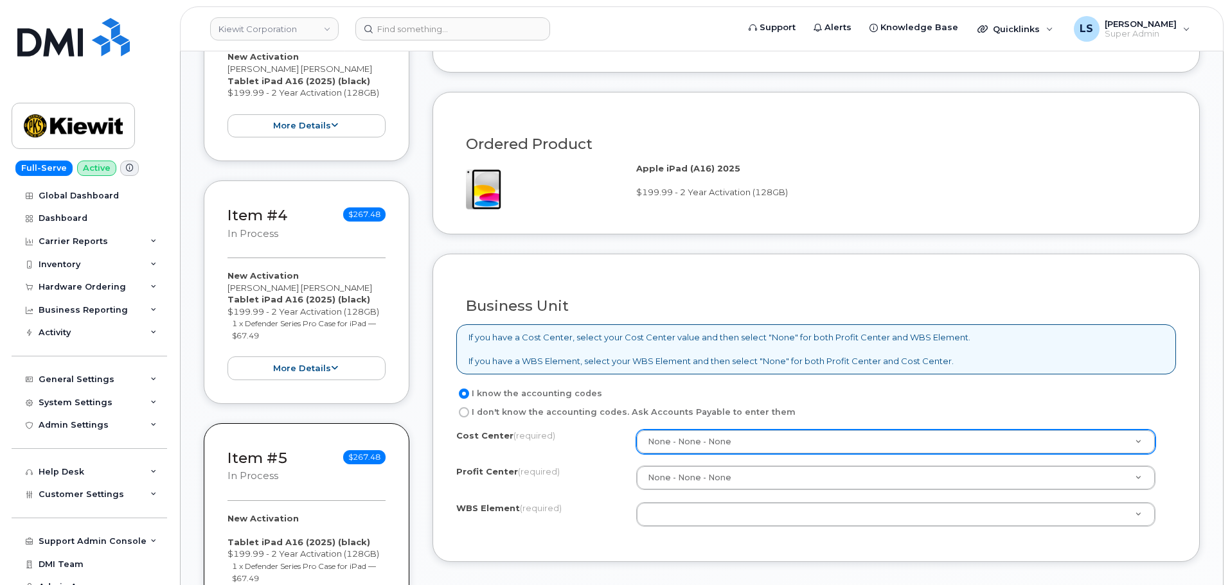
click at [720, 494] on div "Cost Center (required) None - None - None None Profit Center (required) None - …" at bounding box center [816, 484] width 720 height 109
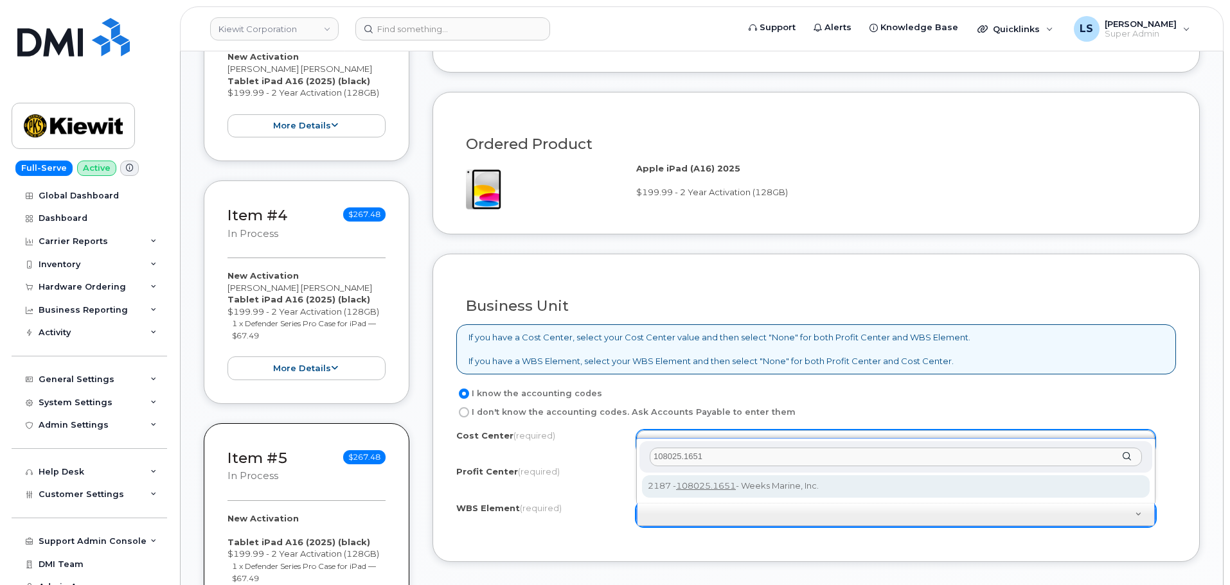
type input "108025.1651"
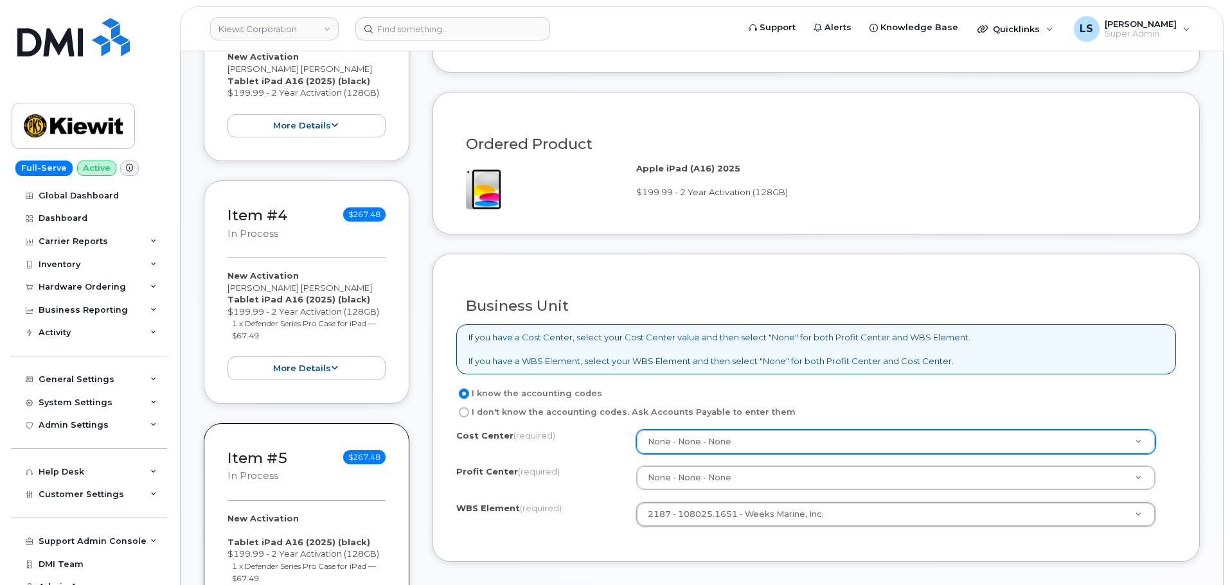
scroll to position [1093, 0]
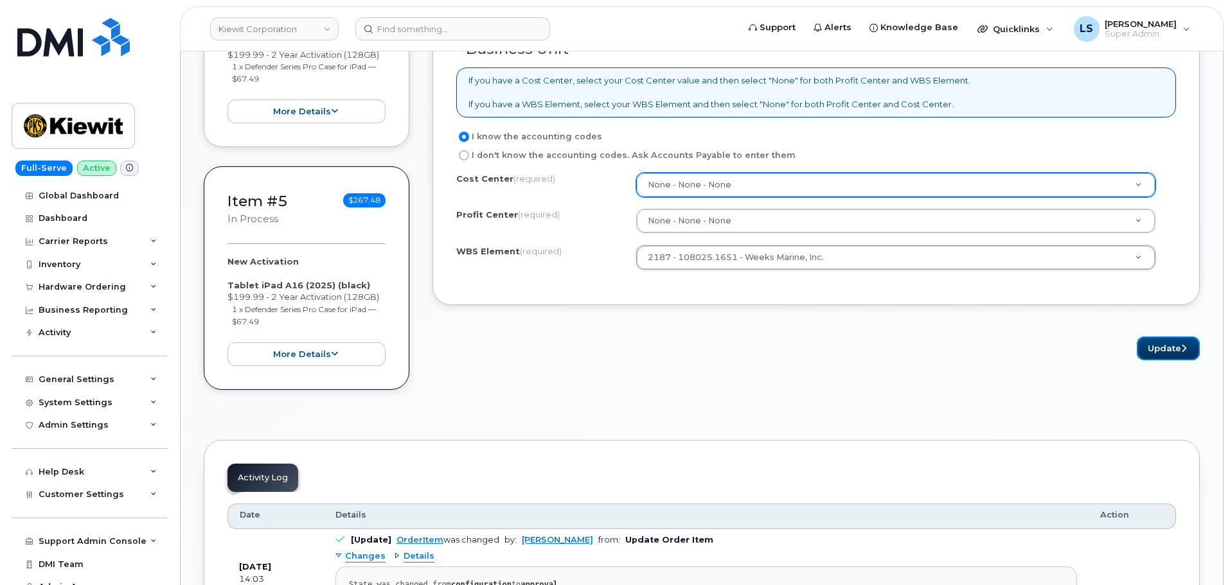
click at [1161, 347] on button "Update" at bounding box center [1168, 349] width 63 height 24
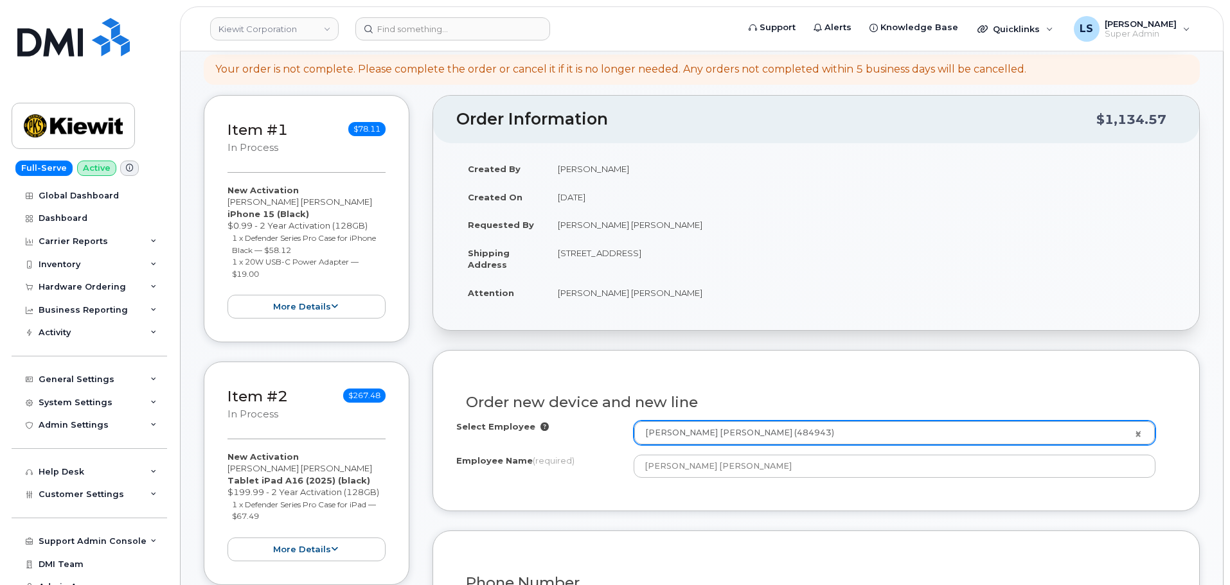
scroll to position [447, 0]
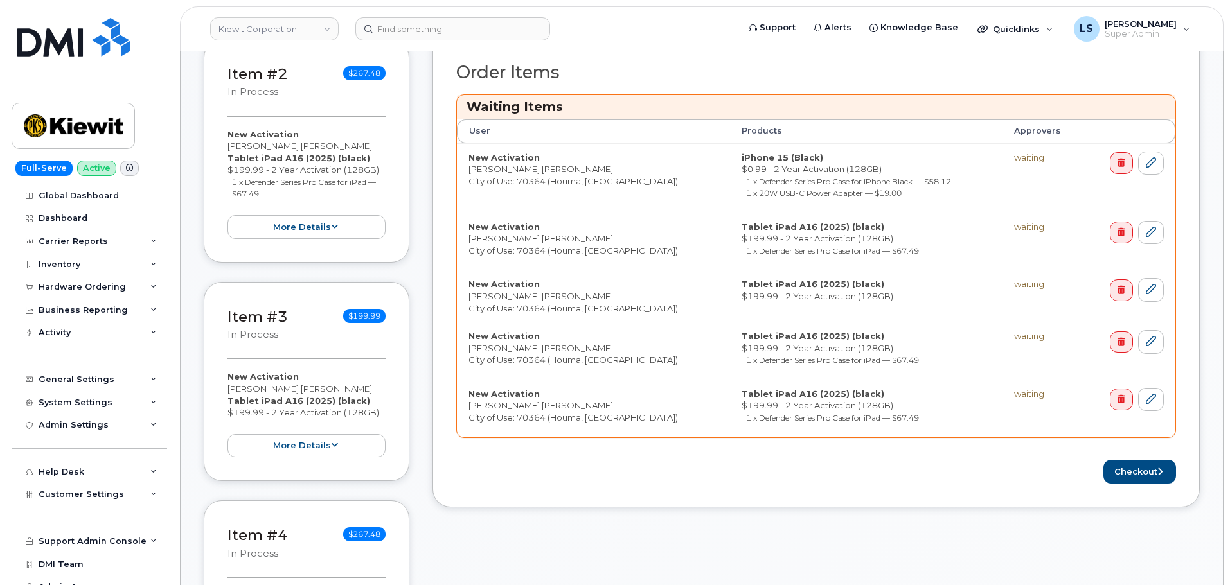
scroll to position [514, 0]
click at [1139, 475] on button "Checkout" at bounding box center [1139, 473] width 73 height 24
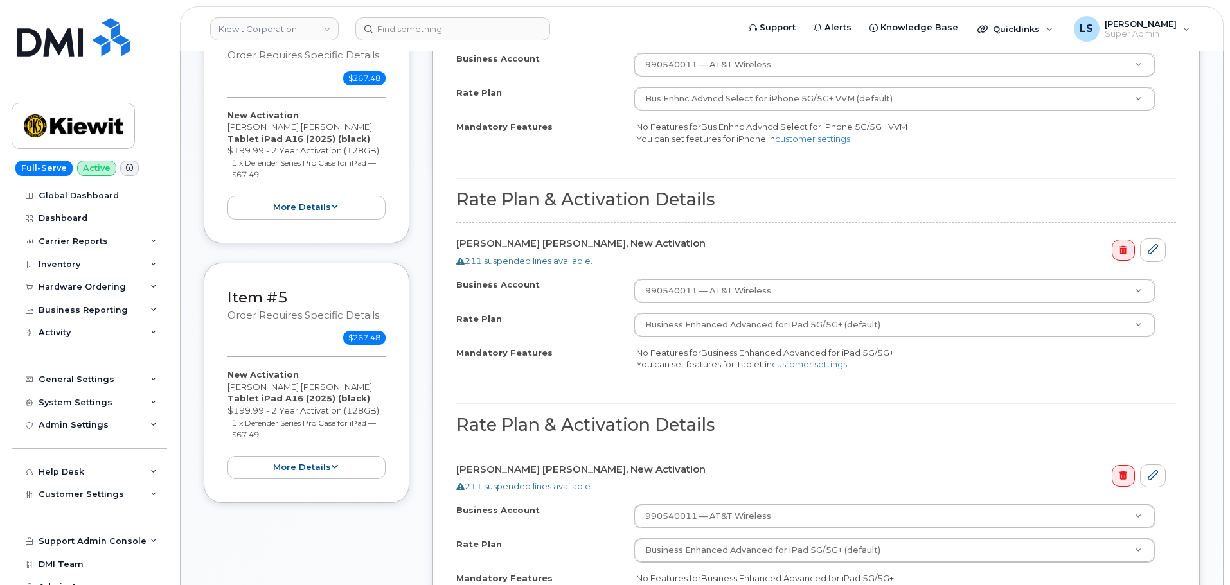
scroll to position [1221, 0]
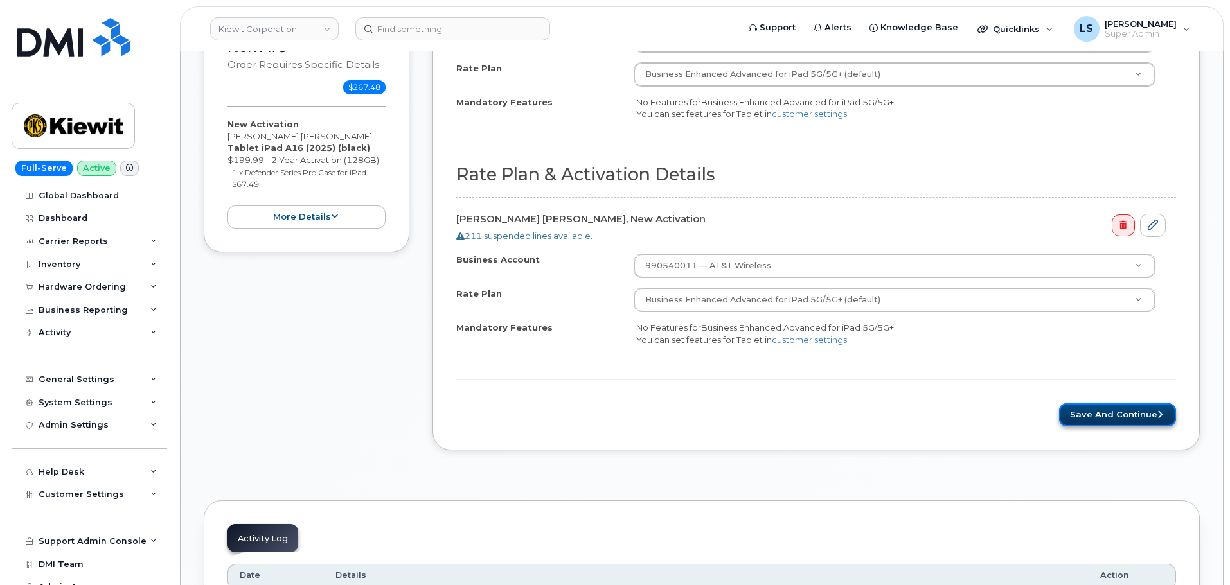
click at [1125, 410] on button "Save and Continue" at bounding box center [1117, 416] width 117 height 24
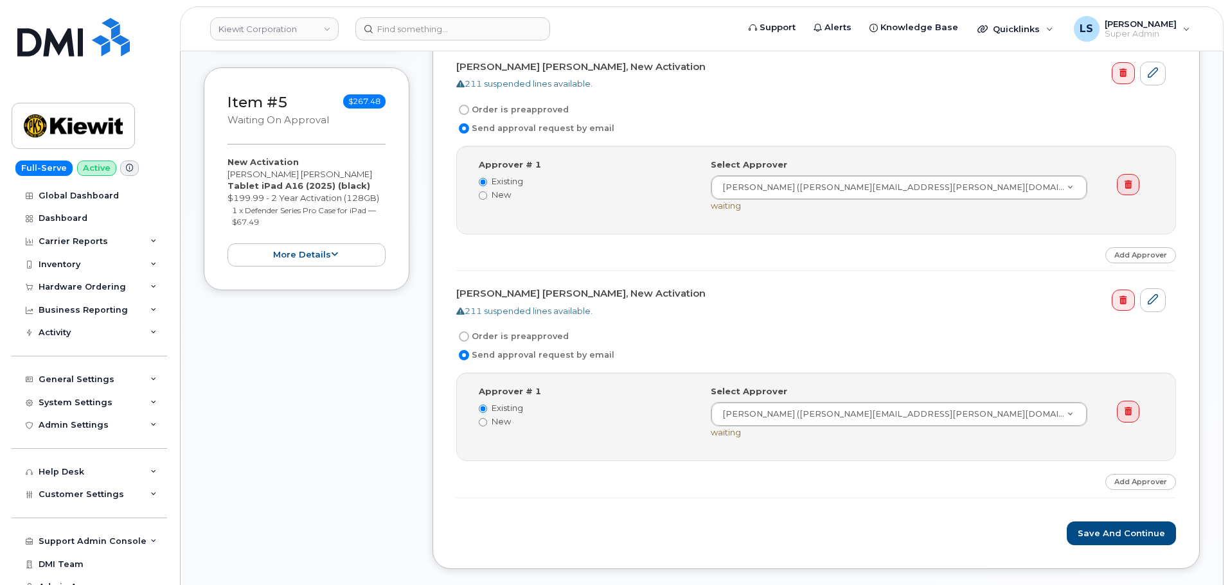
scroll to position [1350, 0]
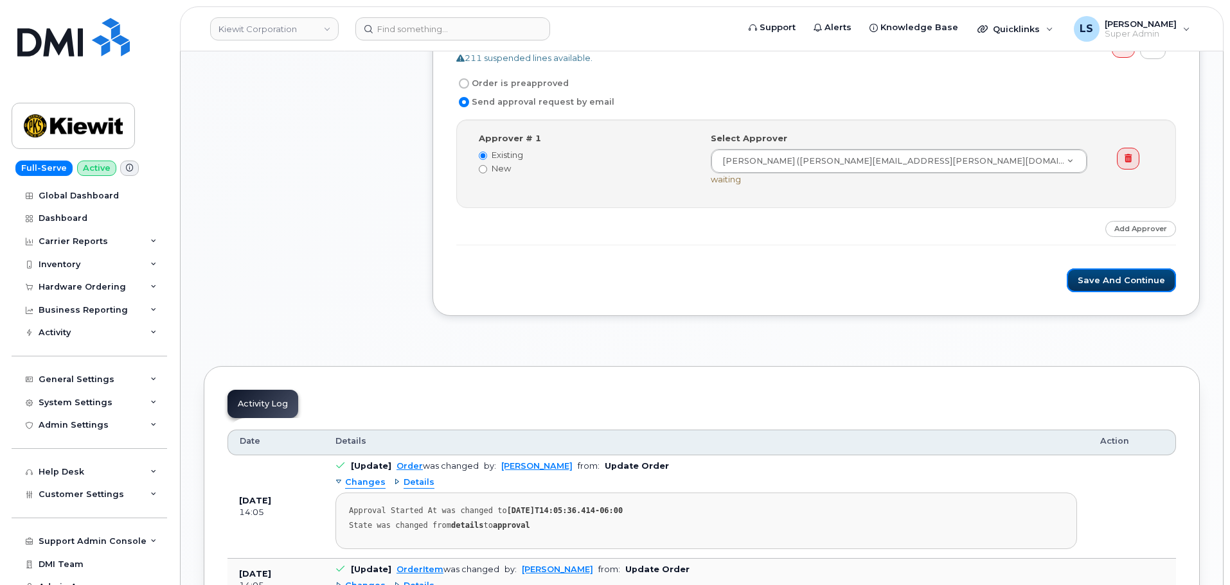
drag, startPoint x: 1110, startPoint y: 287, endPoint x: 1076, endPoint y: 333, distance: 57.1
click at [1111, 287] on button "Save and Continue" at bounding box center [1121, 281] width 109 height 24
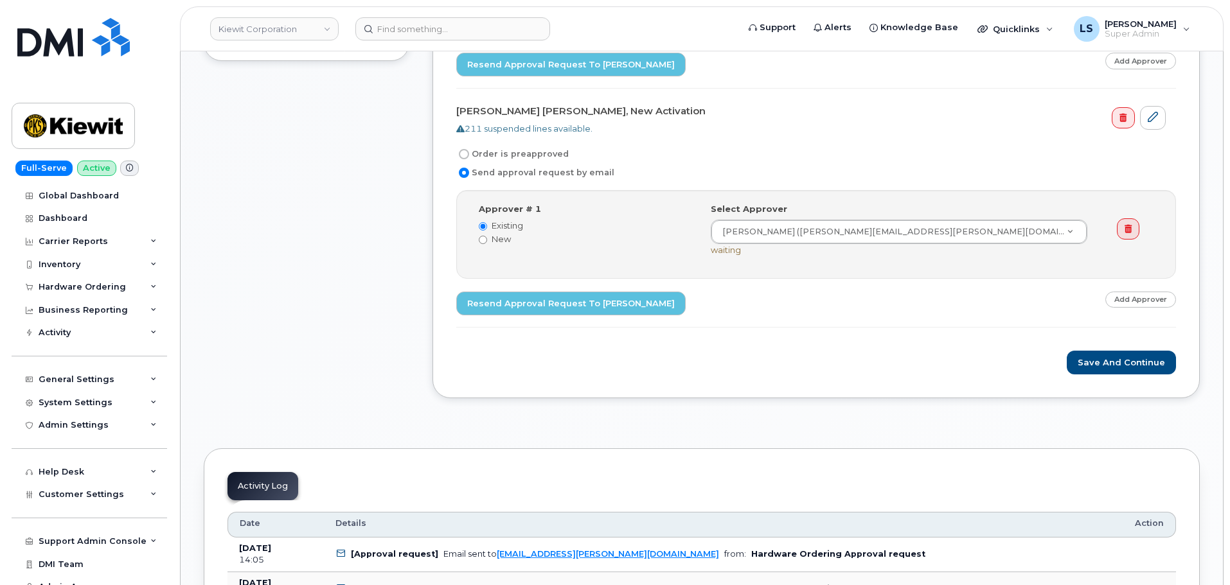
scroll to position [1607, 0]
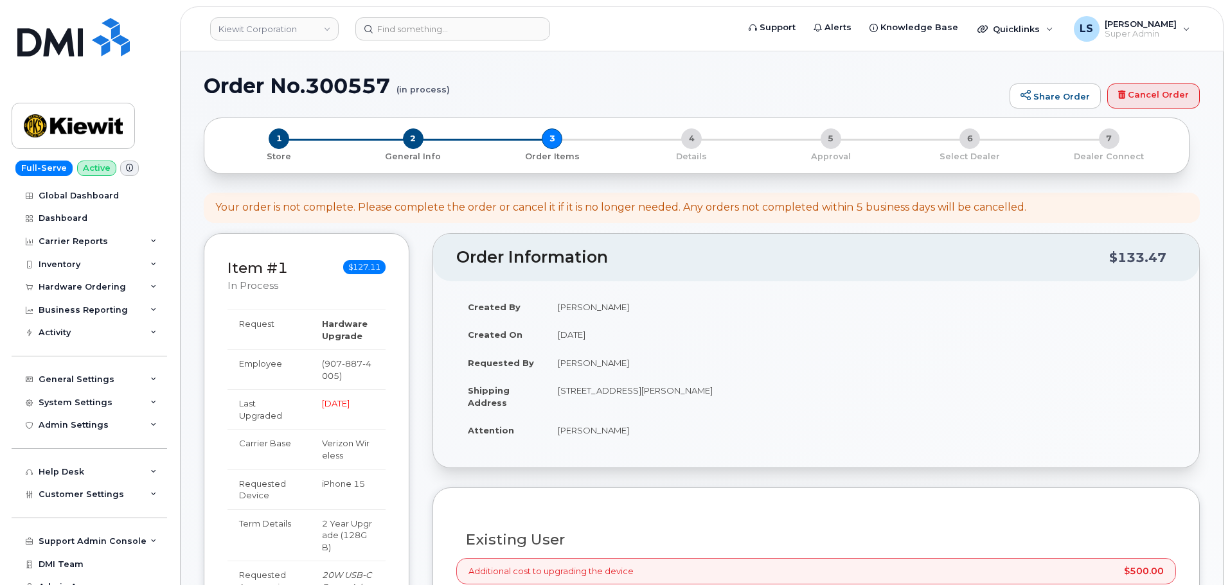
select select "eligible_for_upgrade"
